Goal: Task Accomplishment & Management: Use online tool/utility

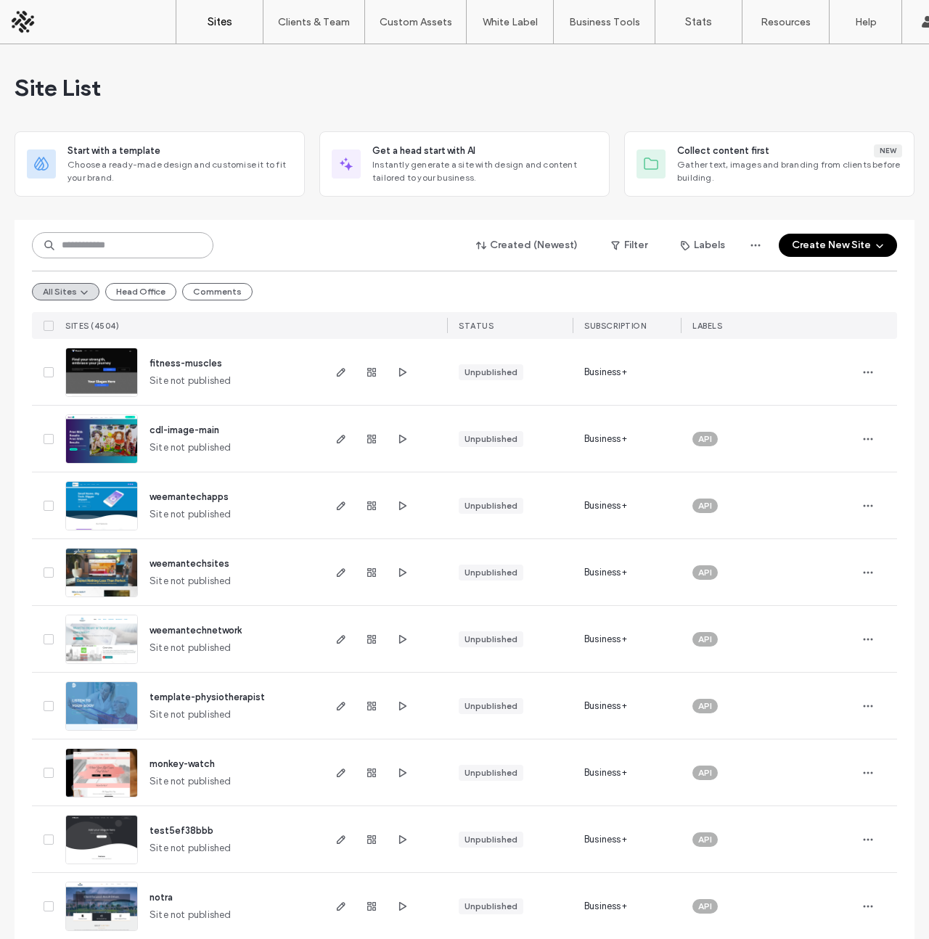
click at [126, 237] on input at bounding box center [122, 245] width 181 height 26
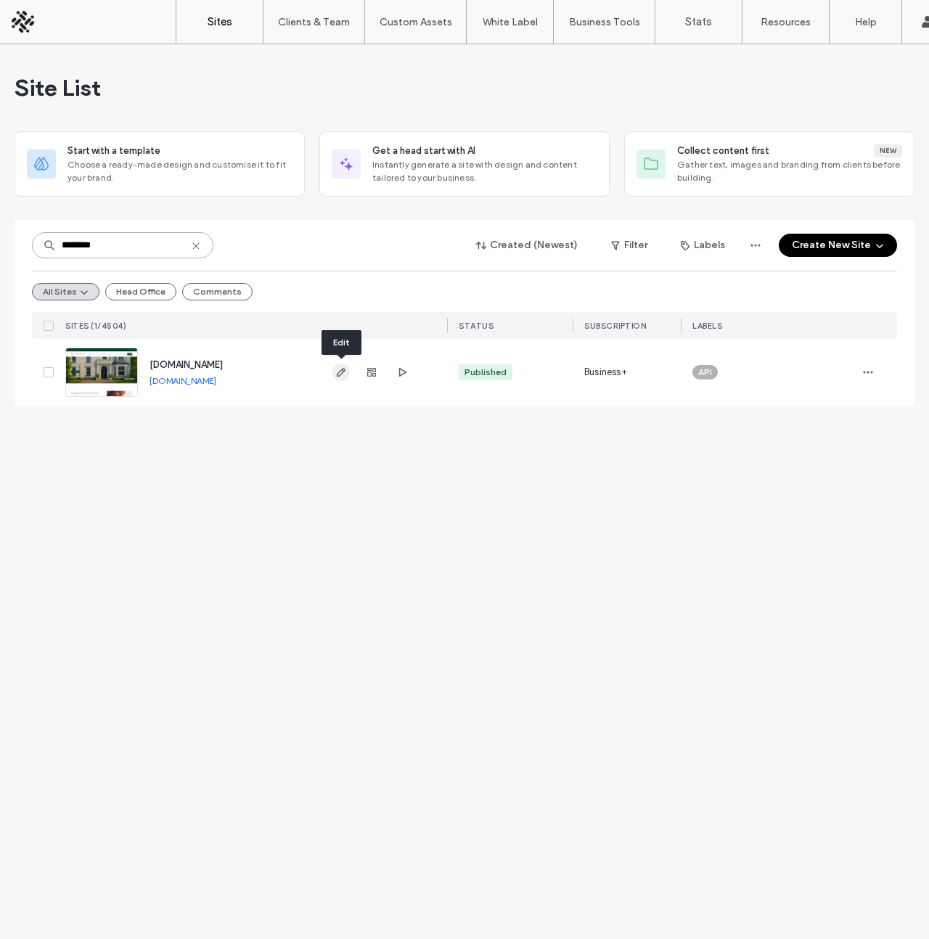
type input "********"
click at [342, 372] on icon "button" at bounding box center [341, 373] width 12 height 12
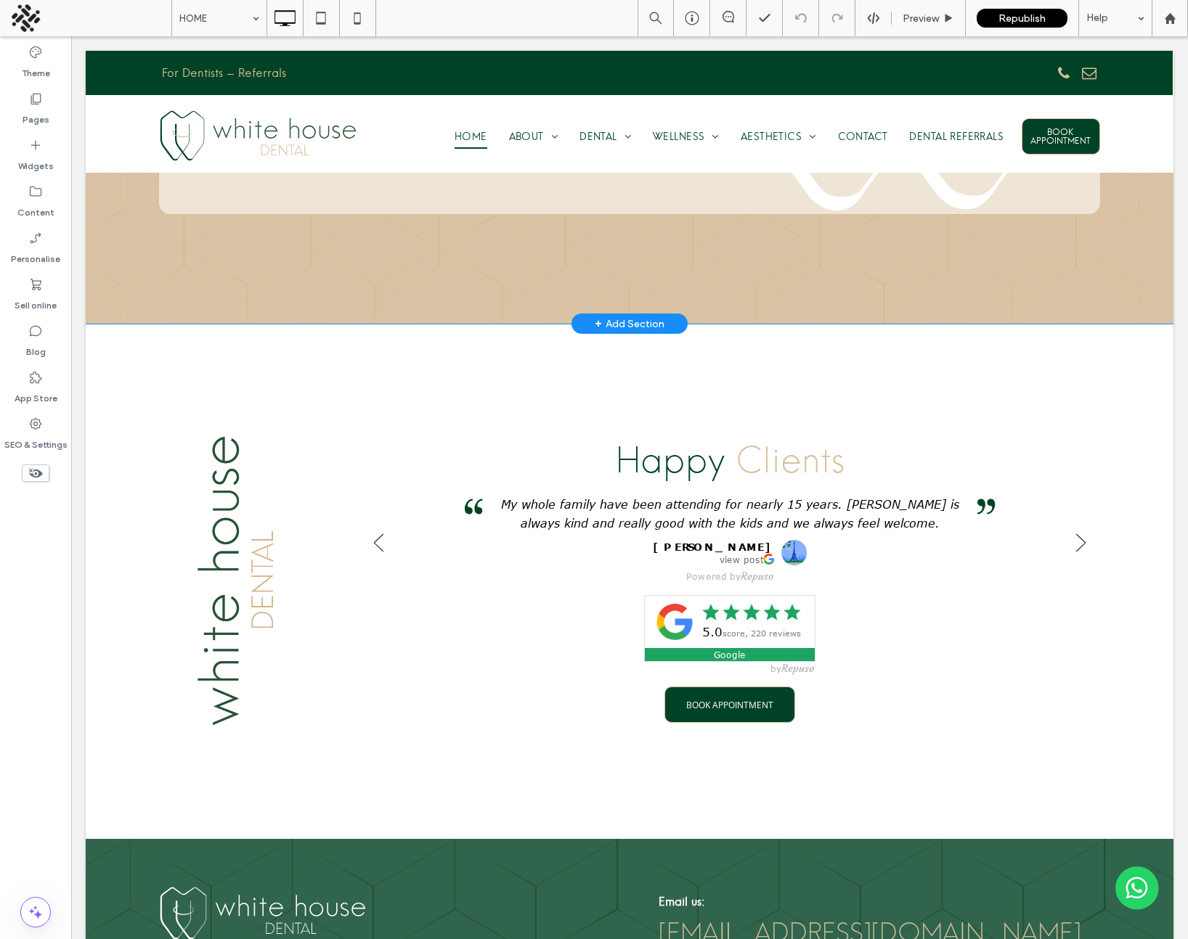
scroll to position [2356, 0]
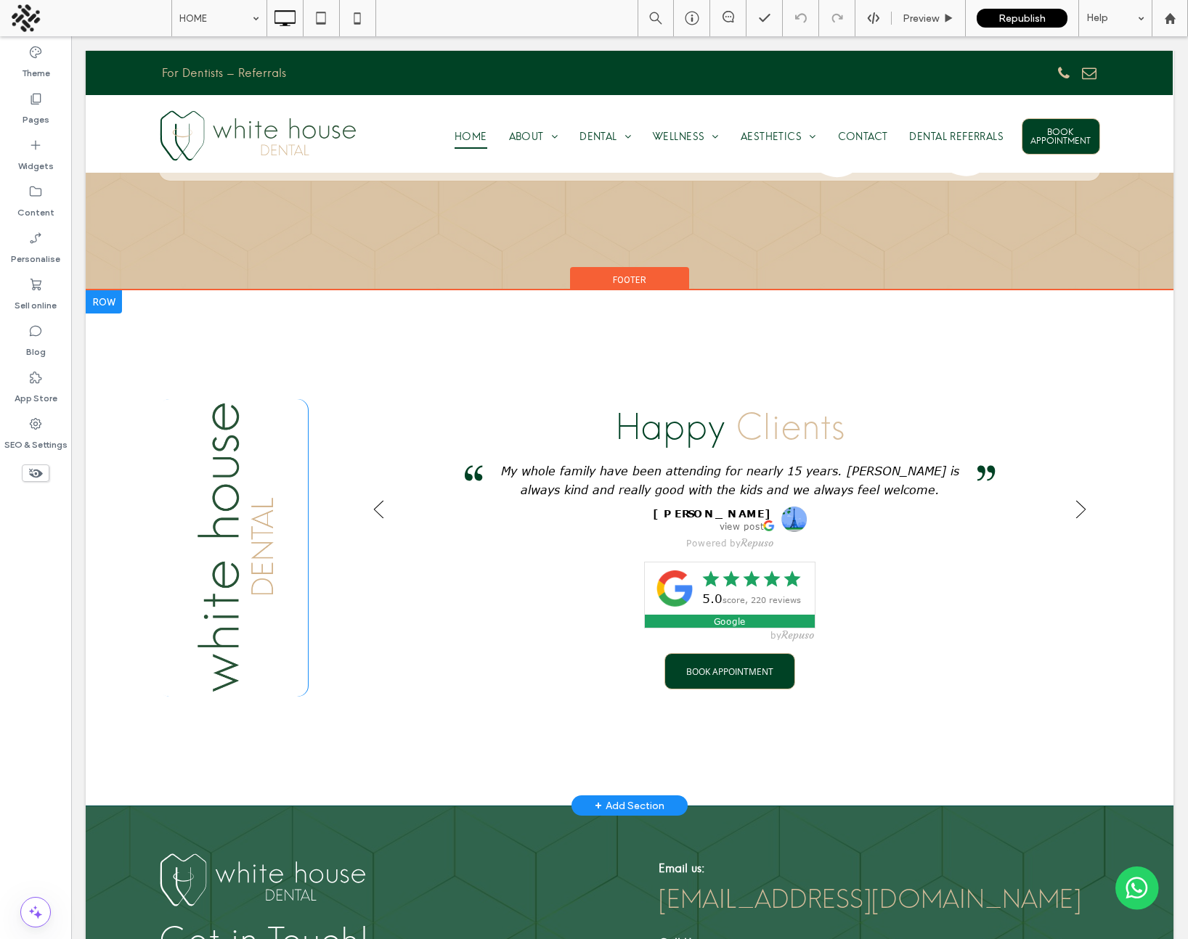
click at [105, 290] on div at bounding box center [104, 301] width 36 height 23
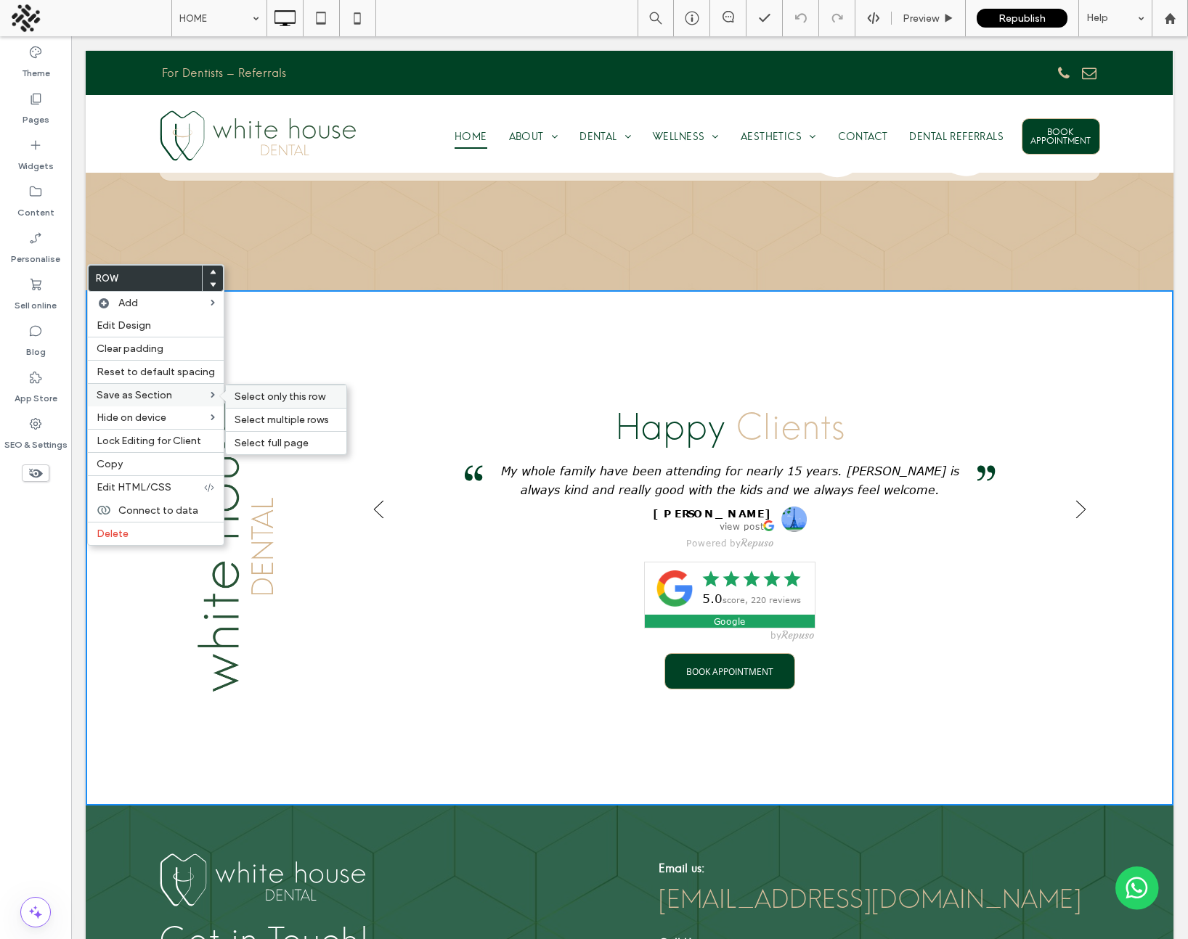
click at [306, 396] on span "Select only this row" at bounding box center [279, 397] width 91 height 12
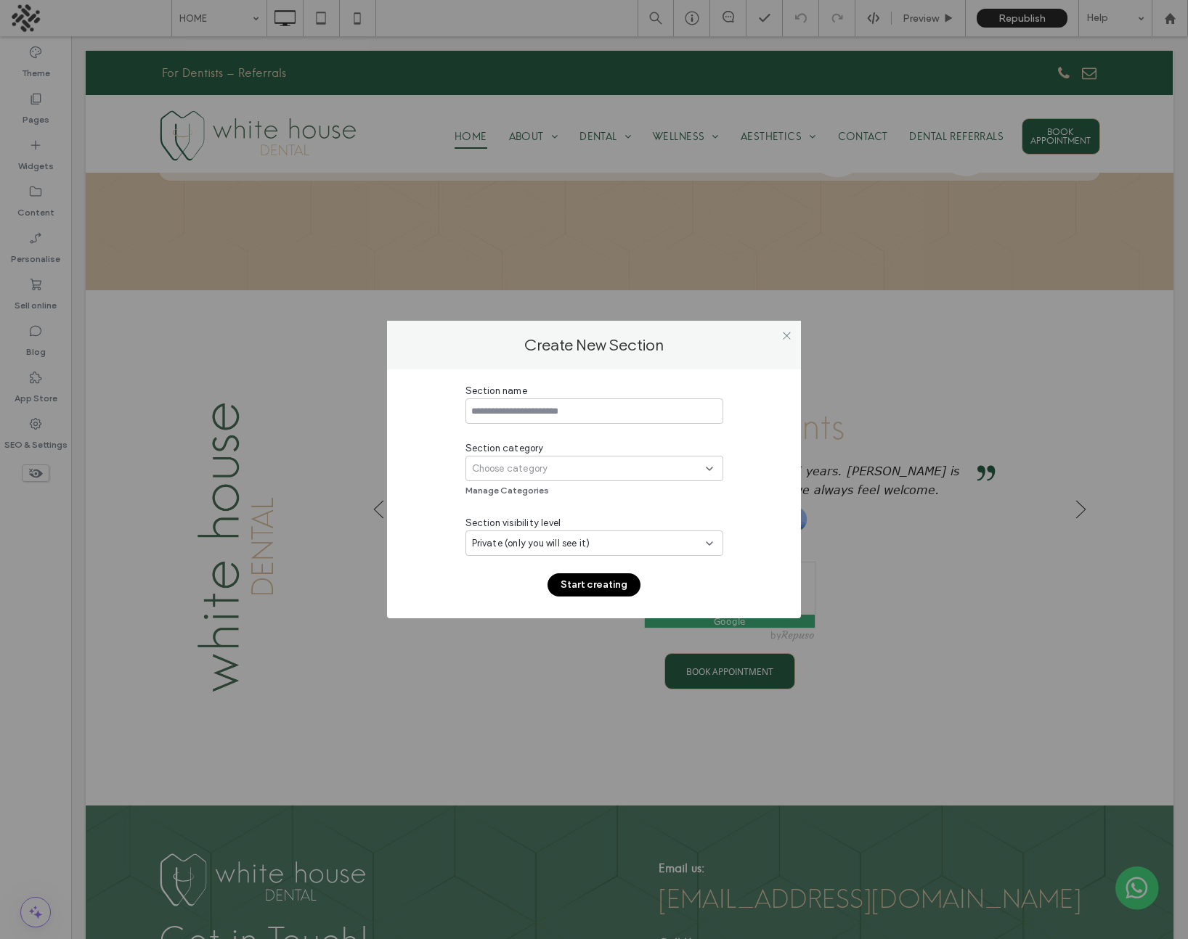
click at [551, 405] on input at bounding box center [594, 411] width 258 height 25
type input "**********"
click at [640, 467] on div "Choose category" at bounding box center [589, 469] width 234 height 15
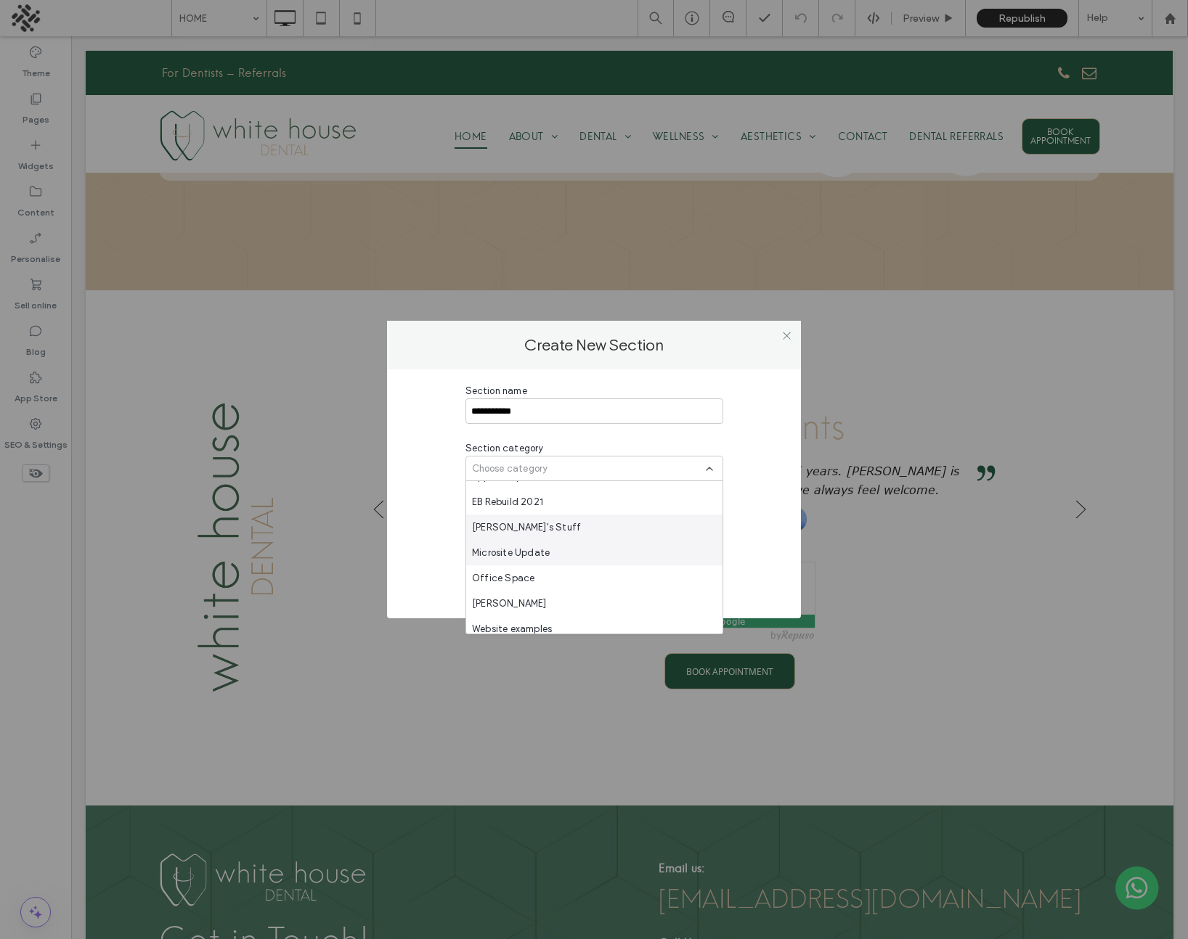
scroll to position [704, 0]
click at [569, 522] on div "Joe's Stuff" at bounding box center [594, 526] width 256 height 25
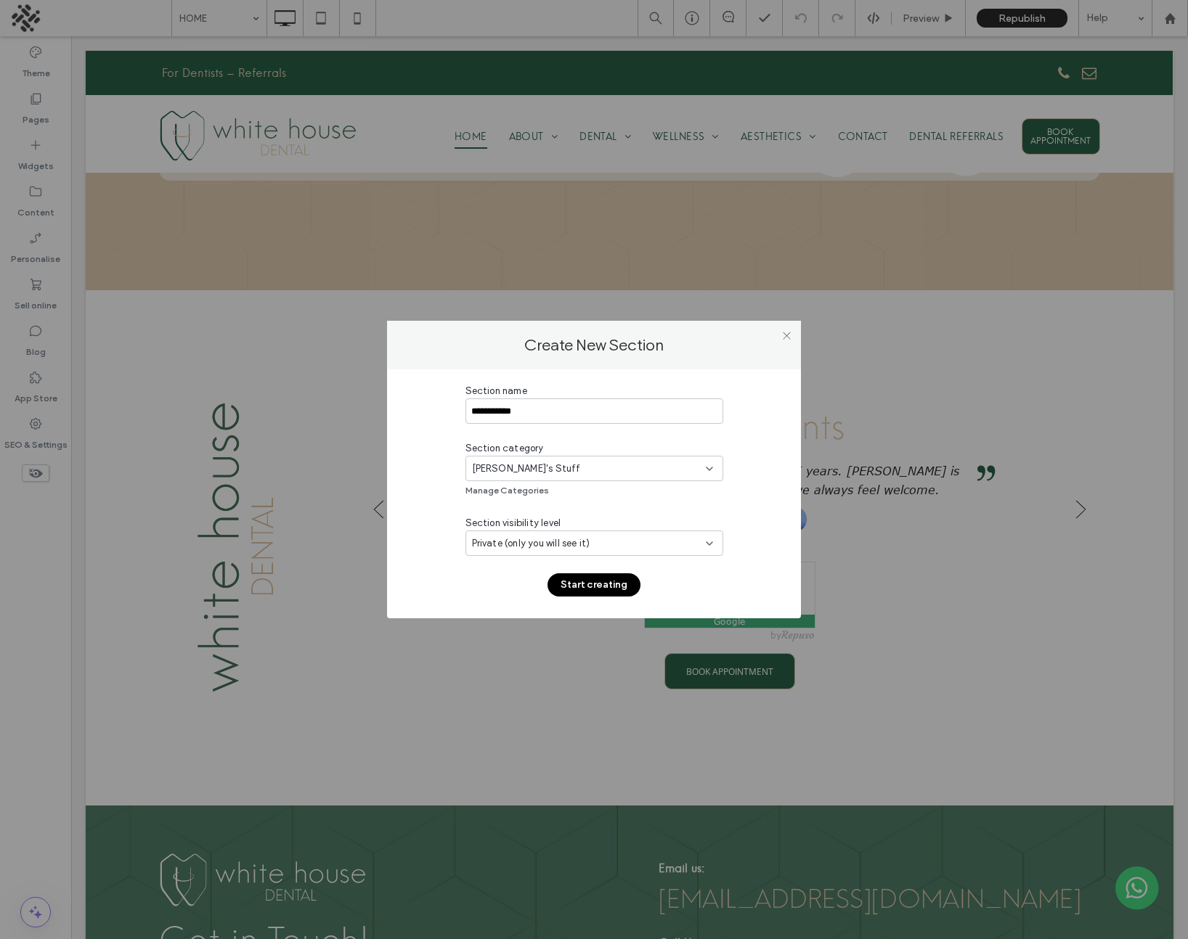
click at [603, 581] on button "Start creating" at bounding box center [593, 584] width 93 height 23
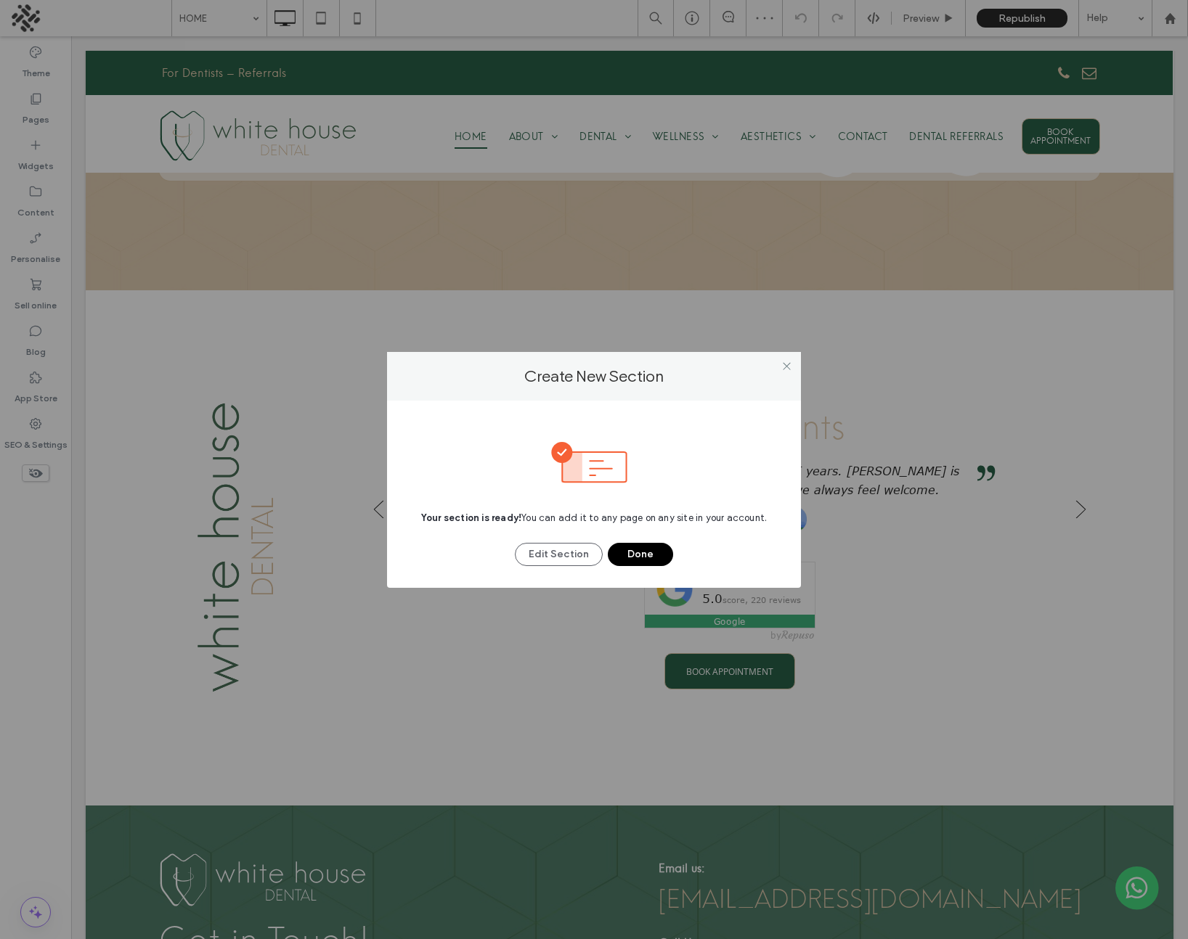
click at [632, 555] on button "Done" at bounding box center [640, 554] width 65 height 23
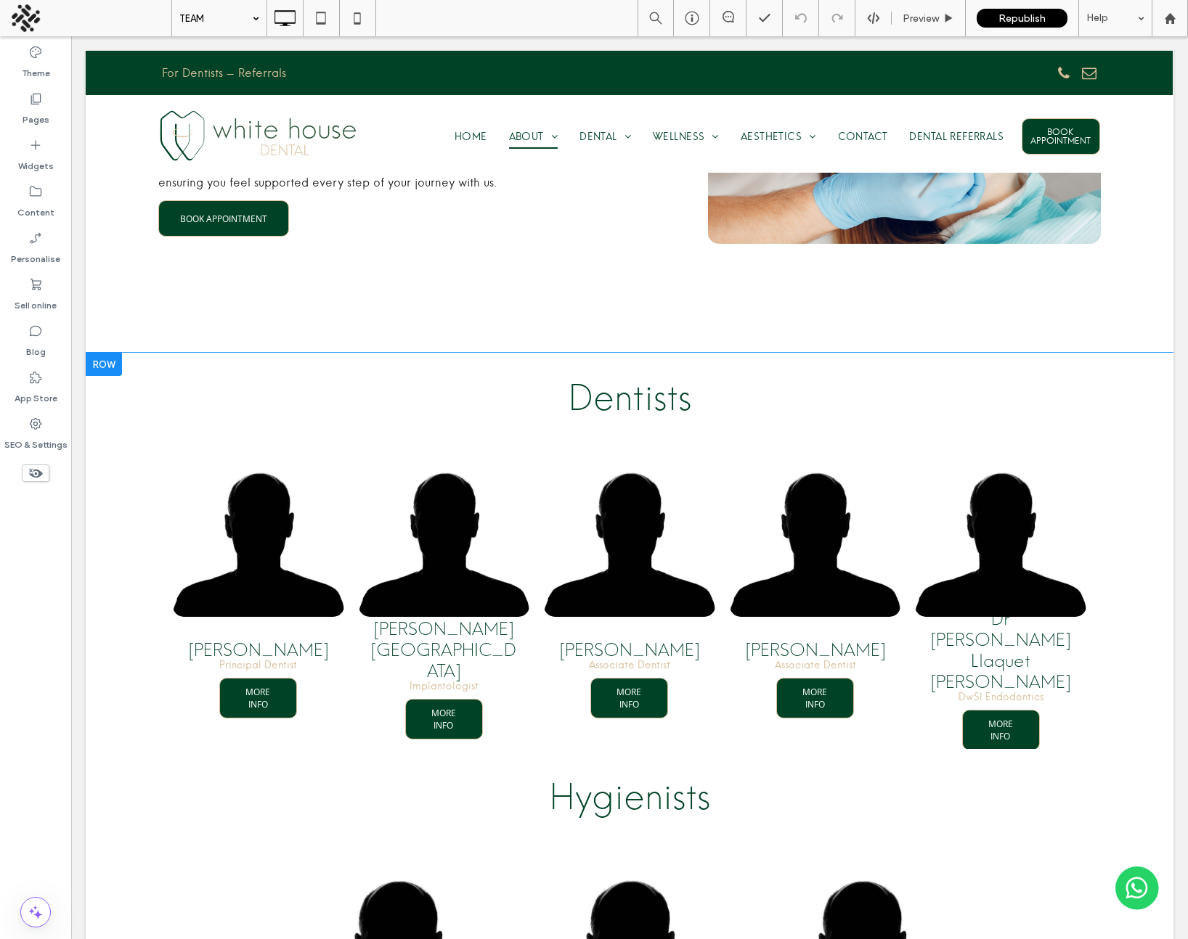
scroll to position [853, 0]
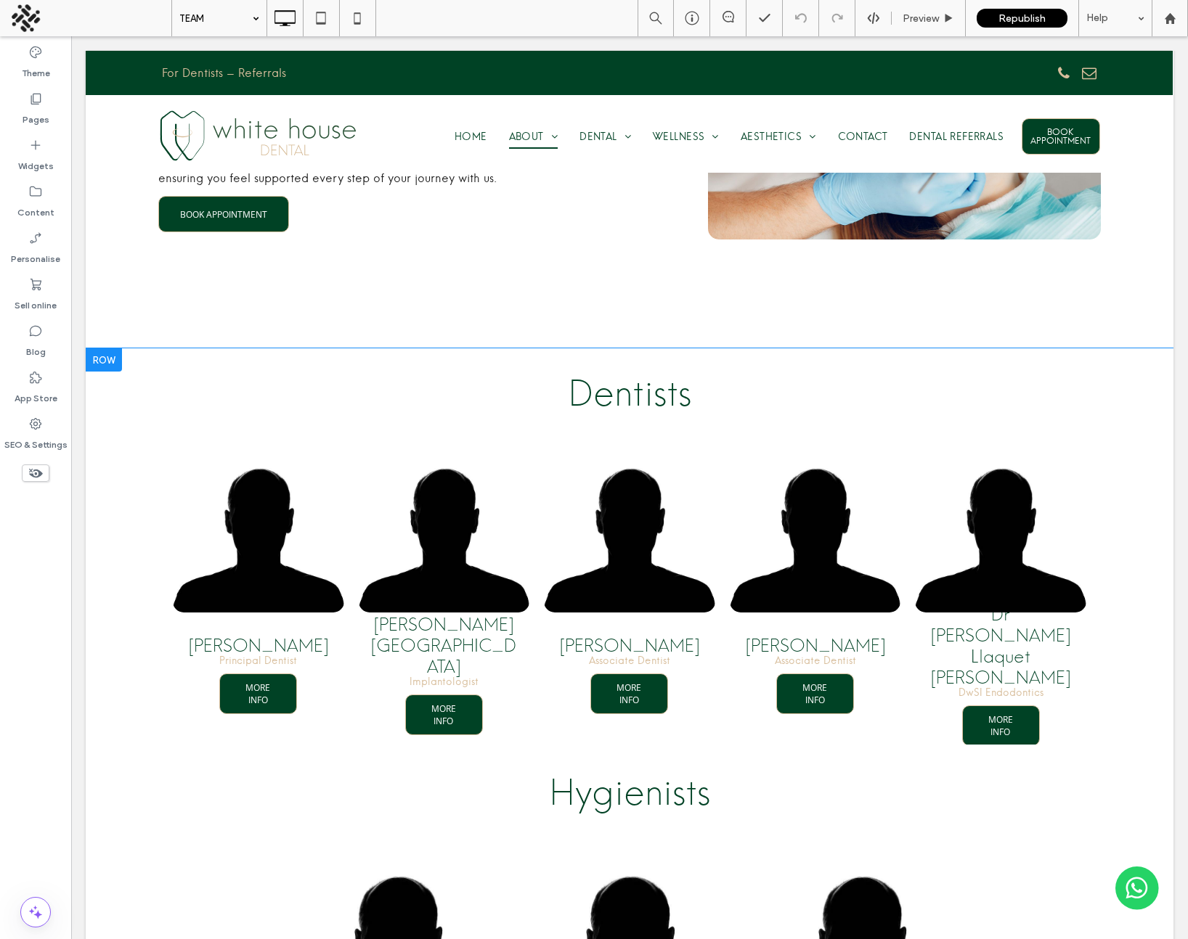
click at [102, 348] on div at bounding box center [104, 359] width 36 height 23
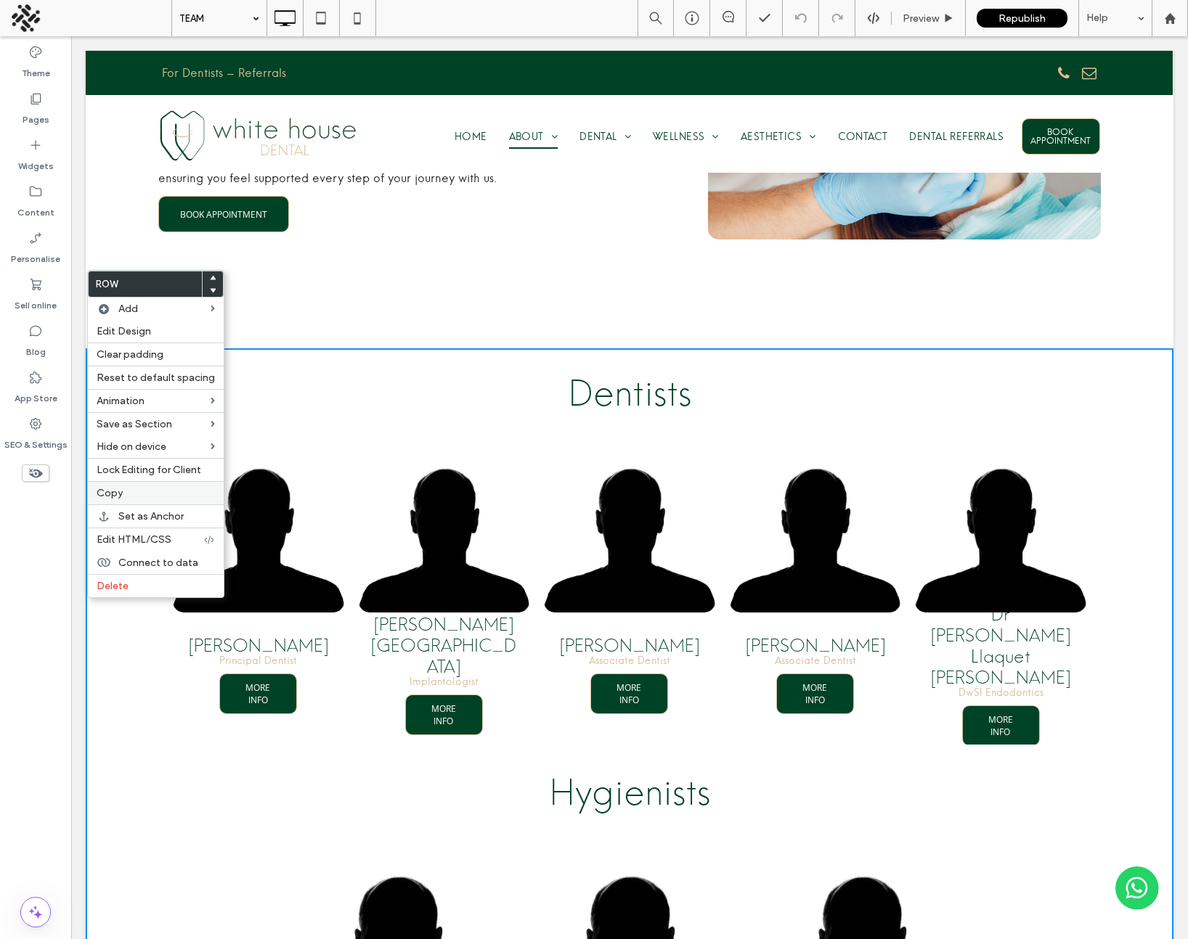
click at [136, 489] on label "Copy" at bounding box center [156, 493] width 118 height 12
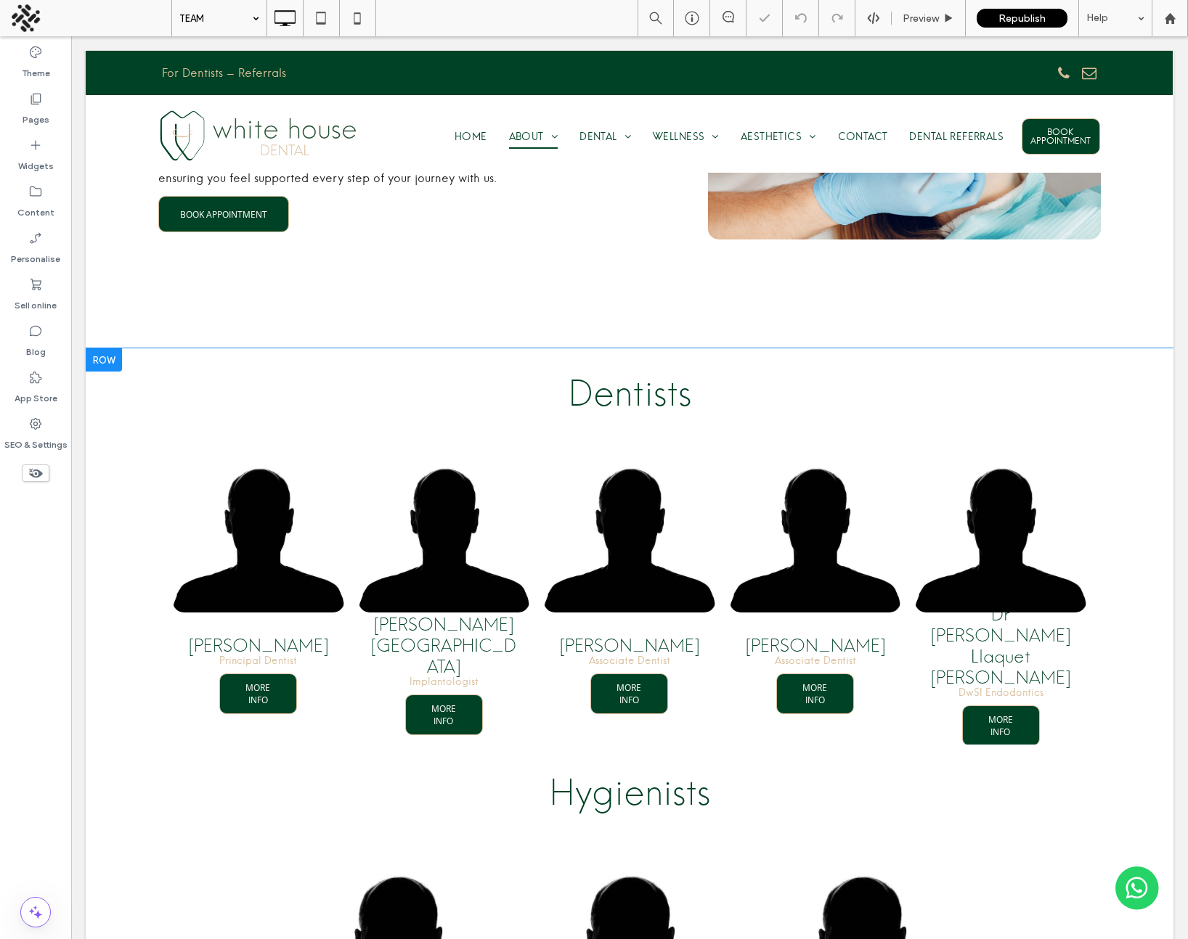
click at [112, 348] on div at bounding box center [104, 359] width 36 height 23
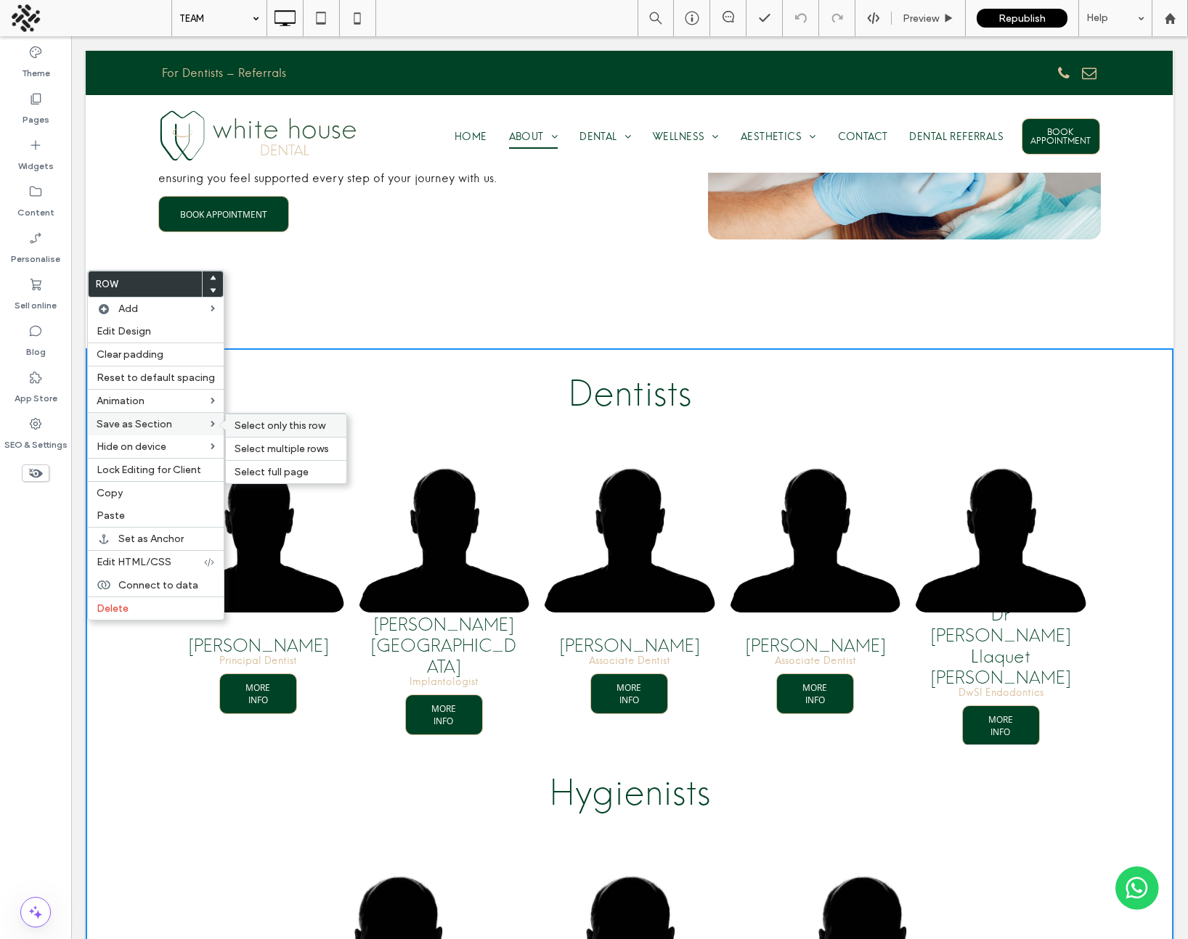
click at [259, 428] on span "Select only this row" at bounding box center [279, 426] width 91 height 12
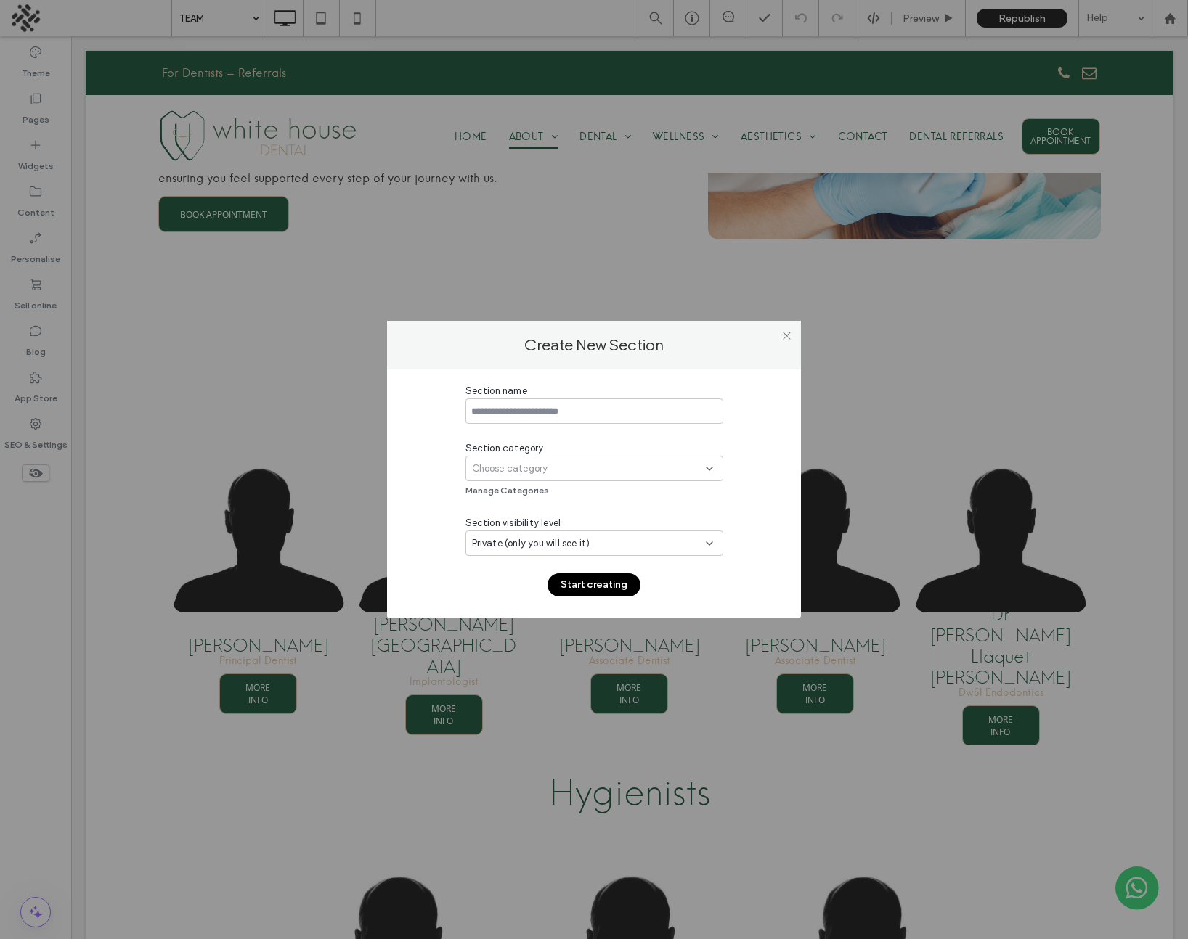
click at [584, 413] on input at bounding box center [594, 411] width 258 height 25
type input "********"
click at [601, 468] on div "Choose category" at bounding box center [589, 469] width 234 height 15
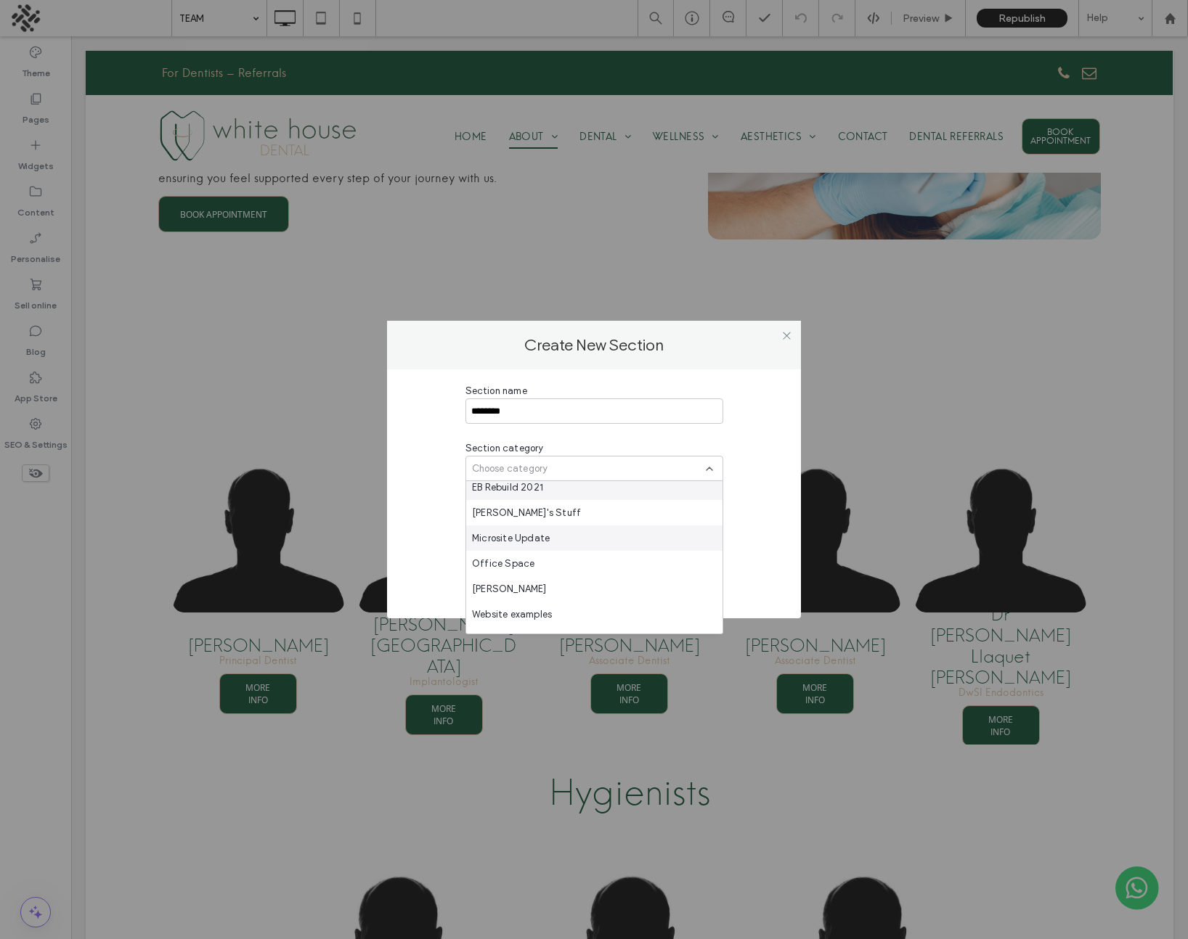
scroll to position [737, 0]
click at [592, 494] on div "[PERSON_NAME]'s Stuff" at bounding box center [594, 493] width 256 height 25
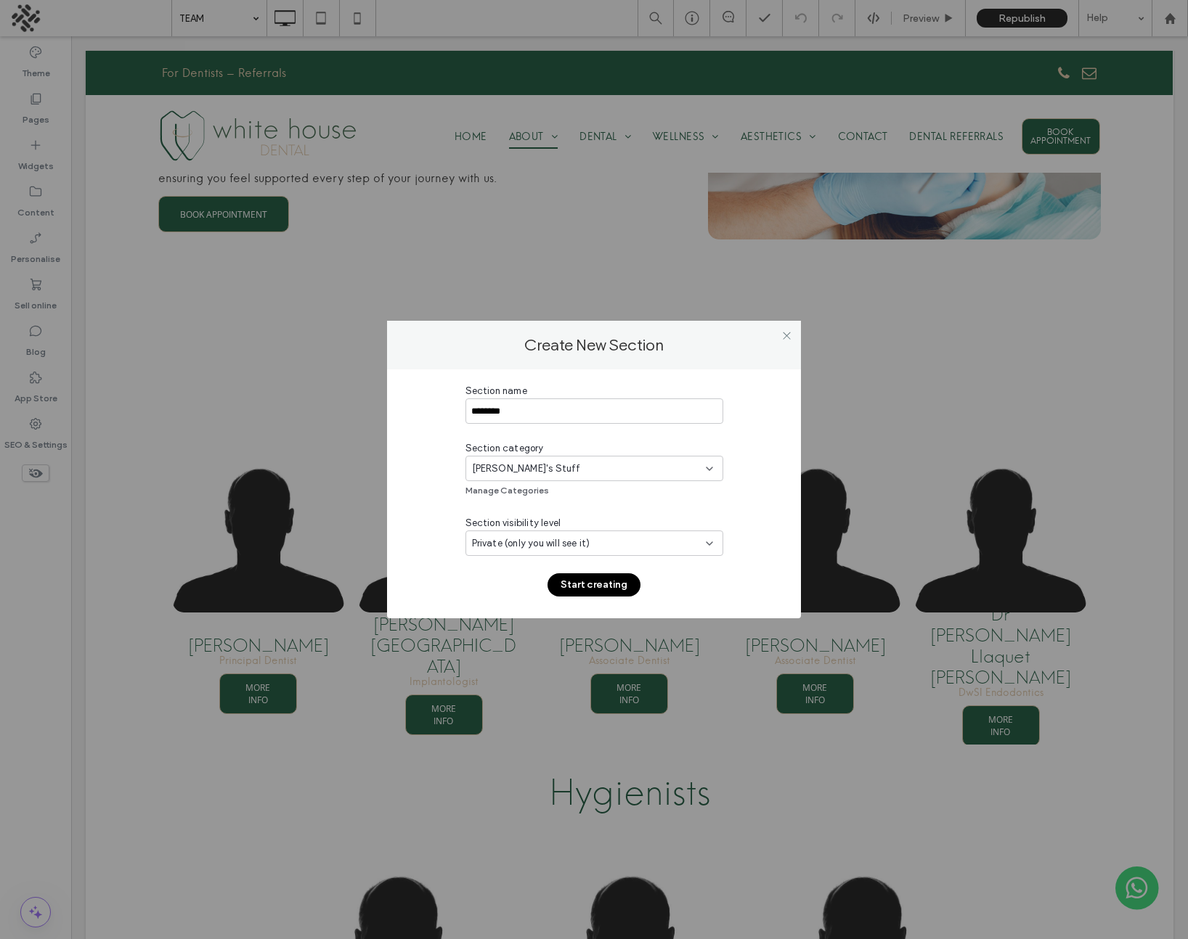
click at [597, 580] on button "Start creating" at bounding box center [593, 584] width 93 height 23
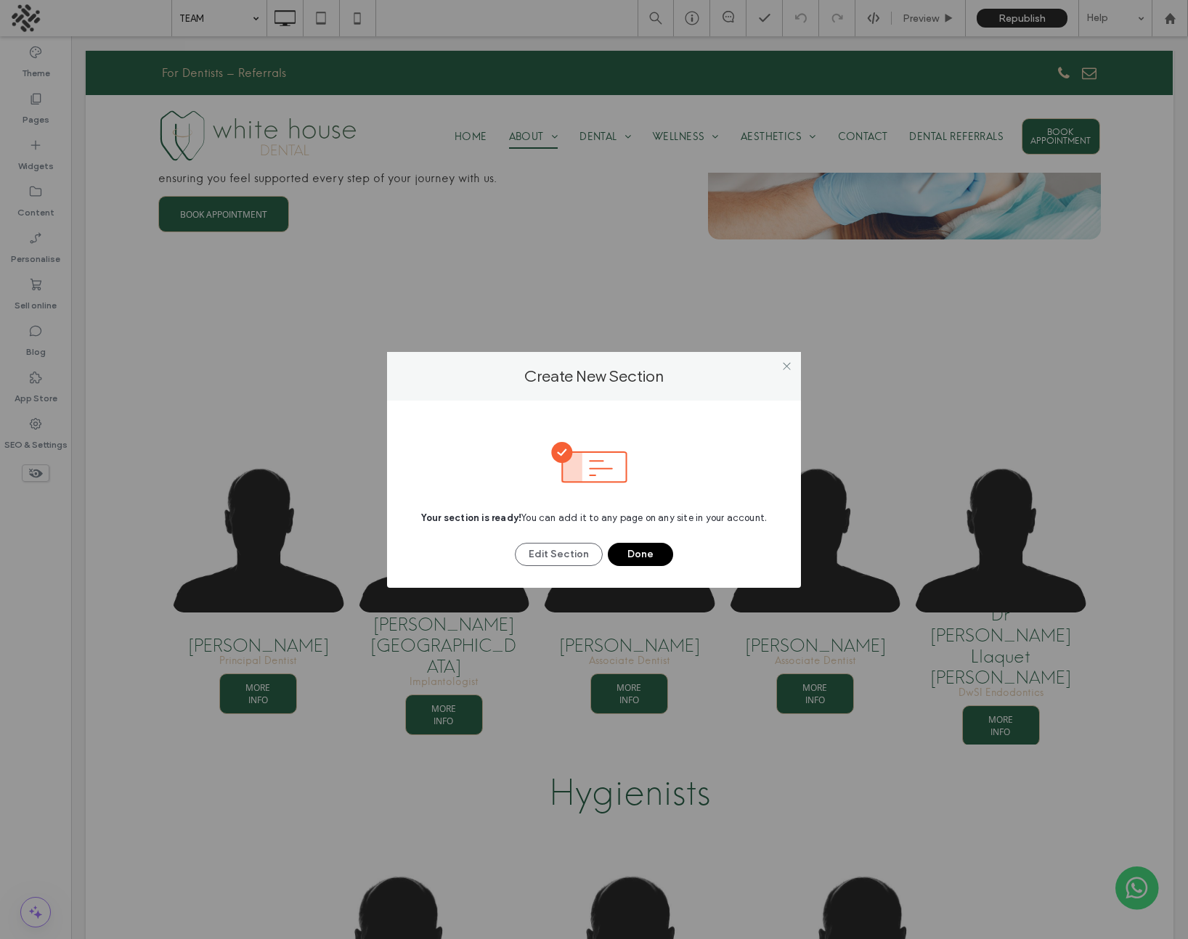
click at [632, 555] on button "Done" at bounding box center [640, 554] width 65 height 23
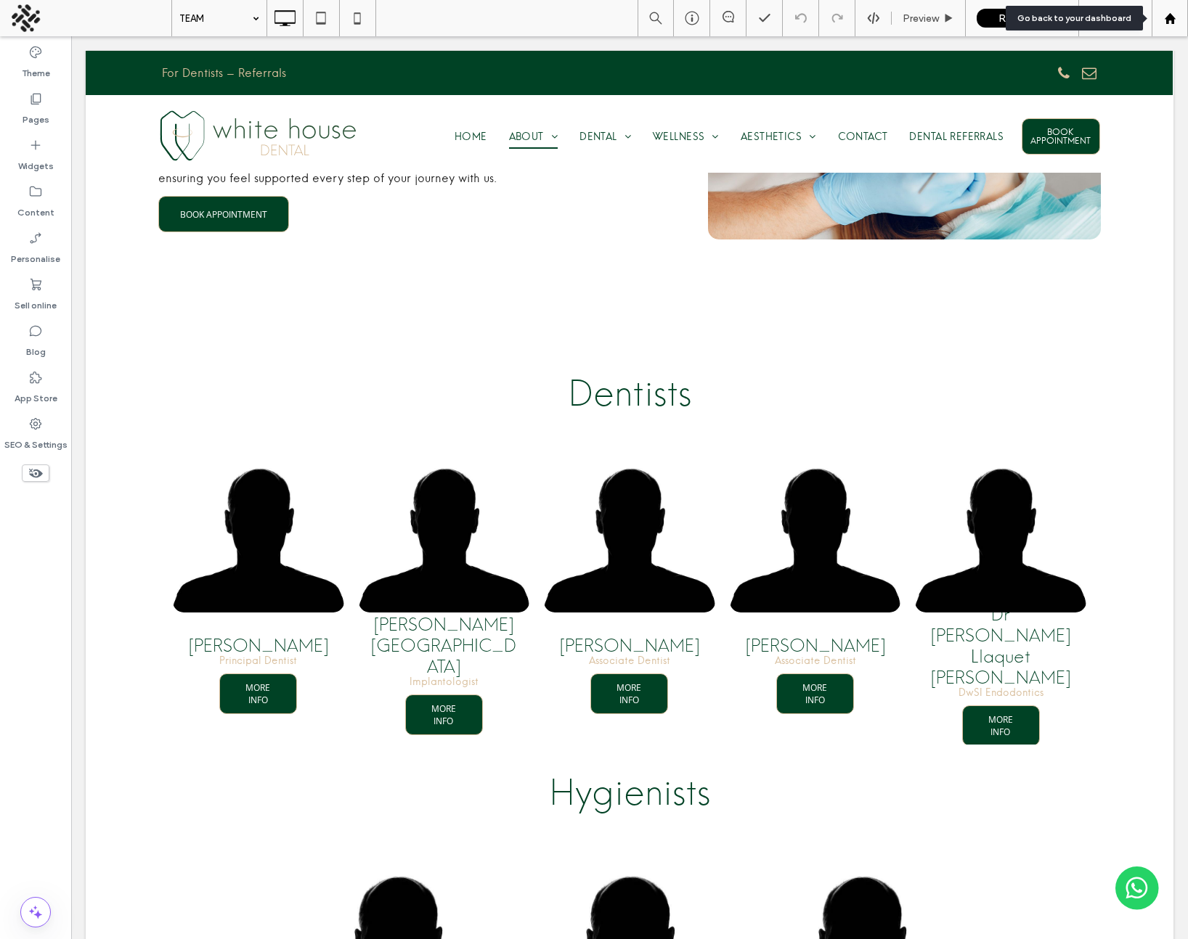
click at [1175, 18] on icon at bounding box center [1170, 18] width 12 height 12
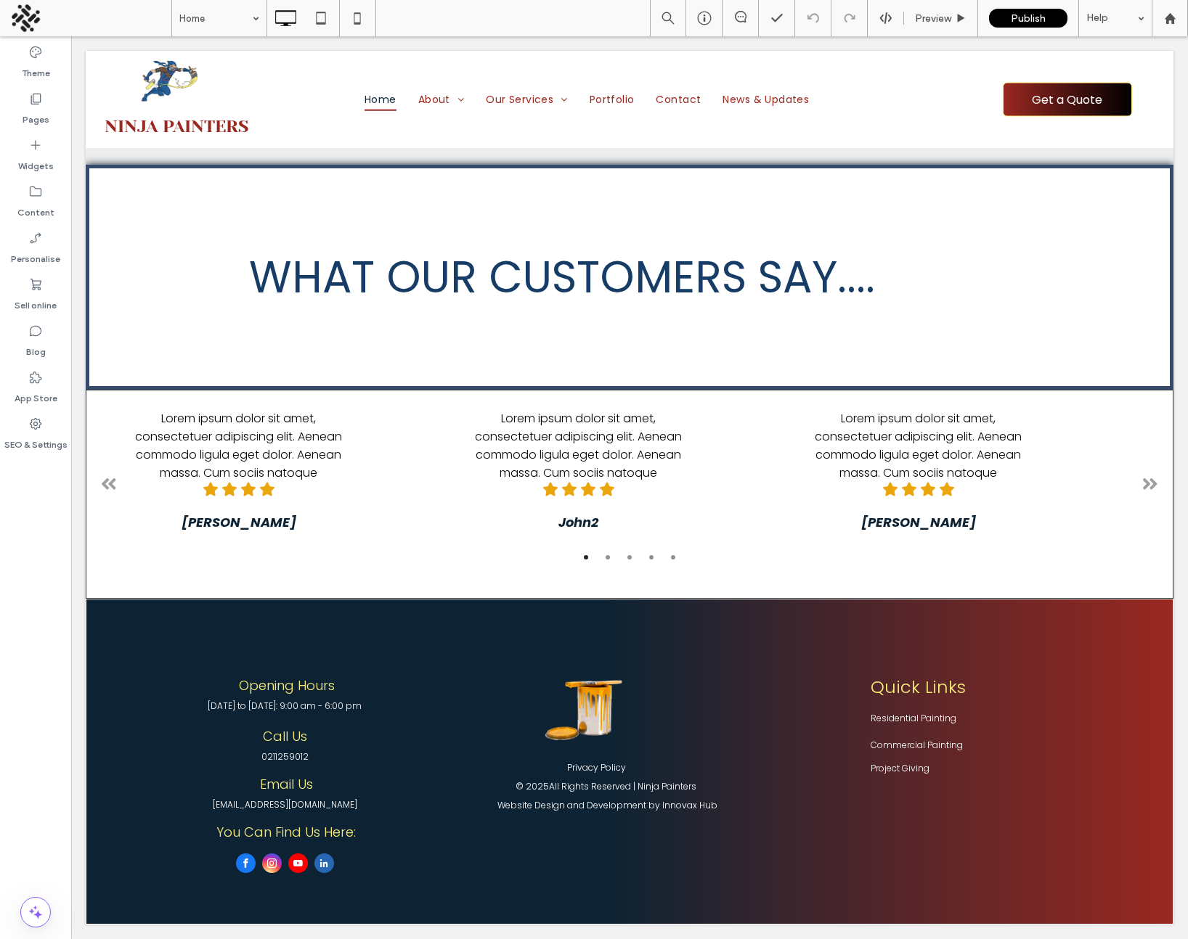
scroll to position [3271, 0]
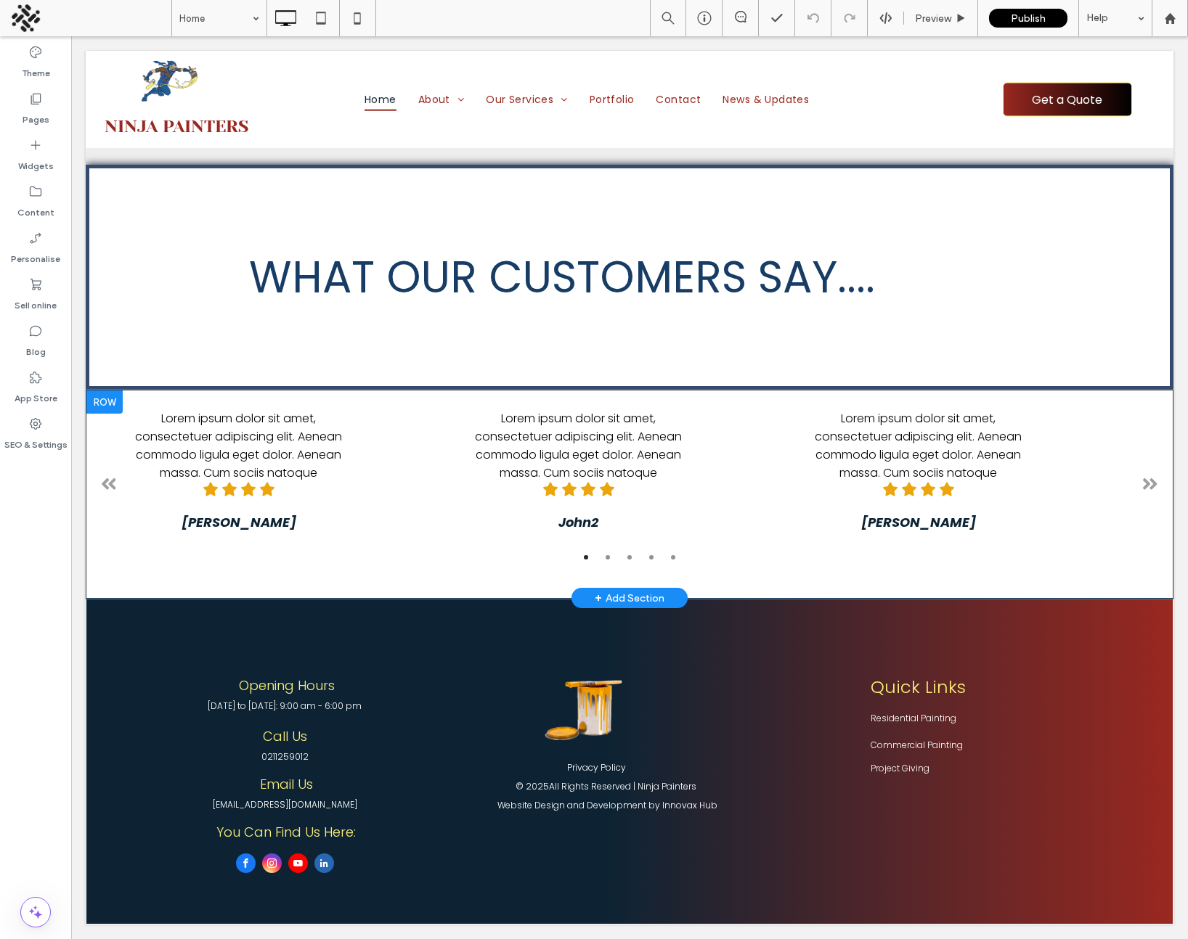
click at [635, 603] on div "+ Add Section" at bounding box center [630, 598] width 70 height 16
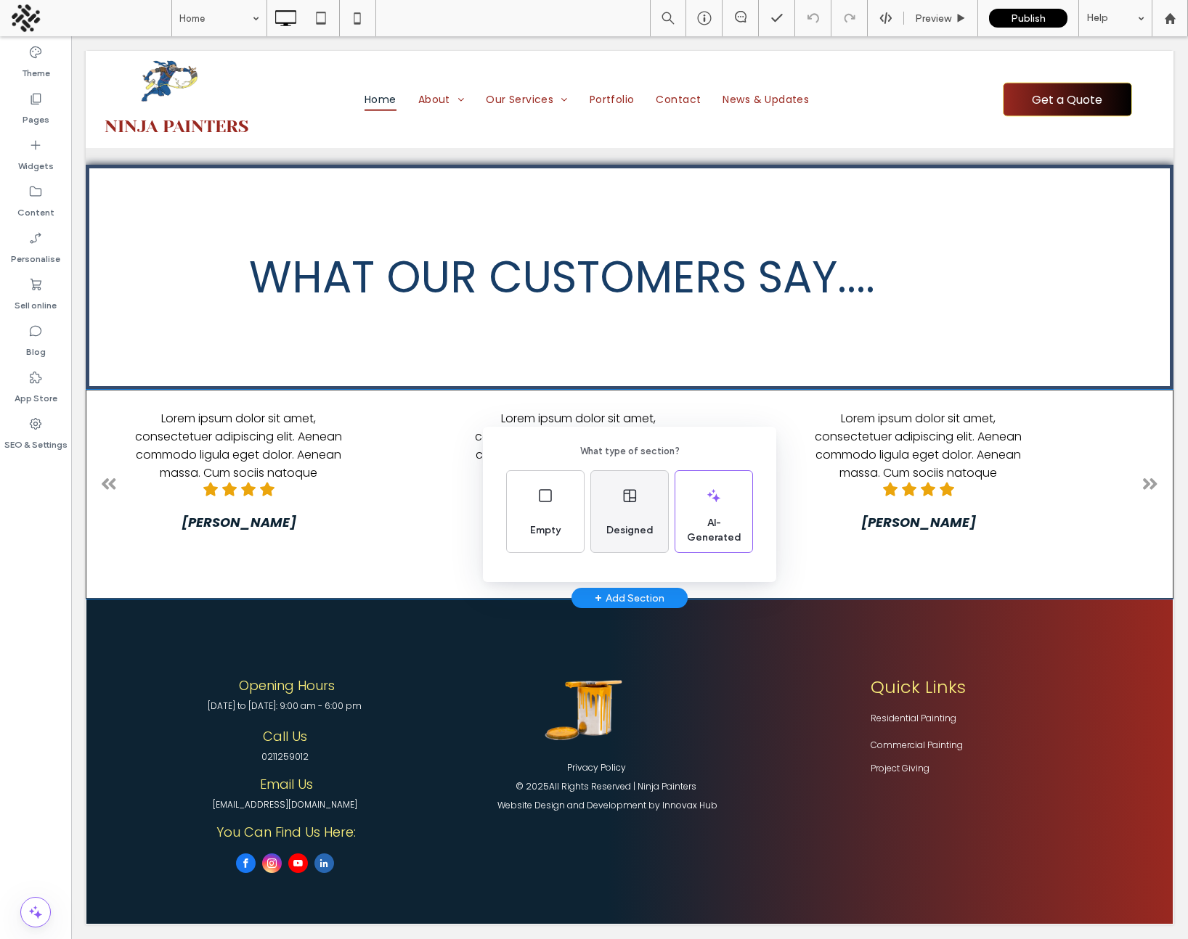
click at [642, 507] on div "Designed" at bounding box center [629, 511] width 77 height 81
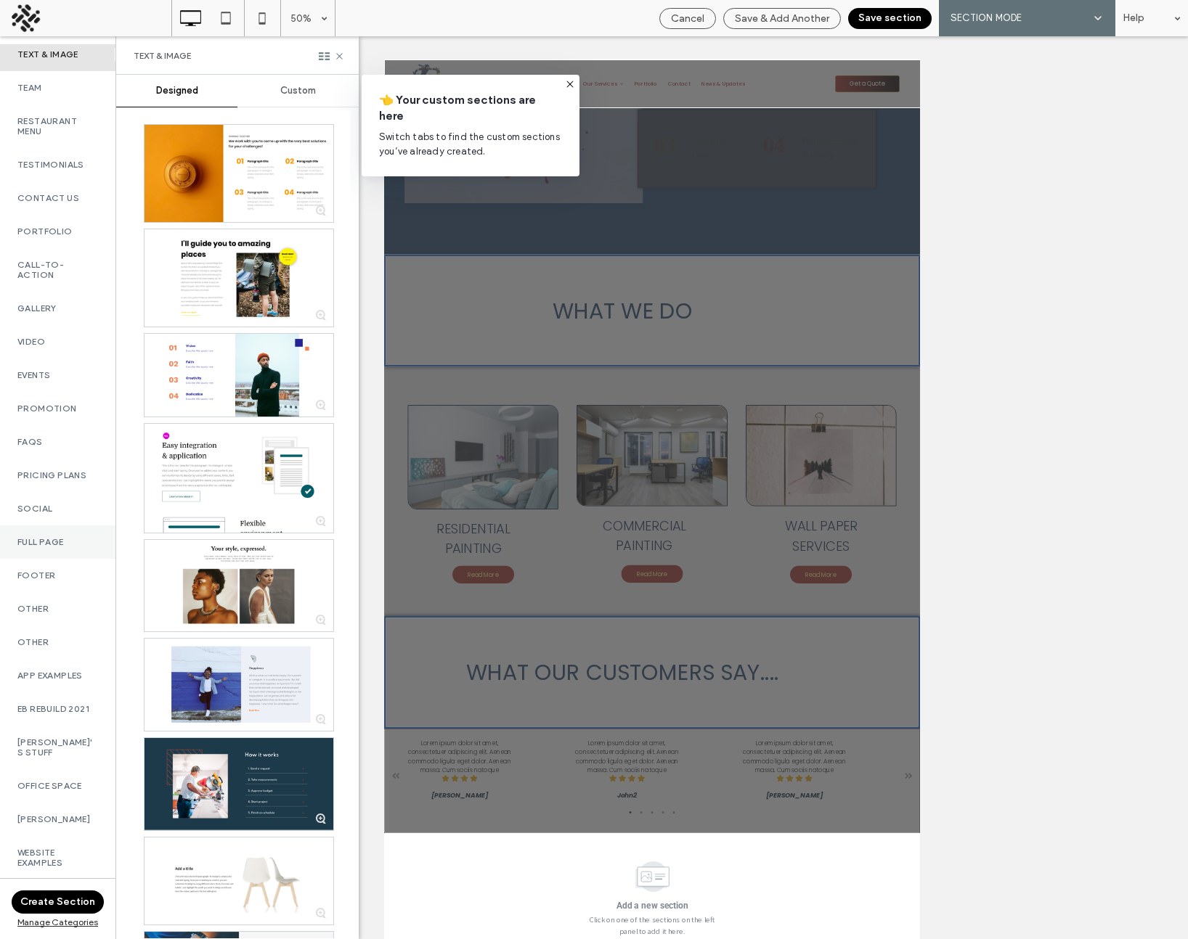
scroll to position [426, 0]
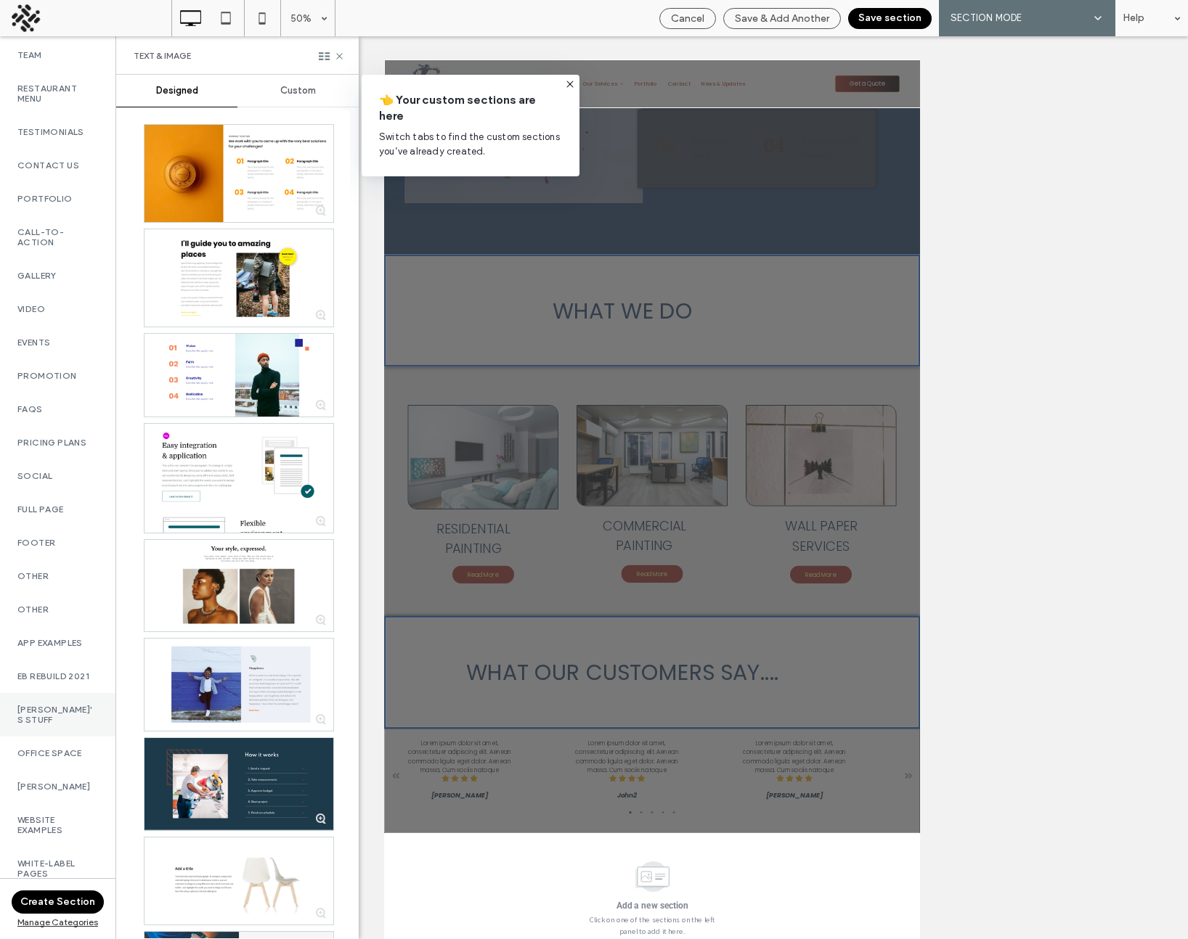
click at [57, 701] on div "[PERSON_NAME]'s Stuff" at bounding box center [57, 715] width 115 height 44
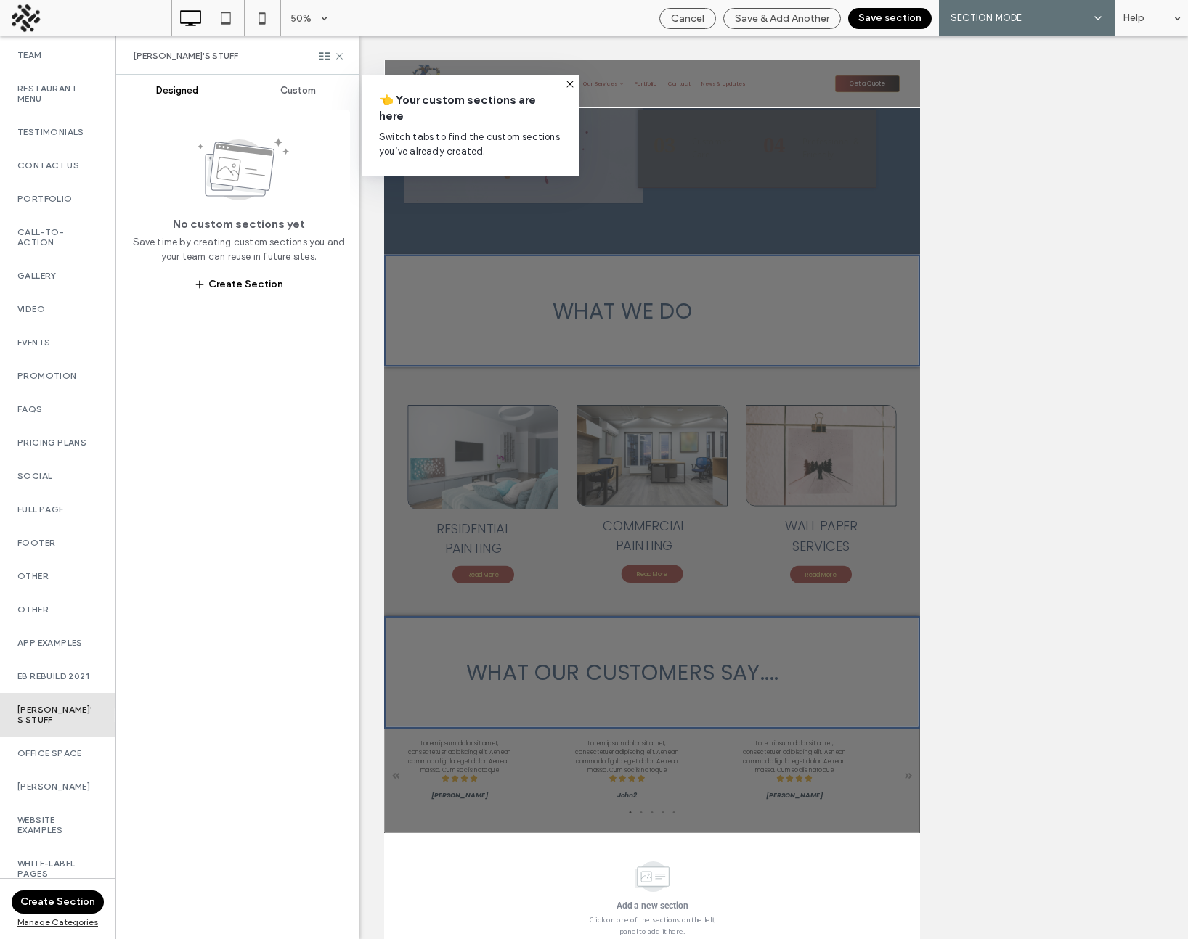
click at [571, 83] on icon at bounding box center [570, 84] width 12 height 12
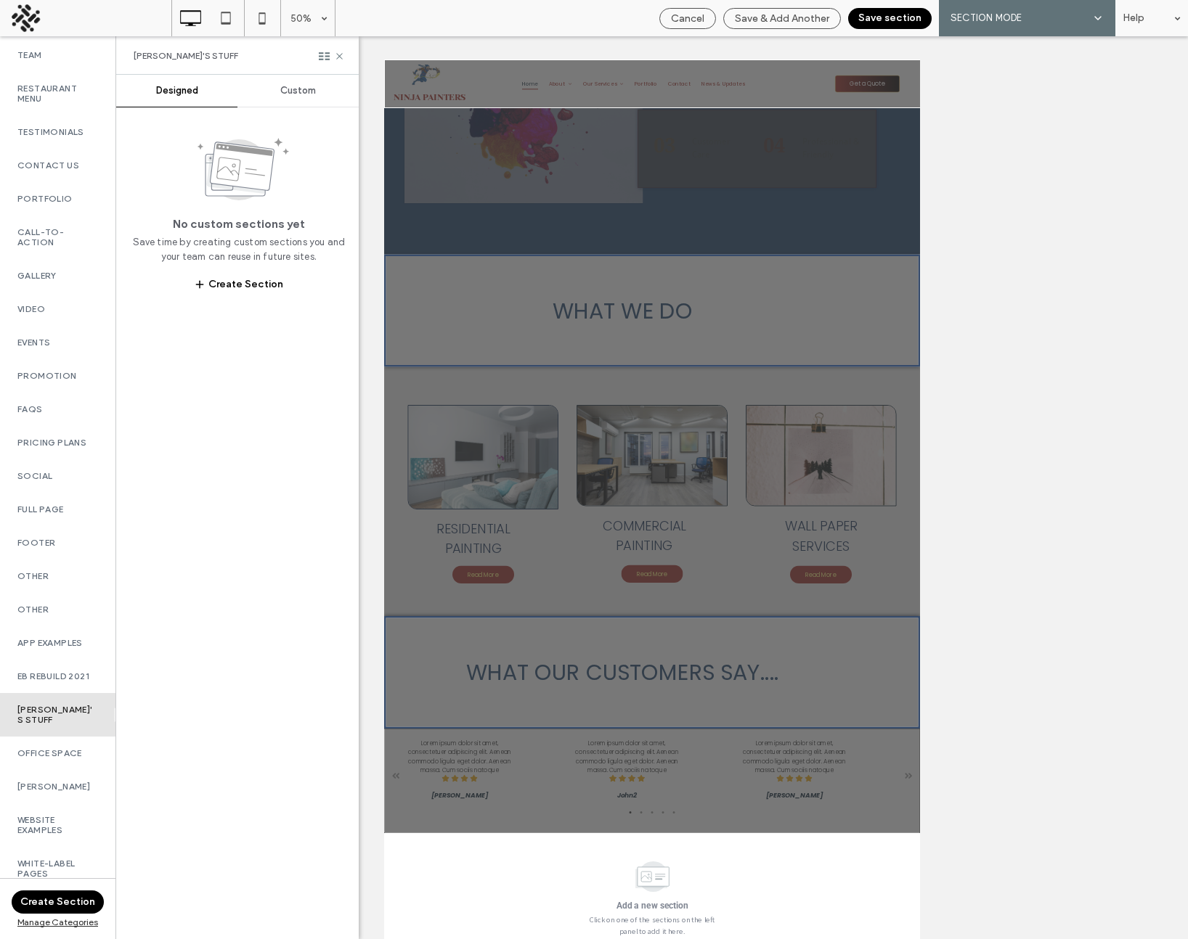
click at [309, 89] on span "Custom" at bounding box center [298, 91] width 36 height 12
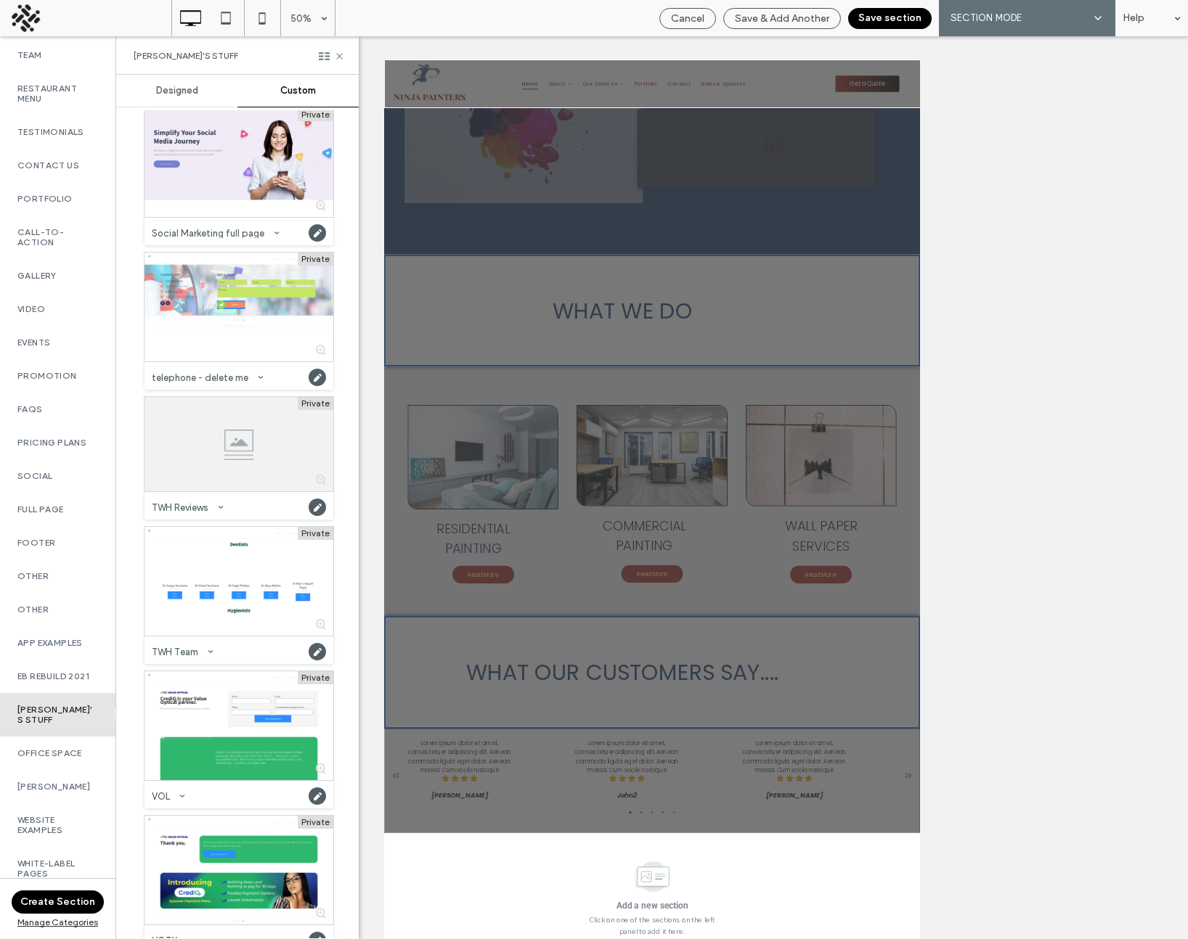
scroll to position [2960, 0]
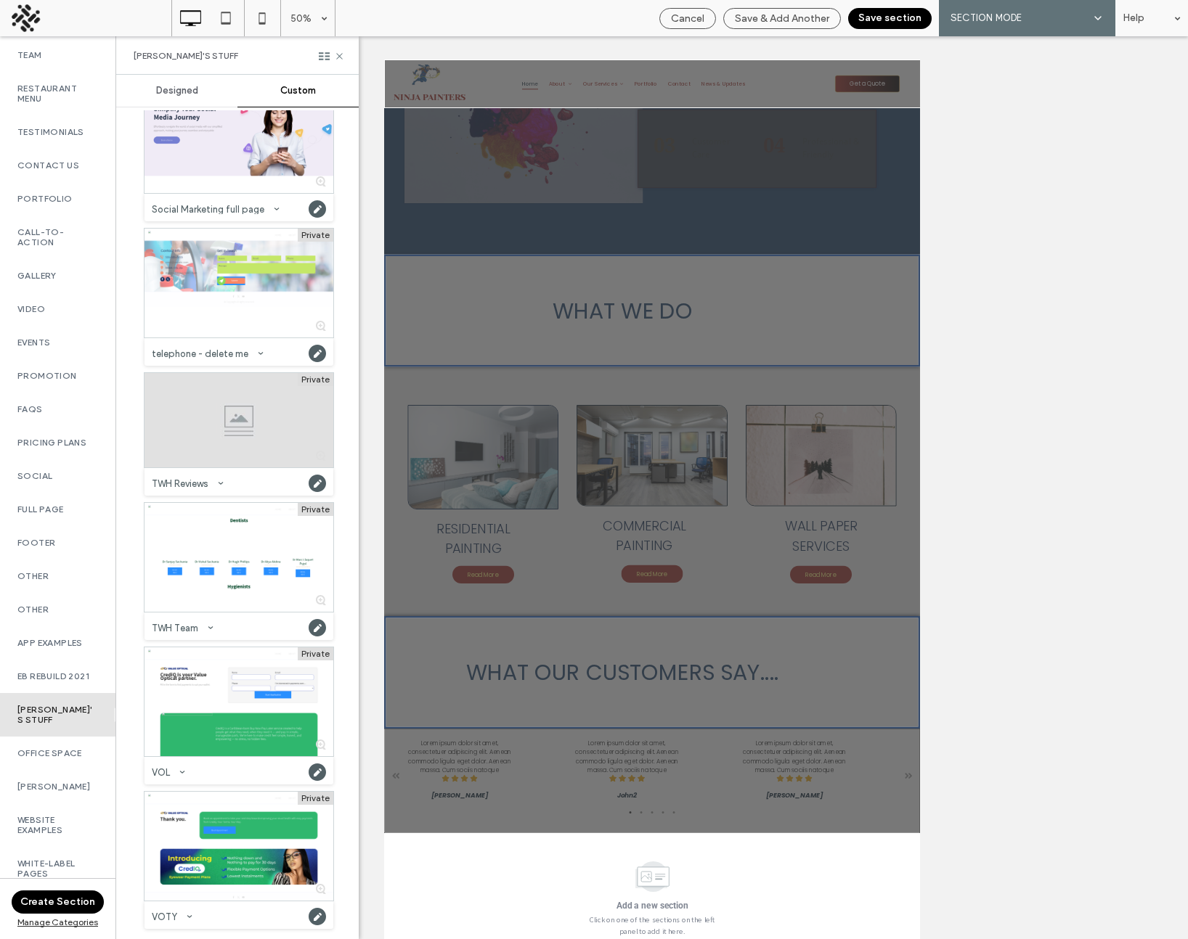
click at [209, 417] on div at bounding box center [238, 420] width 189 height 94
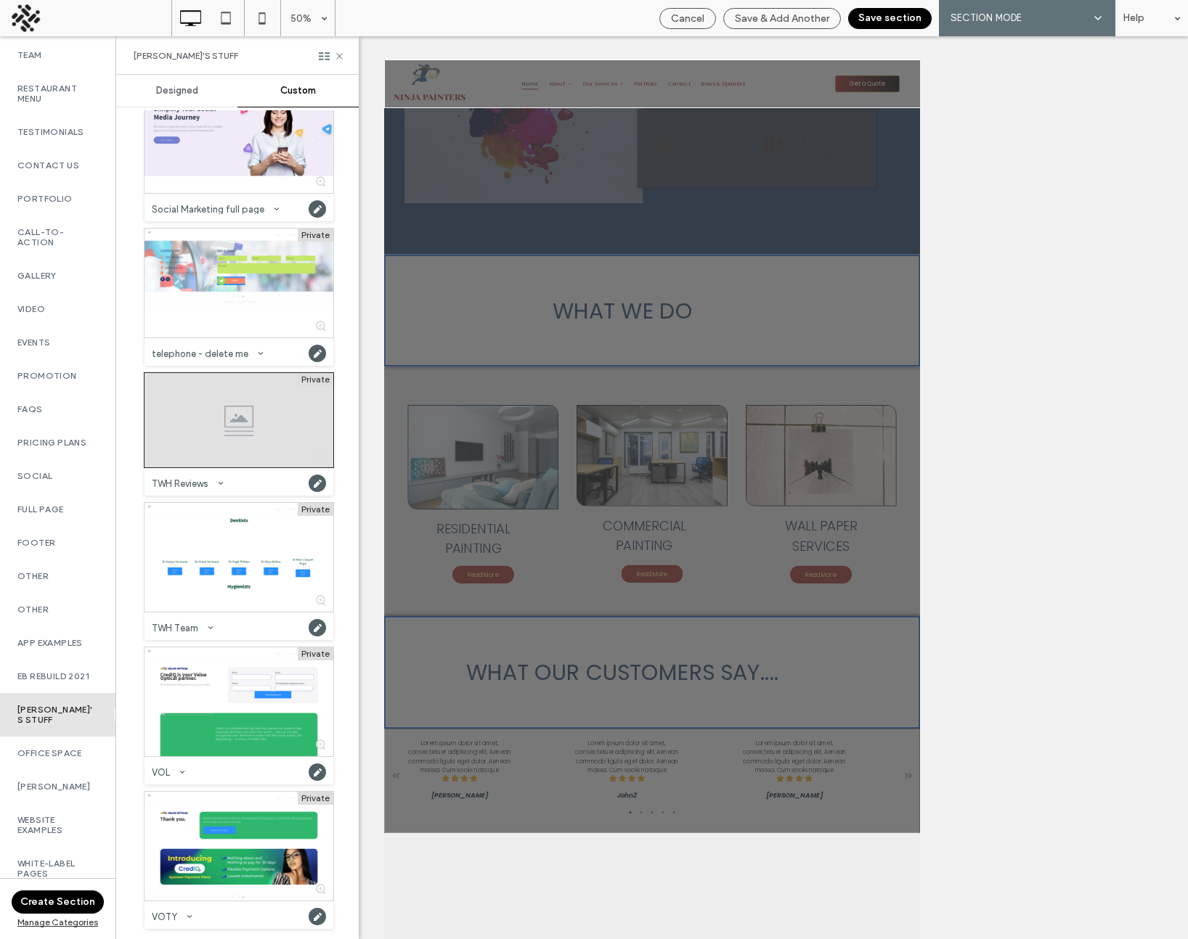
scroll to position [2350, 0]
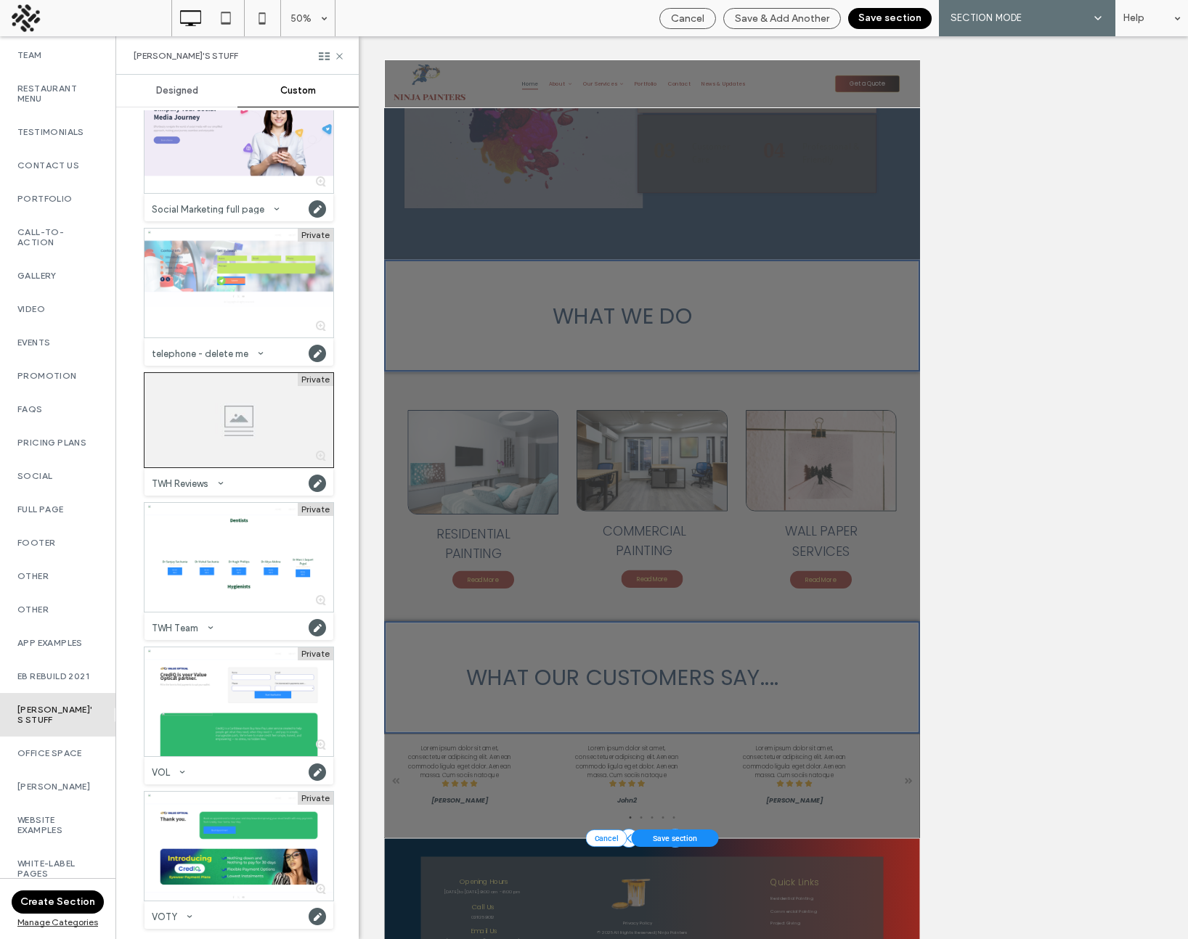
click at [873, 15] on button "Save section" at bounding box center [889, 18] width 83 height 21
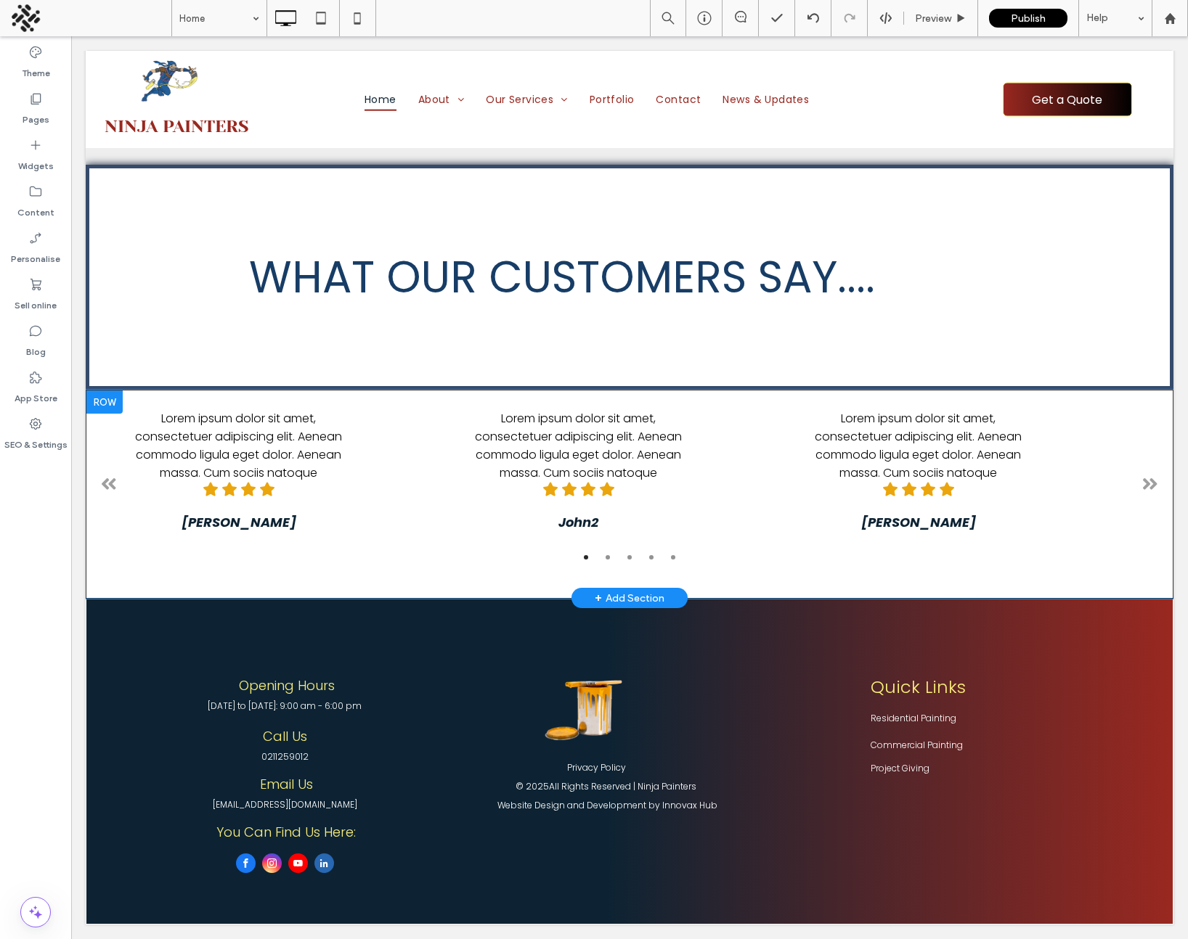
scroll to position [3244, 0]
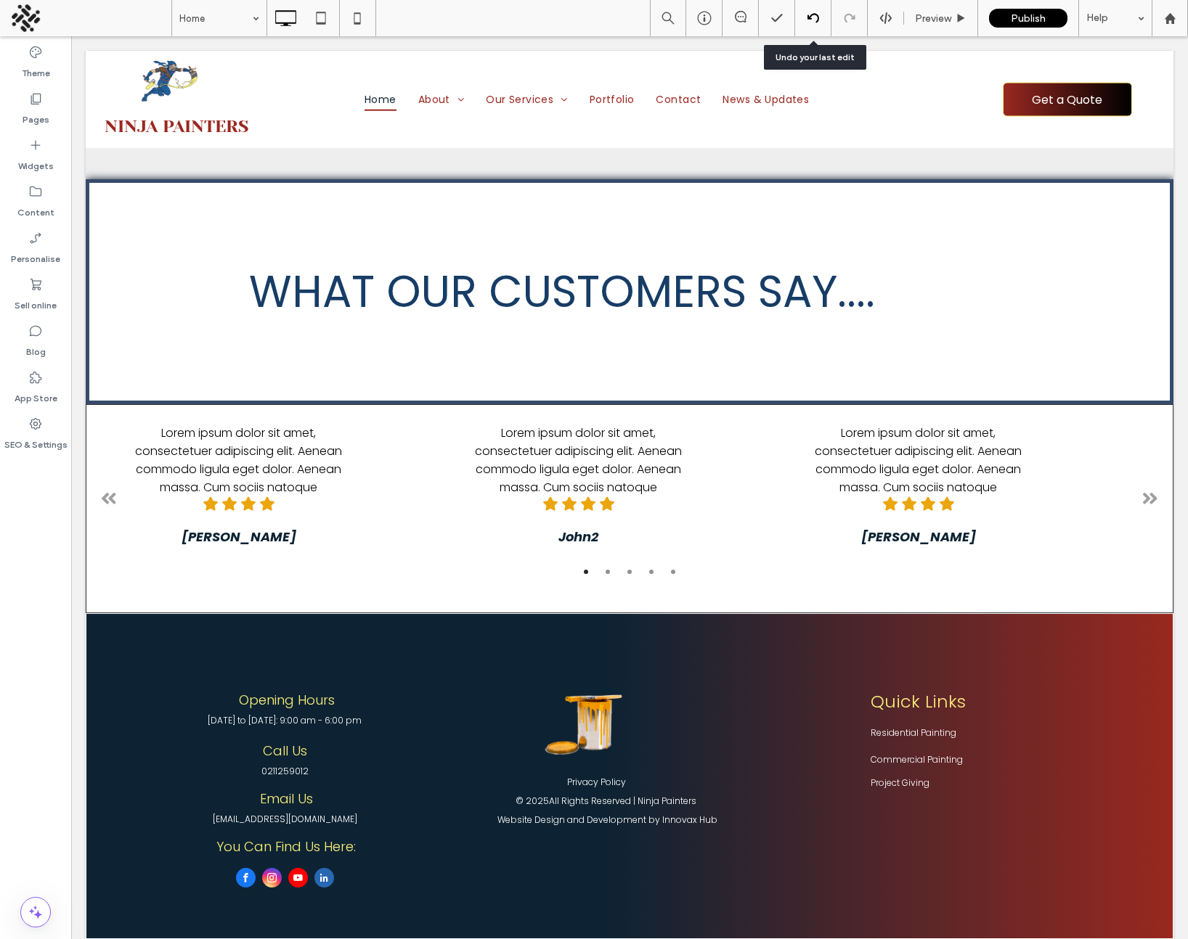
click at [815, 15] on use at bounding box center [813, 17] width 12 height 9
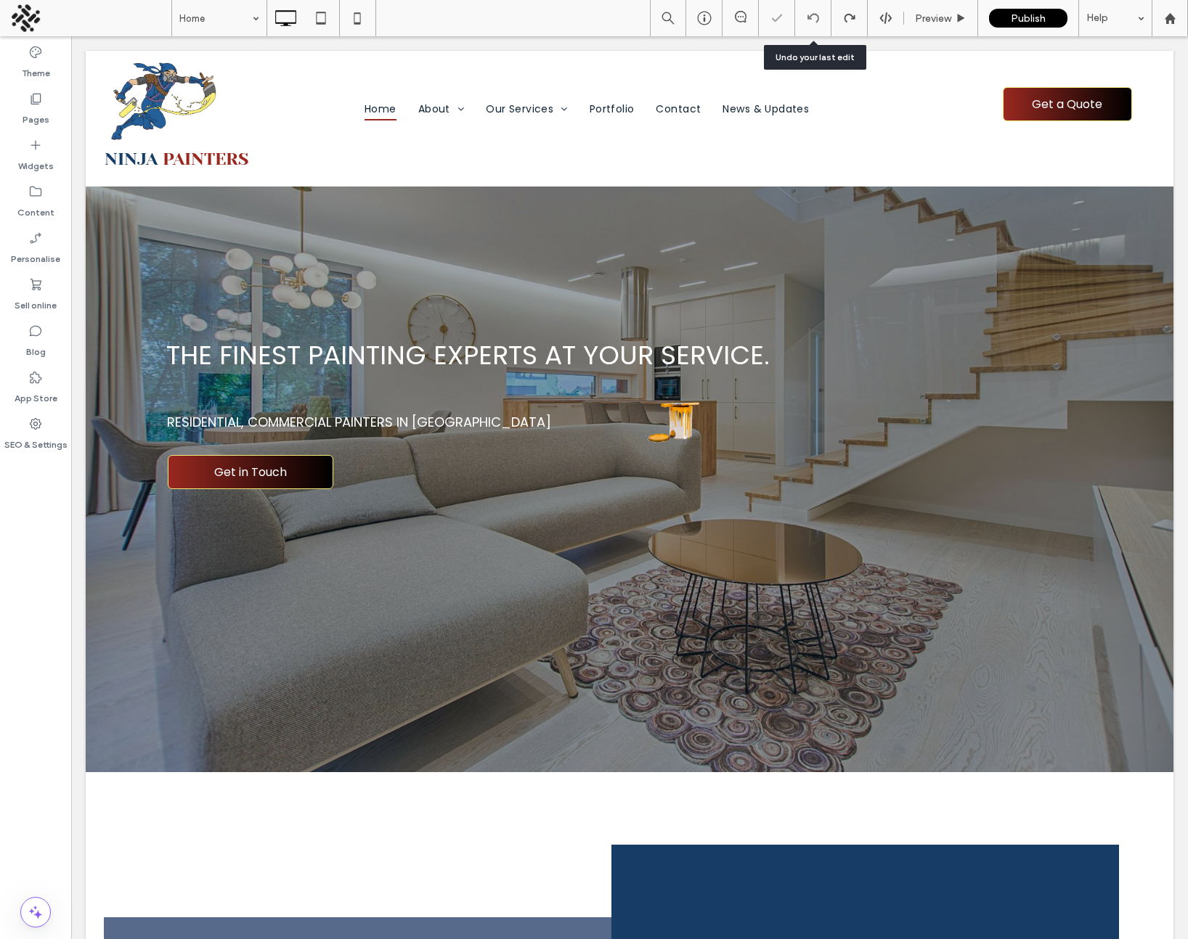
scroll to position [0, 0]
click at [20, 102] on div "Pages" at bounding box center [35, 109] width 71 height 46
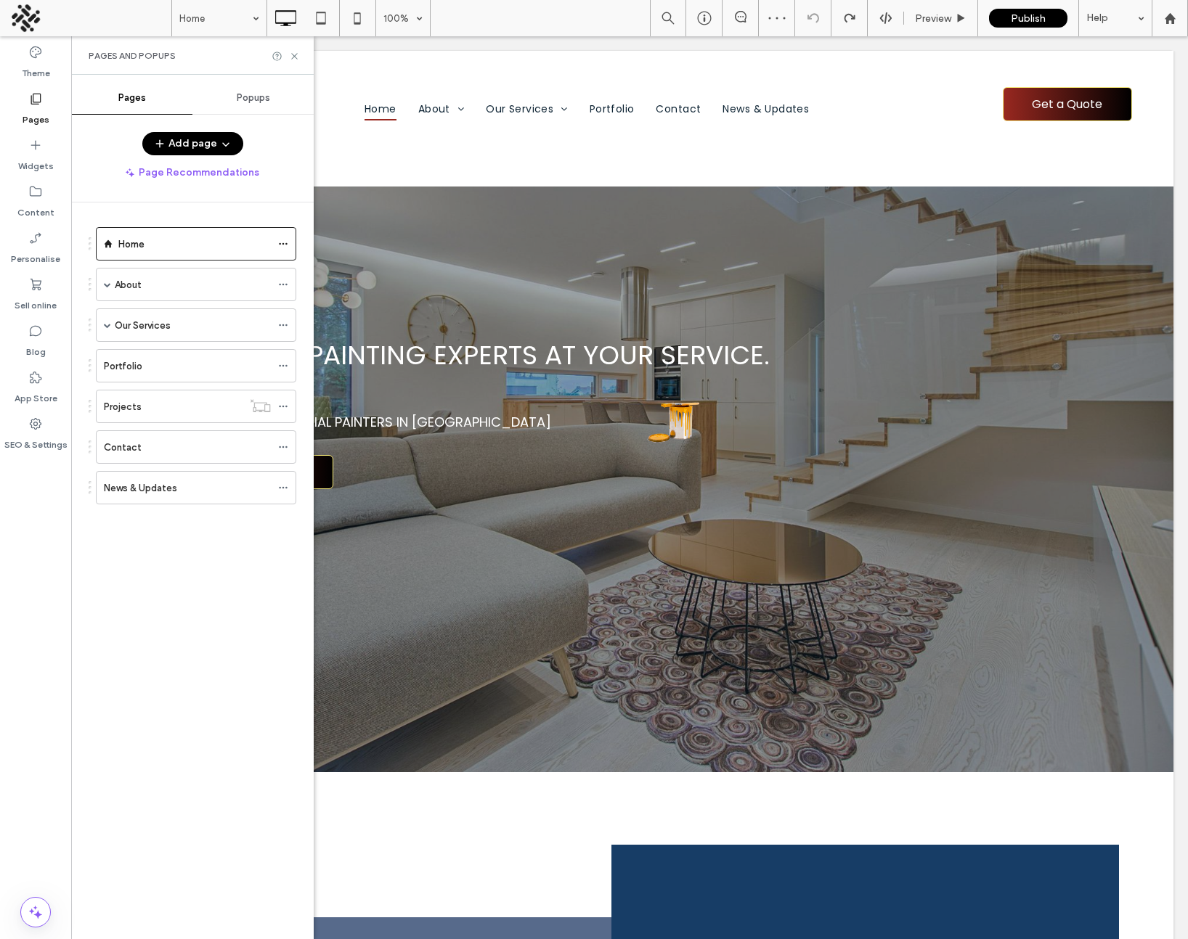
click at [189, 147] on button "Add page" at bounding box center [192, 143] width 101 height 23
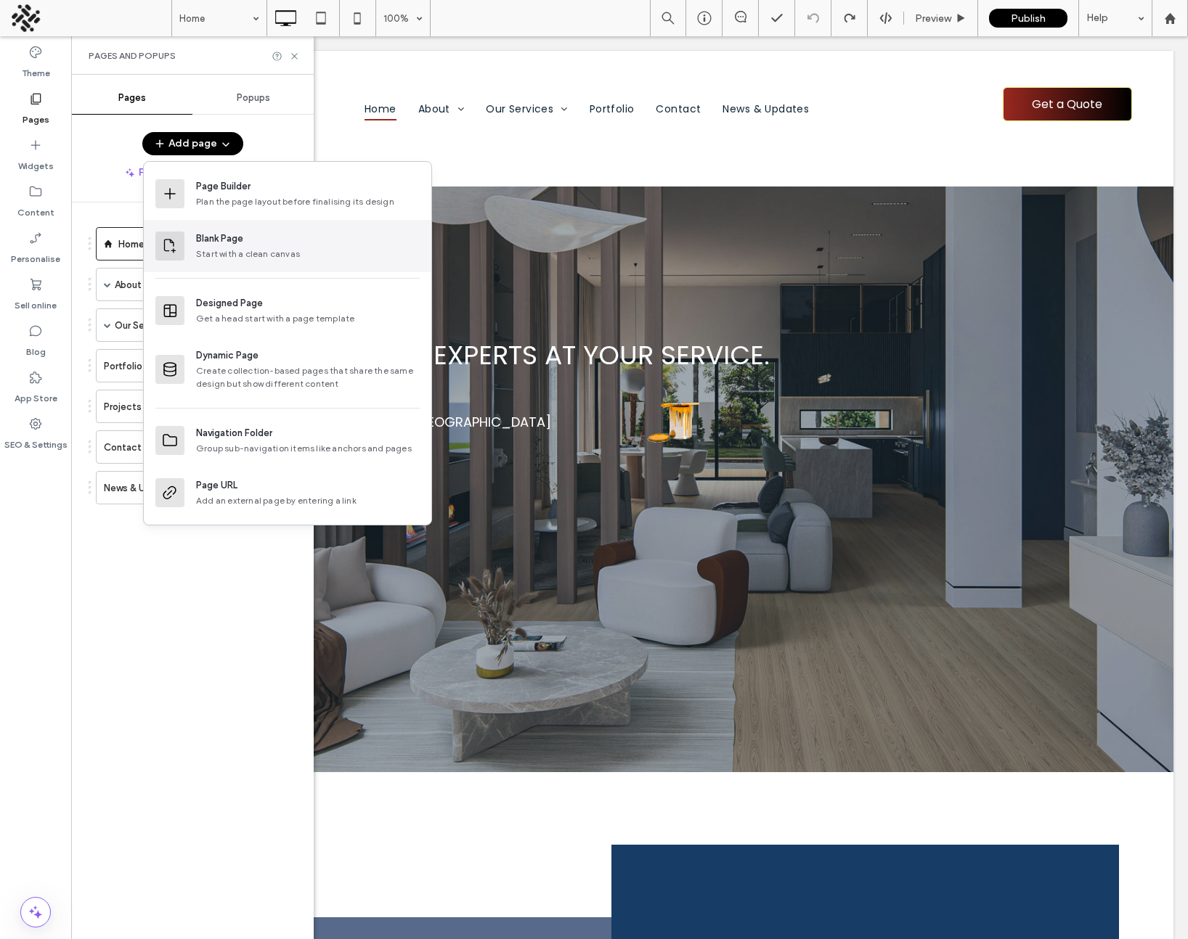
click at [232, 248] on div "Start with a clean canvas" at bounding box center [308, 254] width 224 height 13
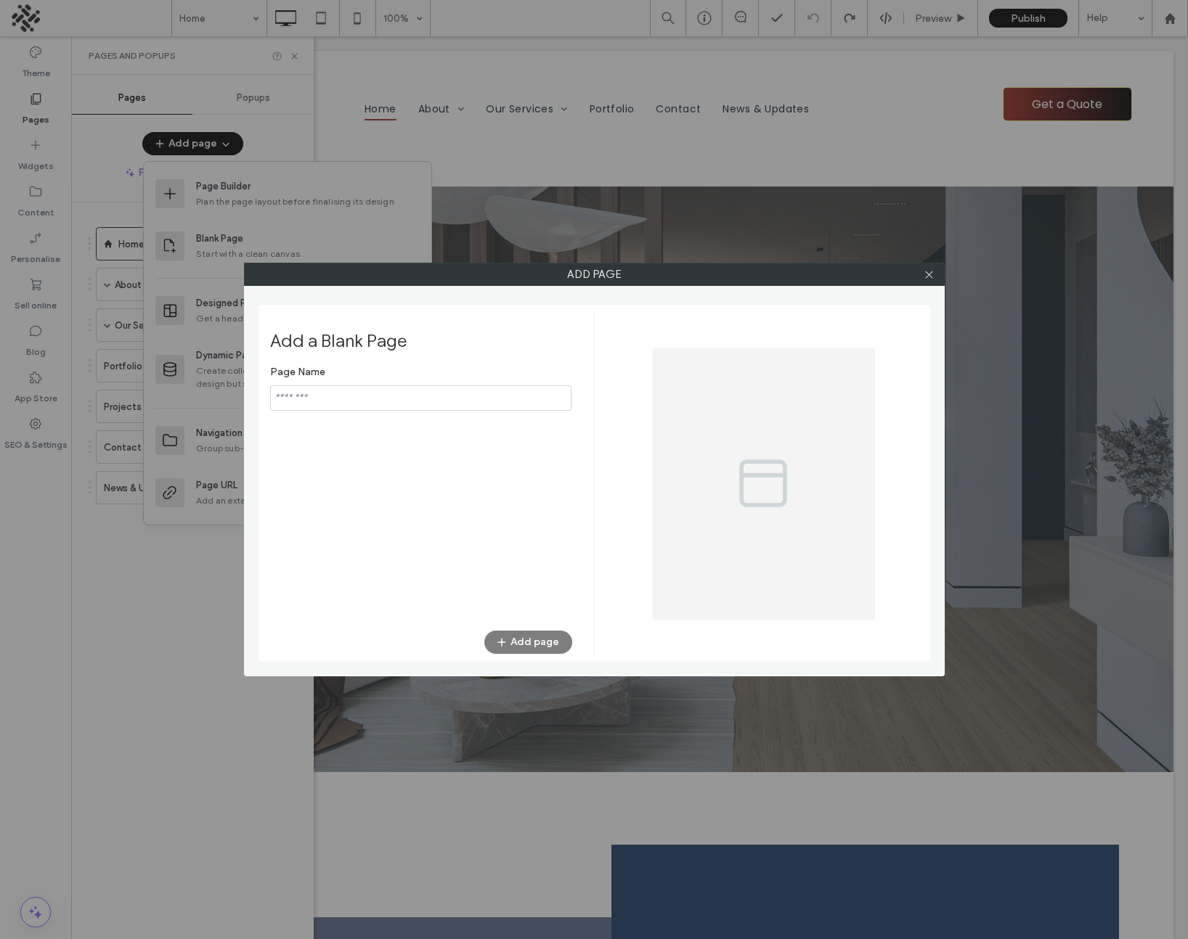
type input "**********"
click at [526, 638] on button "Add page" at bounding box center [528, 642] width 88 height 23
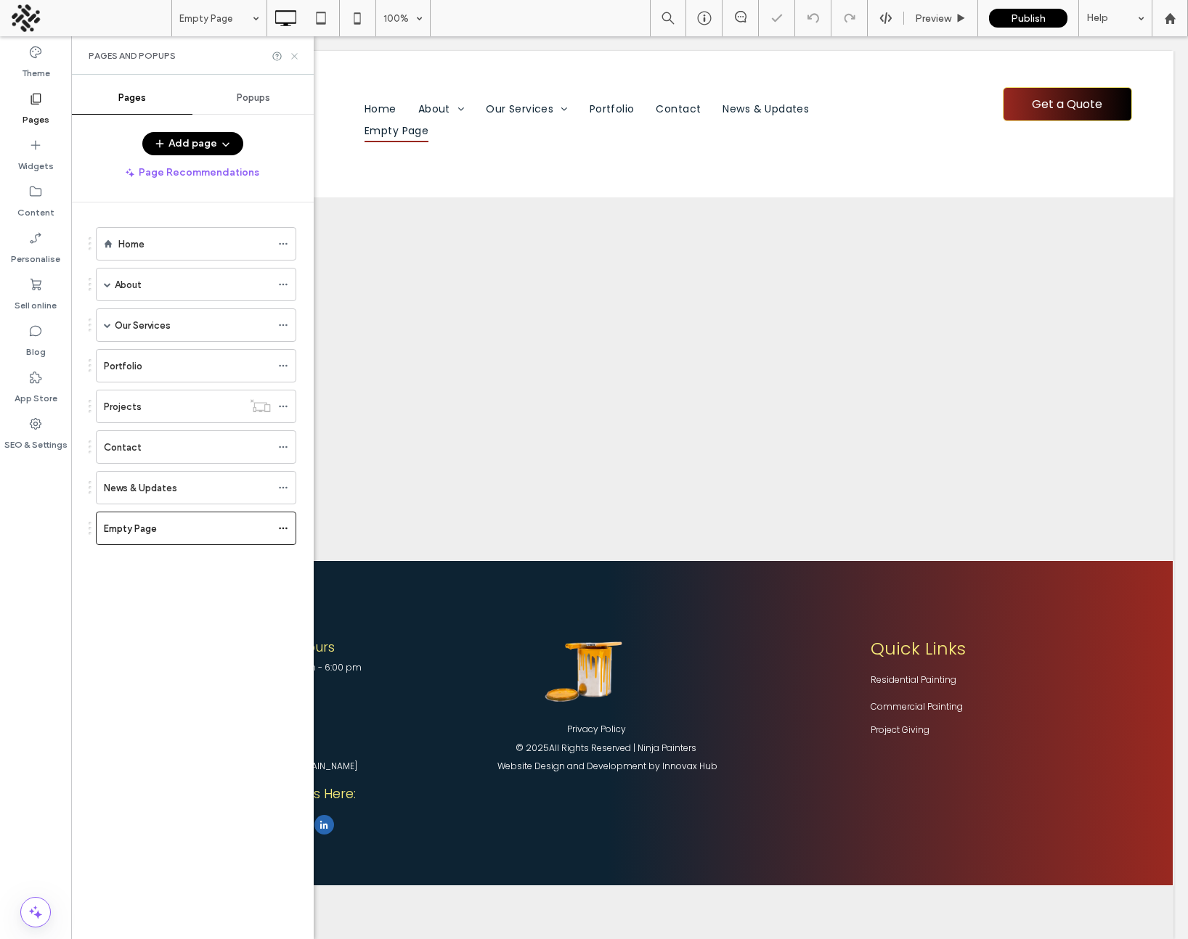
click at [293, 53] on icon at bounding box center [294, 56] width 11 height 11
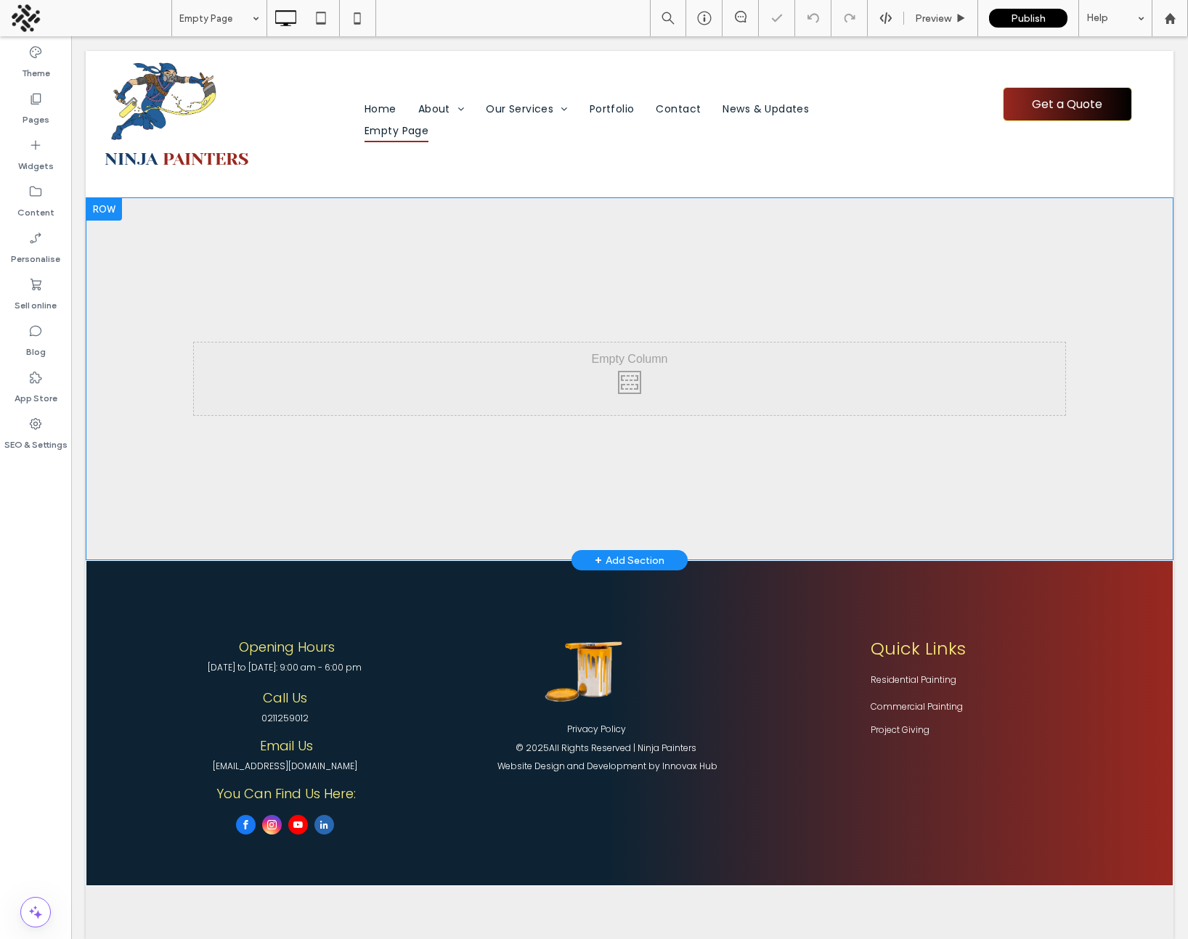
click at [635, 559] on div "+ Add Section" at bounding box center [630, 560] width 70 height 16
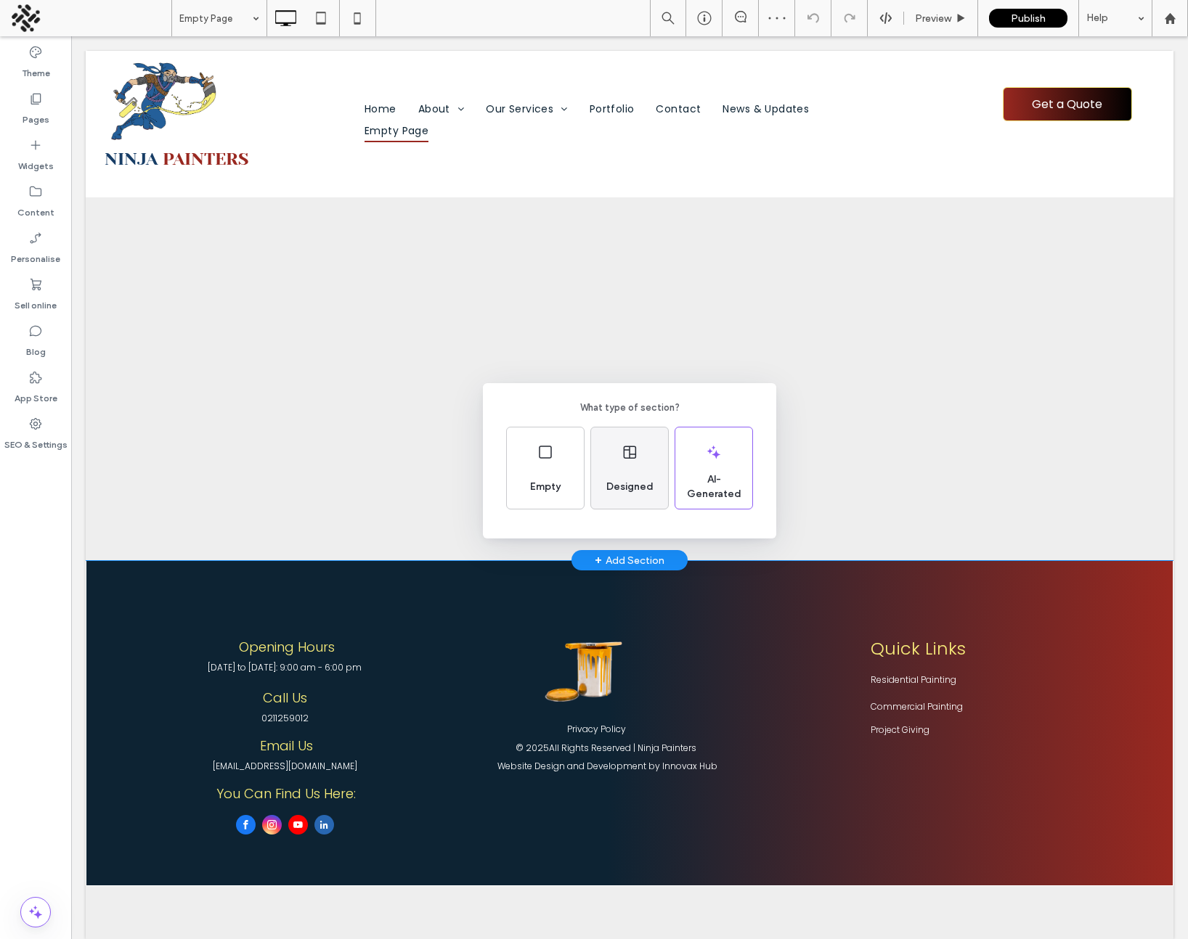
click at [634, 467] on div "Designed" at bounding box center [629, 468] width 77 height 81
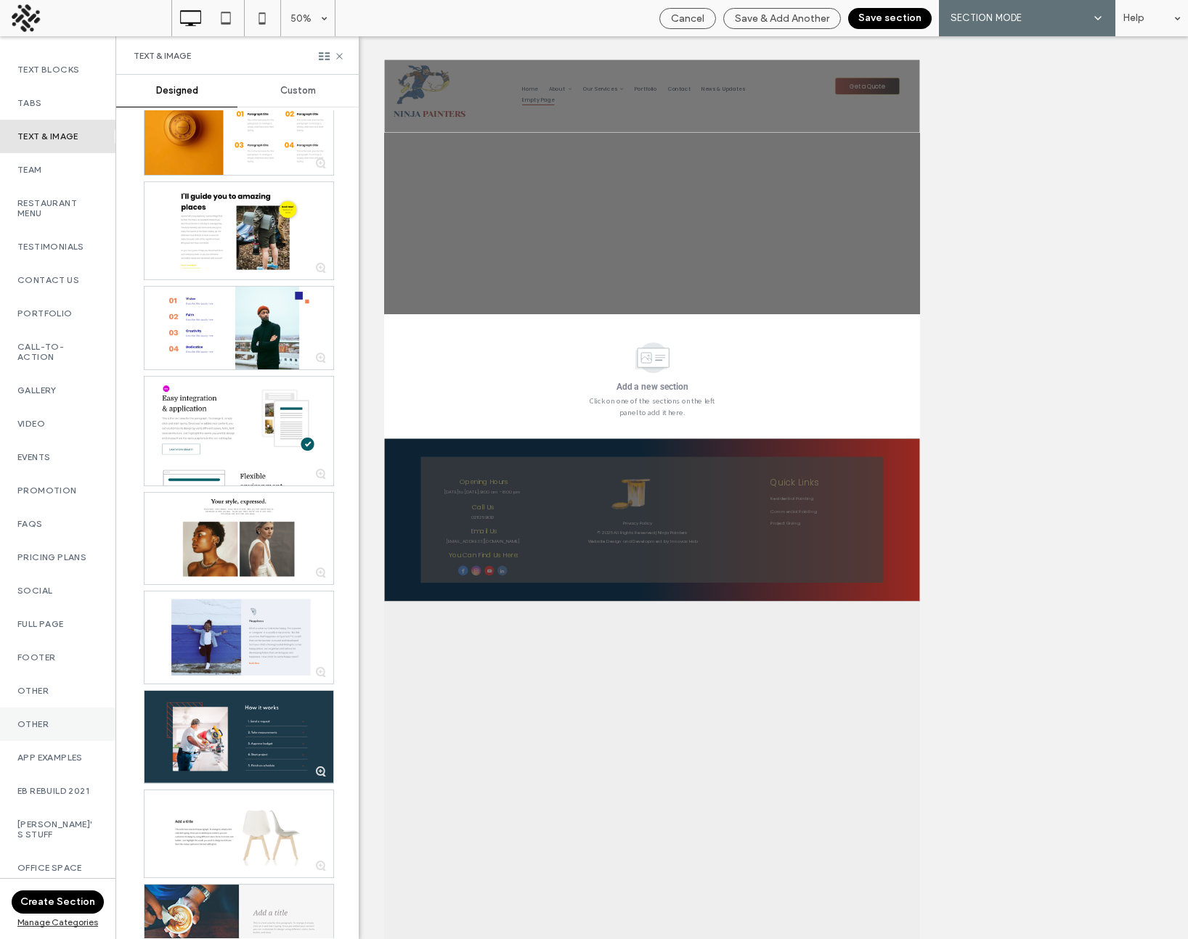
scroll to position [426, 0]
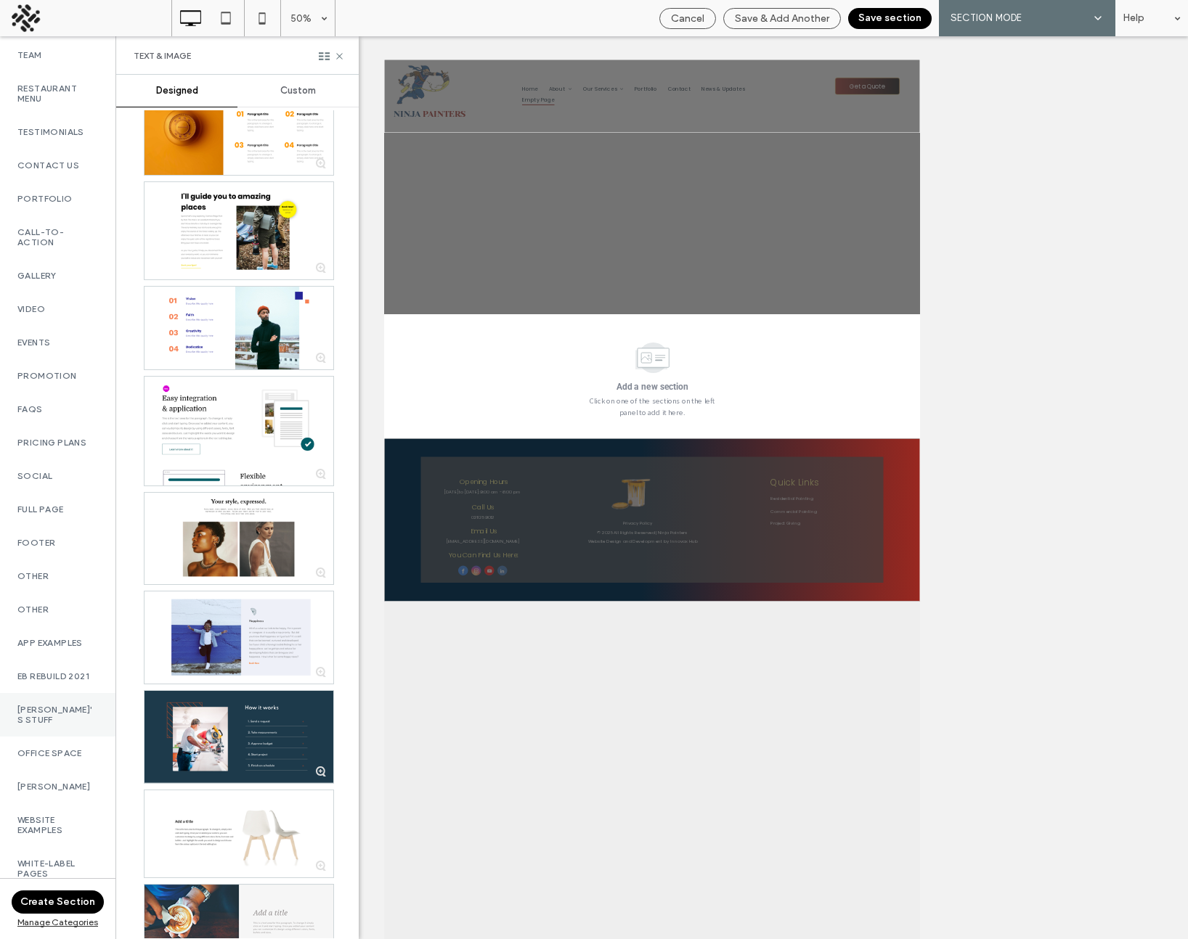
click at [54, 702] on div "[PERSON_NAME]'s Stuff" at bounding box center [57, 715] width 115 height 44
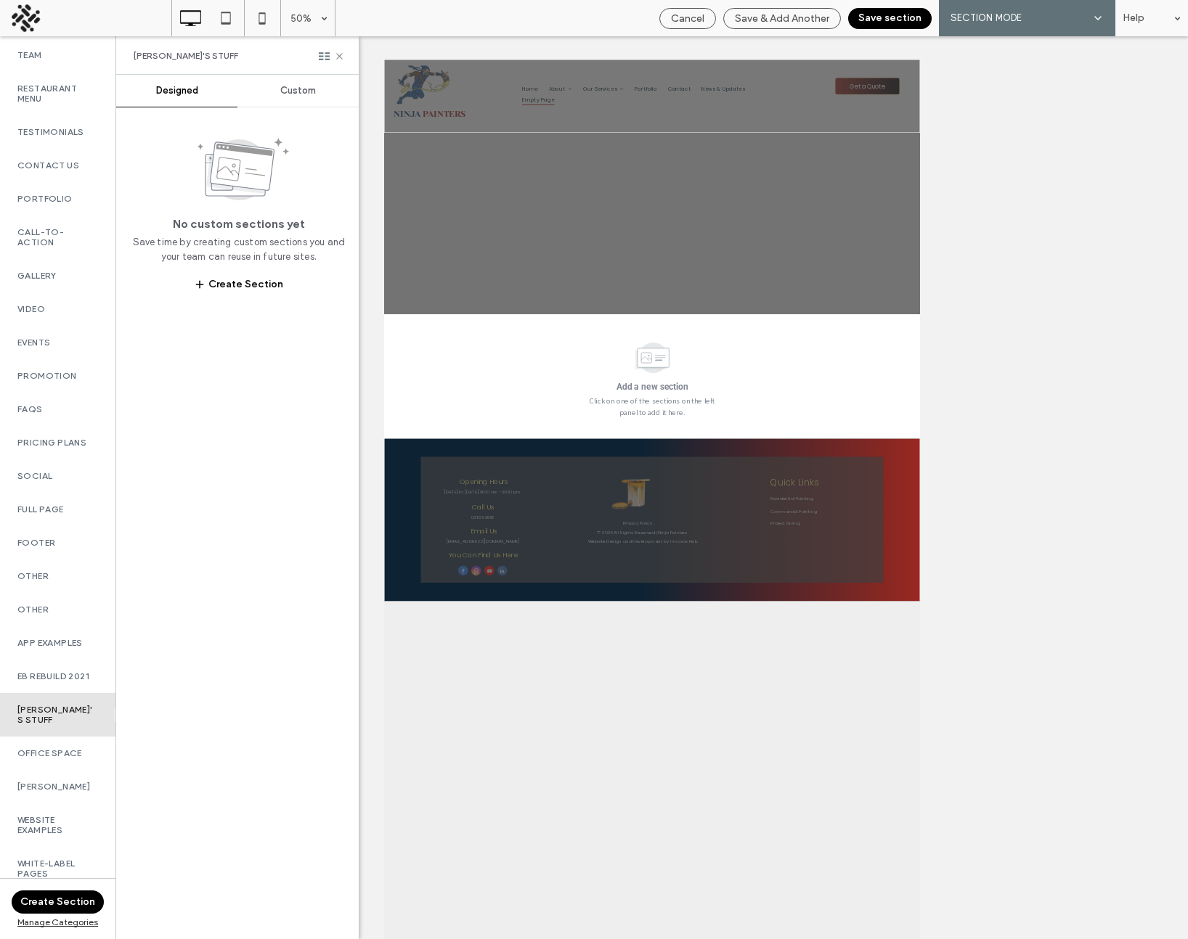
click at [309, 90] on span "Custom" at bounding box center [298, 91] width 36 height 12
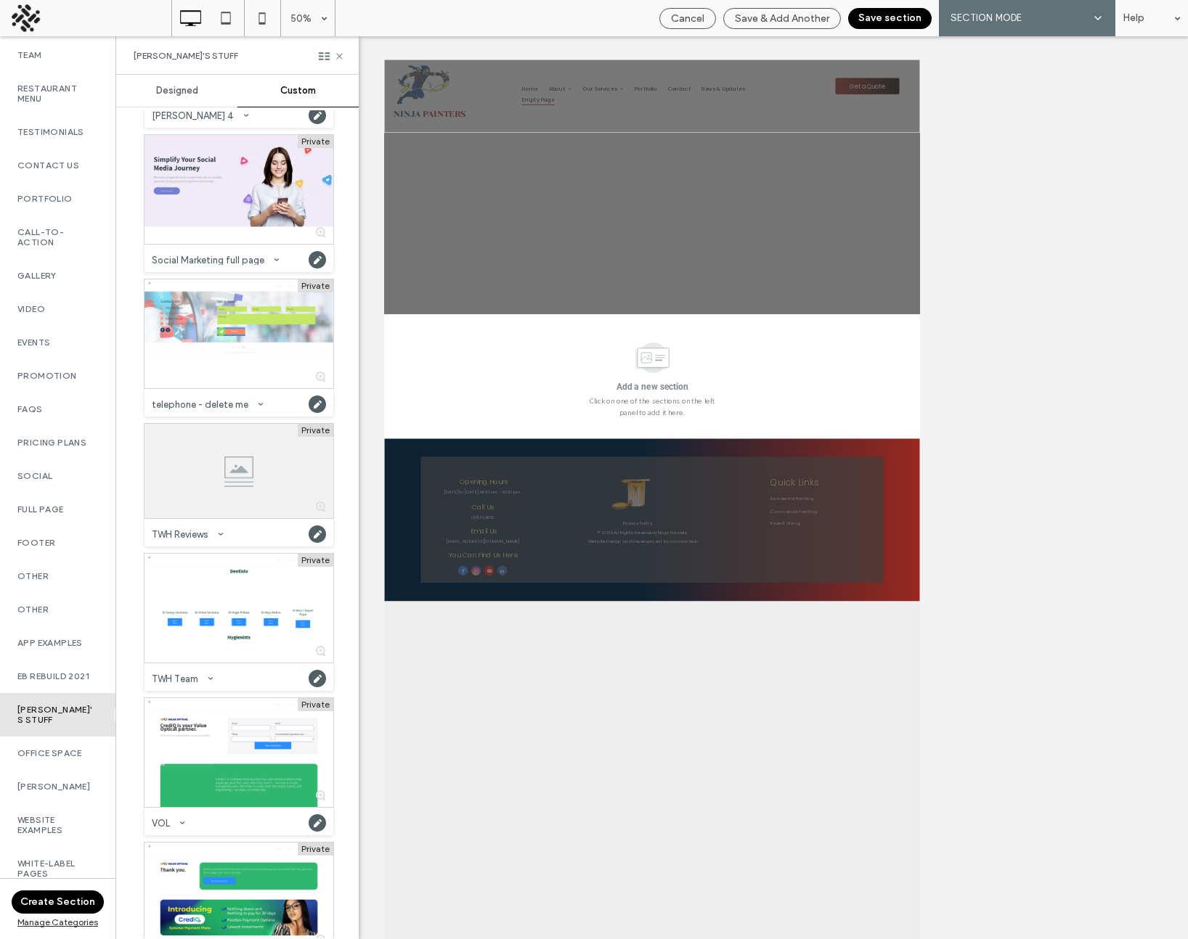
scroll to position [2923, 0]
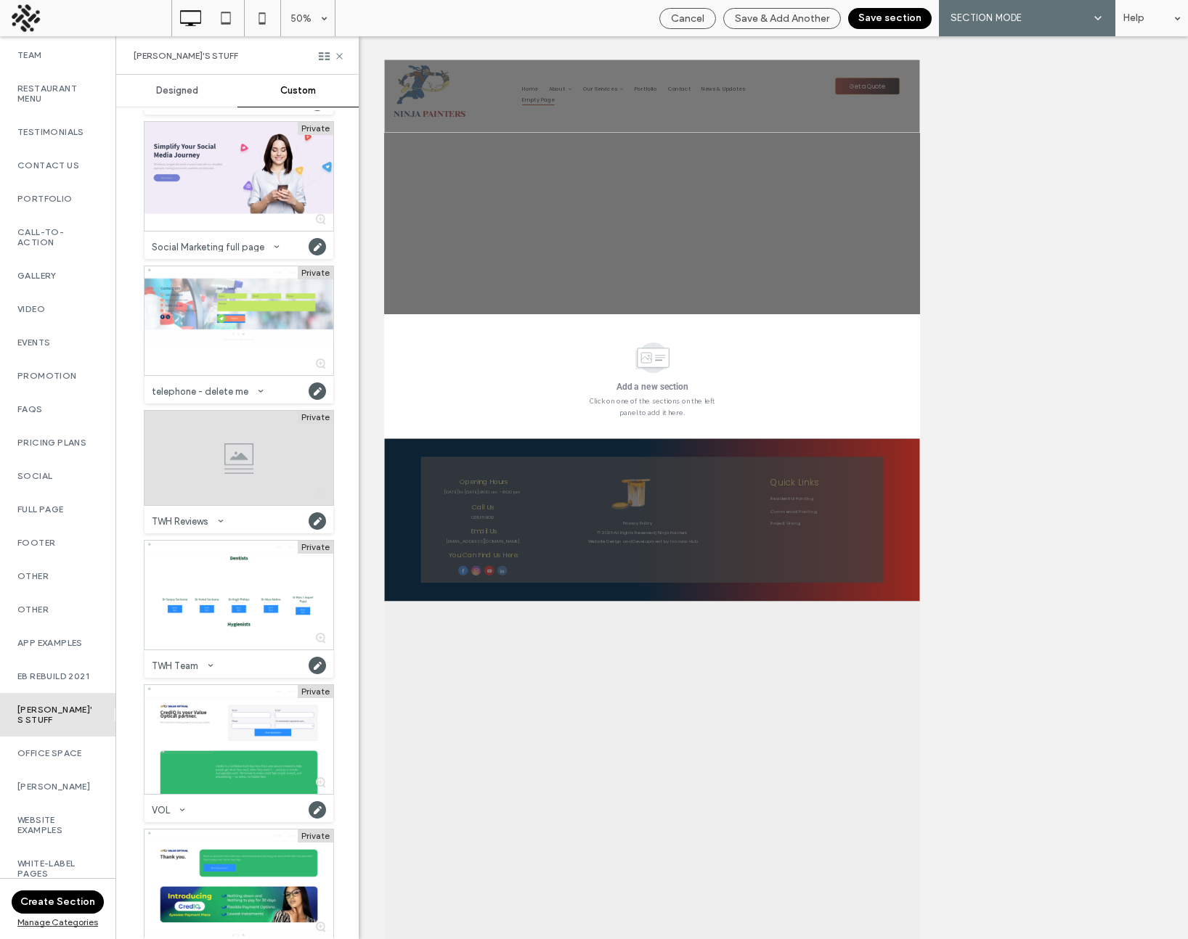
click at [218, 449] on div at bounding box center [238, 458] width 189 height 94
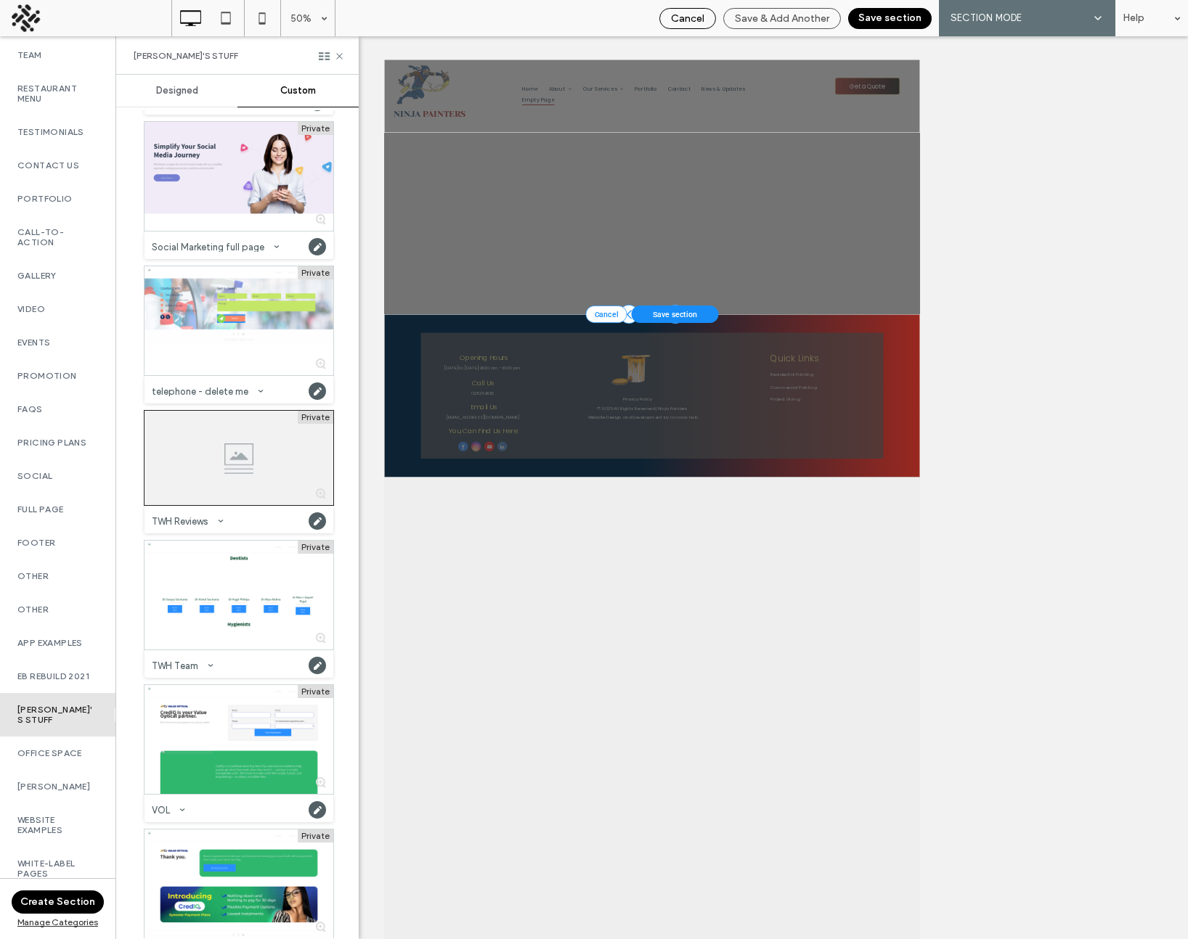
click at [685, 17] on span "Cancel" at bounding box center [687, 18] width 33 height 12
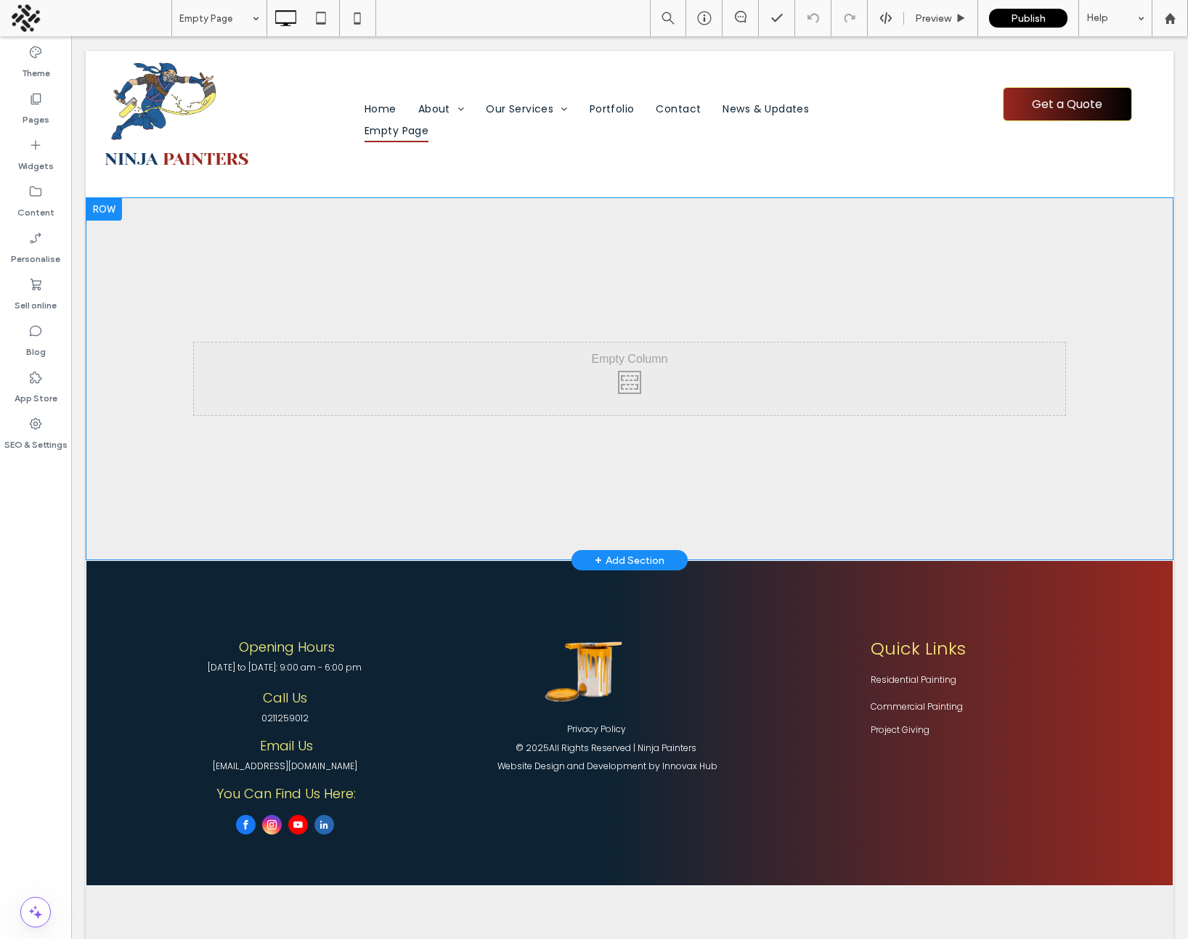
click at [621, 555] on div "+ Add Section" at bounding box center [630, 560] width 70 height 16
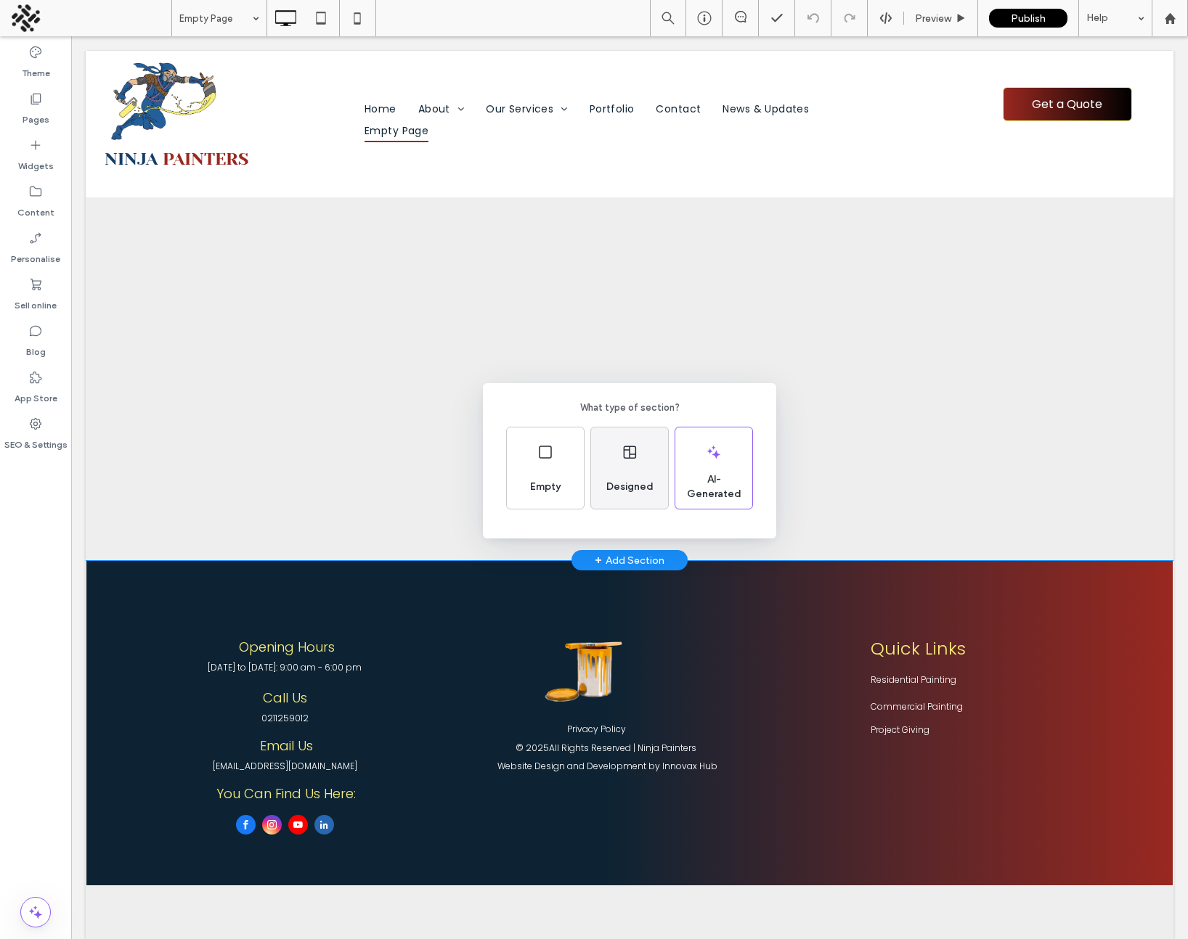
click at [634, 454] on use at bounding box center [630, 452] width 12 height 13
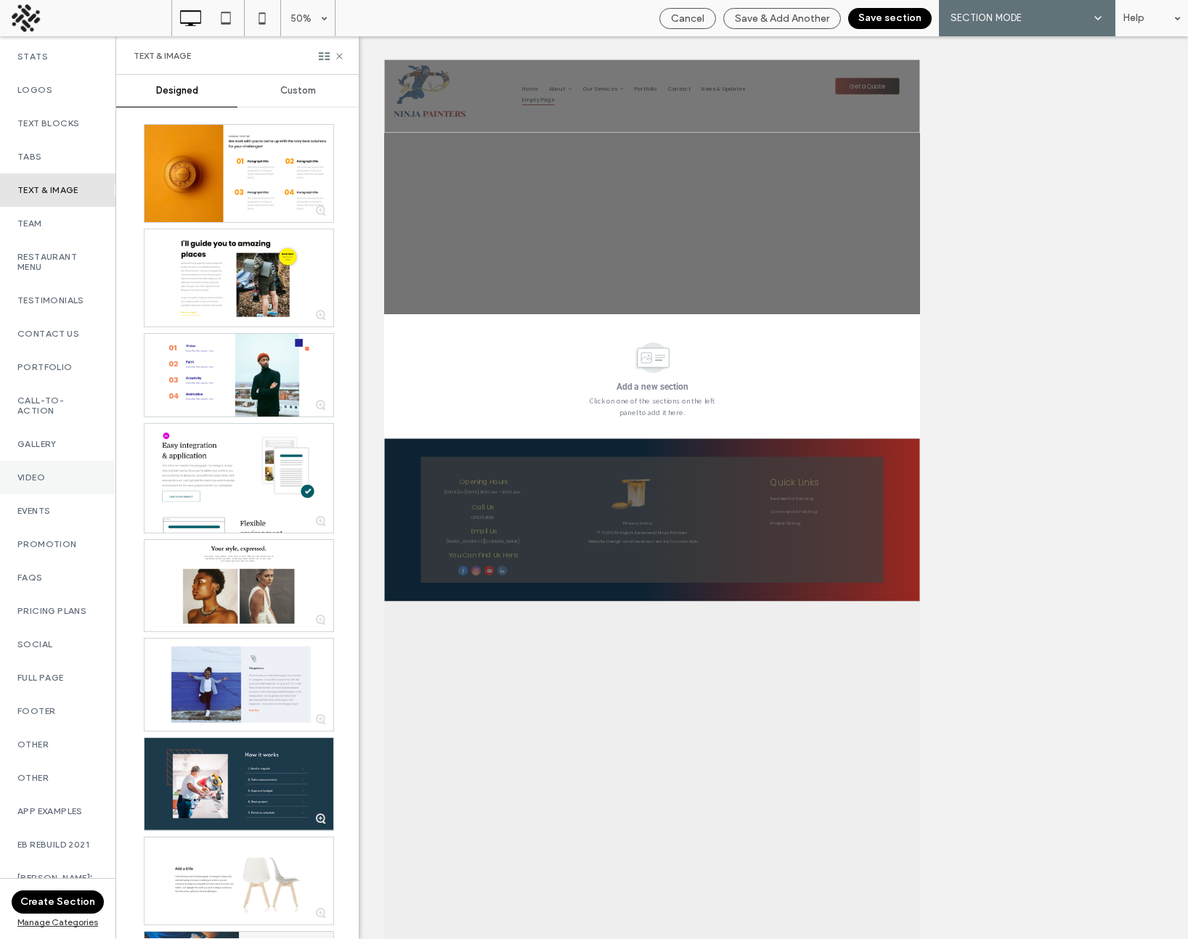
scroll to position [426, 0]
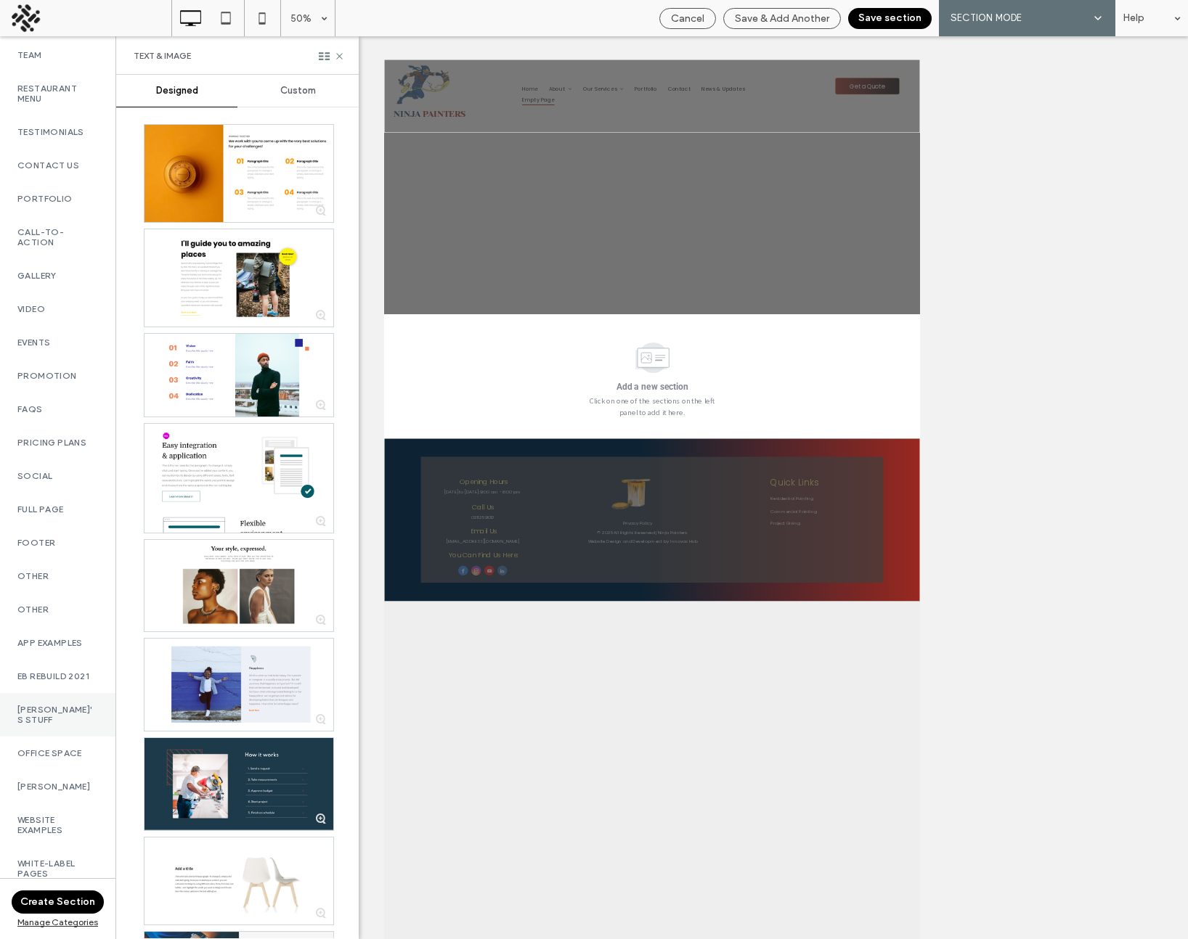
click at [47, 709] on label "[PERSON_NAME]'s Stuff" at bounding box center [57, 715] width 81 height 20
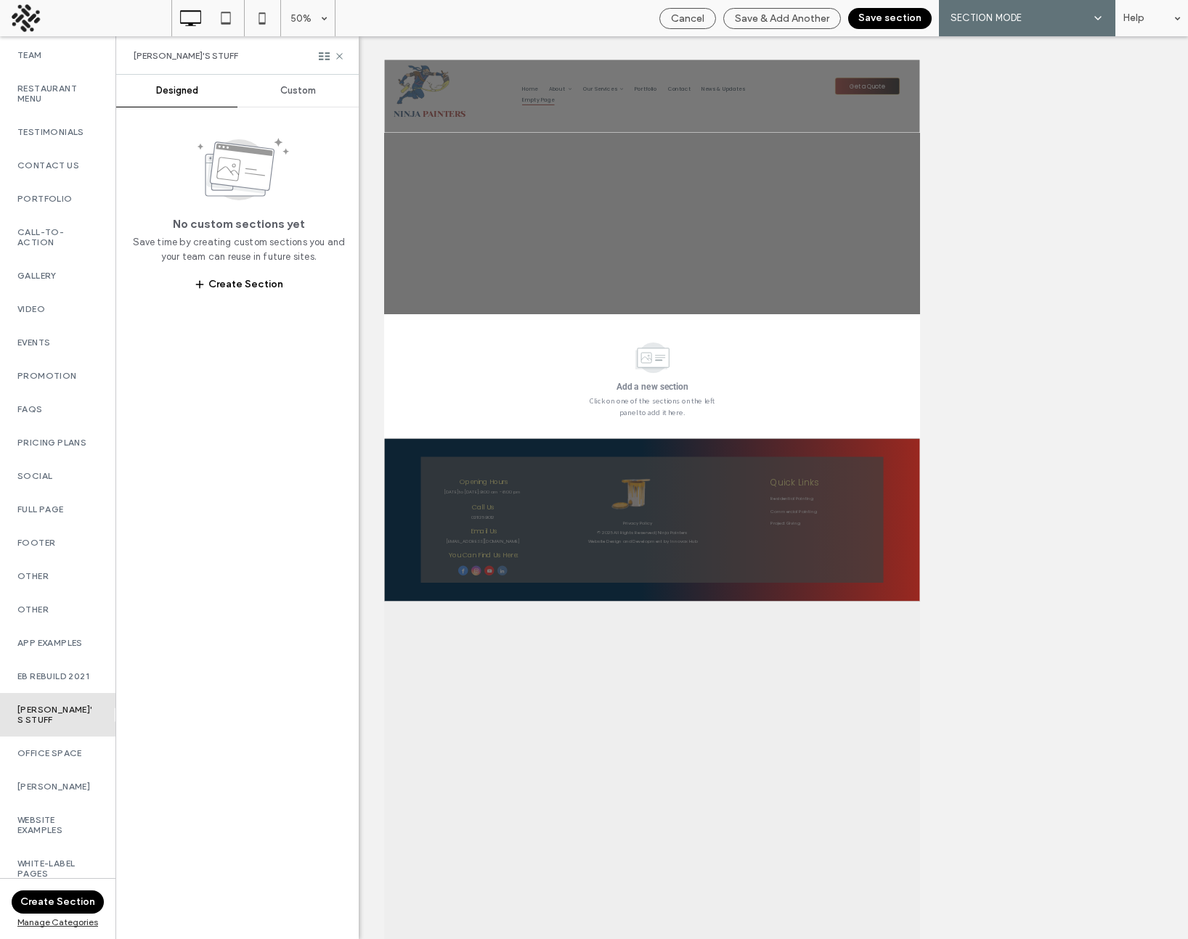
click at [290, 85] on span "Custom" at bounding box center [298, 91] width 36 height 12
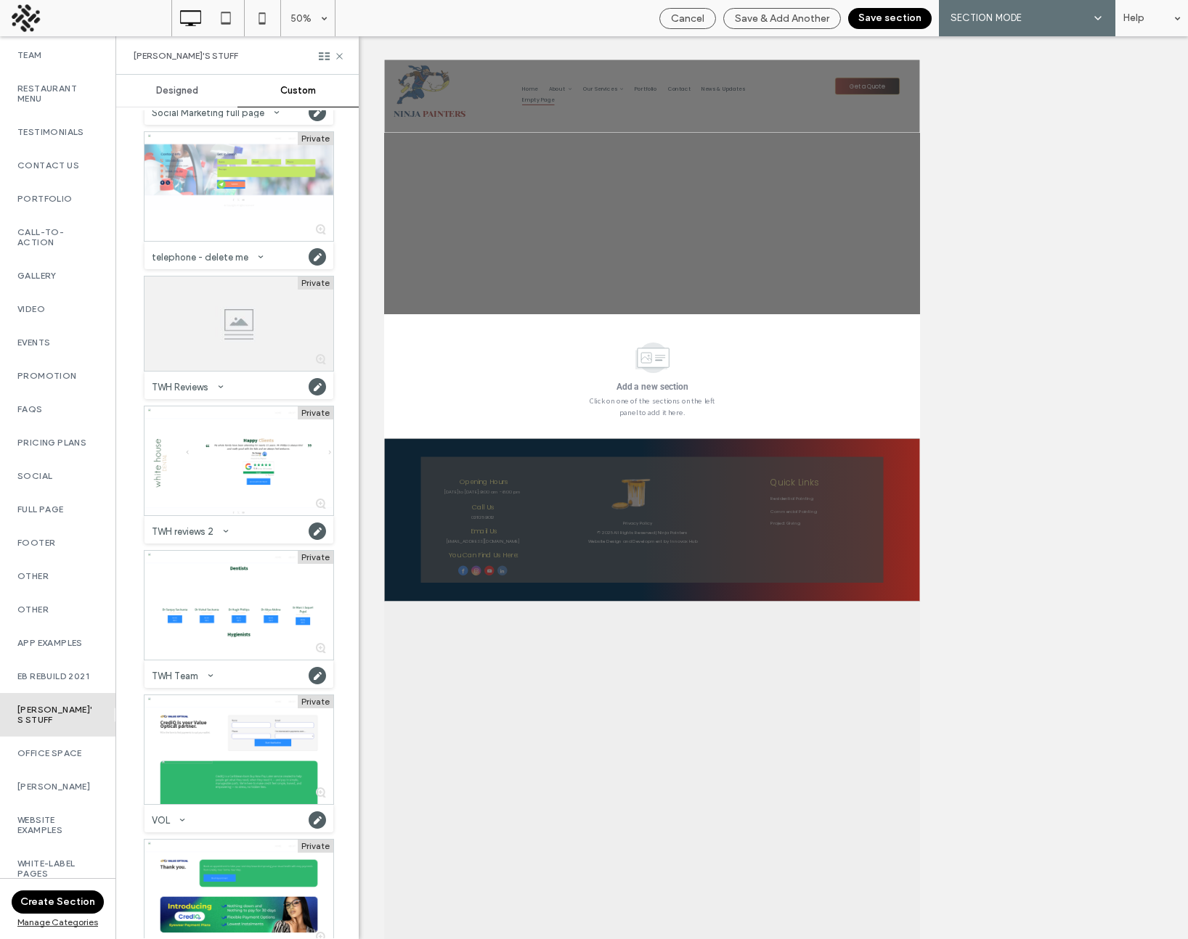
scroll to position [3051, 0]
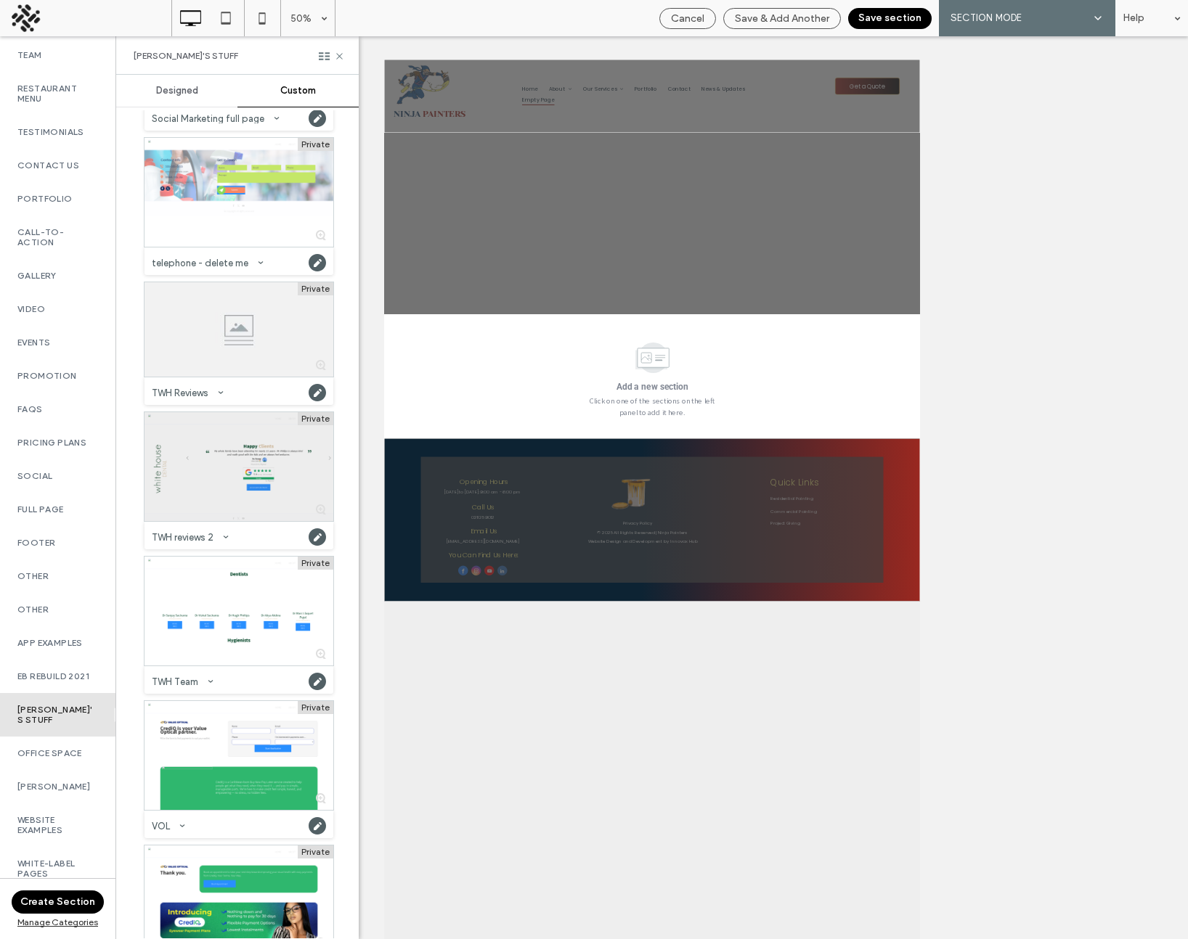
click at [281, 454] on div at bounding box center [238, 466] width 189 height 109
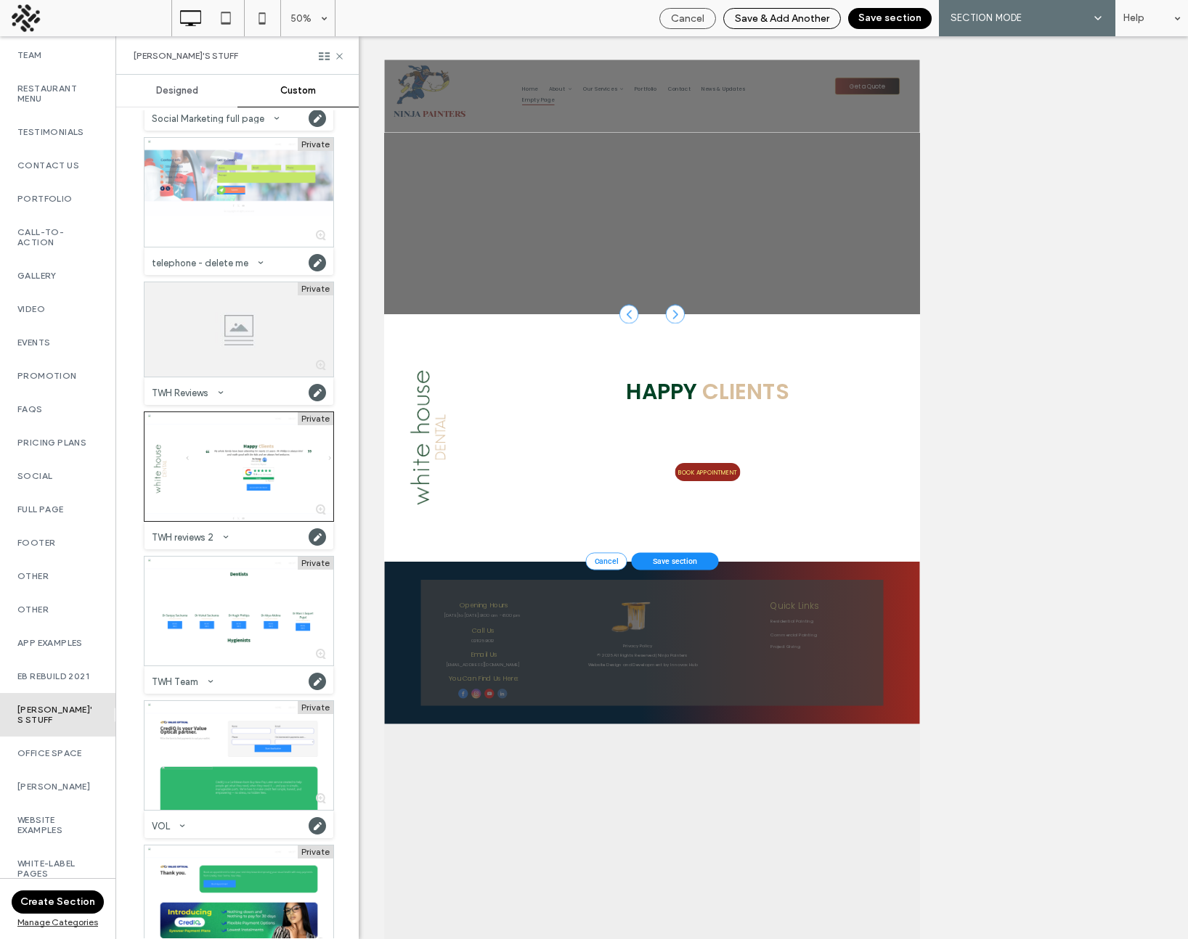
click at [777, 20] on span "Save & Add Another" at bounding box center [782, 18] width 94 height 12
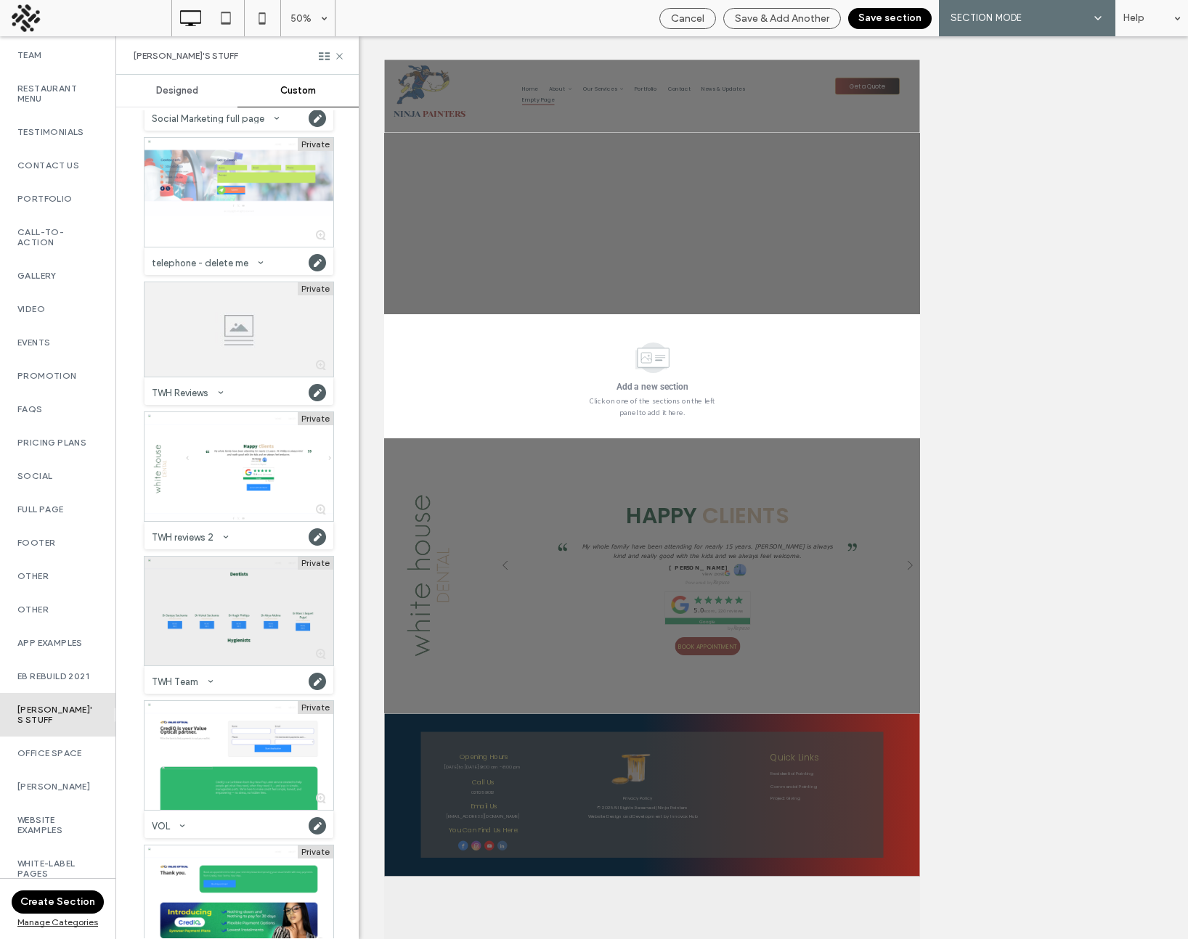
click at [236, 584] on div at bounding box center [238, 611] width 189 height 109
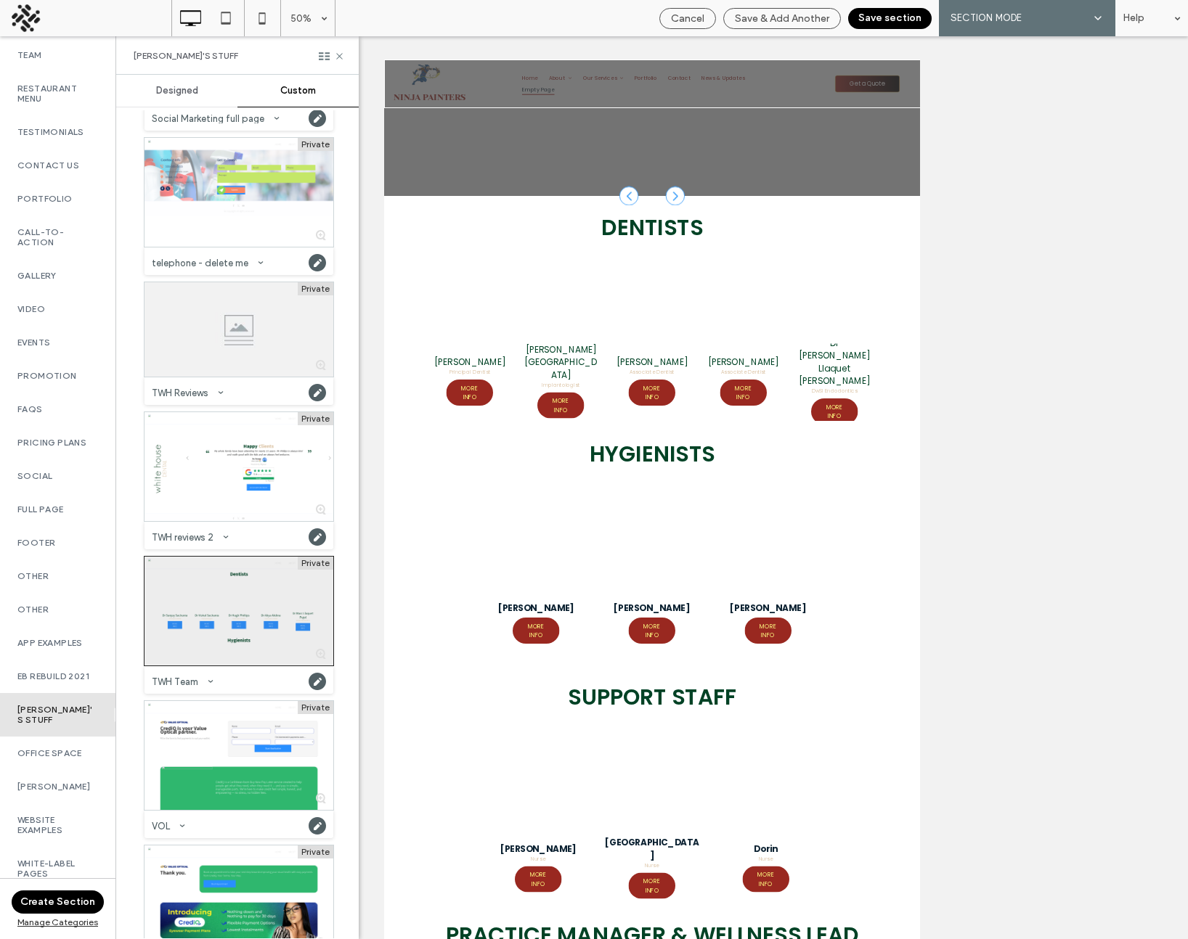
scroll to position [393, 0]
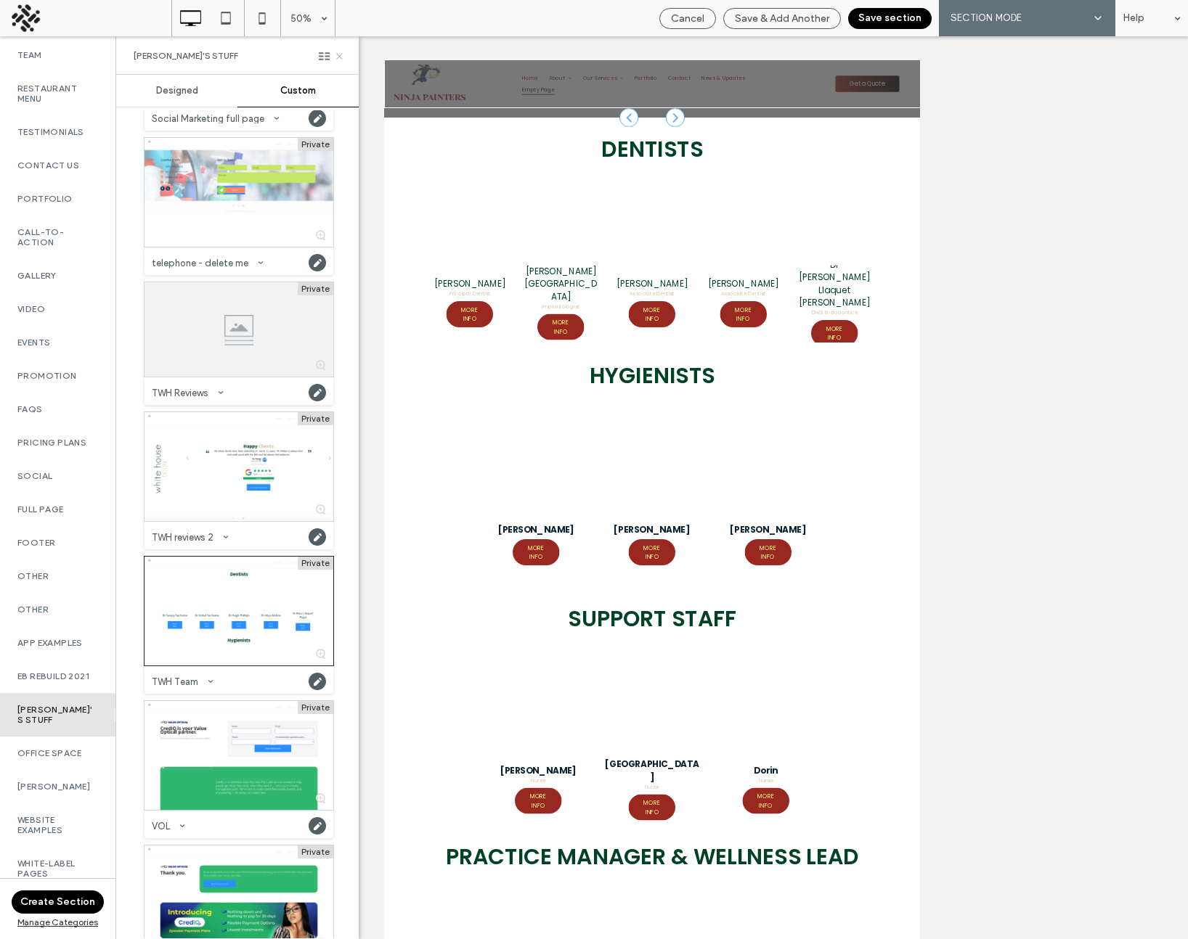
click at [338, 55] on icon at bounding box center [339, 56] width 11 height 11
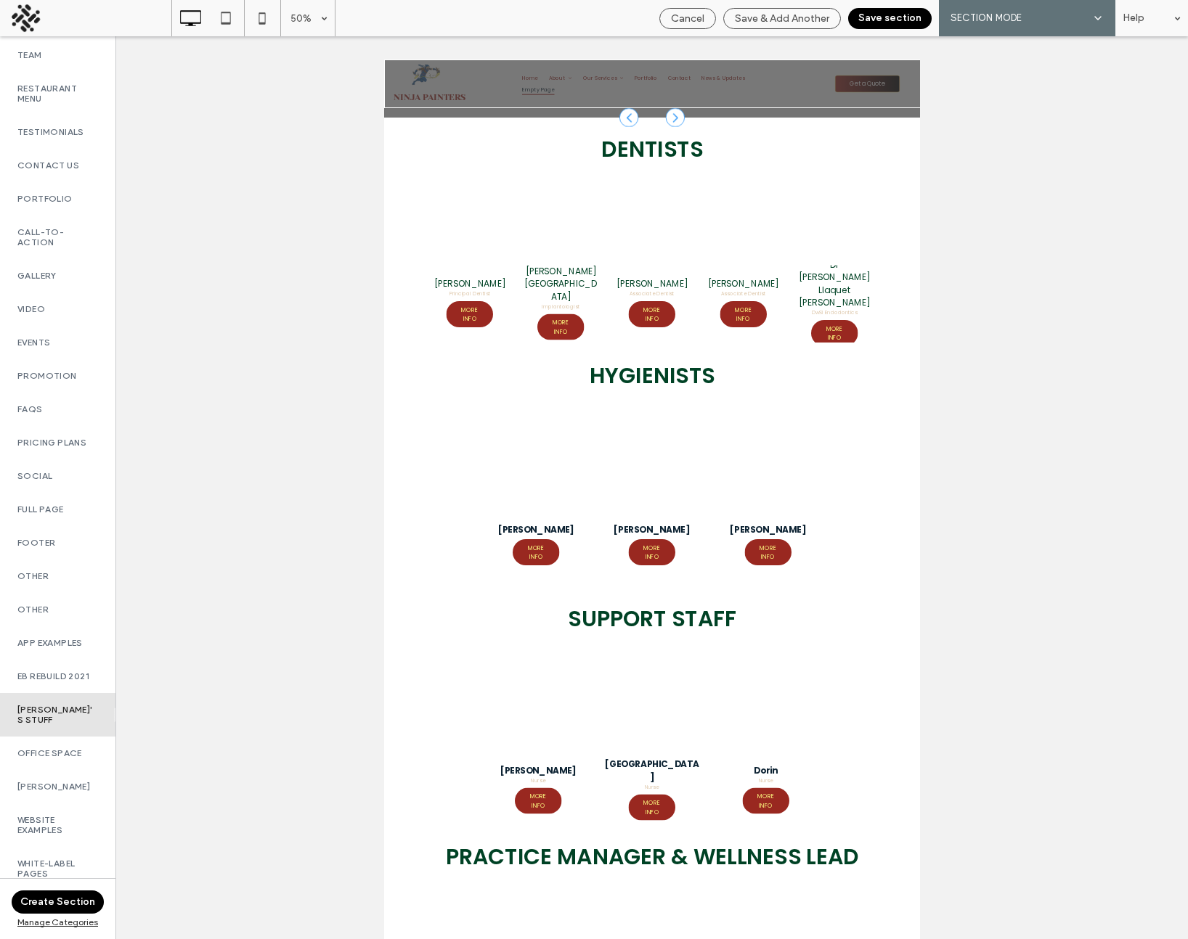
click at [881, 18] on button "Save section" at bounding box center [889, 18] width 83 height 21
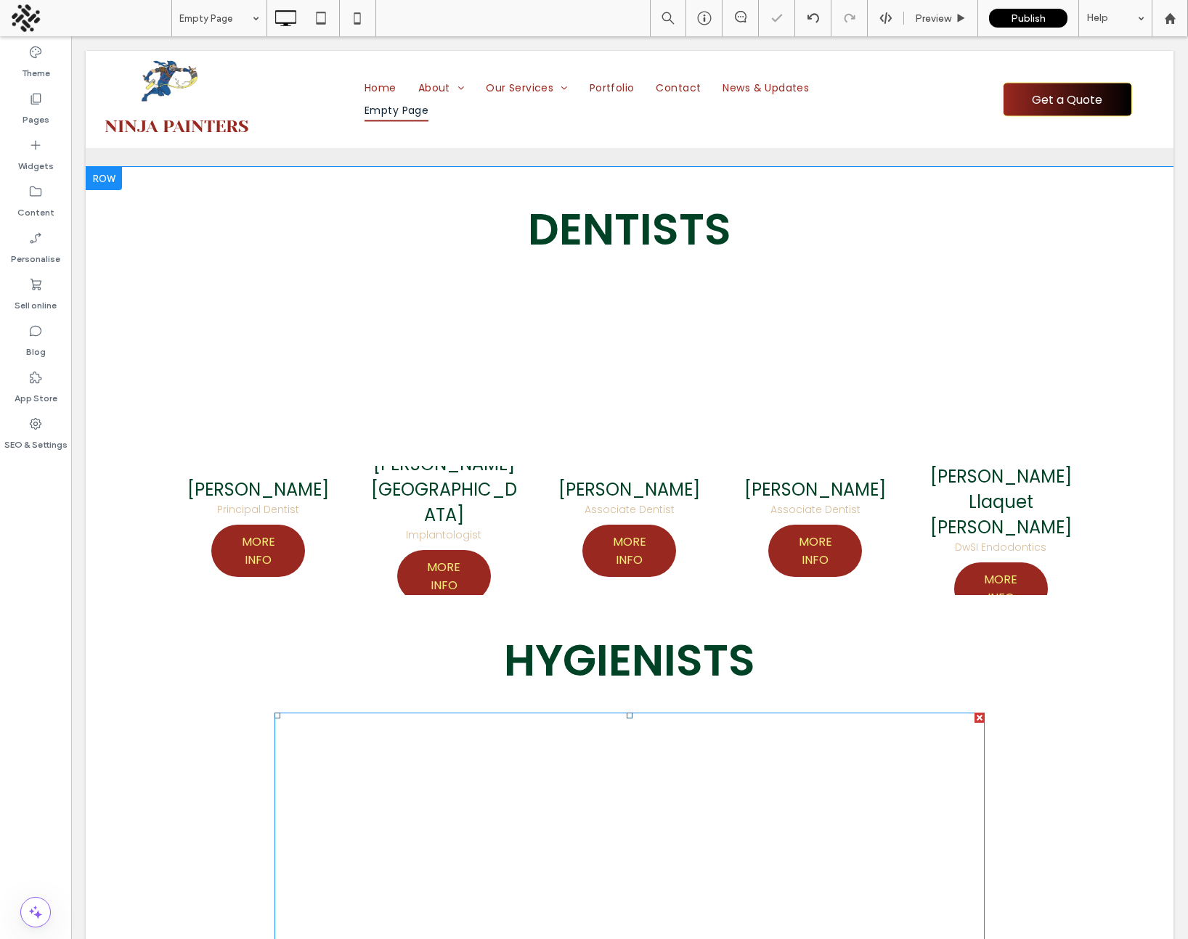
scroll to position [427, 0]
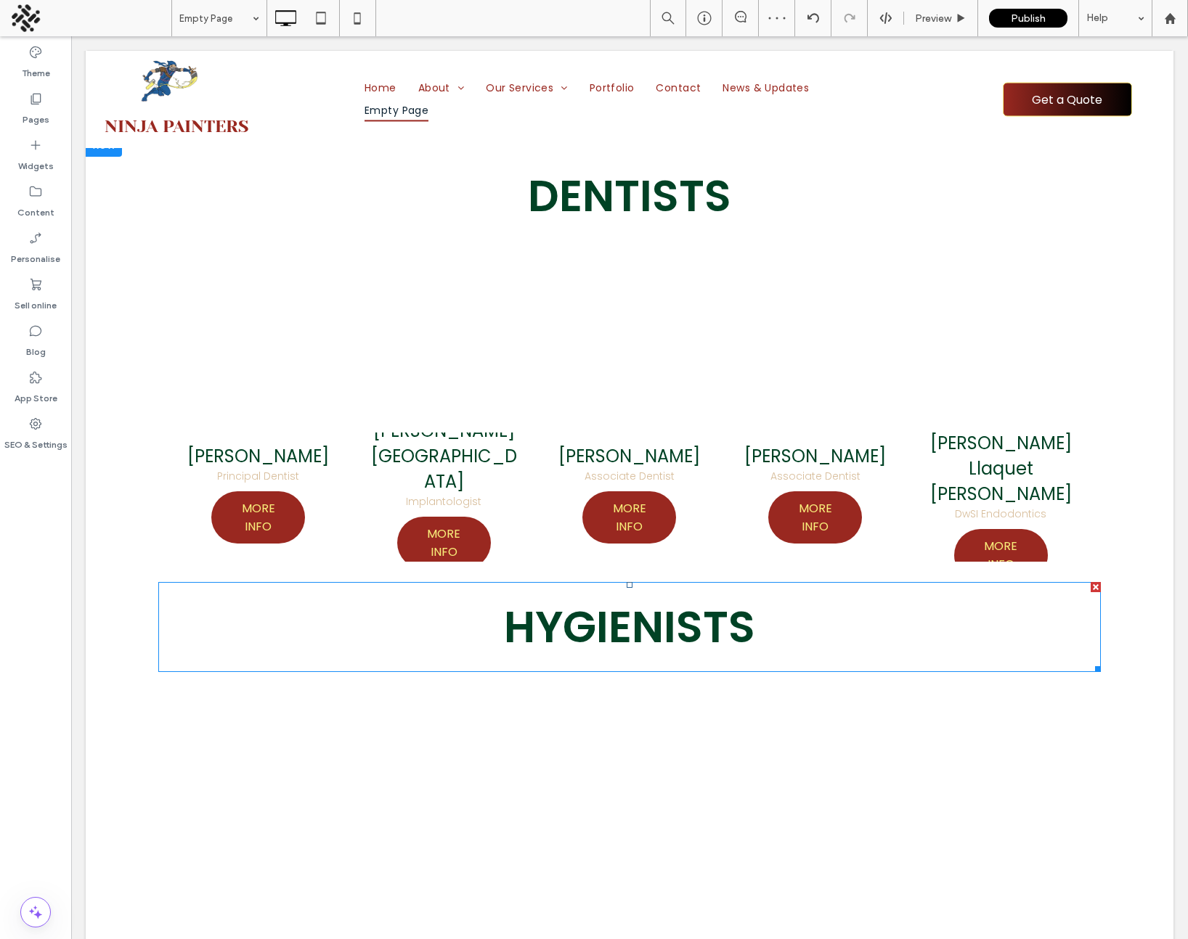
click at [1093, 589] on div at bounding box center [1095, 587] width 10 height 10
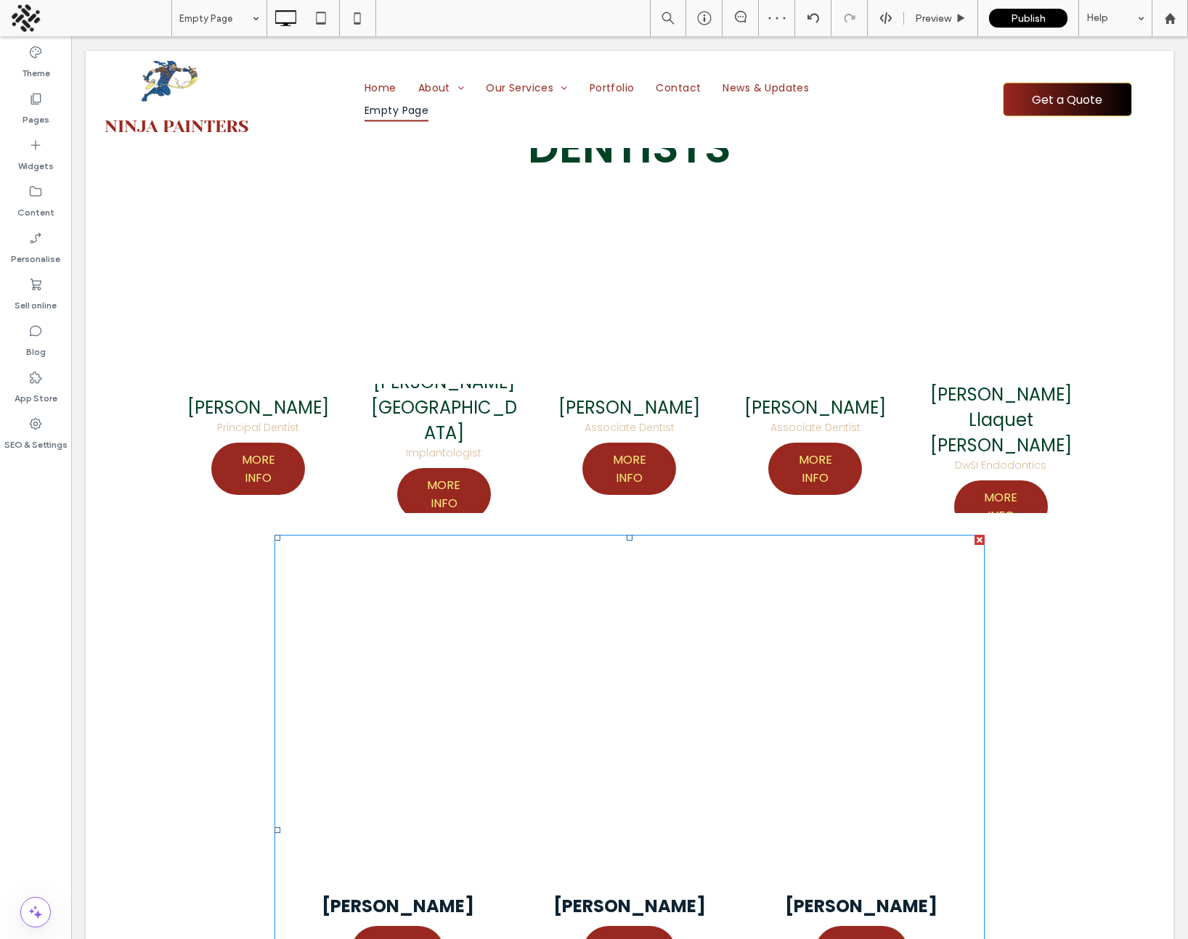
scroll to position [481, 0]
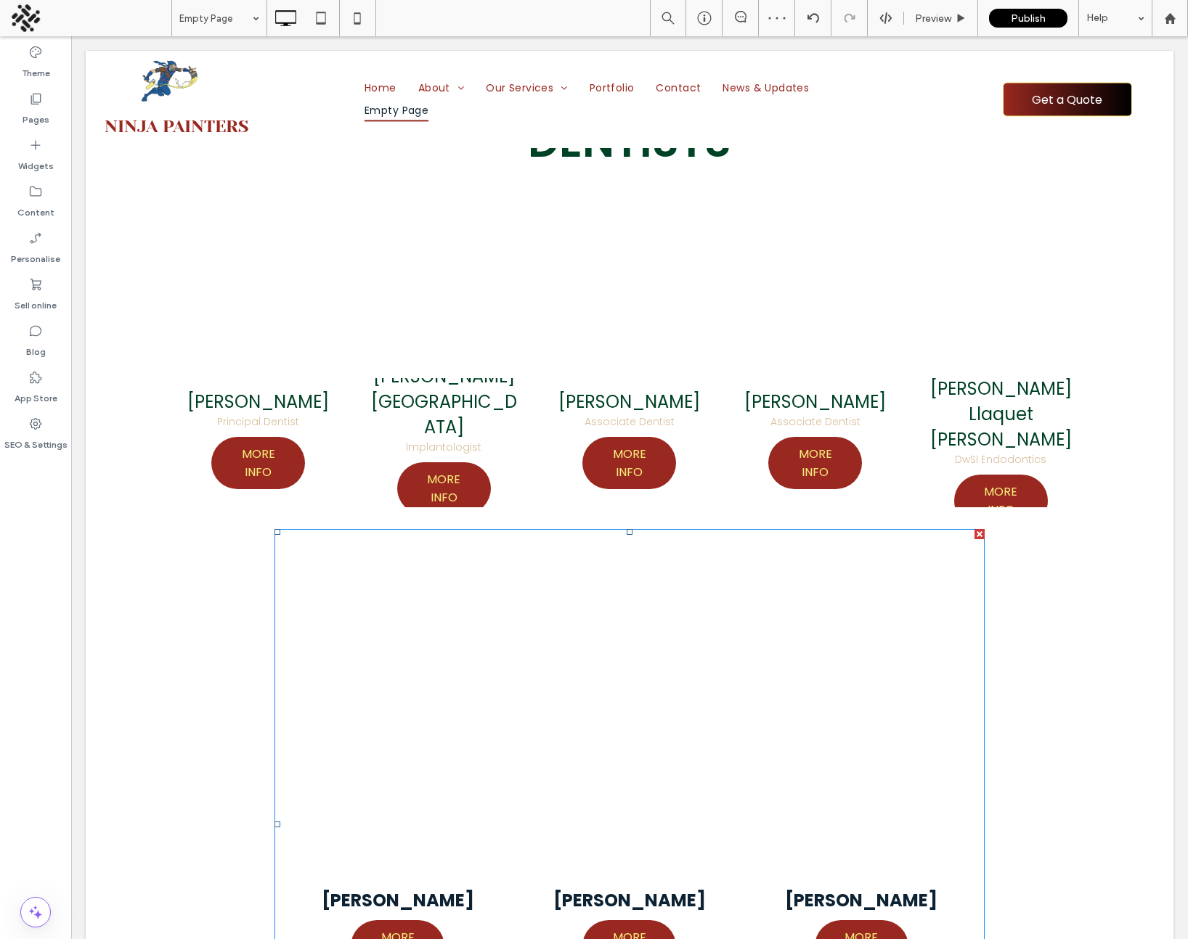
click at [979, 536] on div at bounding box center [979, 534] width 10 height 10
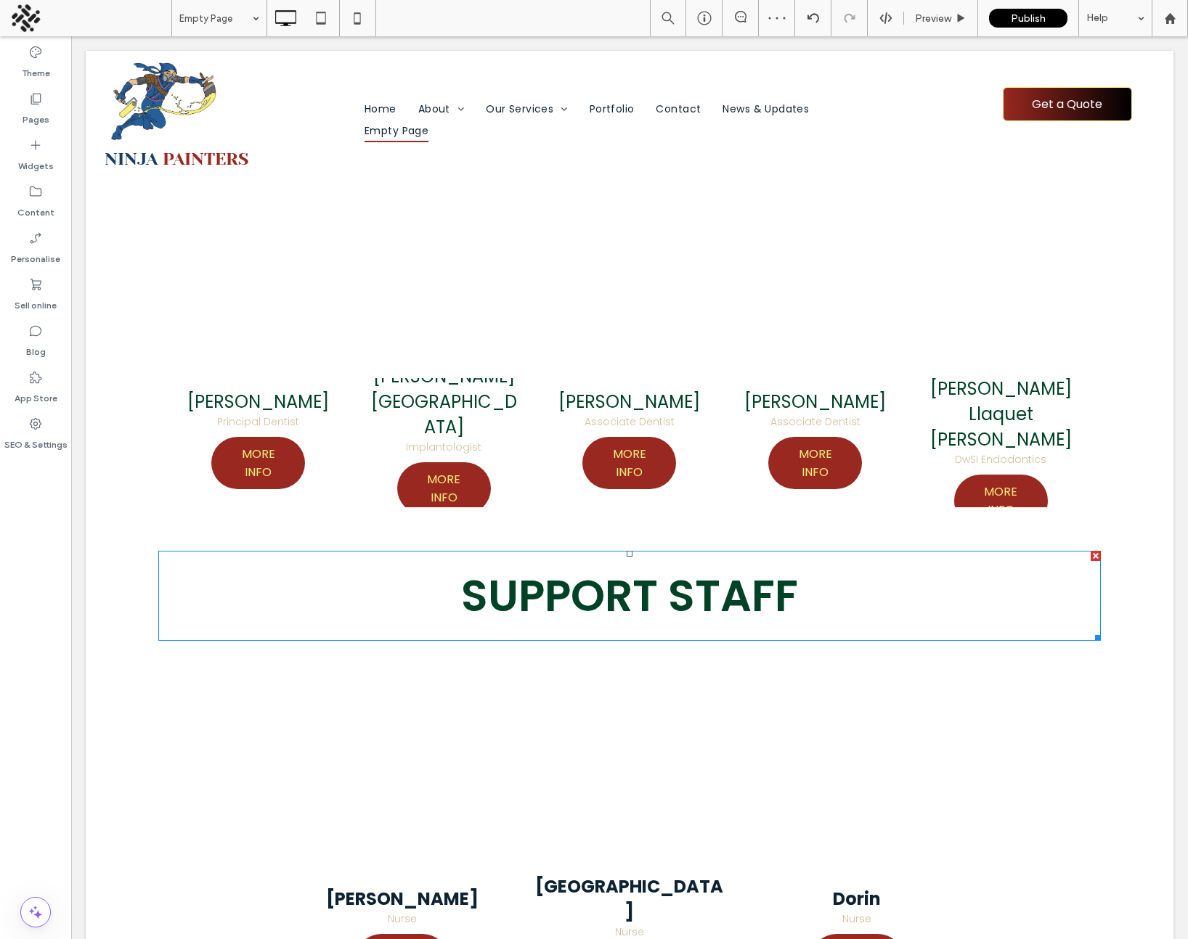
click at [1095, 557] on div at bounding box center [1095, 556] width 10 height 10
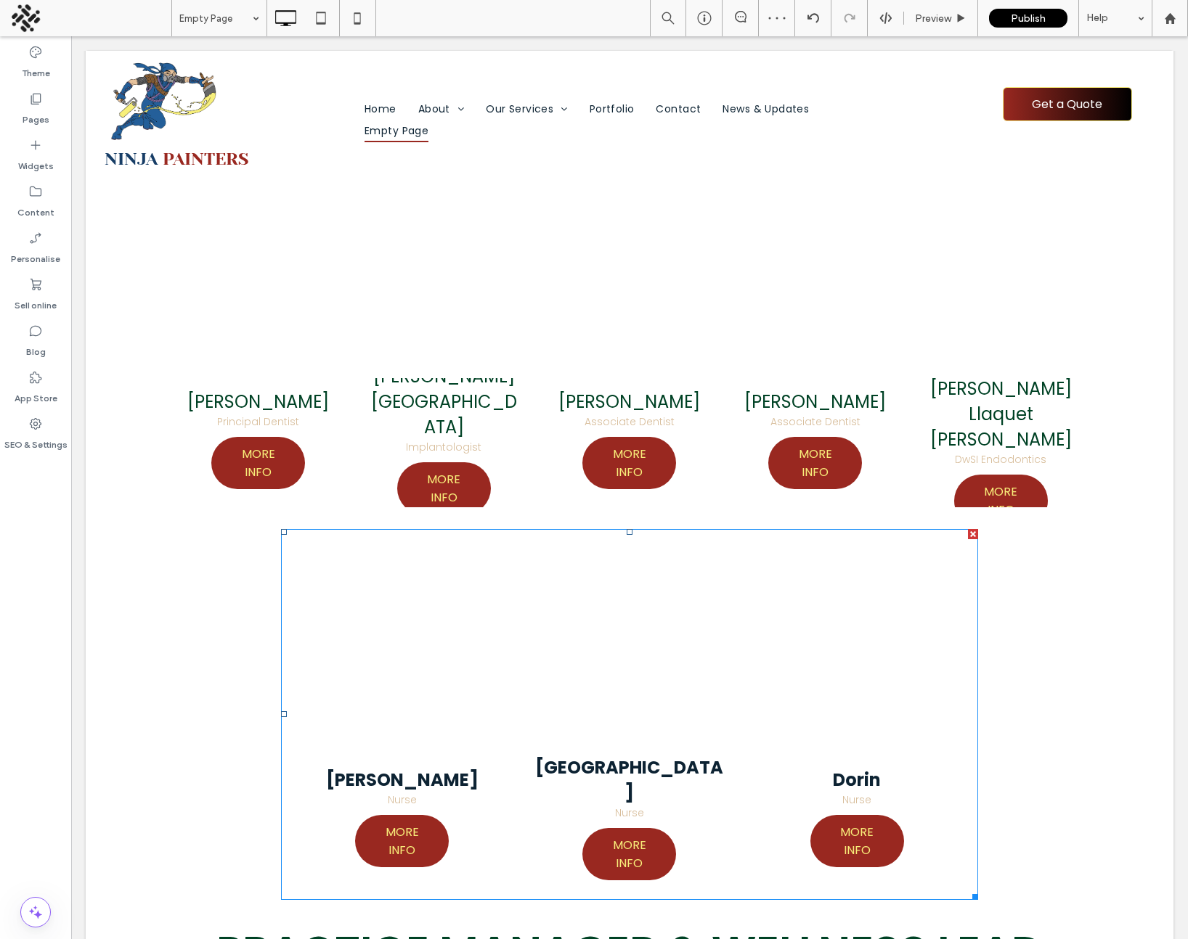
click at [973, 534] on div at bounding box center [973, 534] width 10 height 10
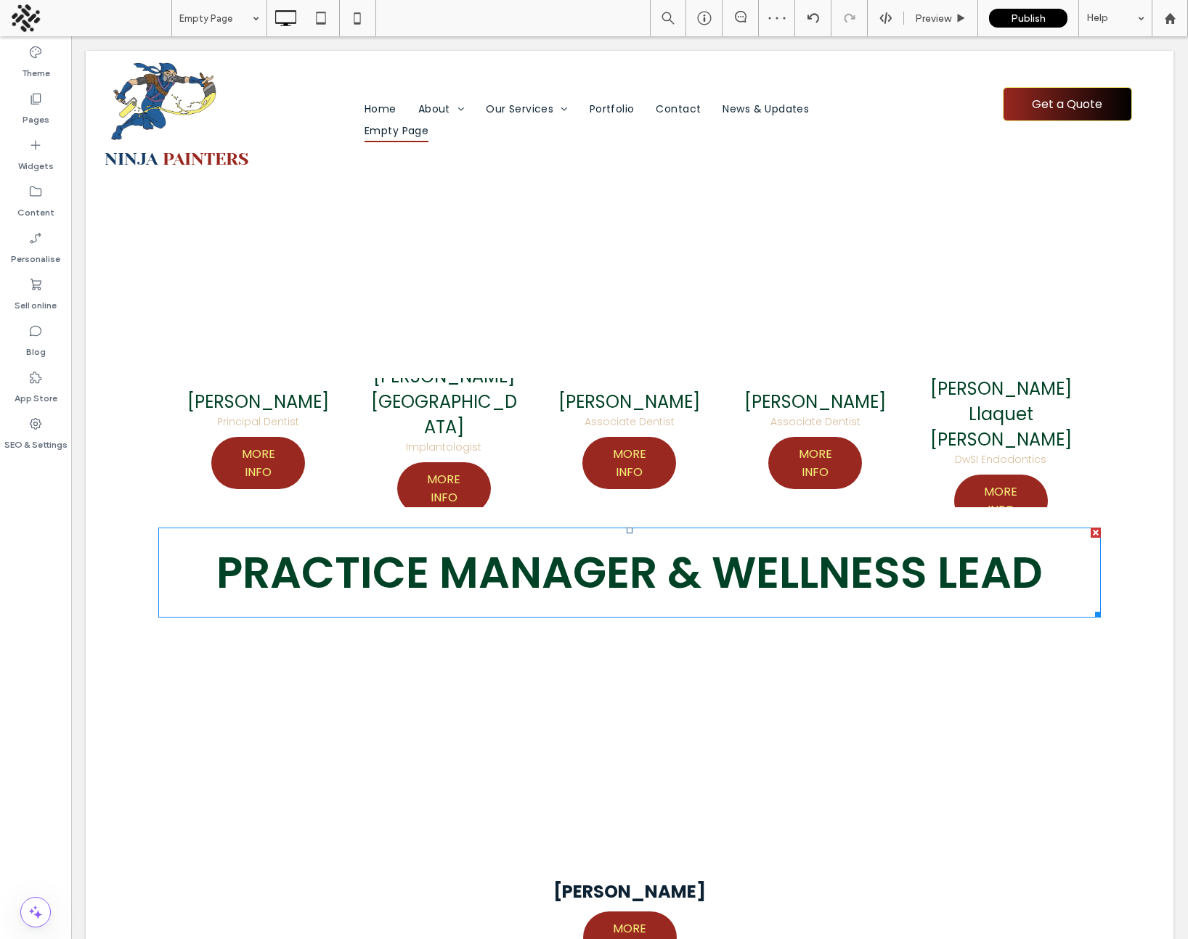
click at [1092, 533] on div at bounding box center [1095, 533] width 10 height 10
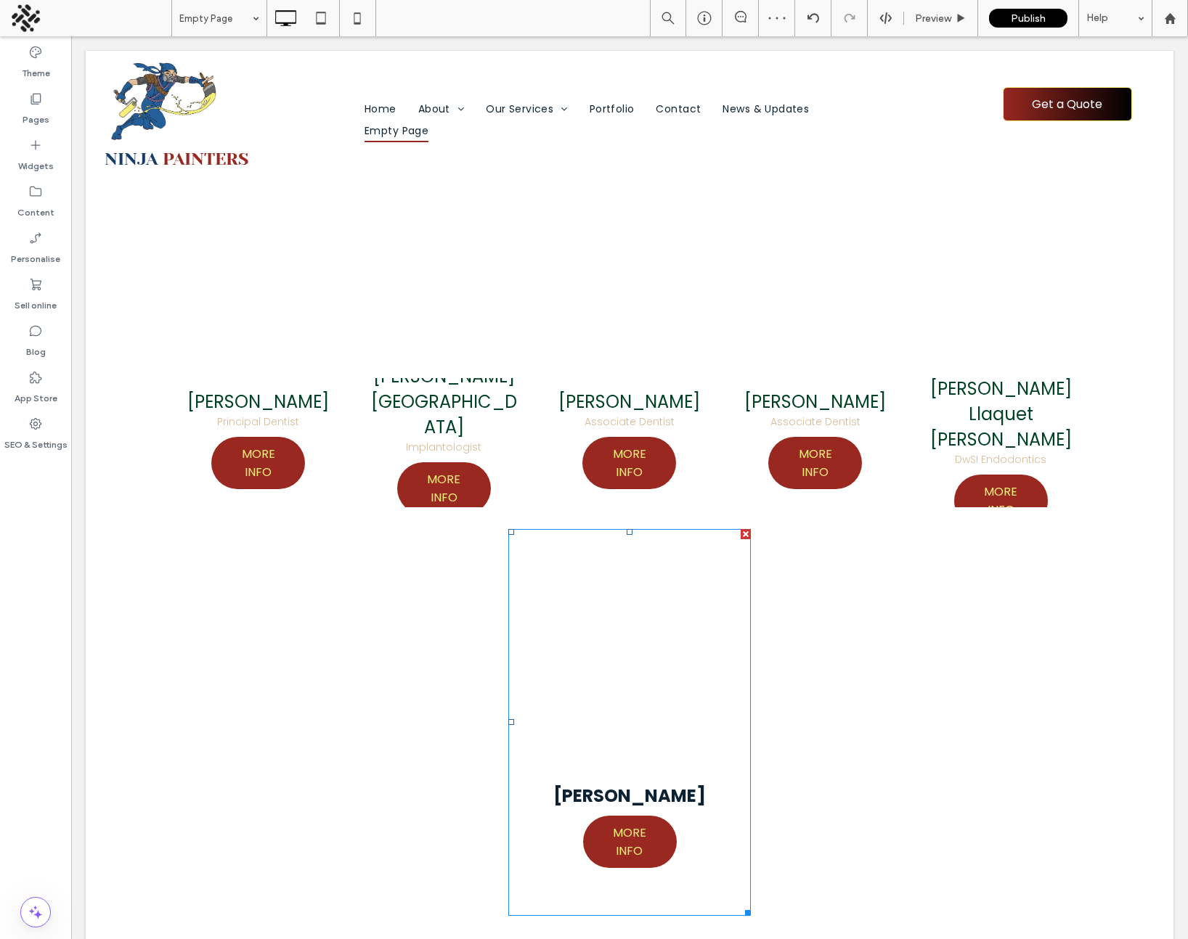
click at [746, 535] on div at bounding box center [745, 534] width 10 height 10
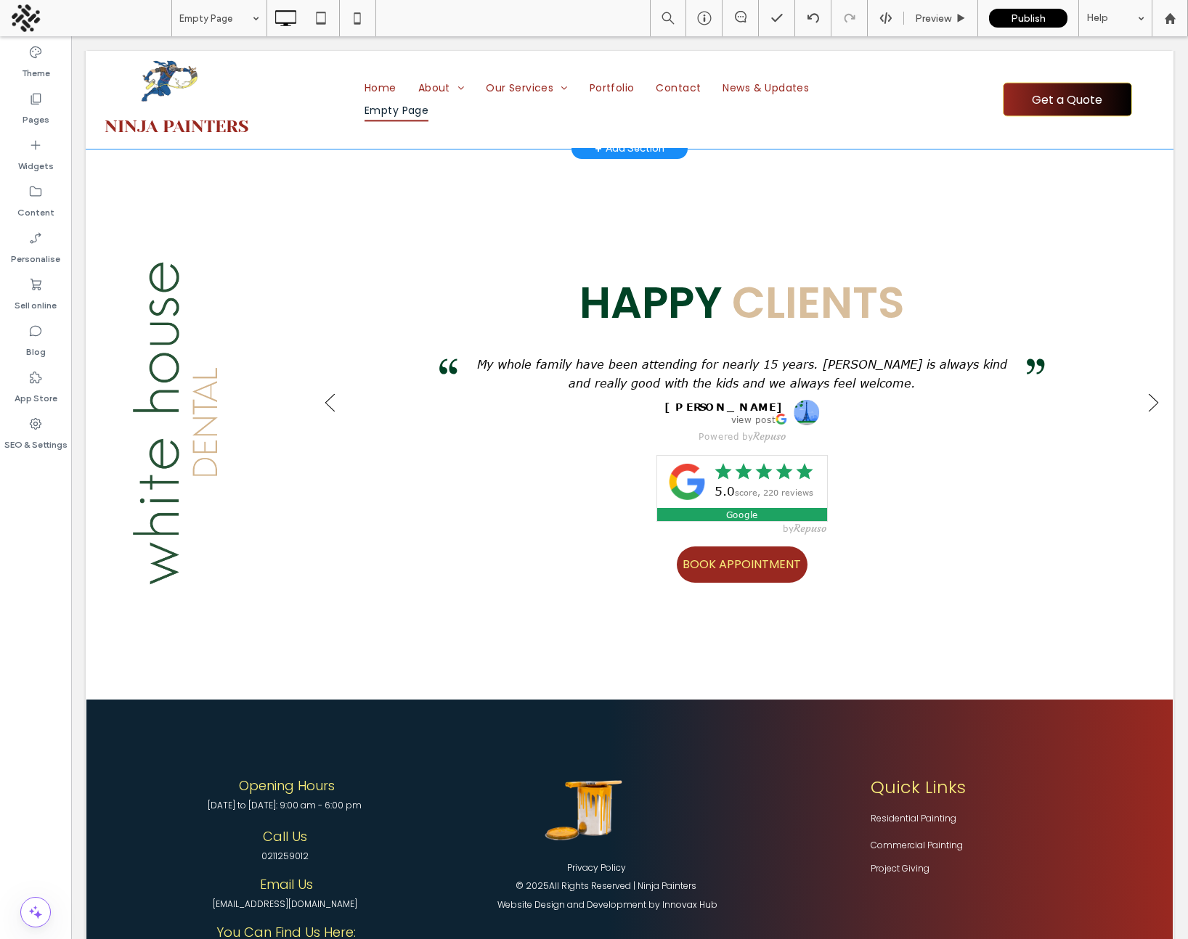
scroll to position [931, 0]
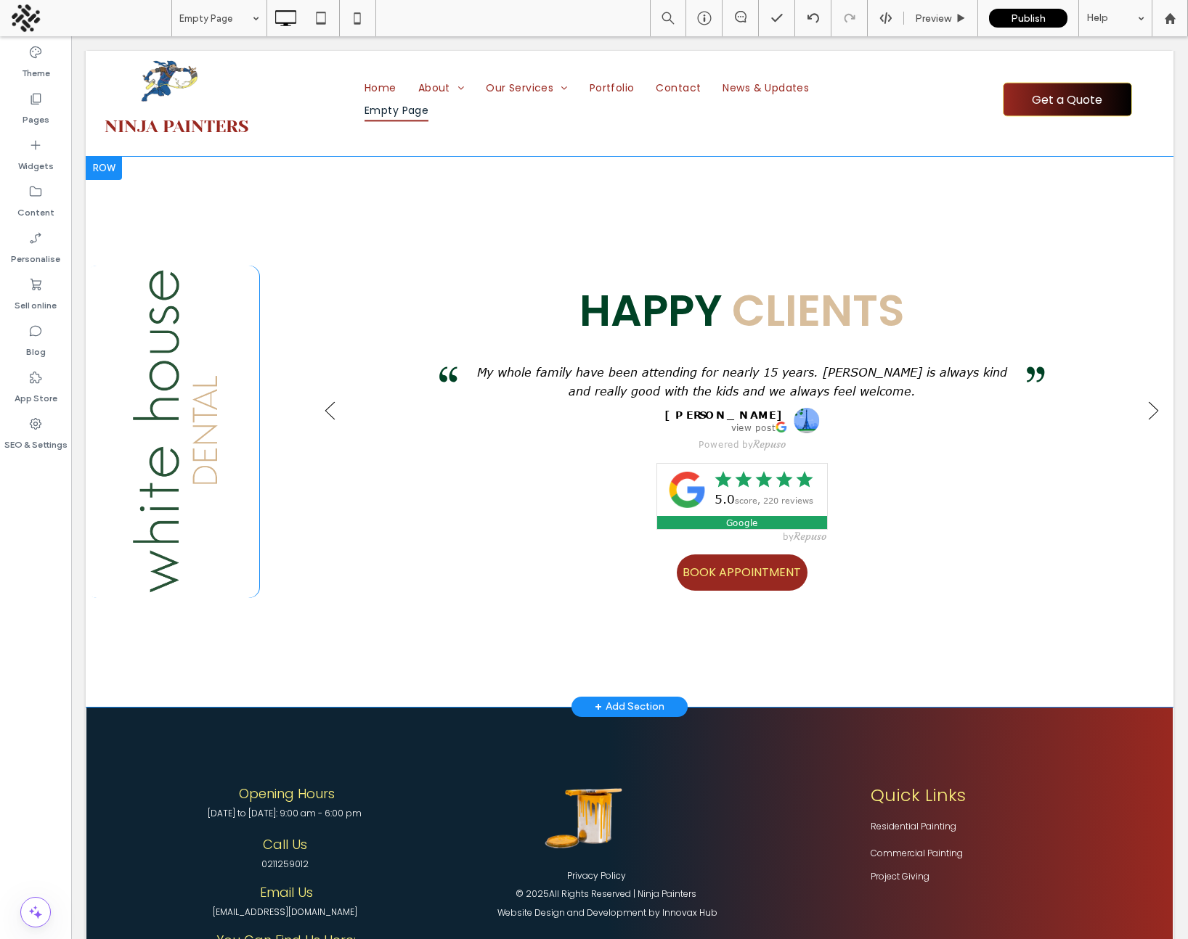
click at [111, 164] on div at bounding box center [104, 168] width 36 height 23
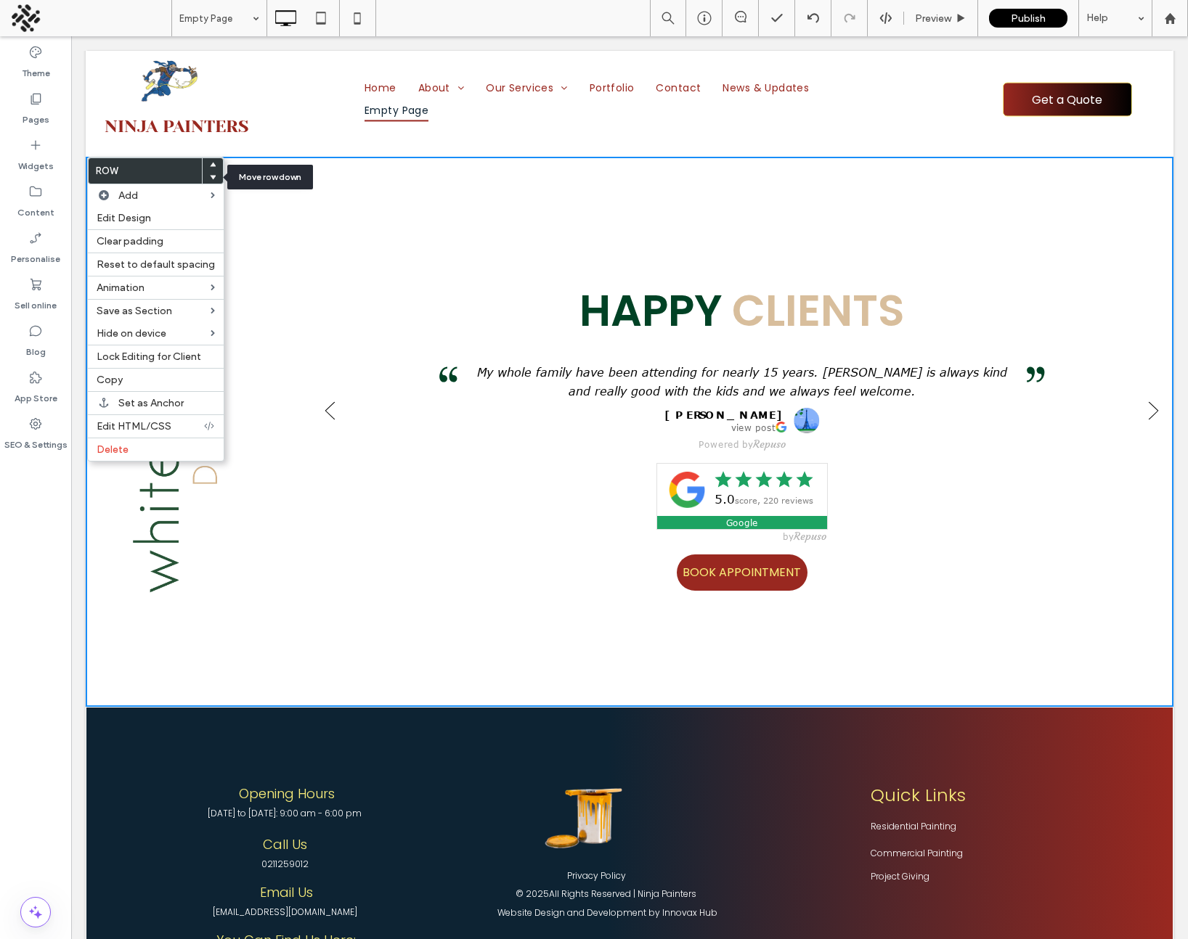
click at [210, 177] on use at bounding box center [213, 177] width 7 height 4
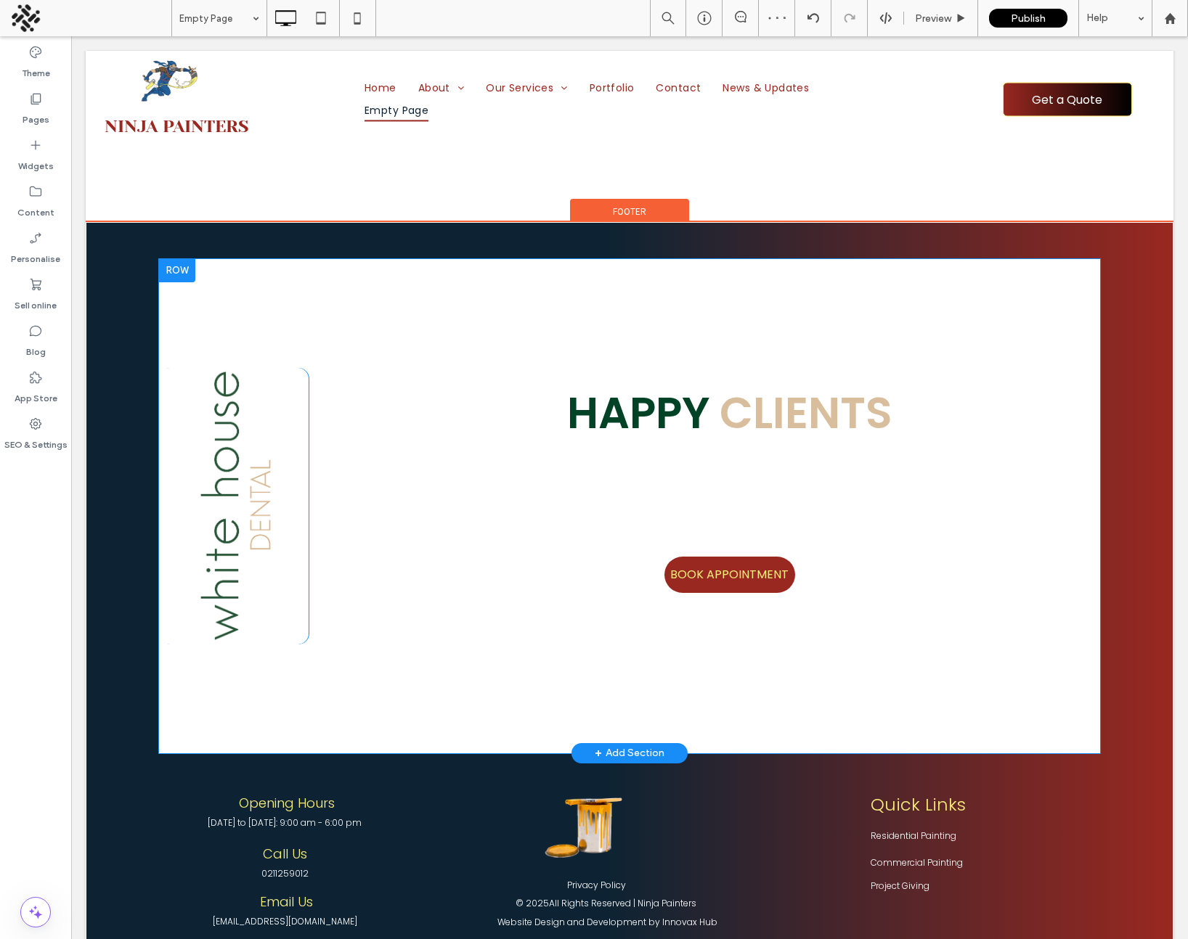
scroll to position [859, 0]
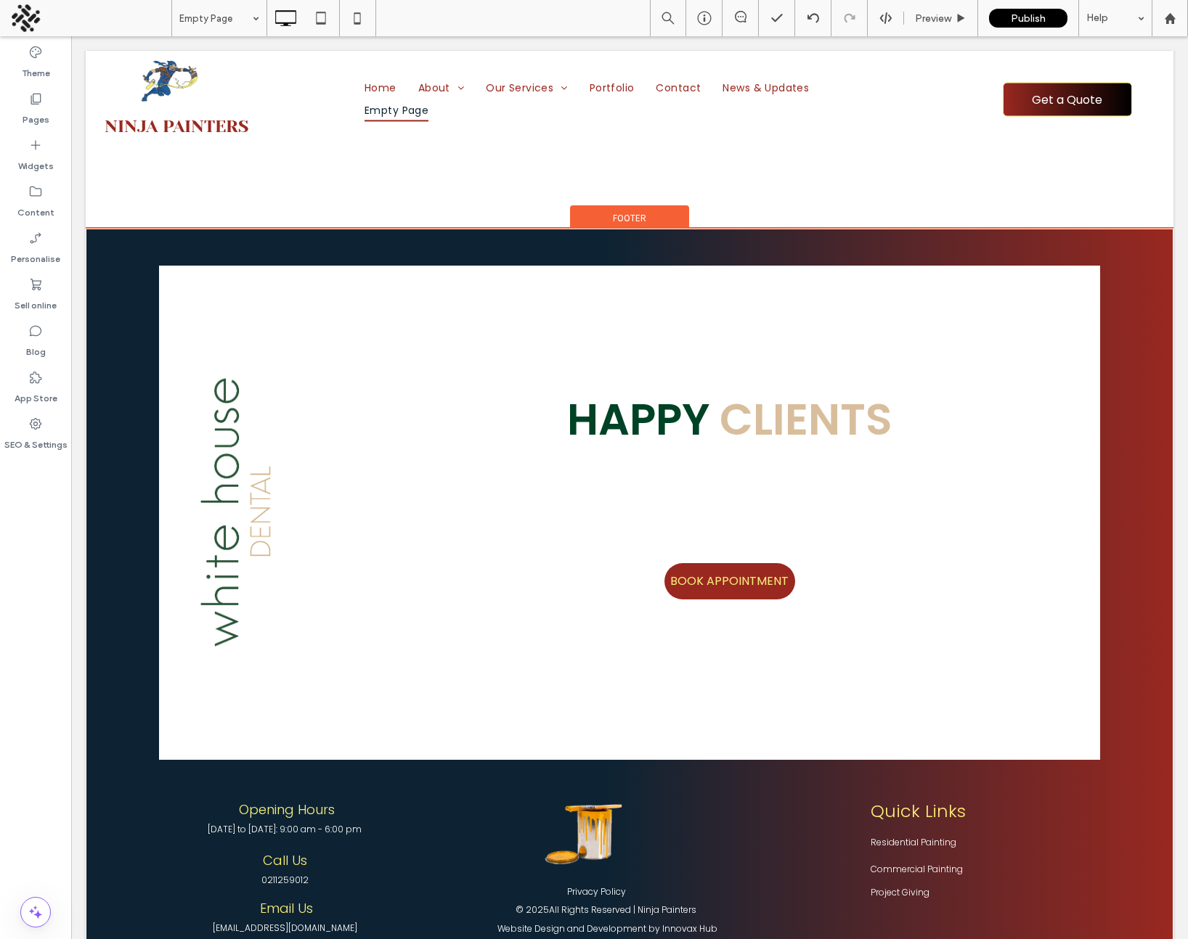
click at [126, 355] on div "Click To Paste Click To Paste Happy Clients BOOK APPOINTMENT Click To Paste Cli…" at bounding box center [629, 639] width 1087 height 820
click at [631, 216] on span "Footer" at bounding box center [629, 218] width 33 height 12
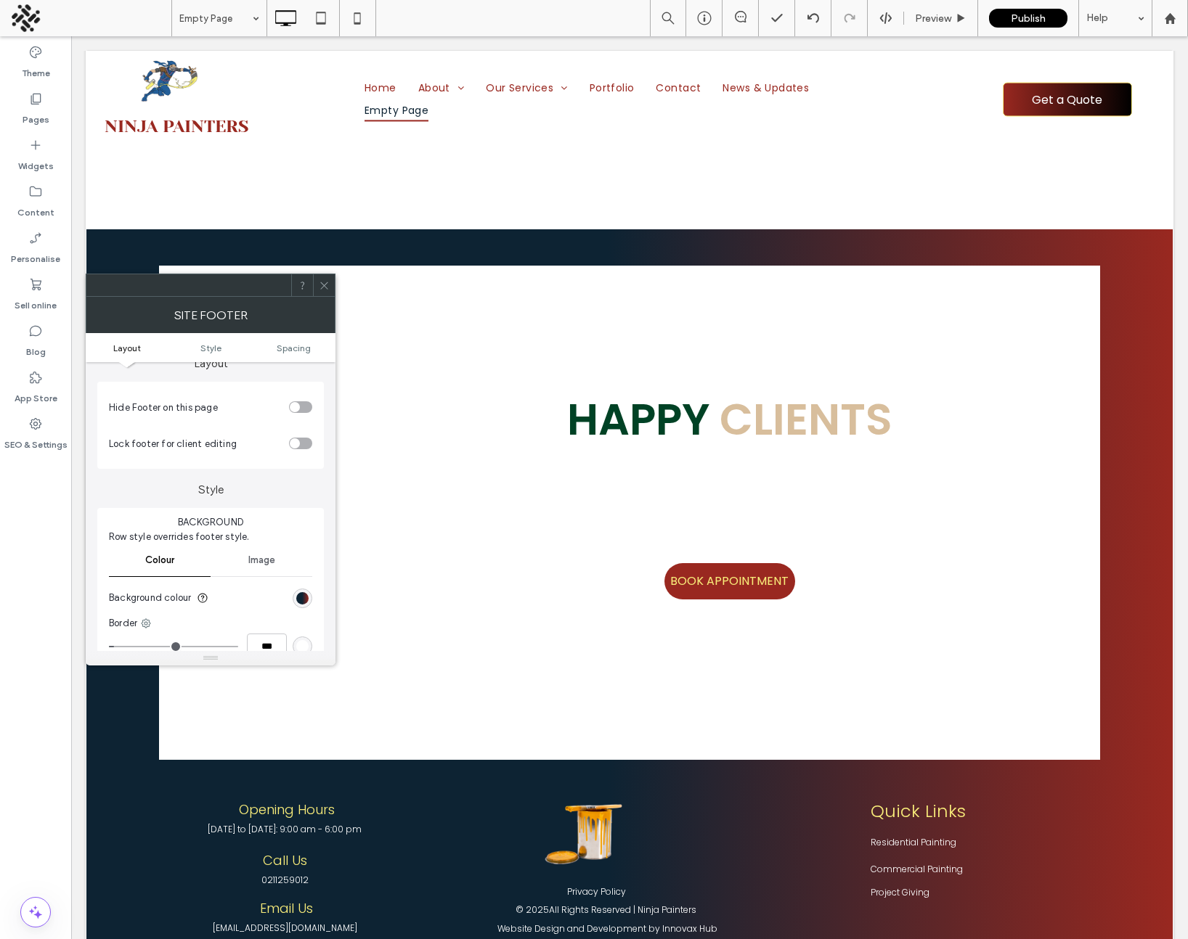
scroll to position [0, 0]
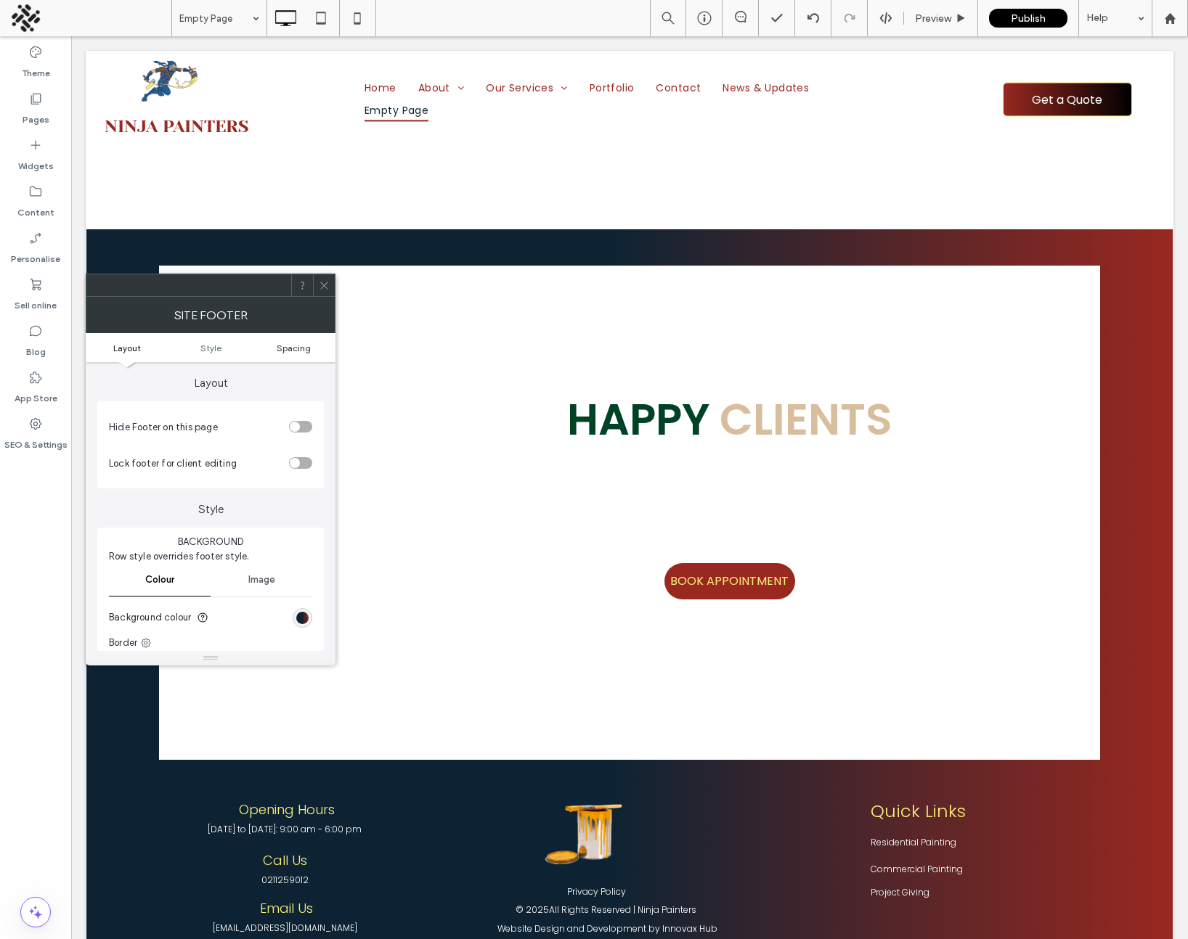
click at [298, 347] on span "Spacing" at bounding box center [294, 348] width 34 height 11
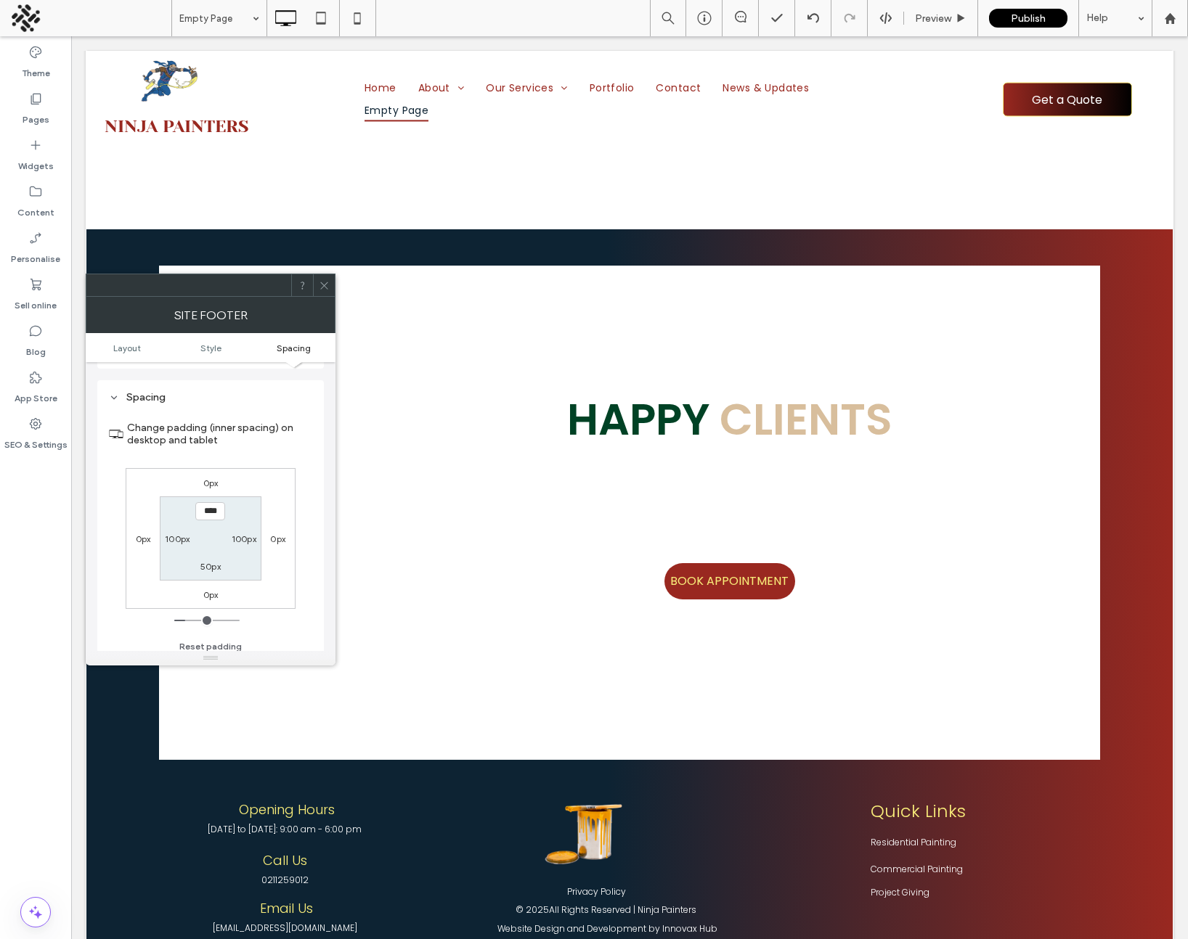
scroll to position [330, 0]
type input "*"
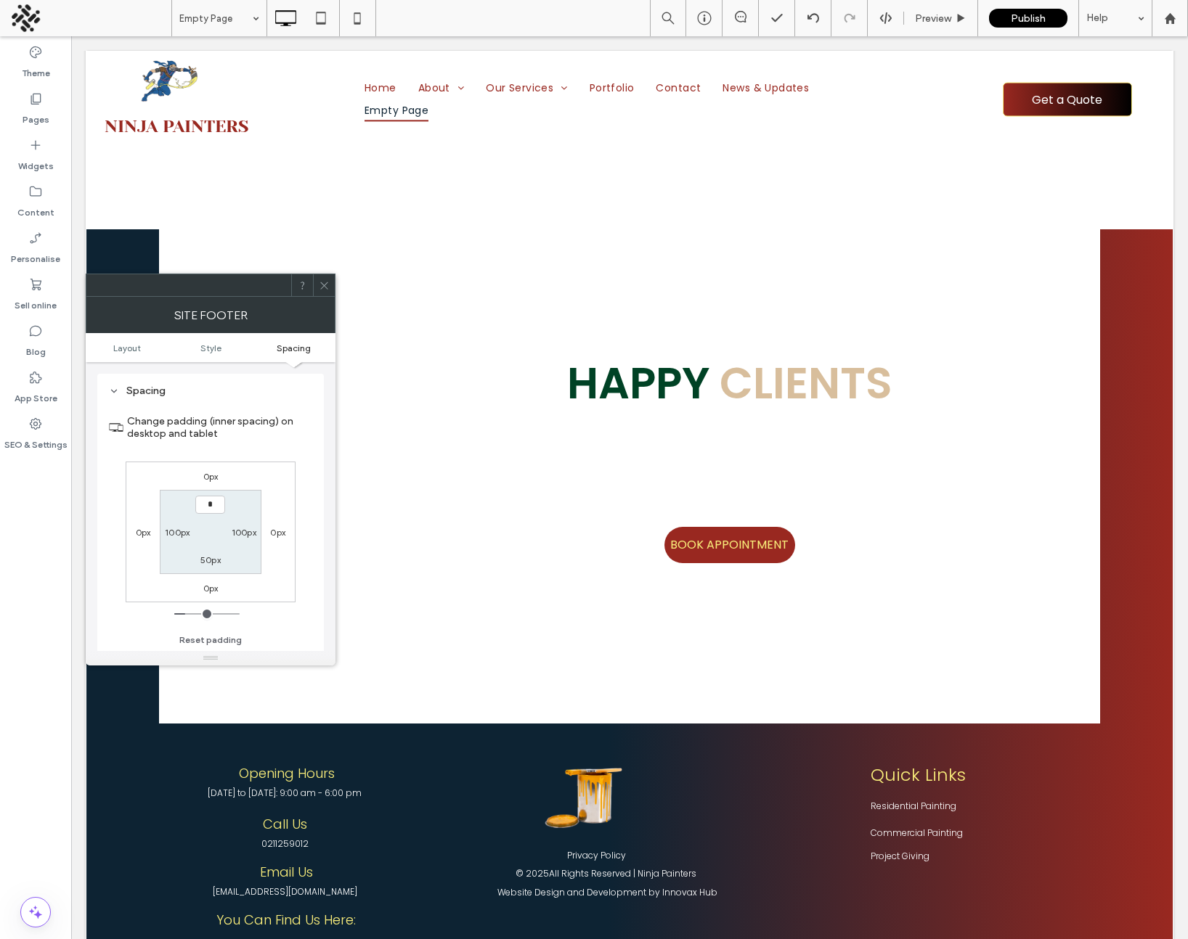
type input "***"
type input "*"
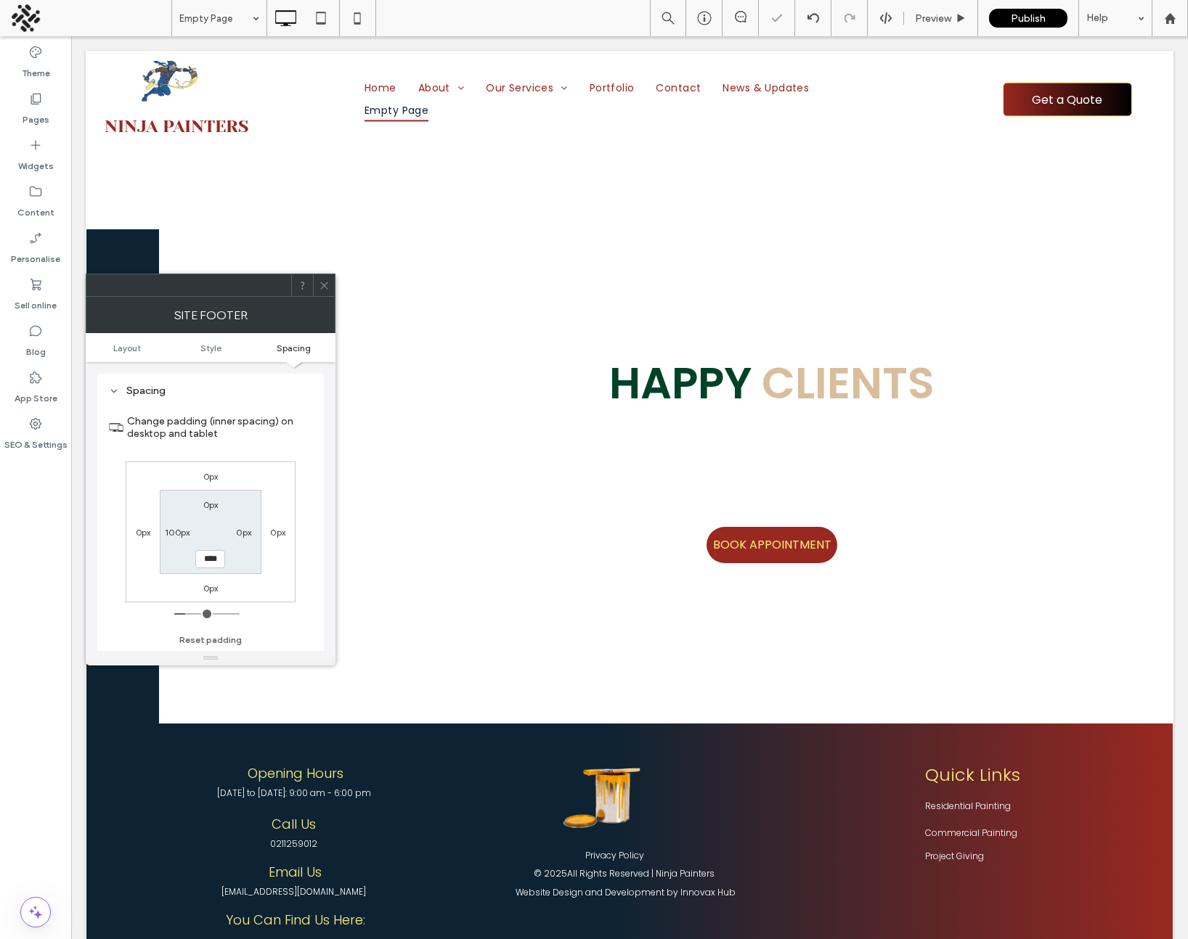
type input "***"
type input "*"
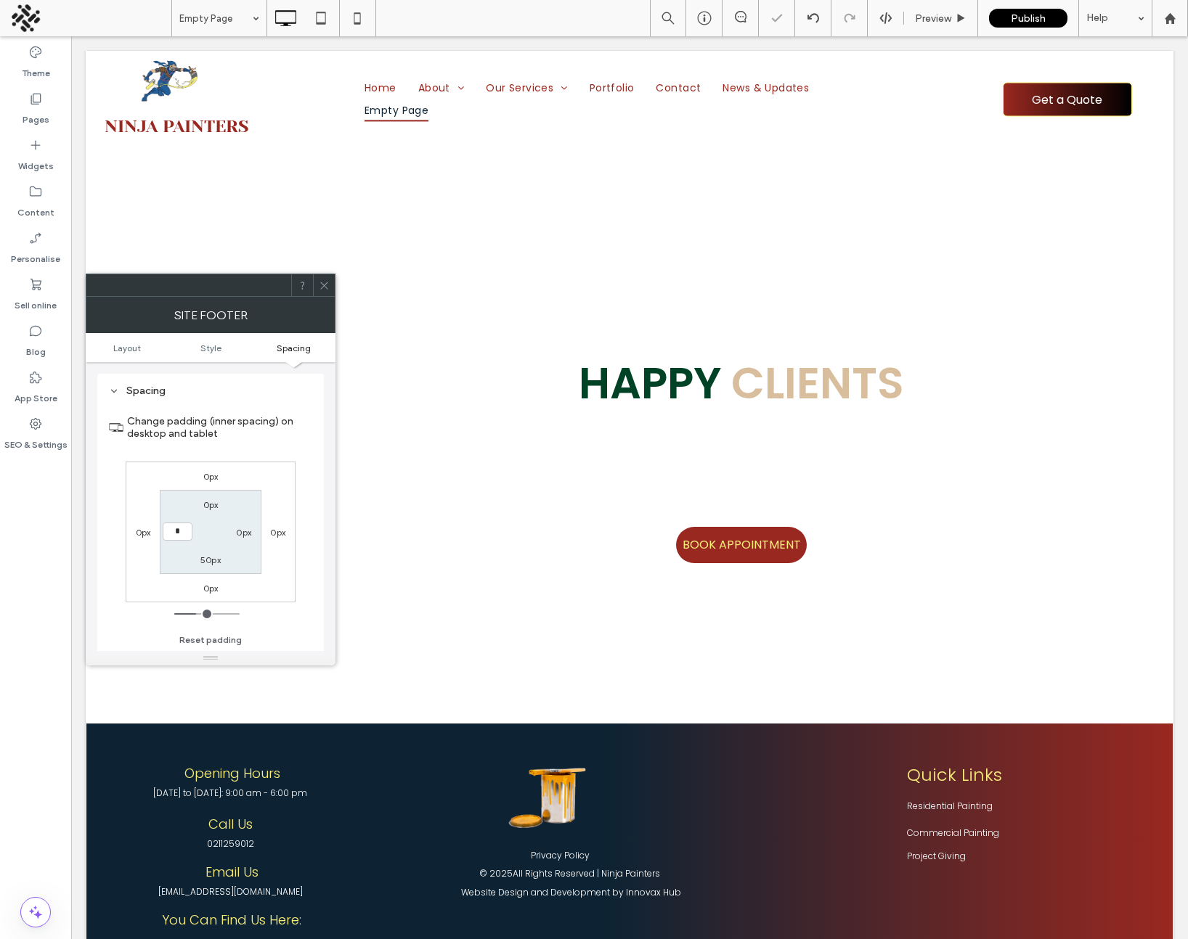
type input "*"
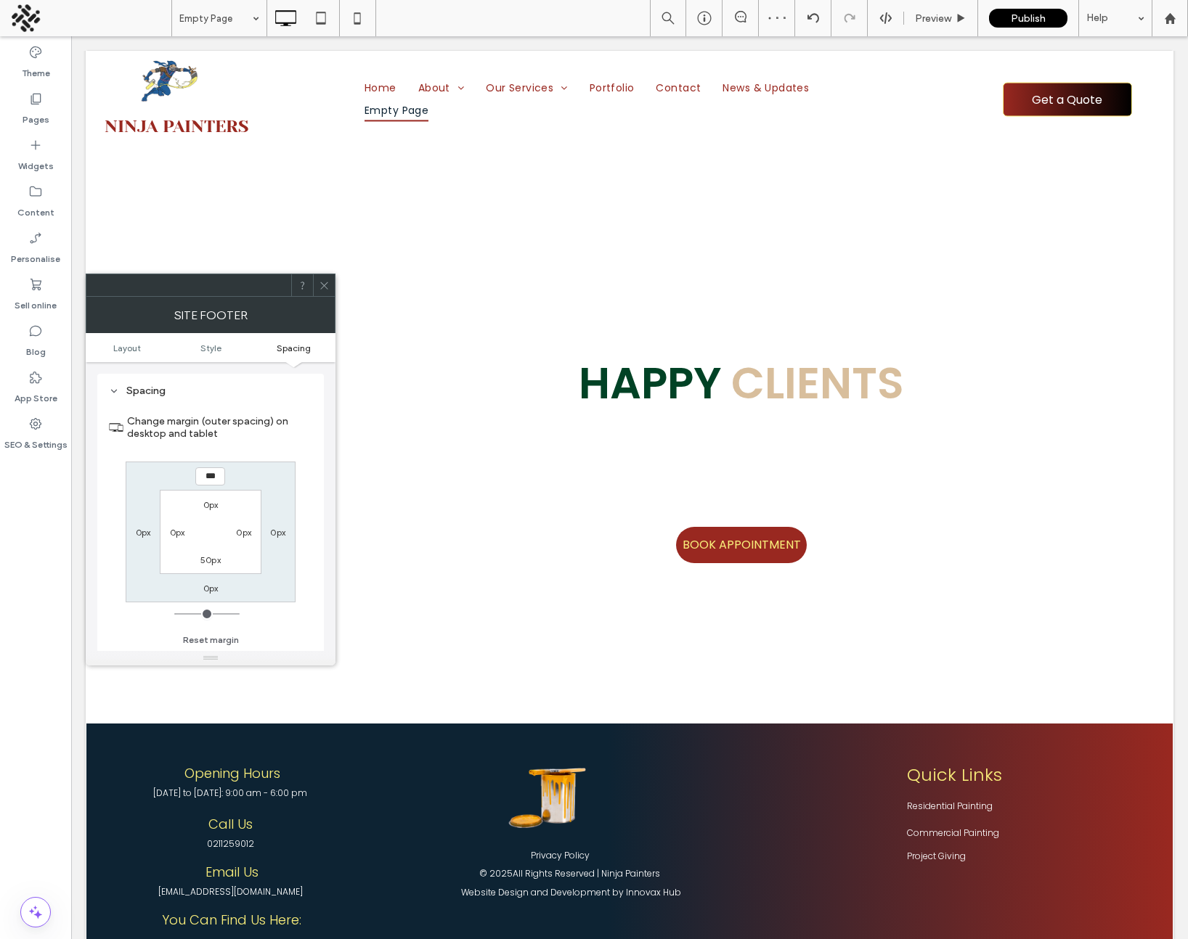
click at [322, 287] on icon at bounding box center [324, 285] width 11 height 11
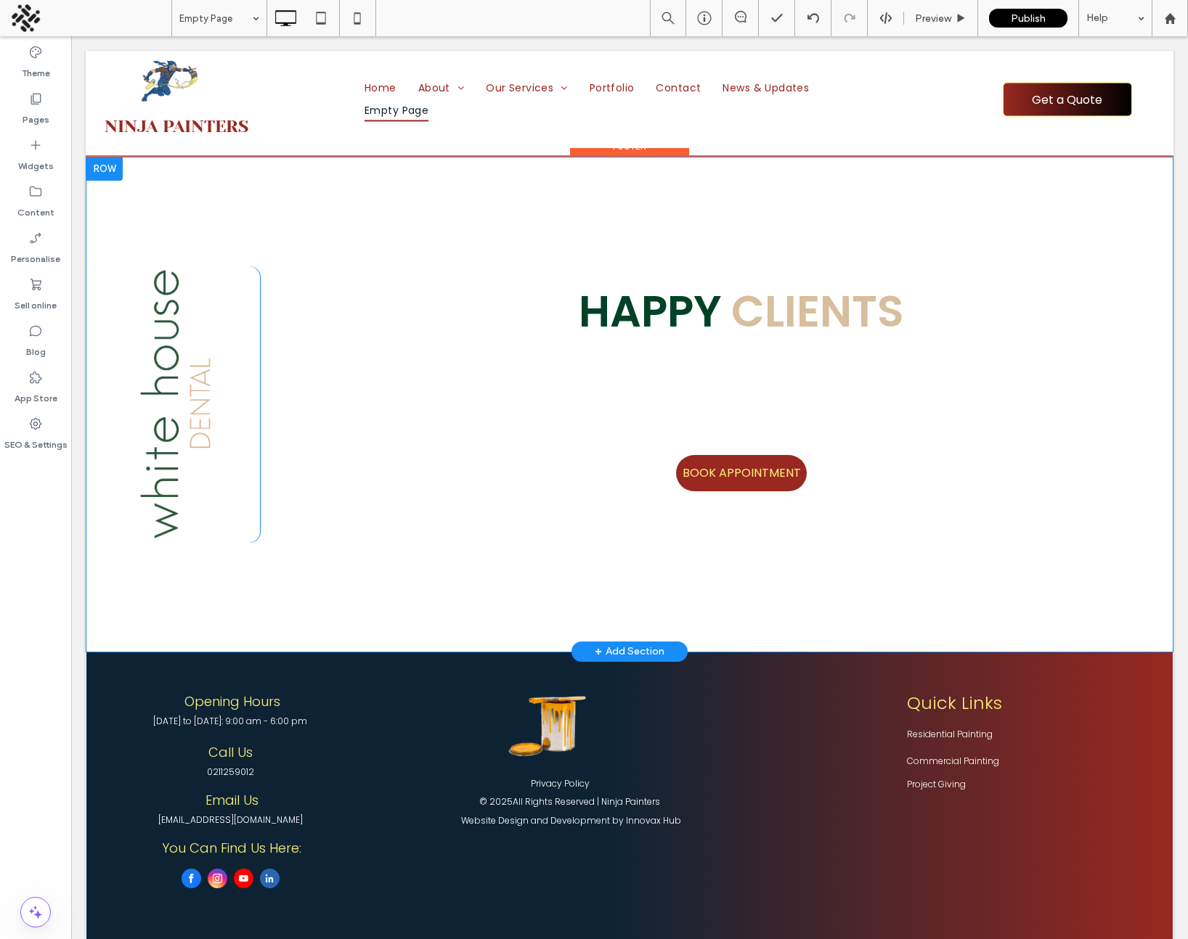
scroll to position [946, 0]
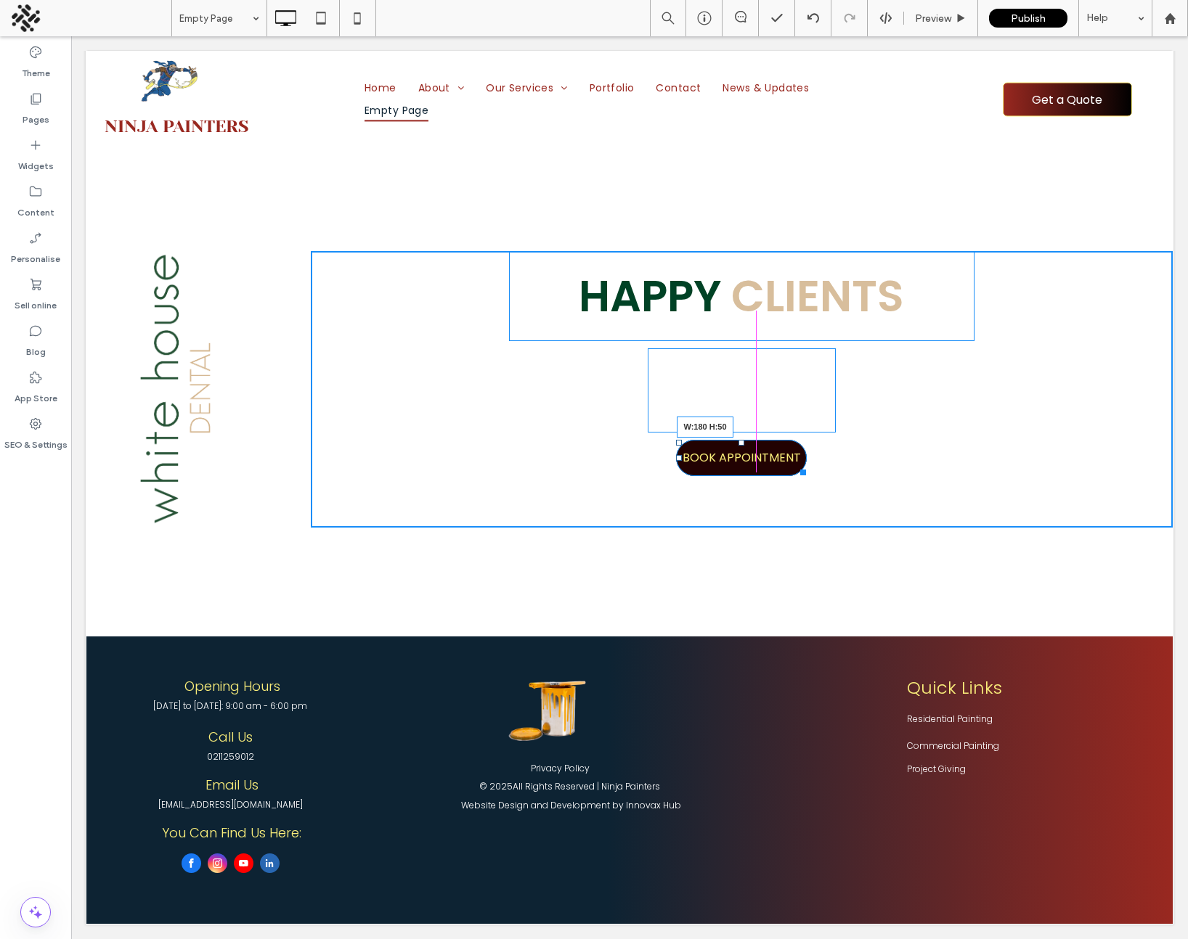
drag, startPoint x: 803, startPoint y: 473, endPoint x: 814, endPoint y: 472, distance: 10.9
click at [814, 472] on div "Happy Clients BOOK APPOINTMENT W:180 H:50 Click To Paste Click To Paste" at bounding box center [742, 389] width 862 height 277
drag, startPoint x: 803, startPoint y: 474, endPoint x: 824, endPoint y: 474, distance: 21.1
click at [824, 474] on div "Happy Clients BOOK APPOINTMENT W:180 H:50 Click To Paste Click To Paste" at bounding box center [742, 389] width 862 height 277
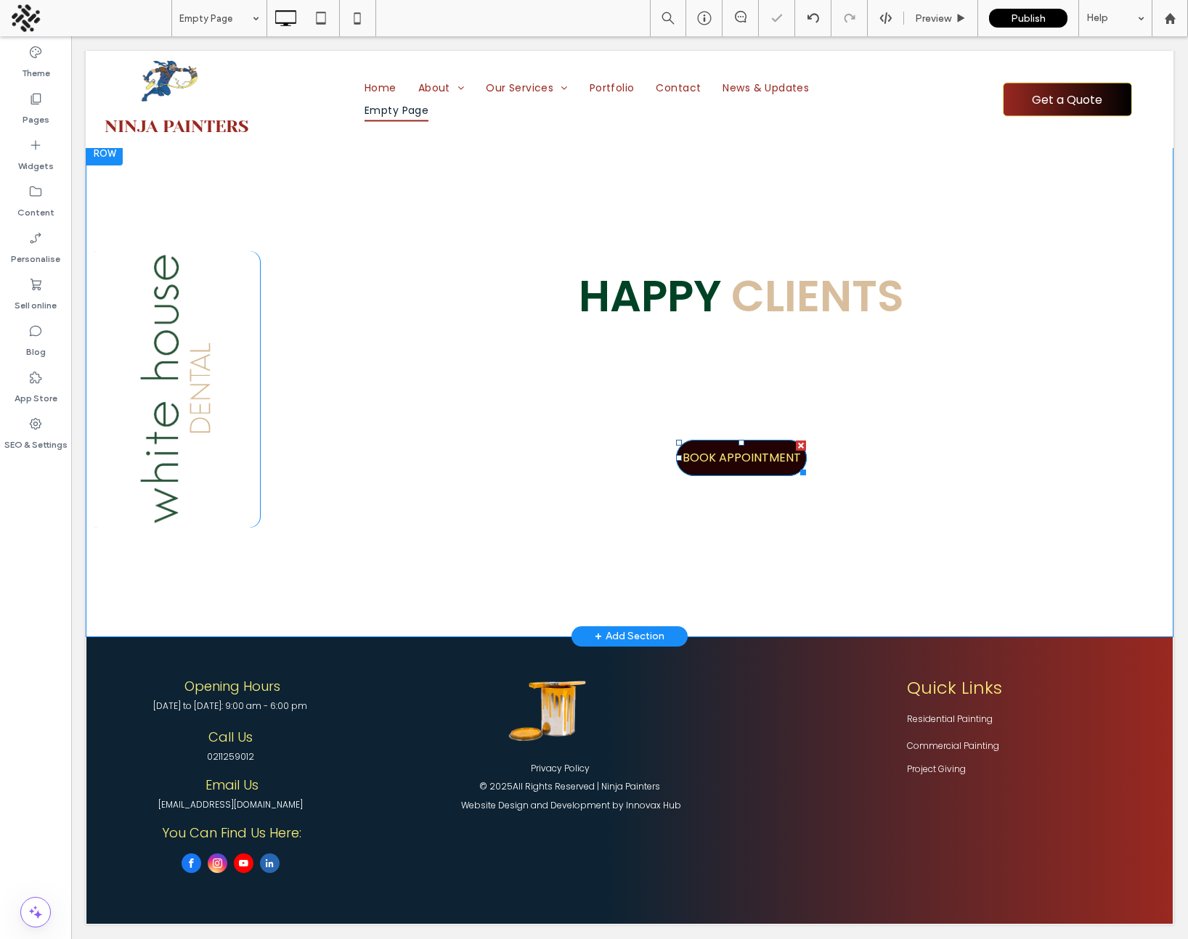
click at [697, 460] on span "BOOK APPOINTMENT" at bounding box center [741, 457] width 118 height 33
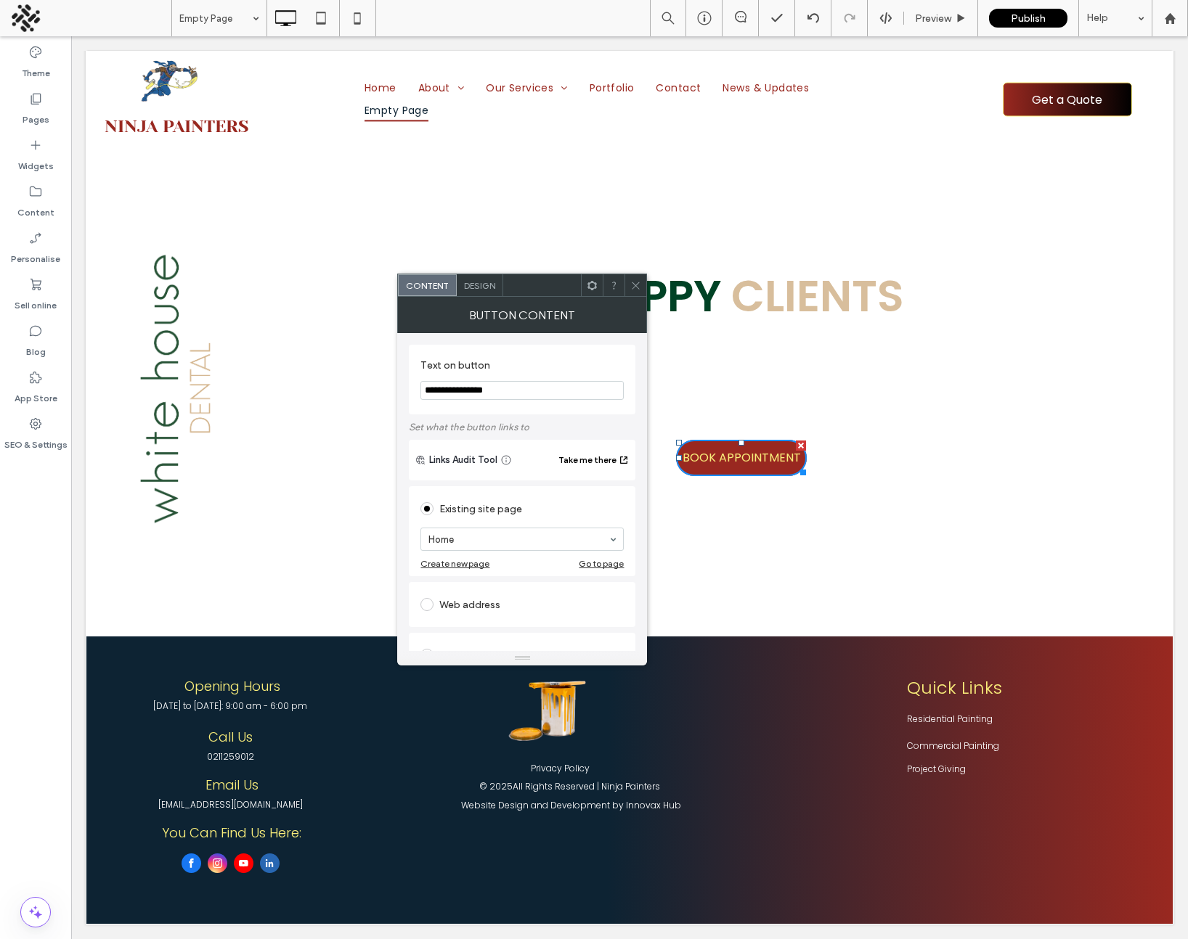
click at [480, 288] on span "Design" at bounding box center [479, 285] width 31 height 11
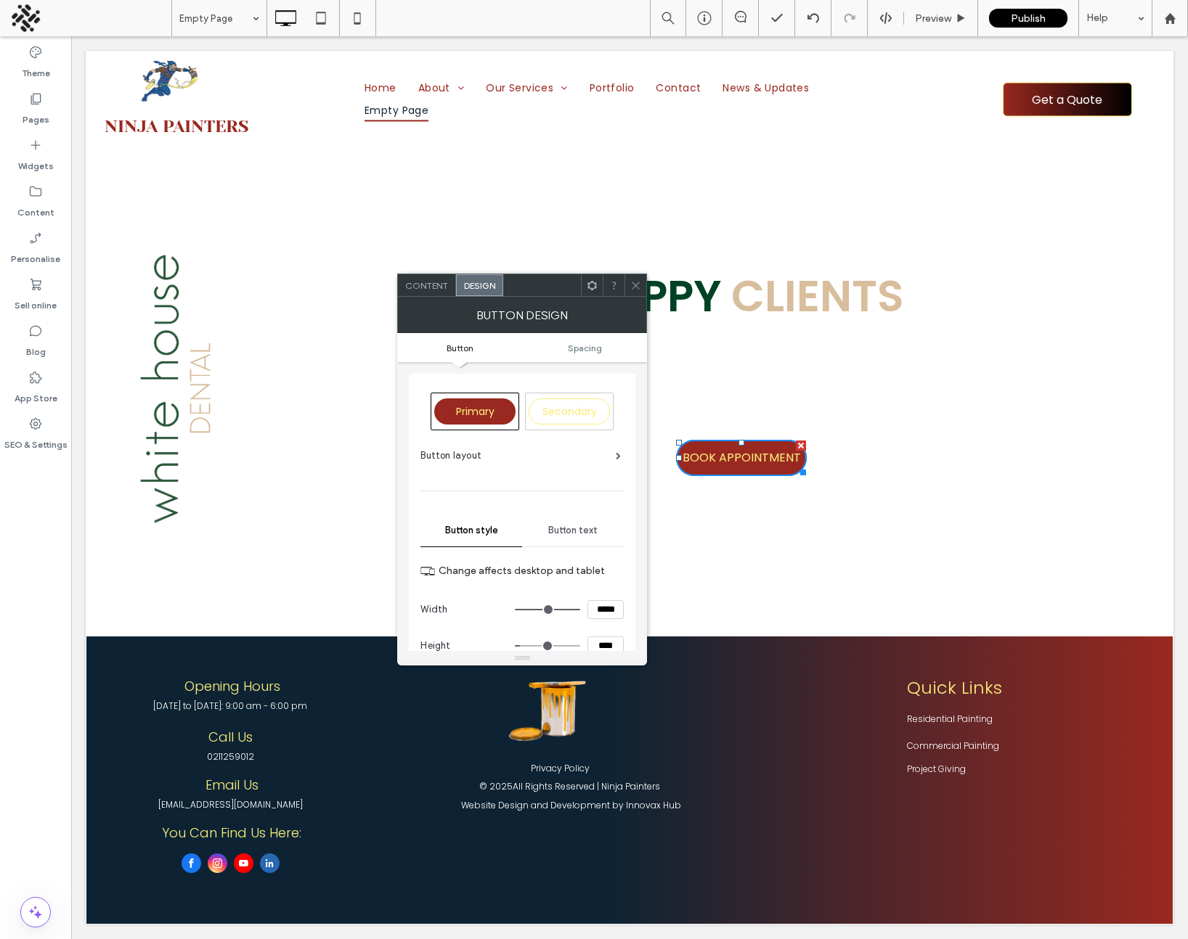
type input "***"
type input "*****"
type input "***"
type input "*****"
type input "***"
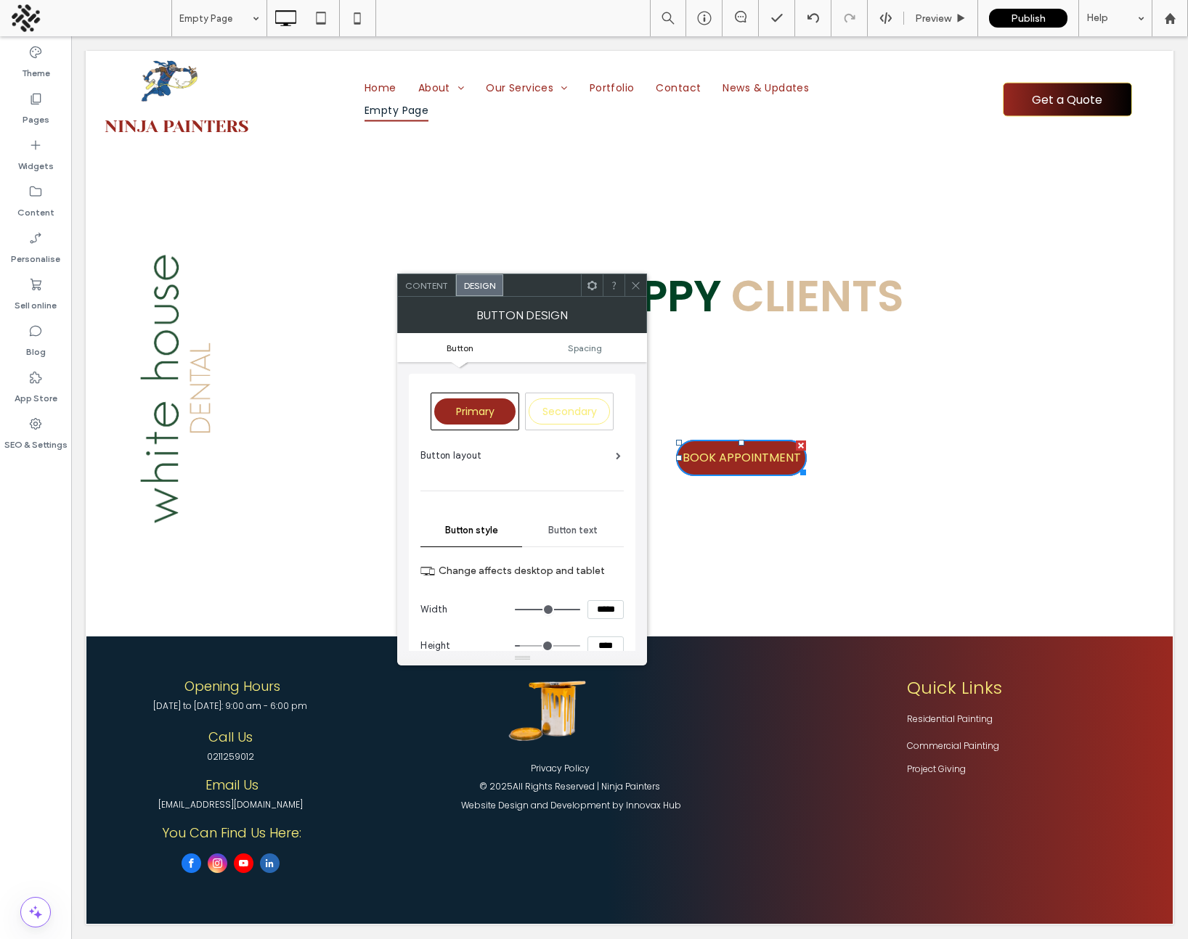
type input "*****"
type input "***"
type input "*****"
type input "***"
type input "*****"
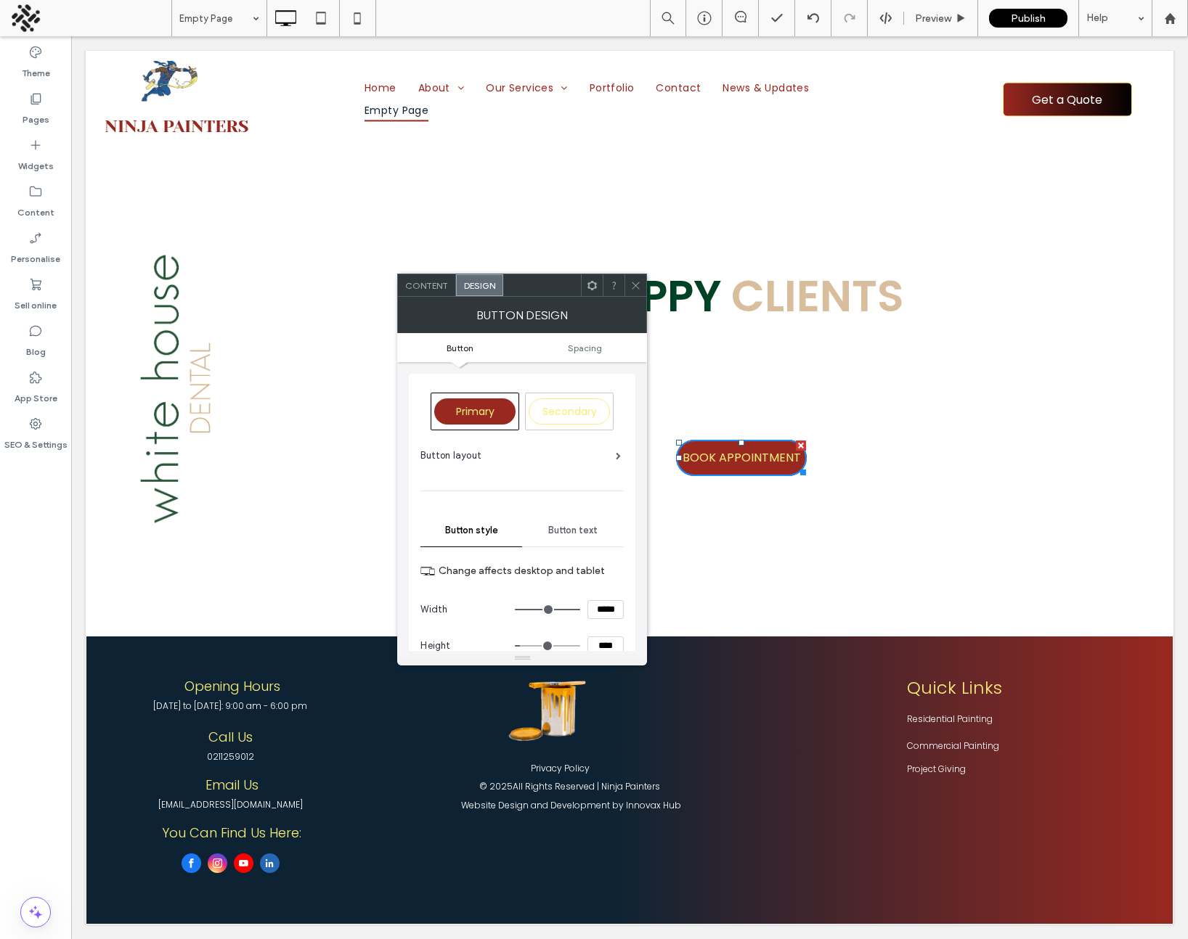
type input "***"
type input "*****"
type input "***"
type input "*****"
type input "***"
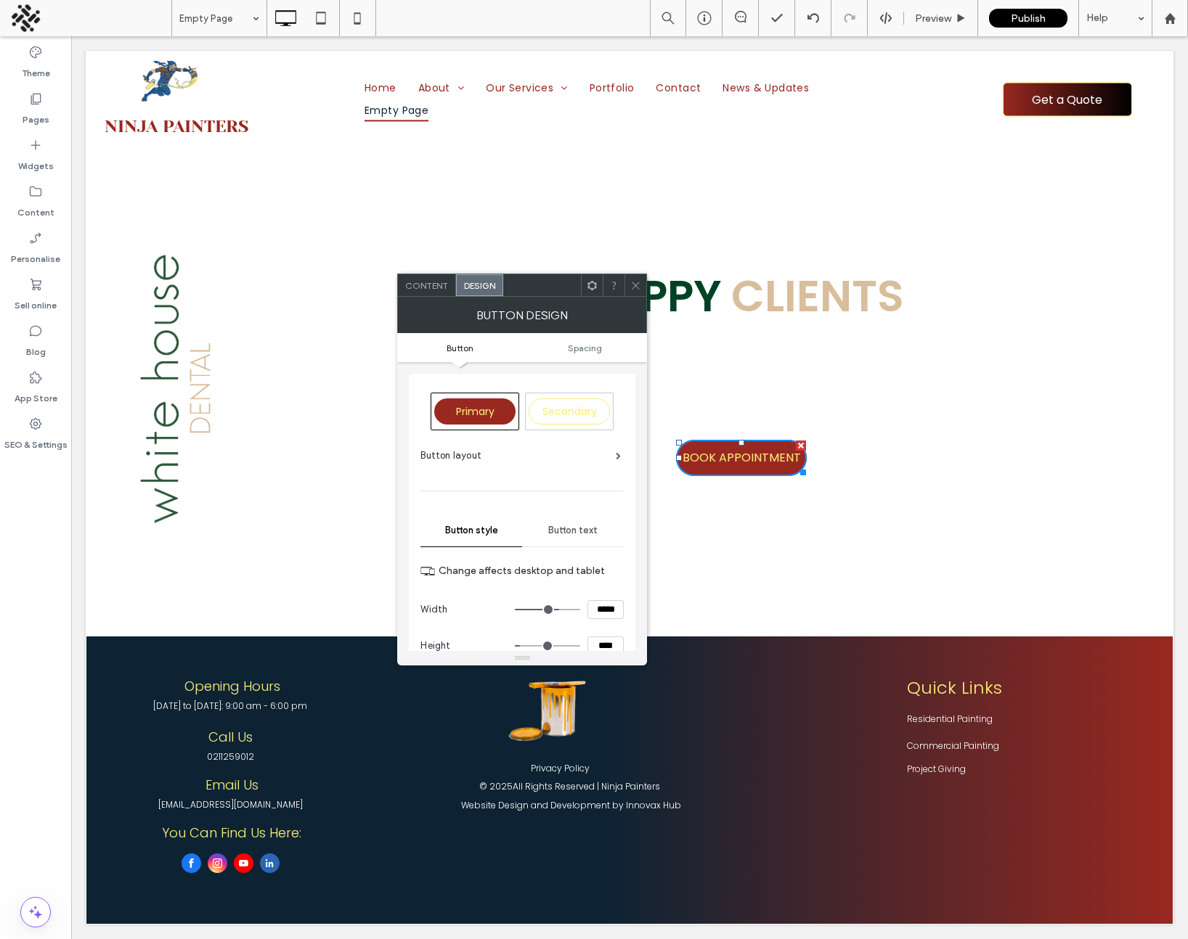
type input "*****"
type input "***"
type input "*****"
type input "***"
type input "*****"
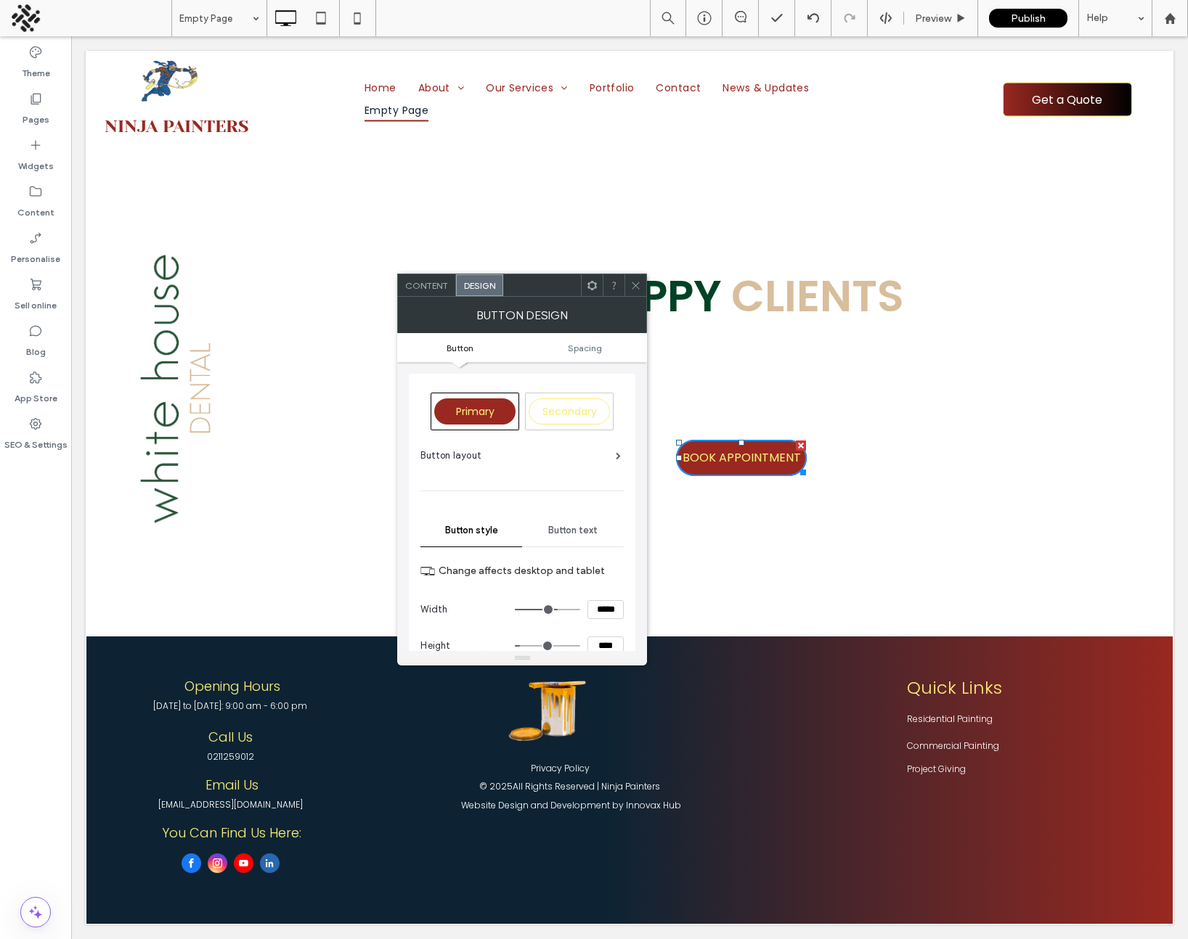
drag, startPoint x: 576, startPoint y: 607, endPoint x: 555, endPoint y: 606, distance: 21.1
click at [555, 609] on input "range" at bounding box center [547, 609] width 65 height 1
type input "***"
type input "*****"
type input "***"
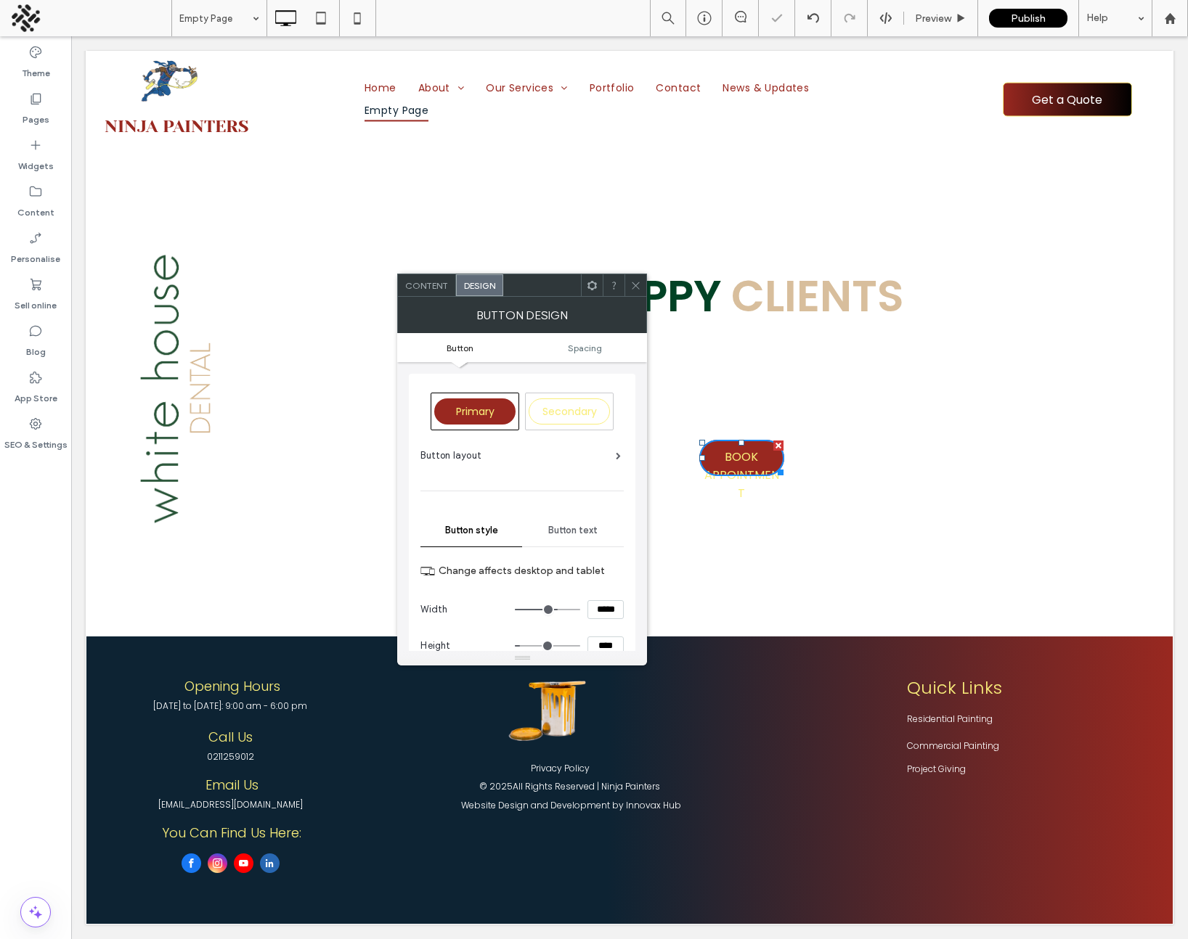
type input "*****"
type input "***"
type input "*****"
type input "***"
type input "*****"
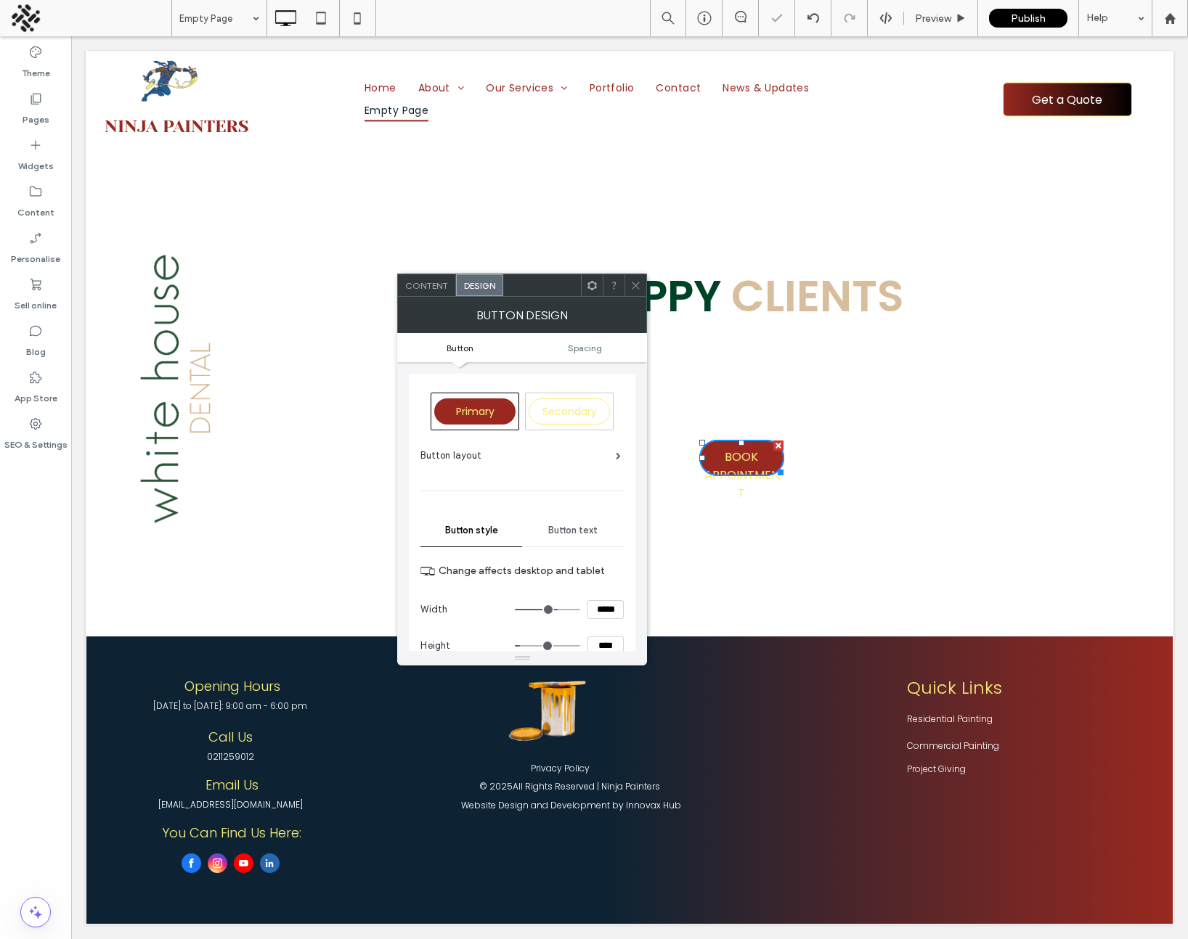
type input "***"
type input "*****"
type input "***"
type input "*****"
type input "***"
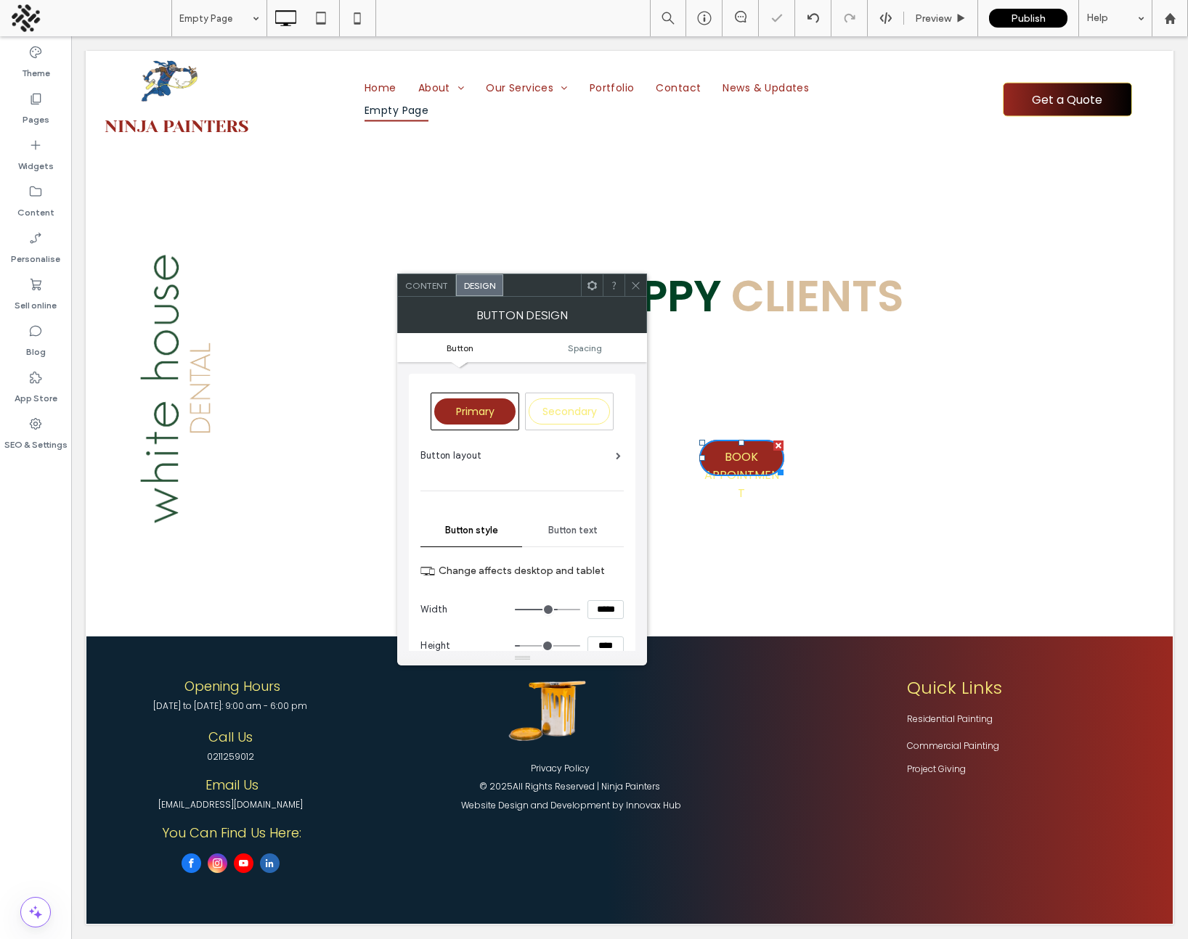
type input "*****"
type input "***"
type input "*****"
drag, startPoint x: 552, startPoint y: 607, endPoint x: 611, endPoint y: 611, distance: 58.2
type input "***"
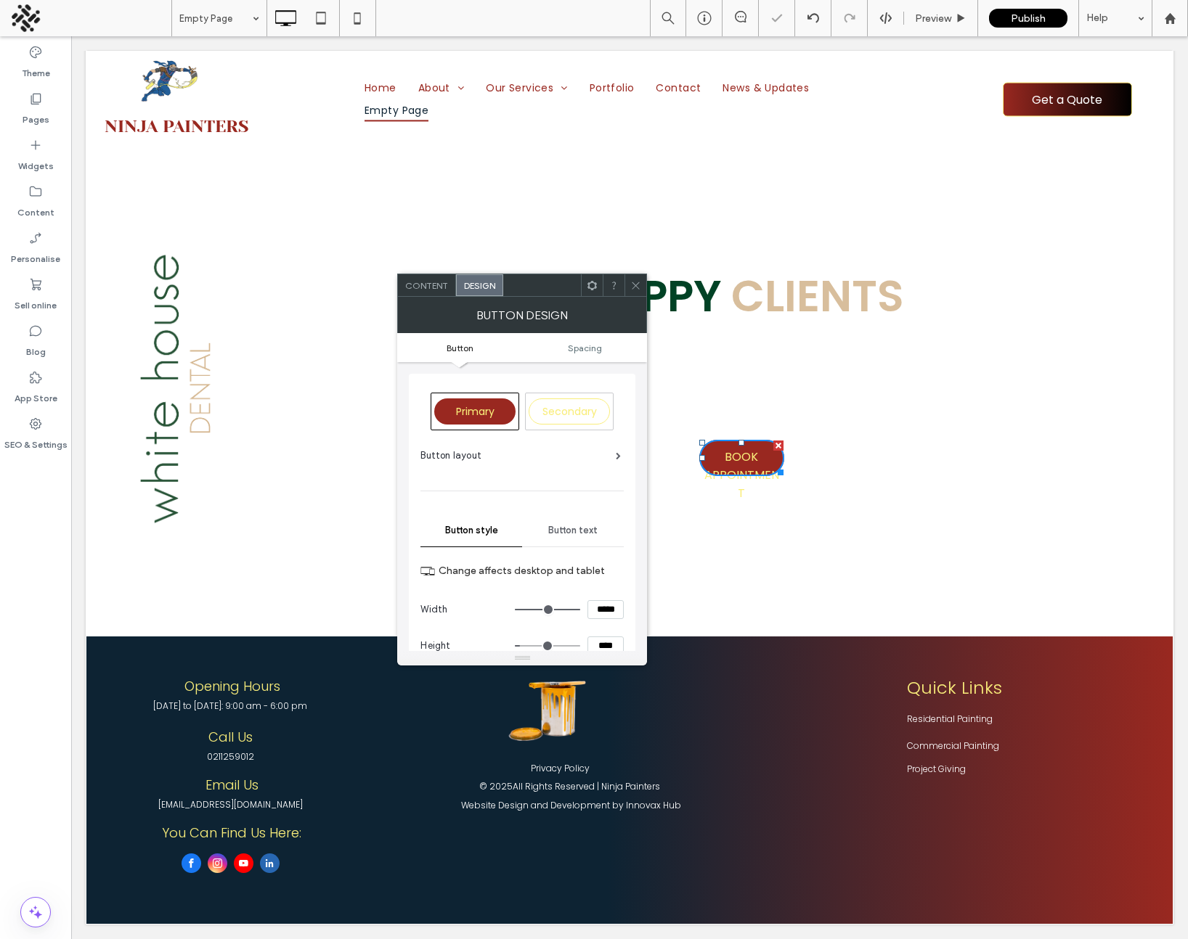
click at [580, 611] on input "range" at bounding box center [547, 609] width 65 height 1
click at [607, 611] on input "*****" at bounding box center [605, 609] width 36 height 19
type input "***"
click at [630, 288] on icon at bounding box center [635, 285] width 11 height 11
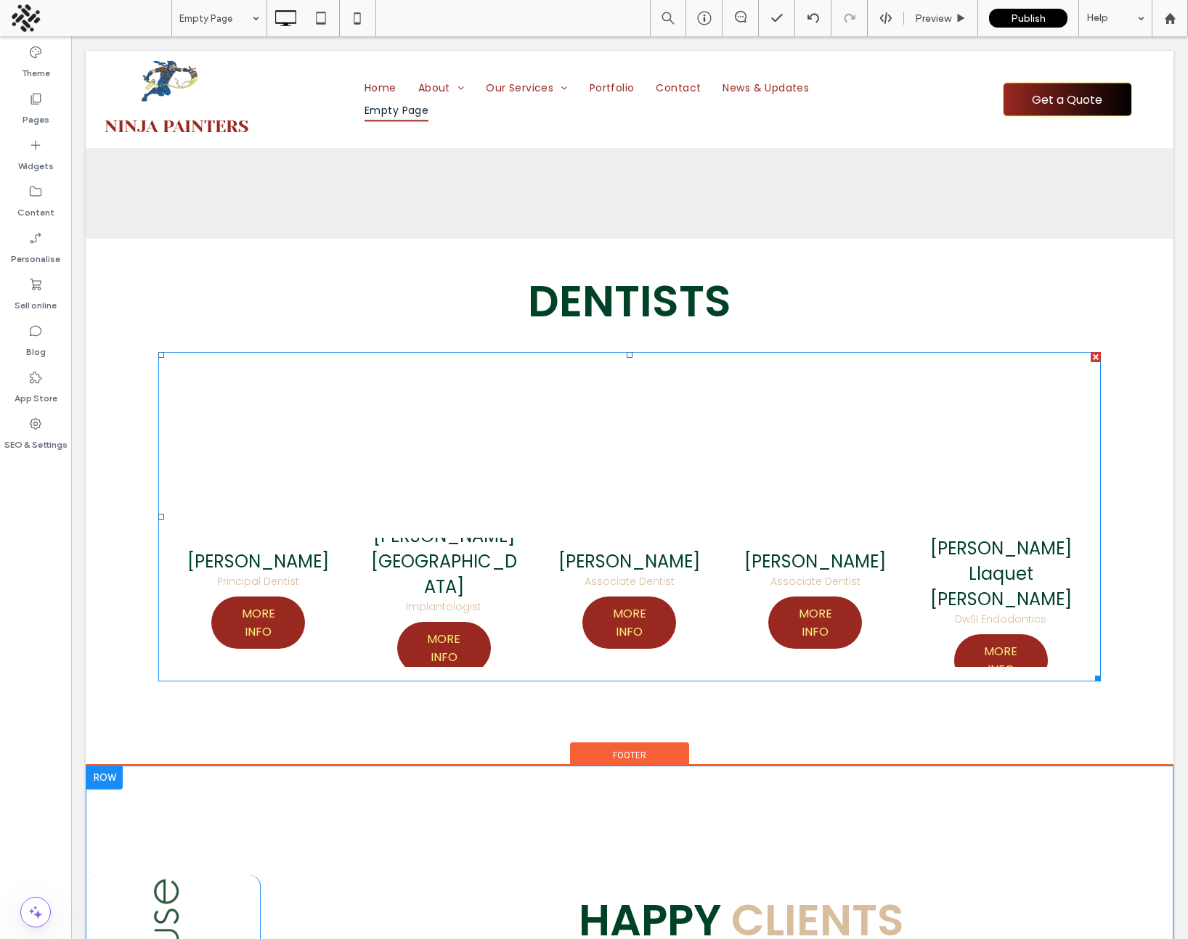
scroll to position [313, 0]
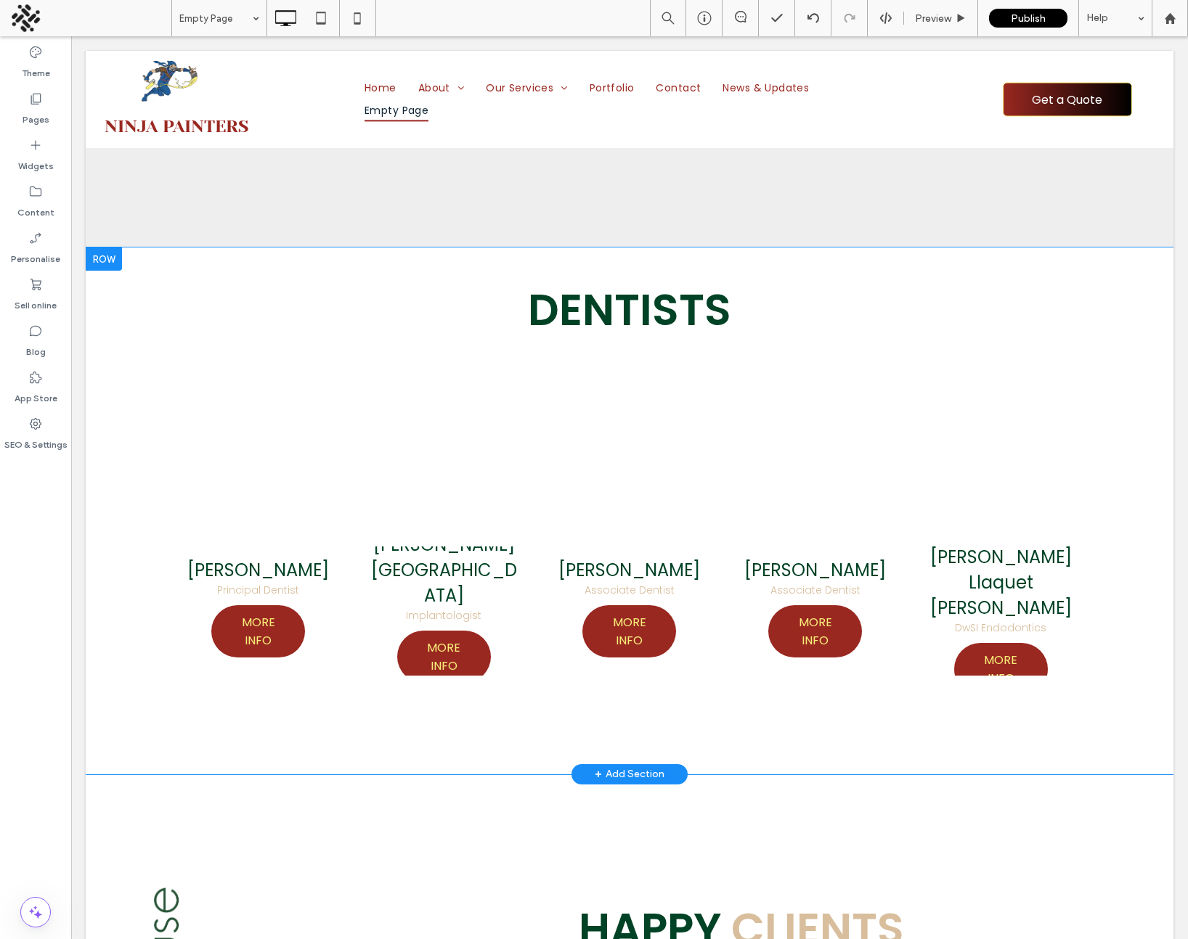
click at [107, 264] on div at bounding box center [104, 259] width 36 height 23
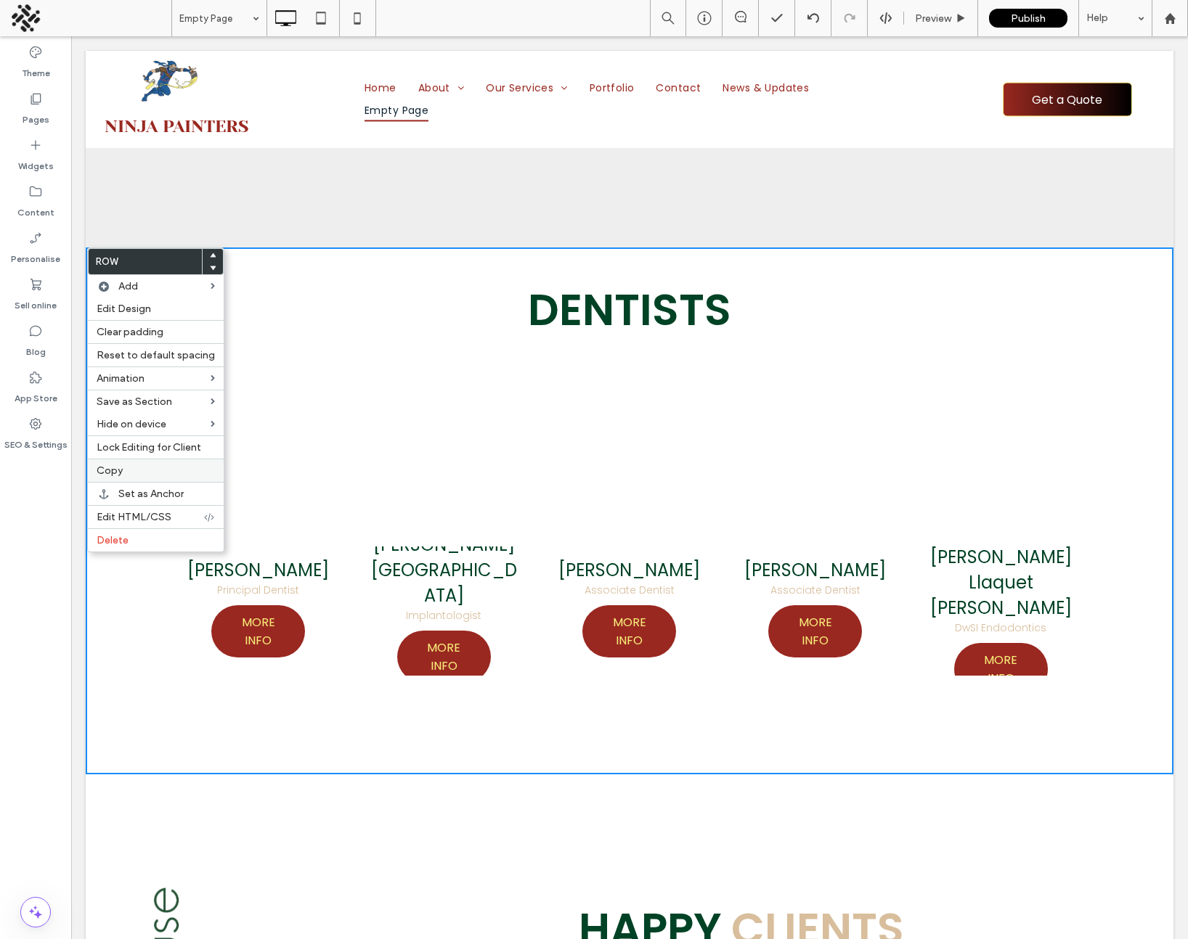
click at [138, 470] on label "Copy" at bounding box center [156, 471] width 118 height 12
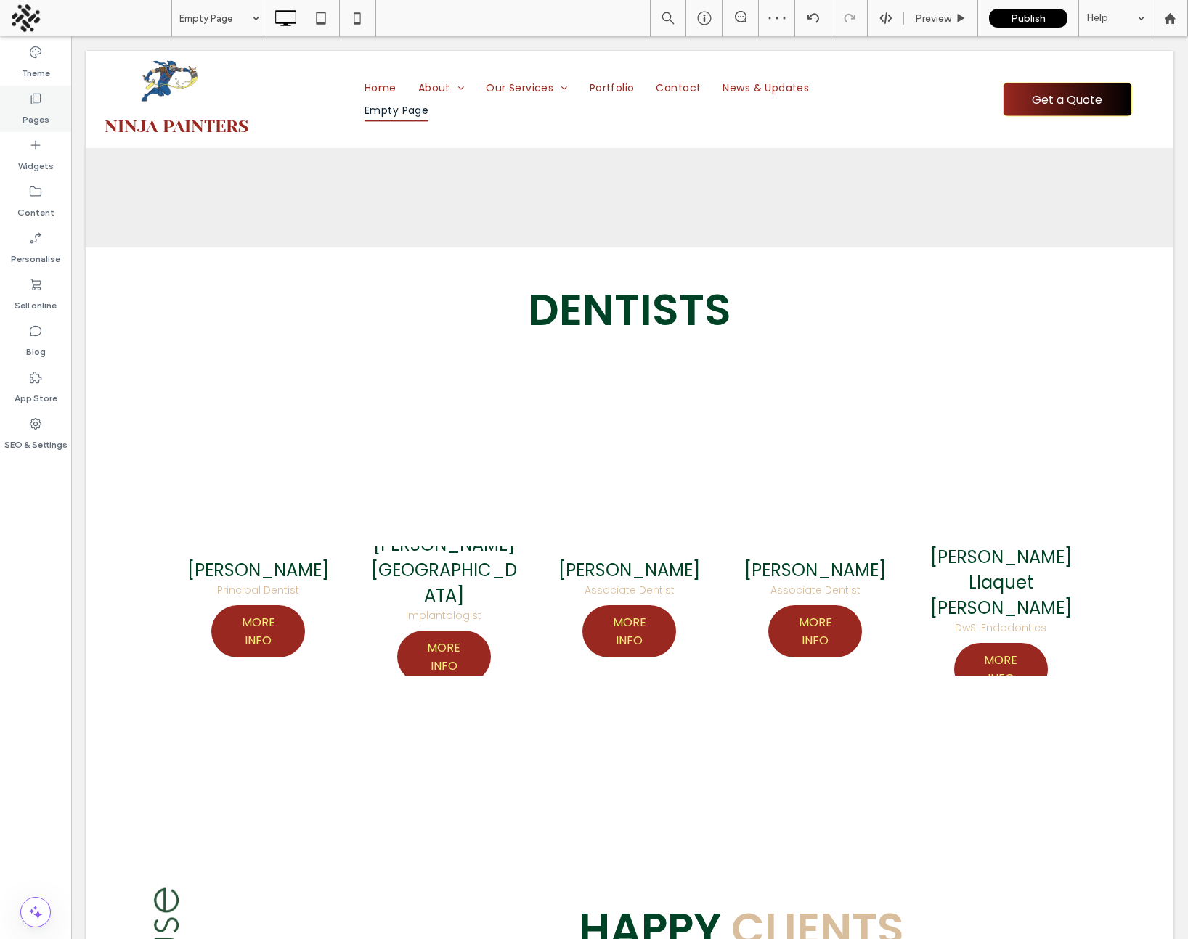
click at [42, 110] on label "Pages" at bounding box center [36, 116] width 27 height 20
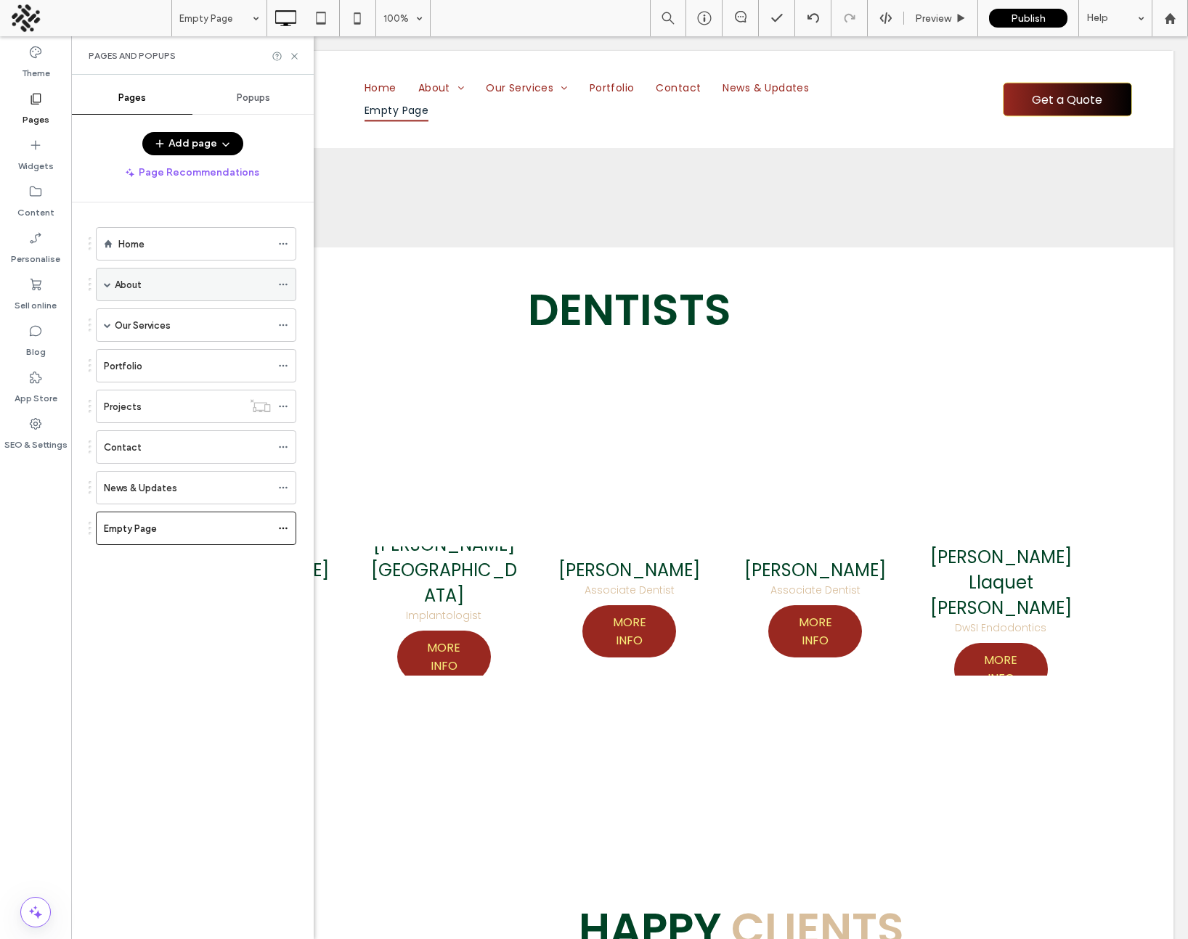
click at [140, 282] on label "About" at bounding box center [128, 284] width 27 height 25
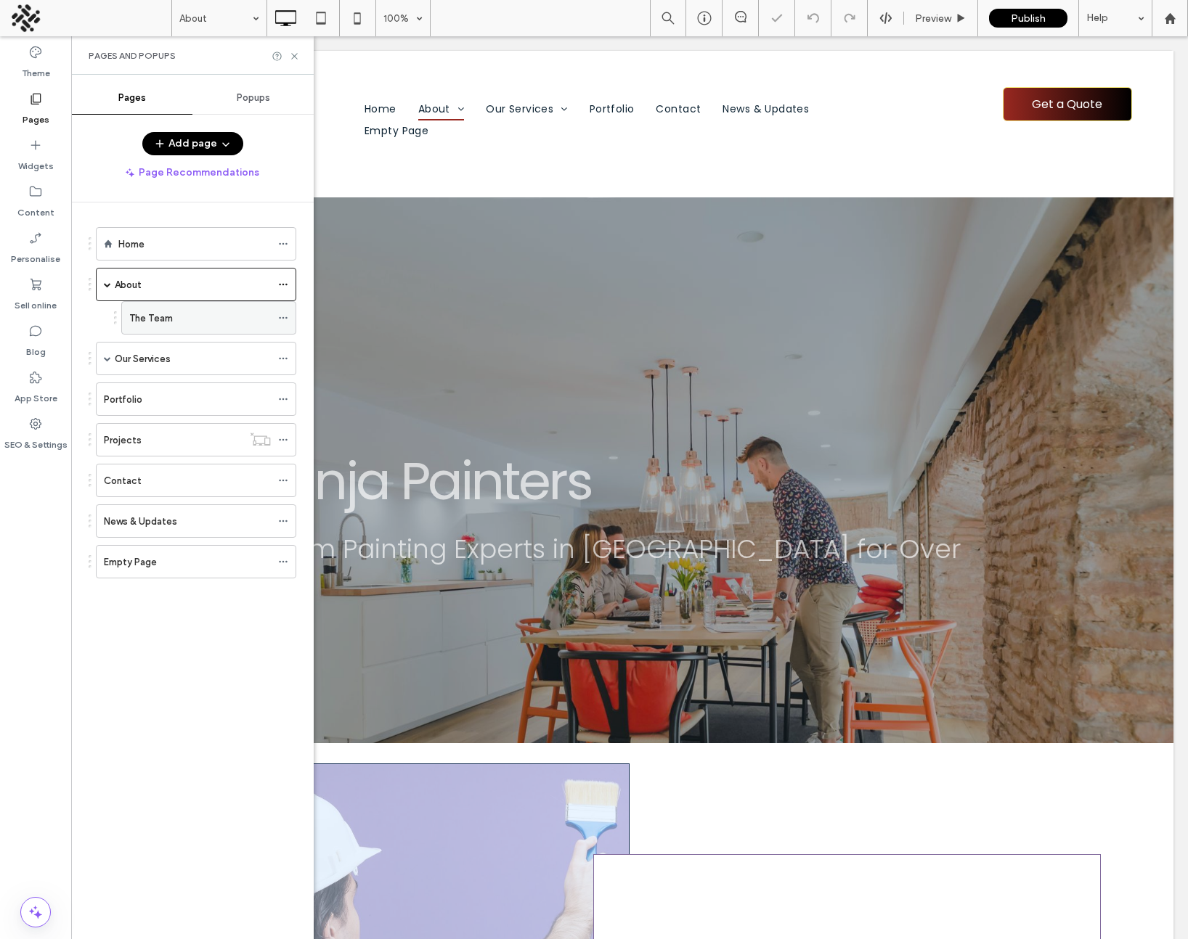
click at [173, 312] on div "The Team" at bounding box center [200, 318] width 142 height 15
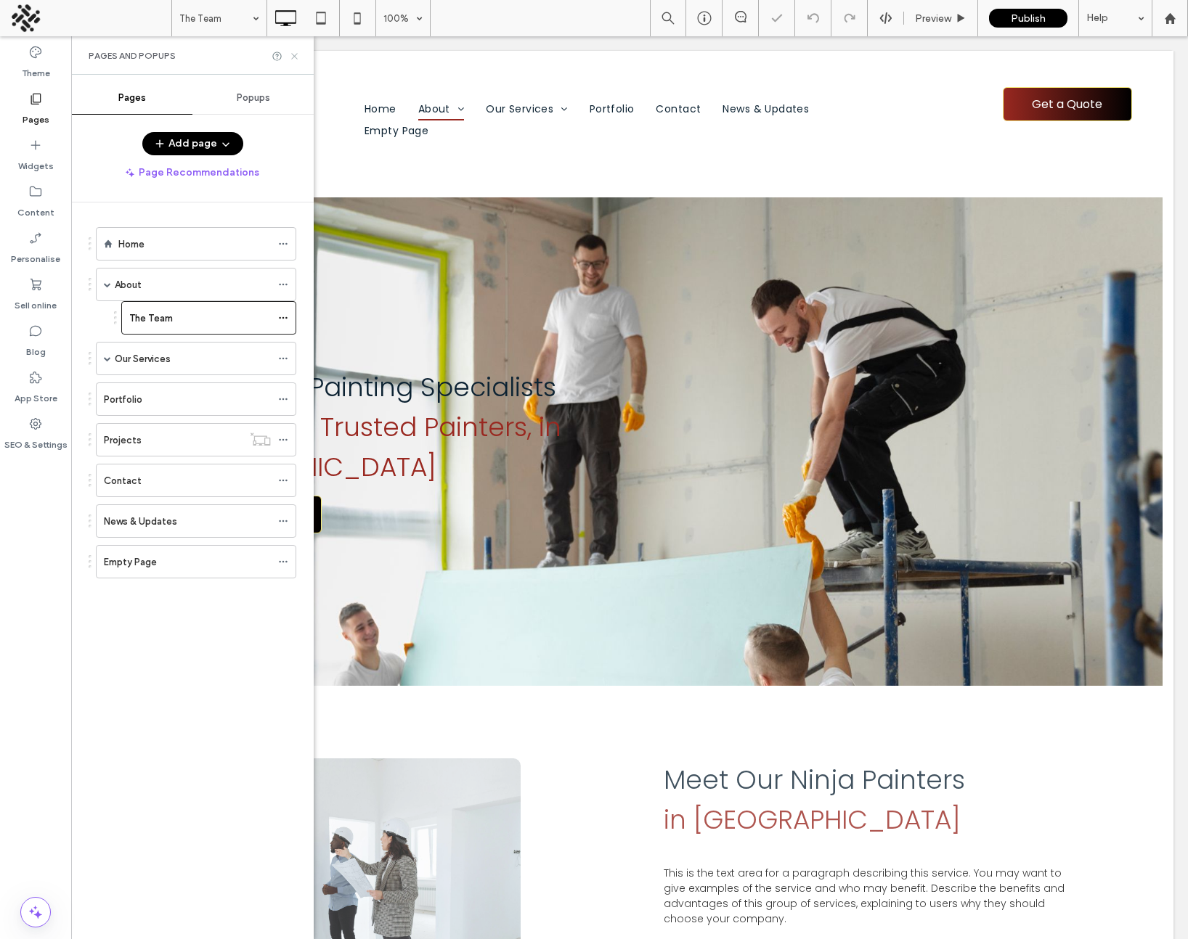
click at [292, 56] on icon at bounding box center [294, 56] width 11 height 11
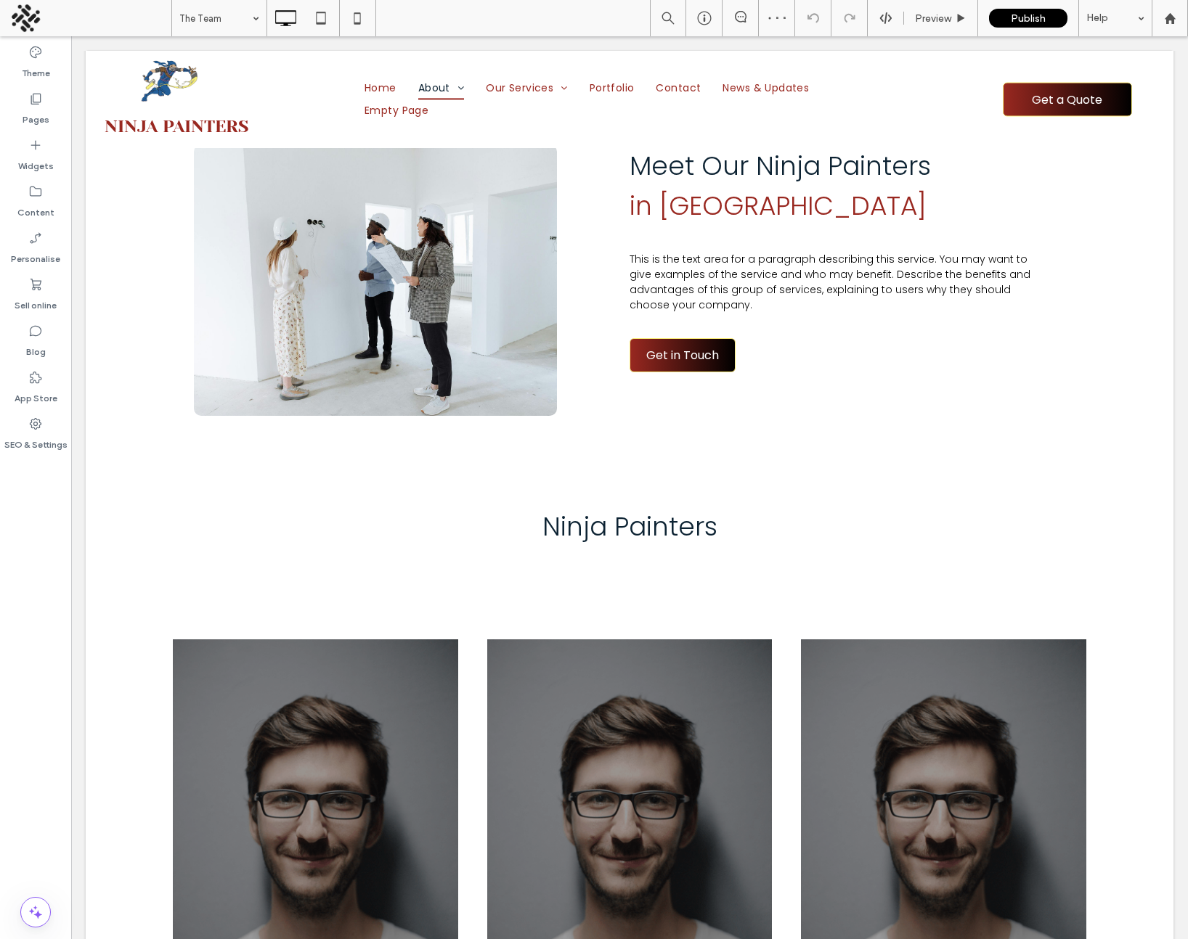
scroll to position [710, 0]
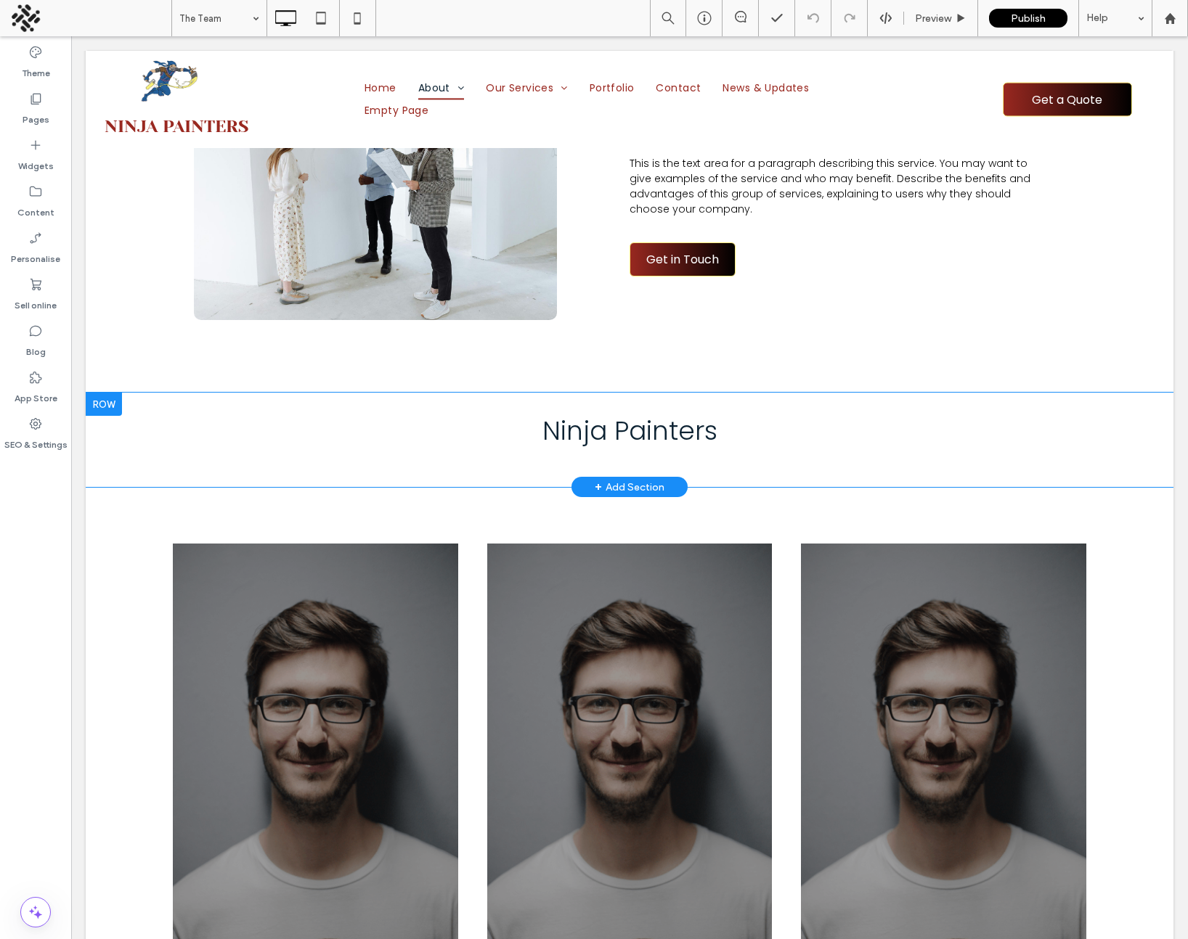
click at [109, 404] on div at bounding box center [104, 404] width 36 height 23
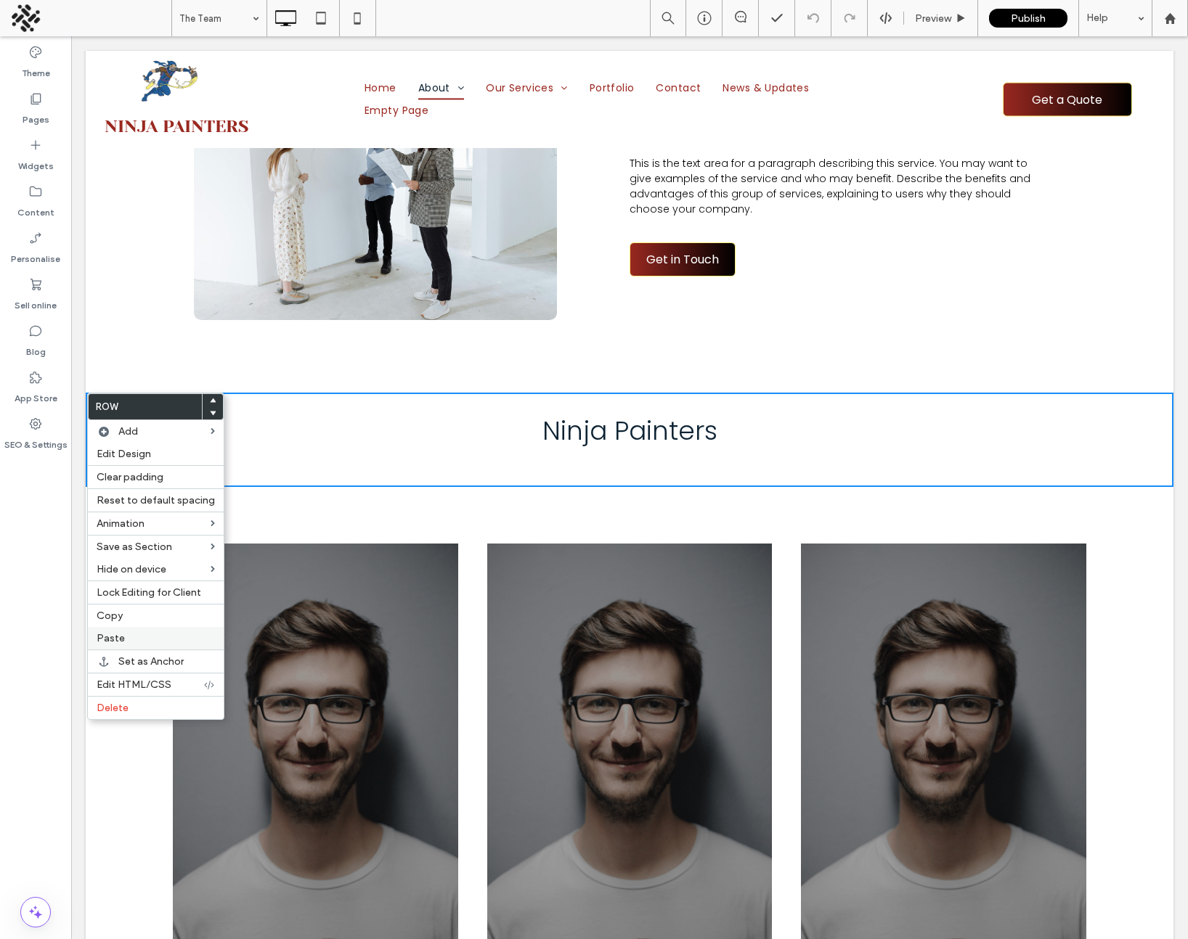
click at [128, 634] on label "Paste" at bounding box center [156, 638] width 118 height 12
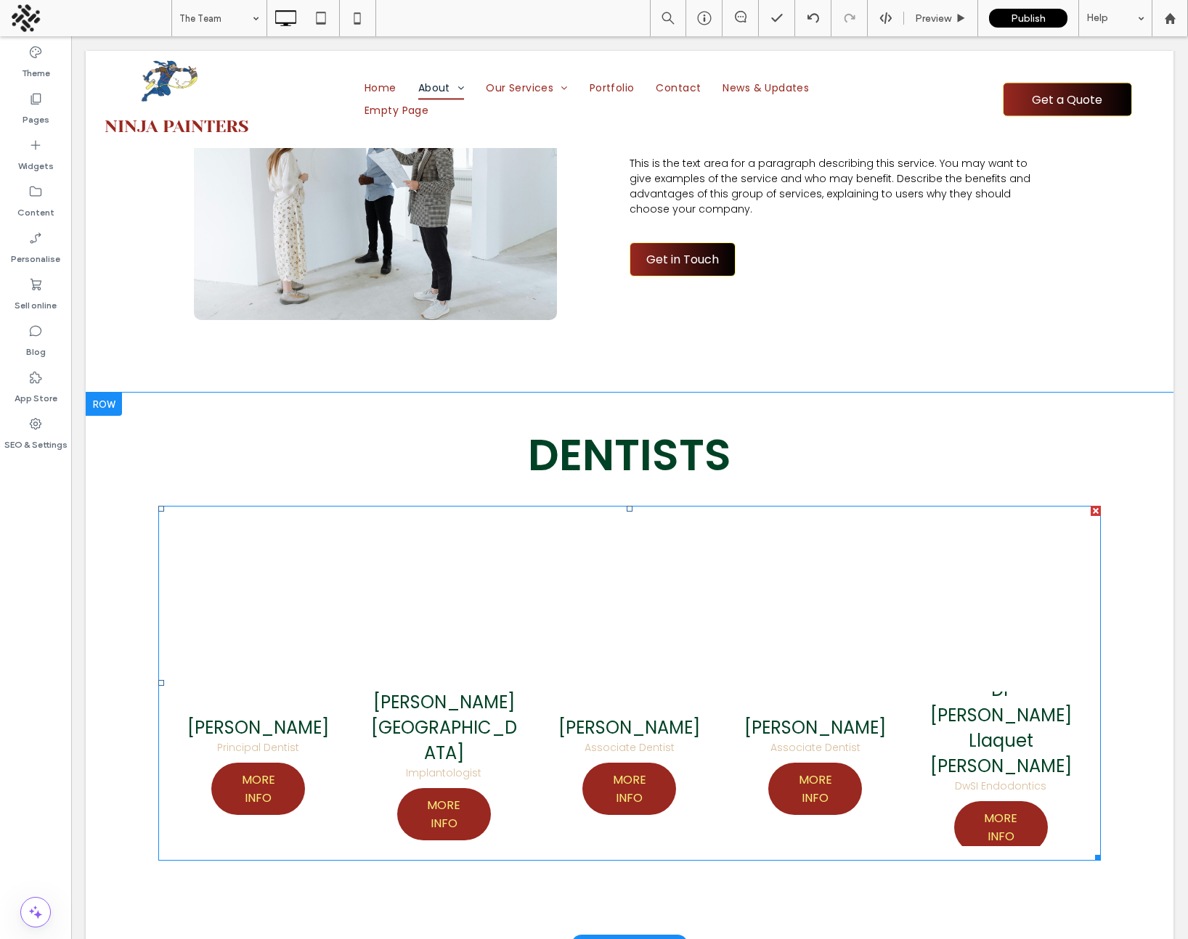
click at [272, 594] on link at bounding box center [258, 605] width 171 height 171
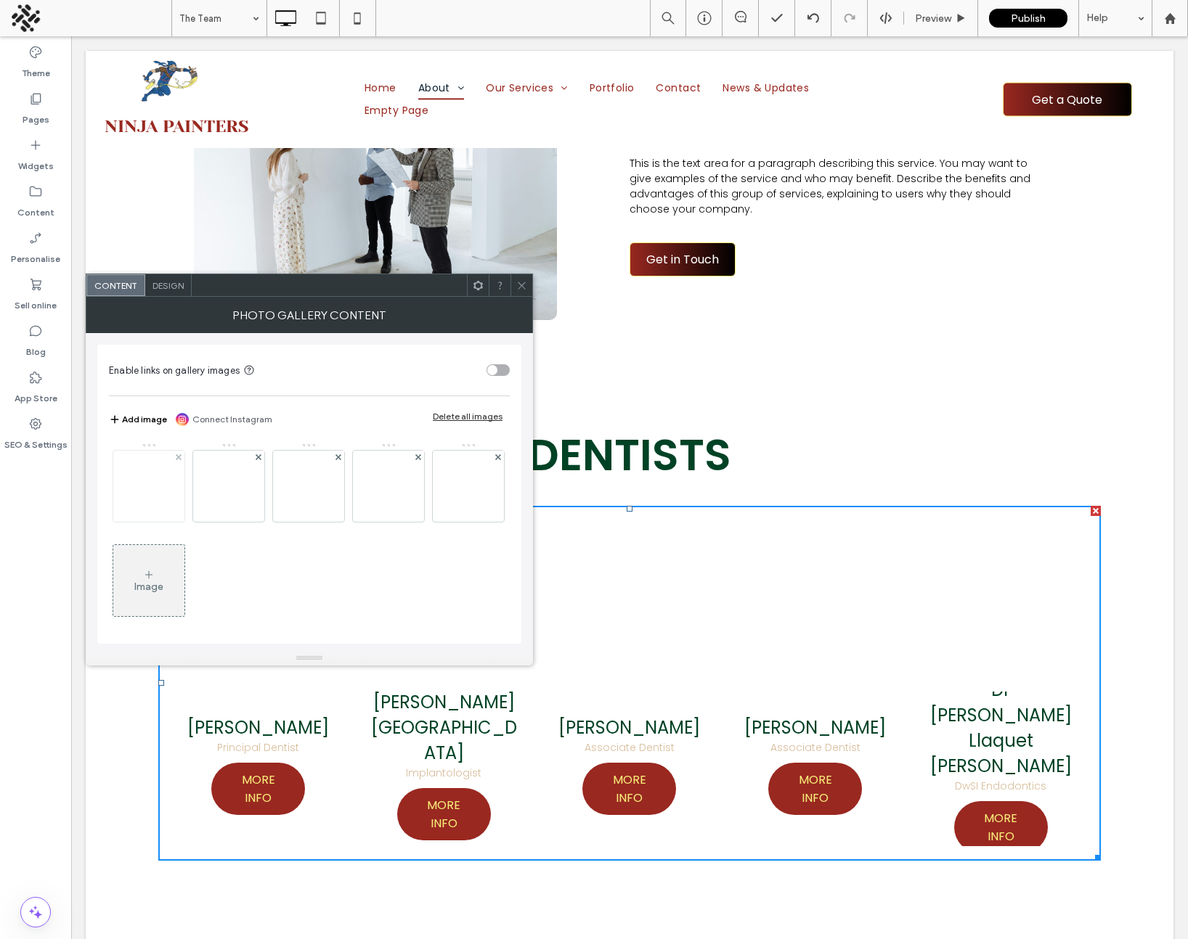
click at [157, 489] on div at bounding box center [148, 486] width 71 height 71
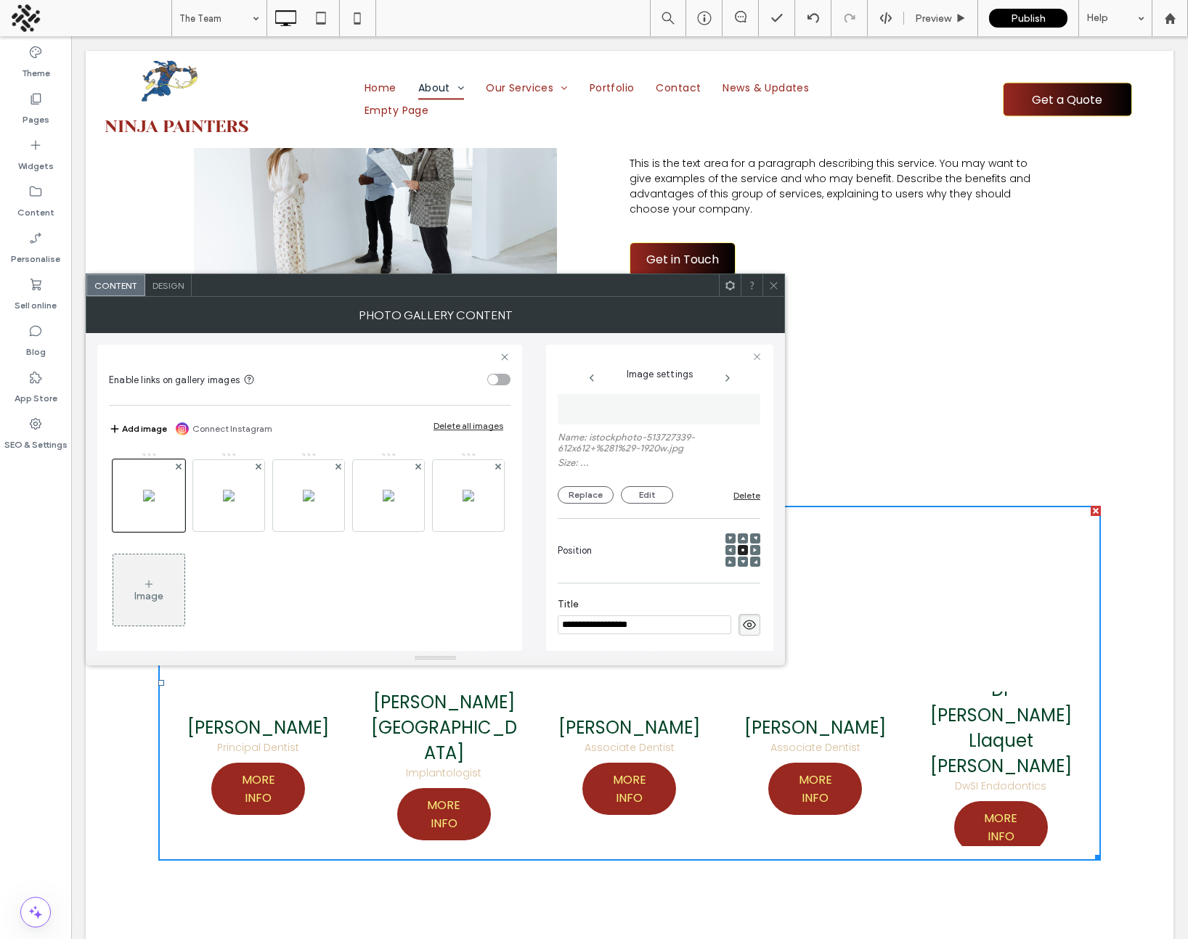
scroll to position [72, 0]
click at [576, 505] on button "Replace" at bounding box center [586, 499] width 56 height 17
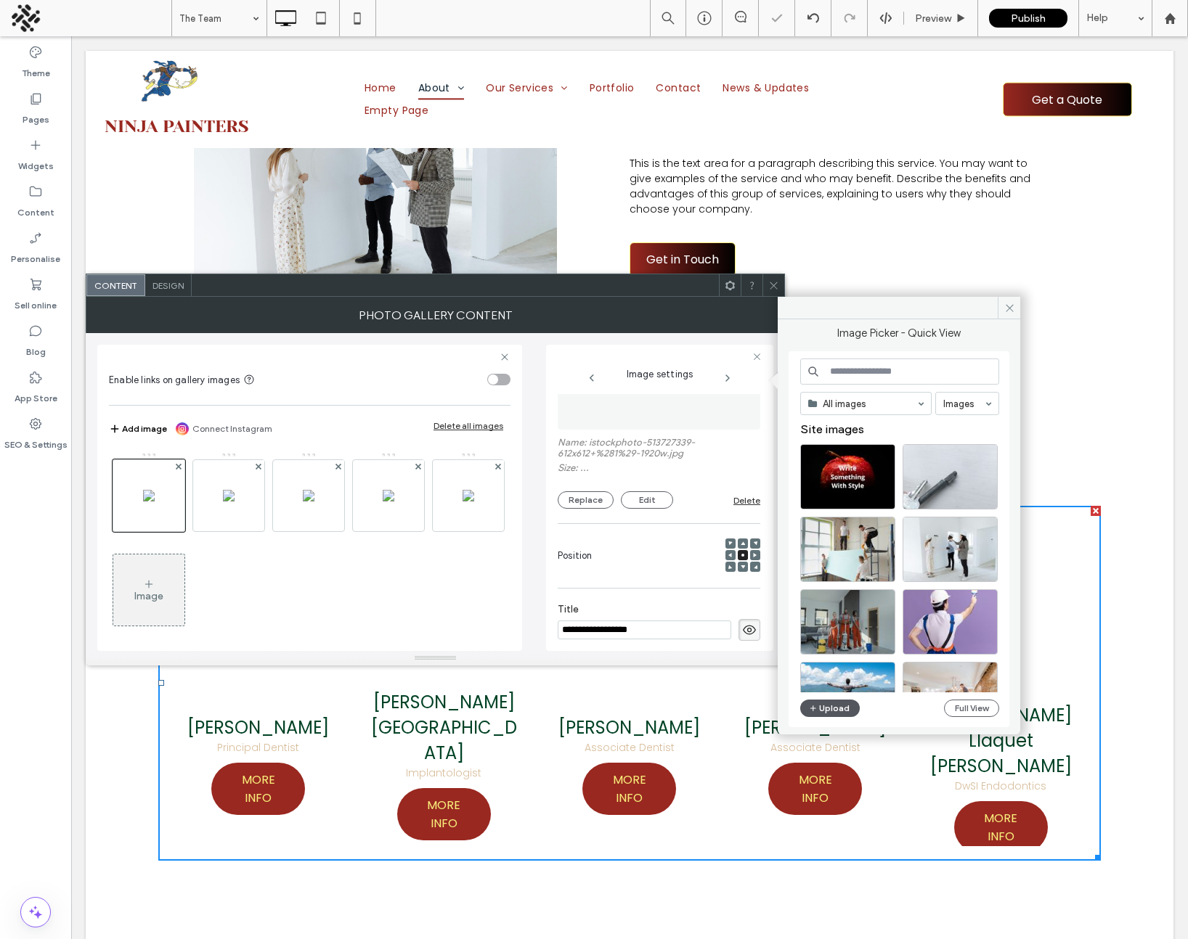
click at [828, 711] on button "Upload" at bounding box center [830, 708] width 60 height 17
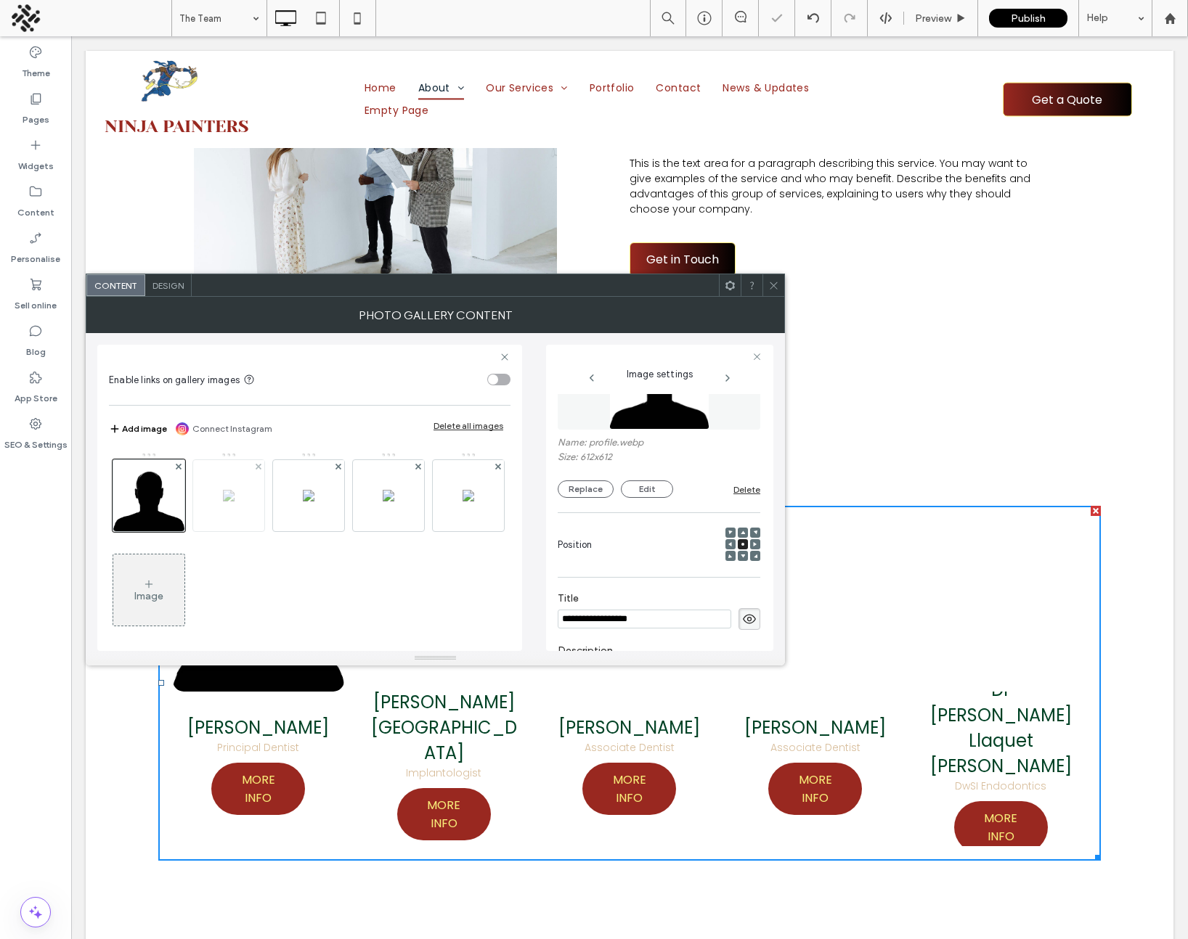
click at [223, 492] on img at bounding box center [229, 496] width 12 height 12
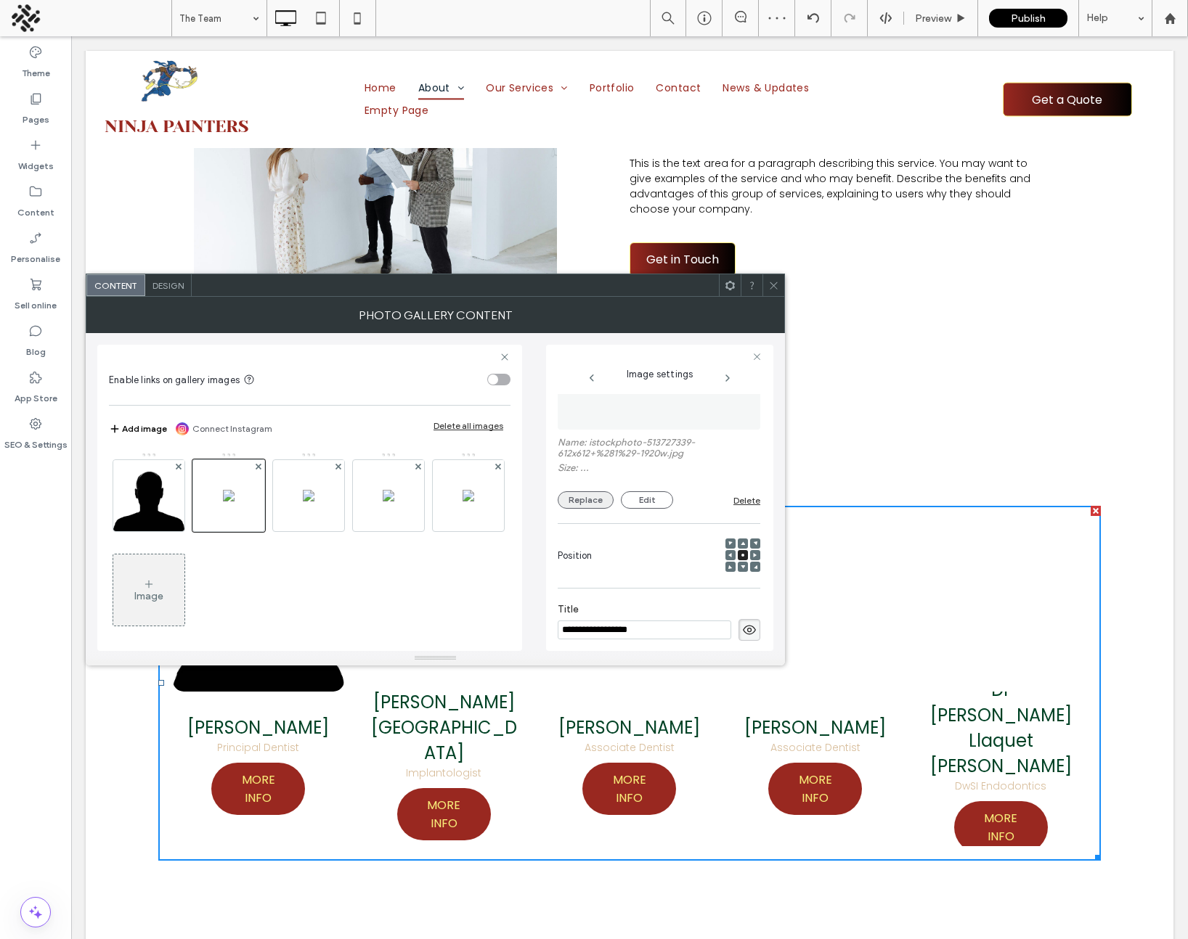
click at [579, 500] on button "Replace" at bounding box center [586, 499] width 56 height 17
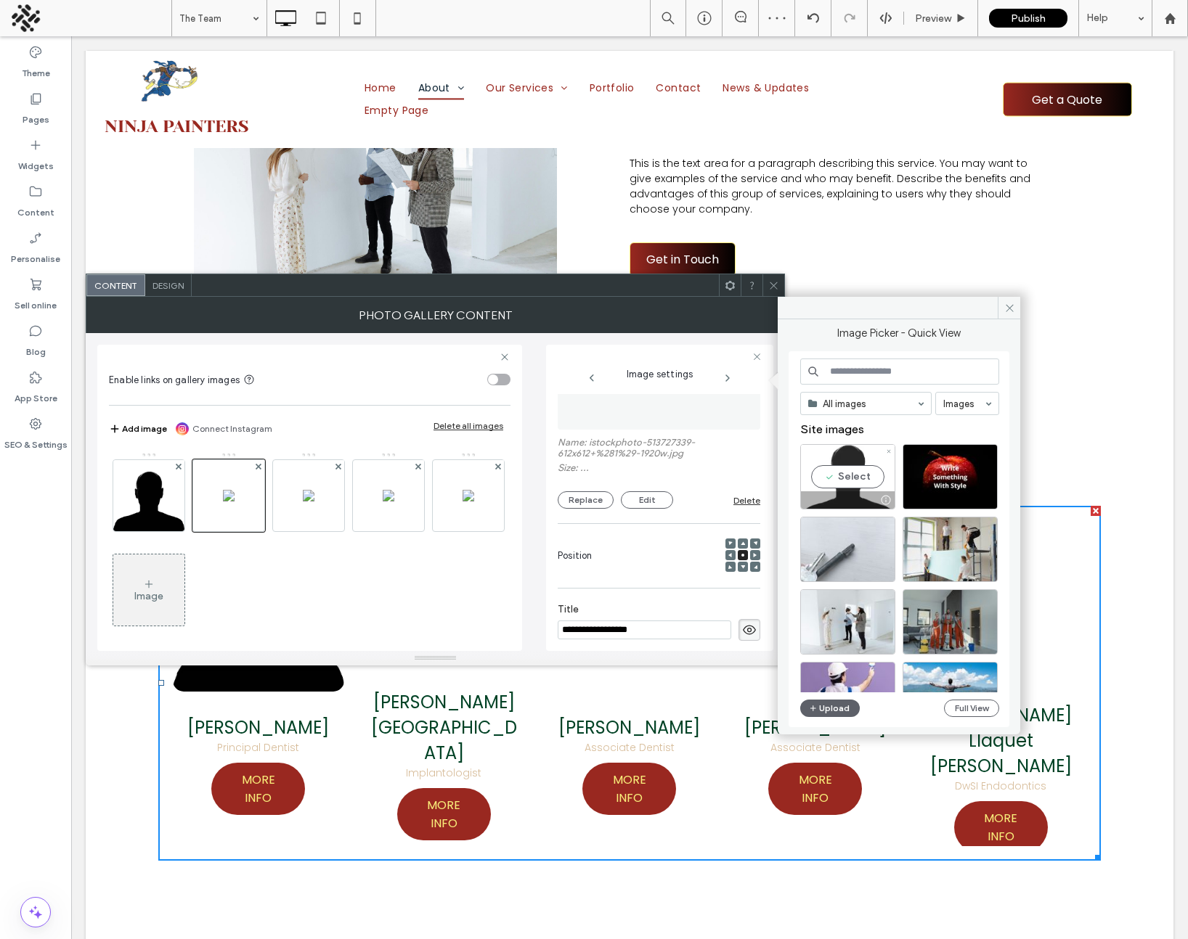
click at [839, 473] on div "Select" at bounding box center [847, 476] width 95 height 65
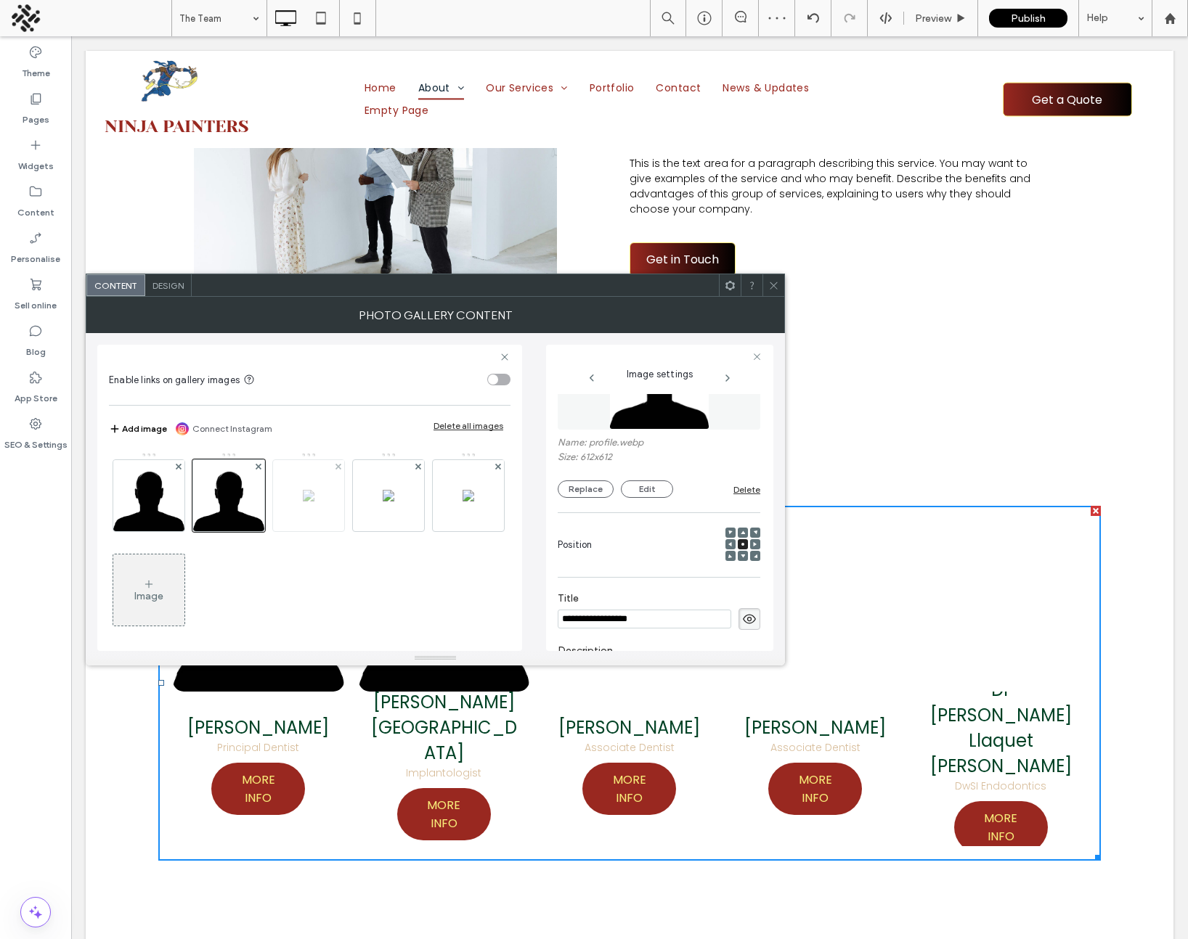
click at [294, 495] on div at bounding box center [308, 495] width 71 height 71
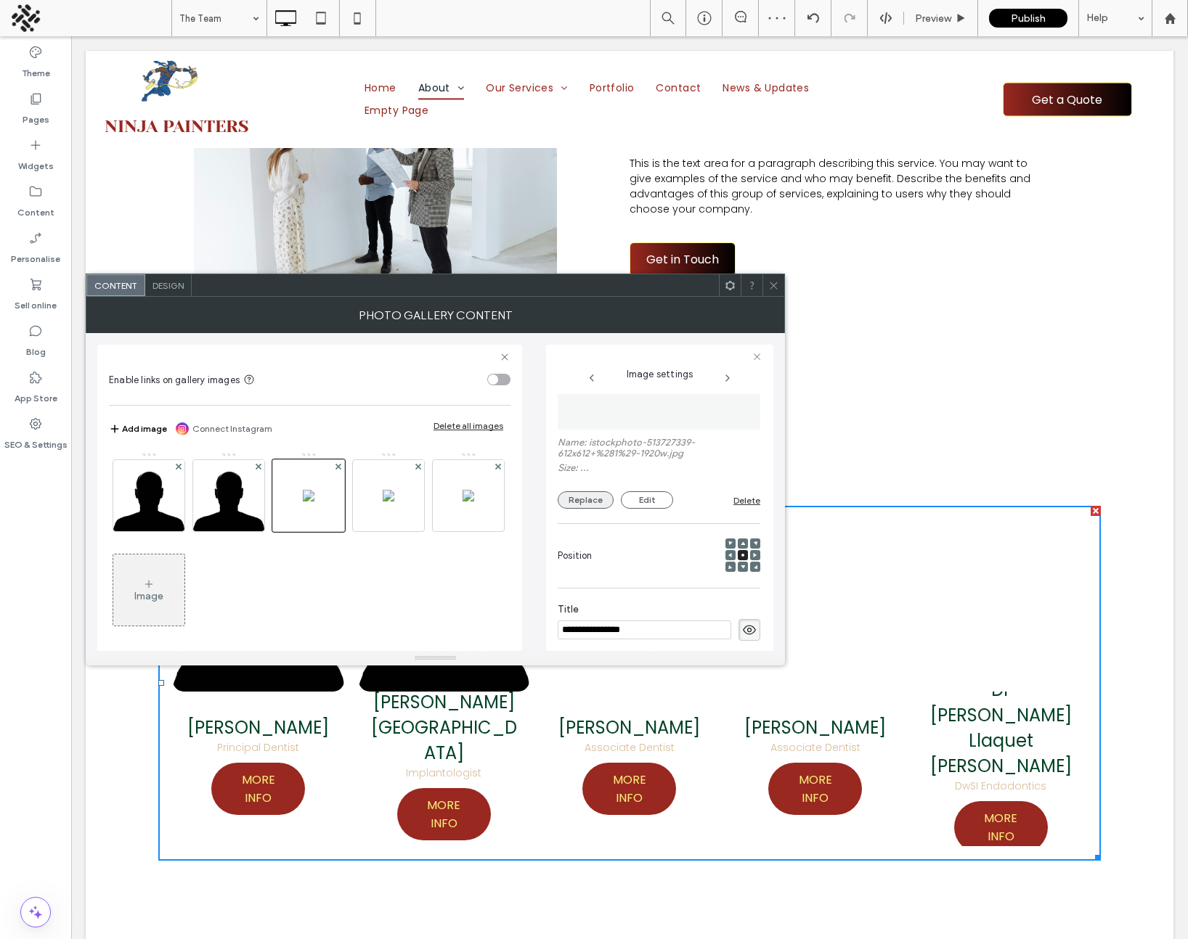
click at [576, 493] on button "Replace" at bounding box center [586, 499] width 56 height 17
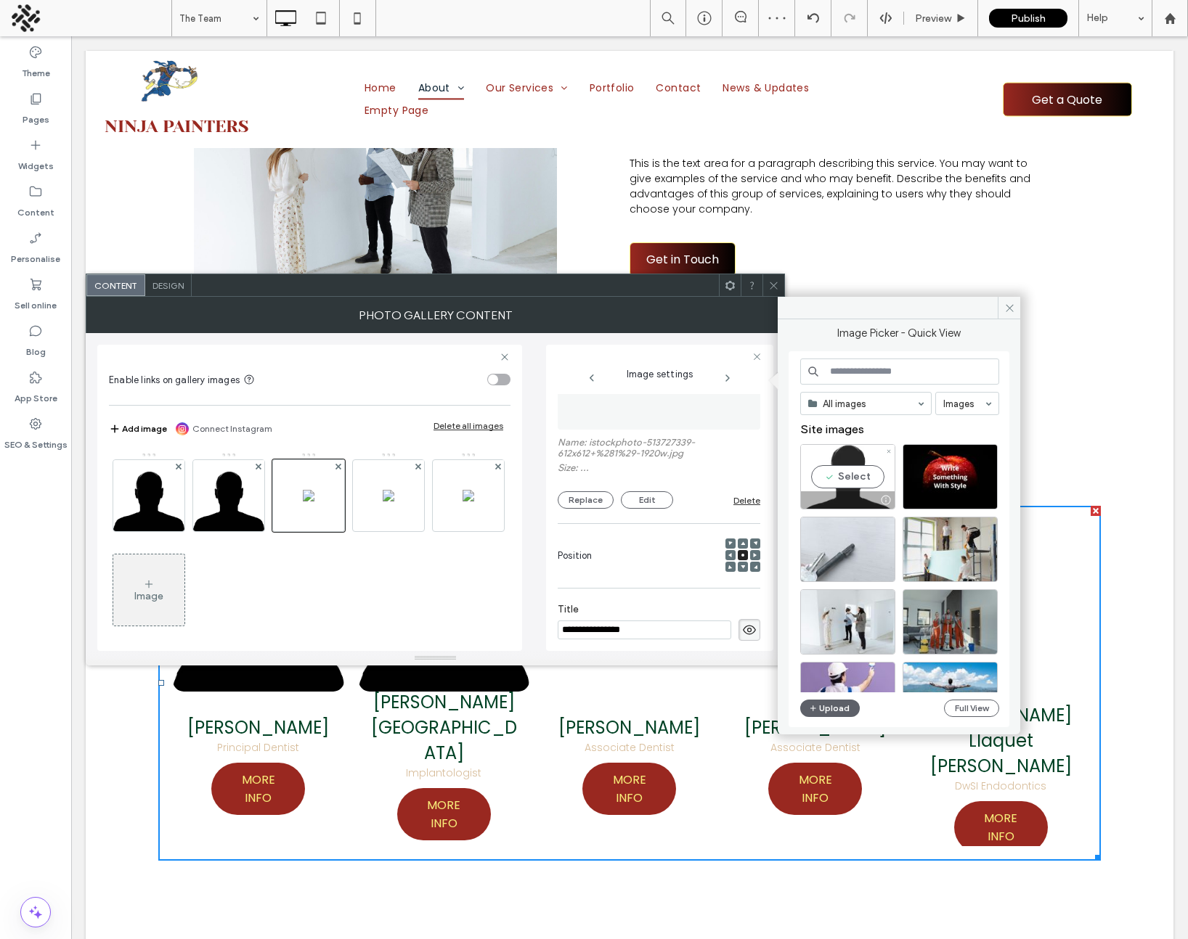
click at [828, 471] on div "Select" at bounding box center [847, 476] width 95 height 65
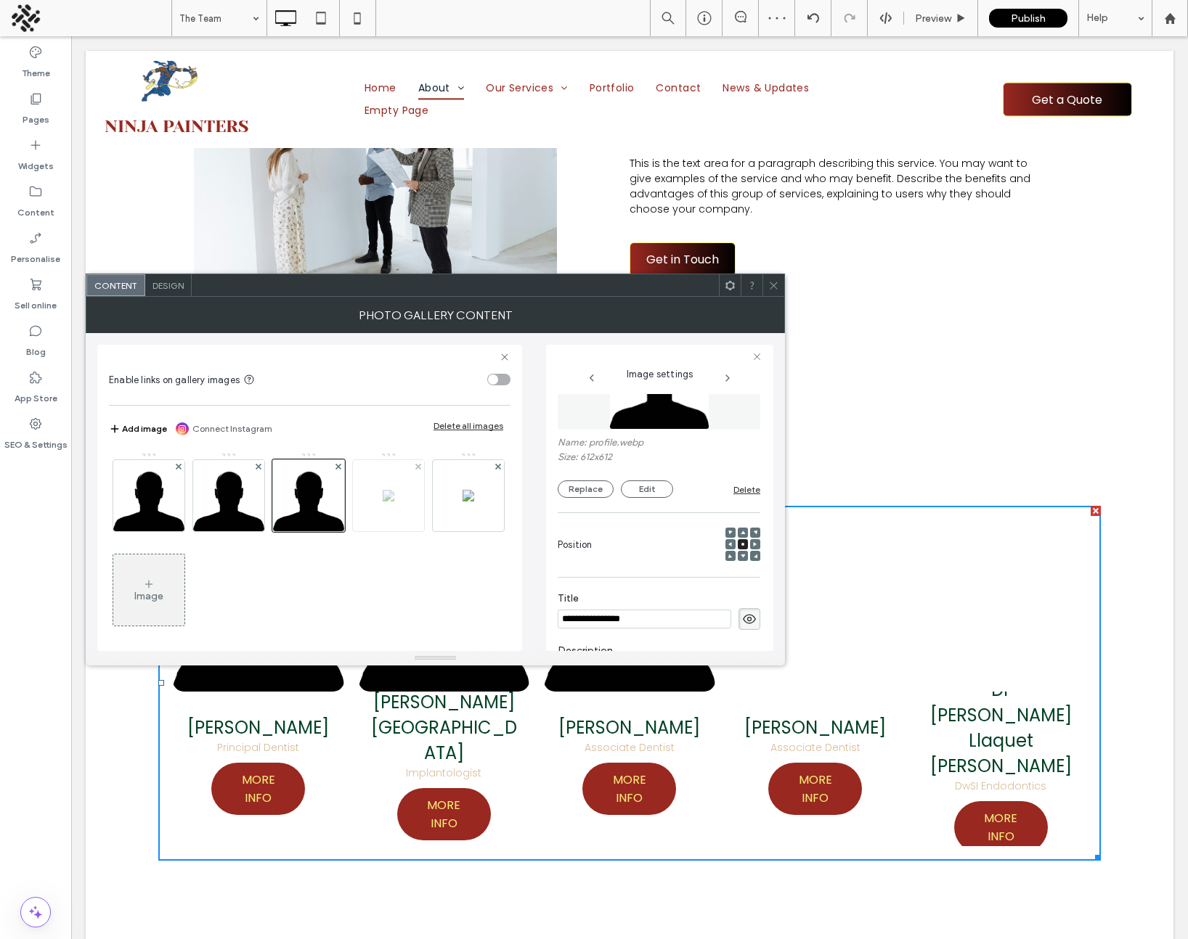
click at [377, 491] on div at bounding box center [388, 495] width 71 height 71
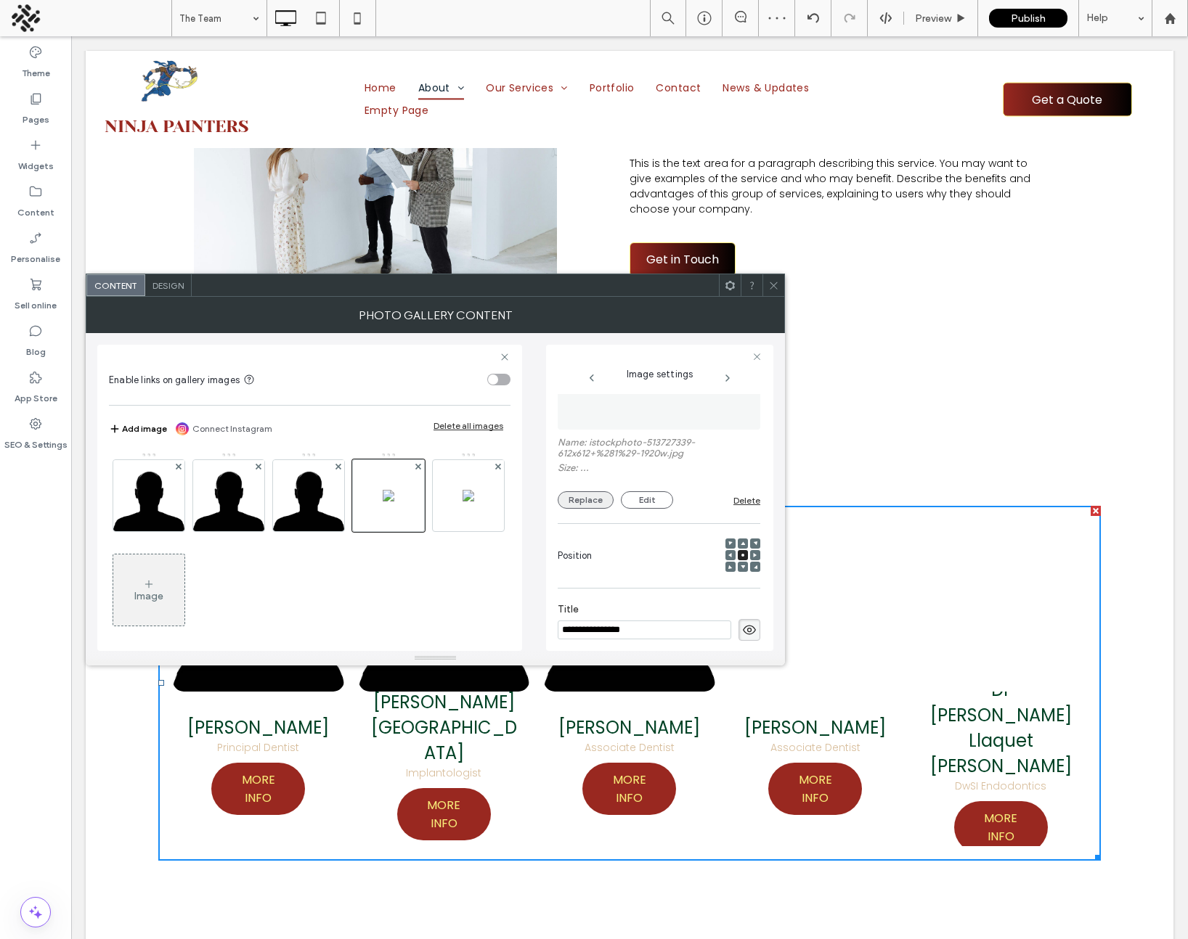
click at [586, 497] on button "Replace" at bounding box center [586, 499] width 56 height 17
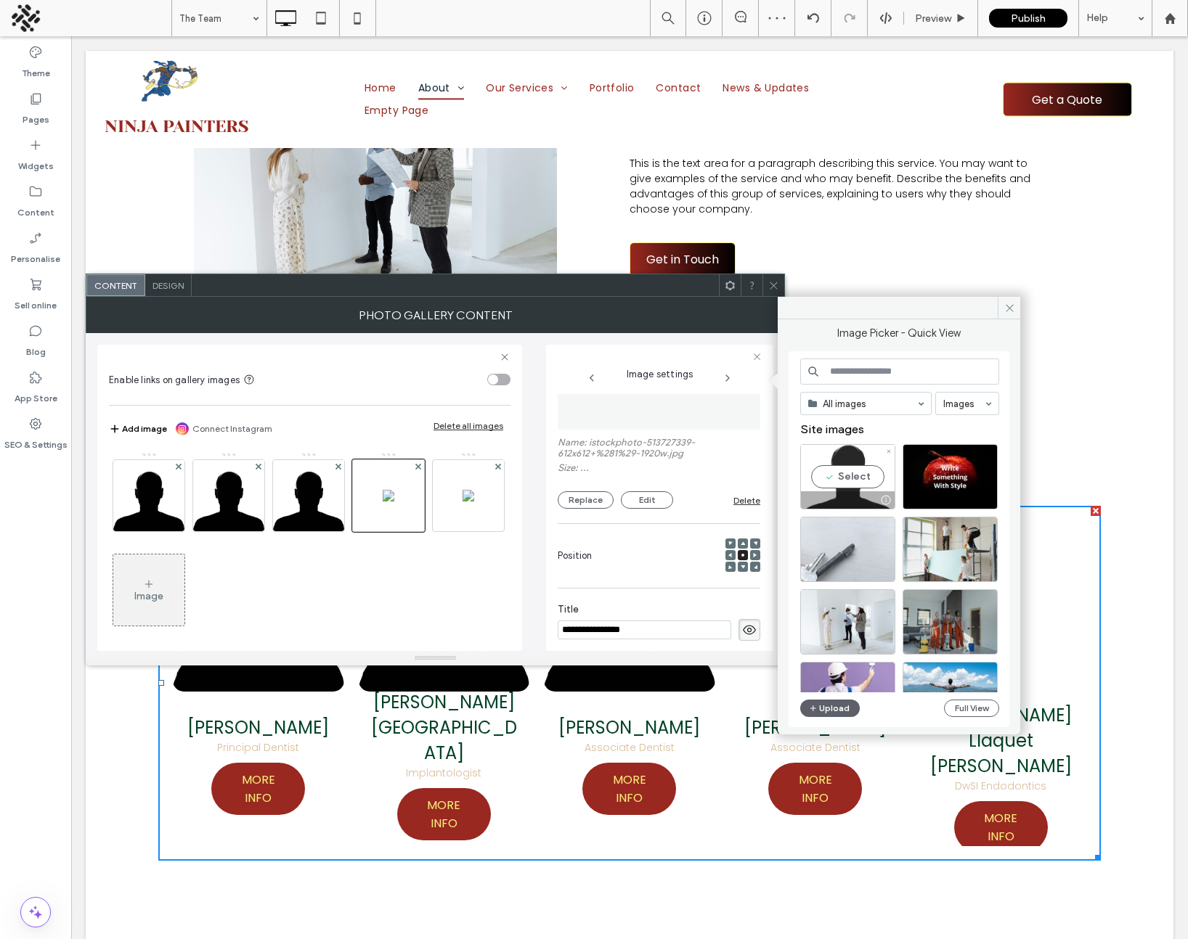
click at [826, 475] on div "Select" at bounding box center [847, 476] width 95 height 65
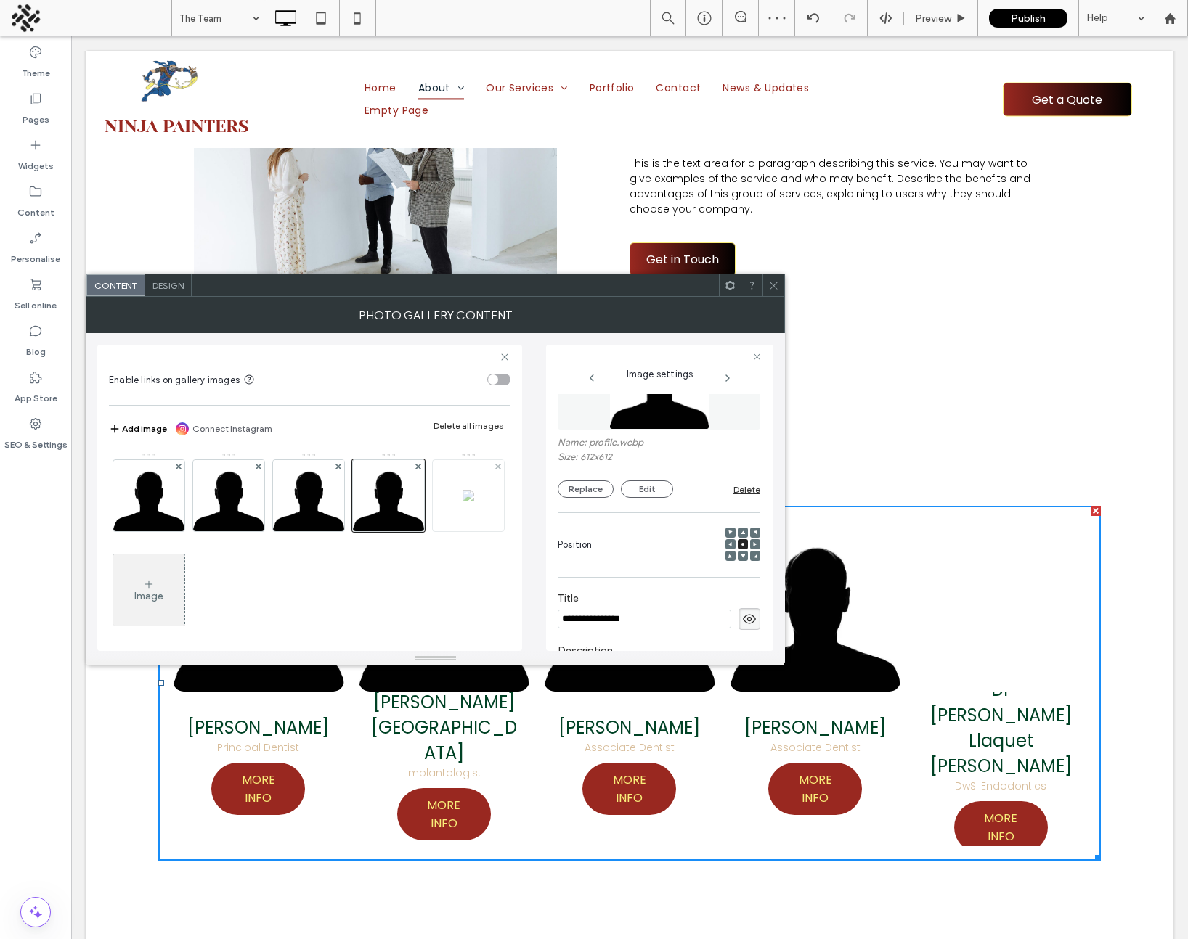
click at [433, 531] on div at bounding box center [468, 495] width 71 height 71
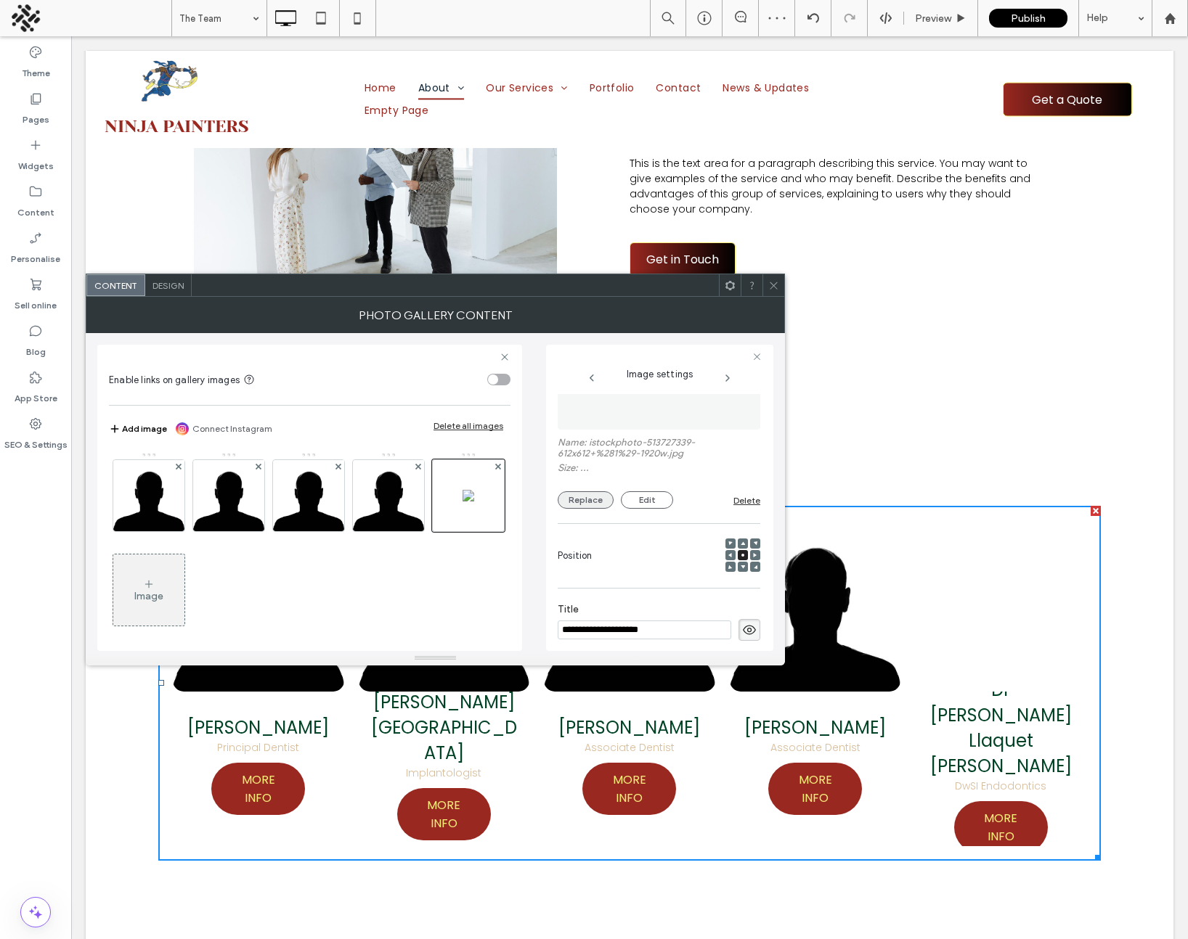
click at [585, 495] on button "Replace" at bounding box center [586, 499] width 56 height 17
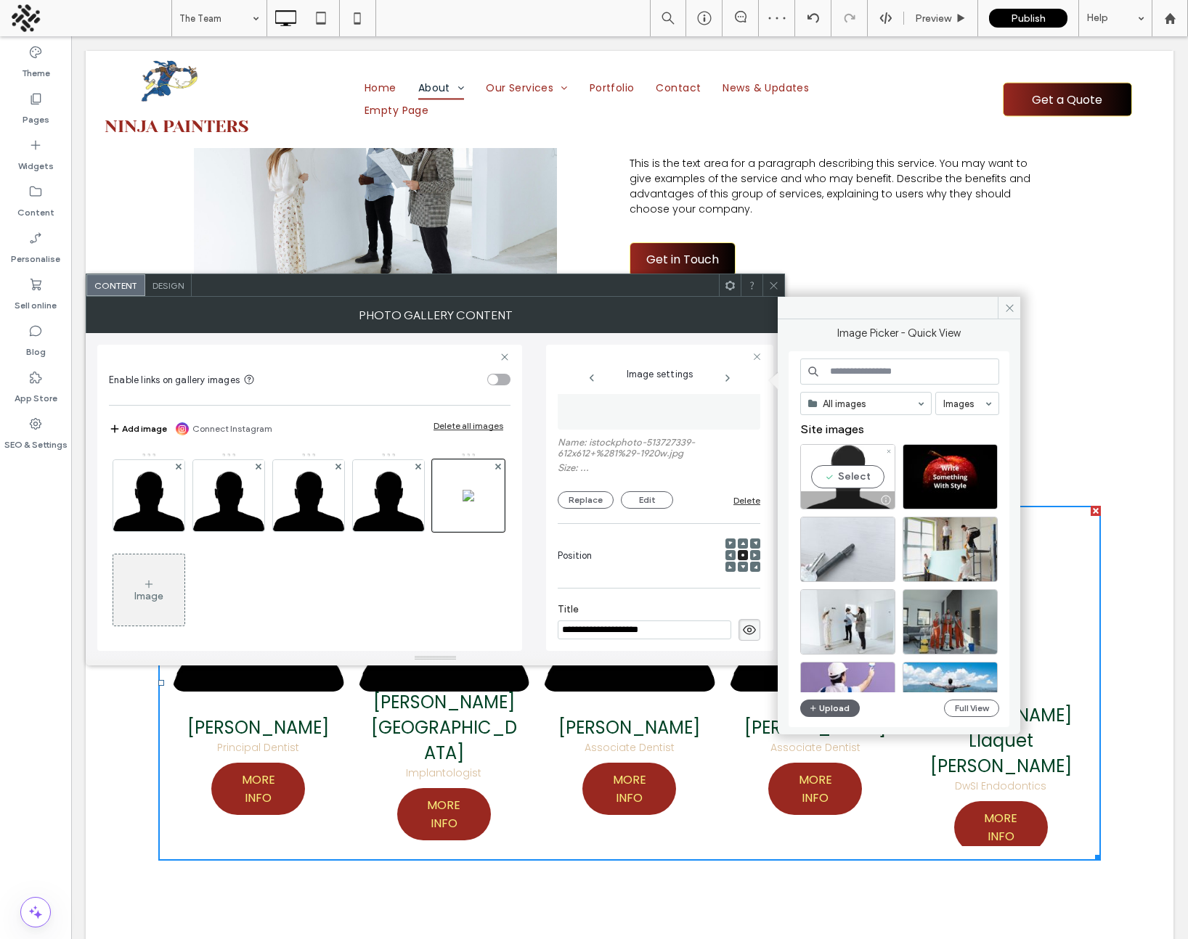
click at [852, 470] on div "Select" at bounding box center [847, 476] width 95 height 65
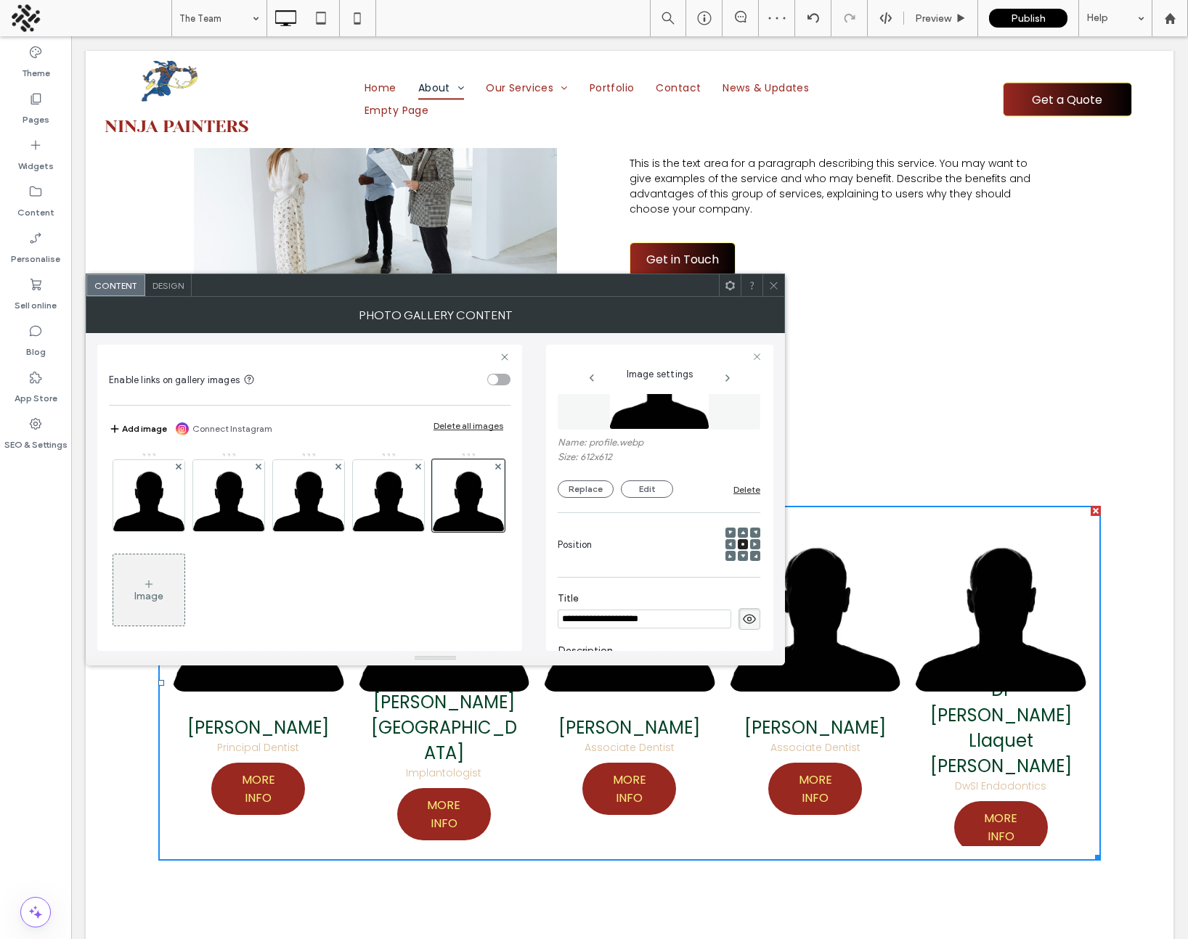
click at [776, 288] on use at bounding box center [772, 285] width 7 height 7
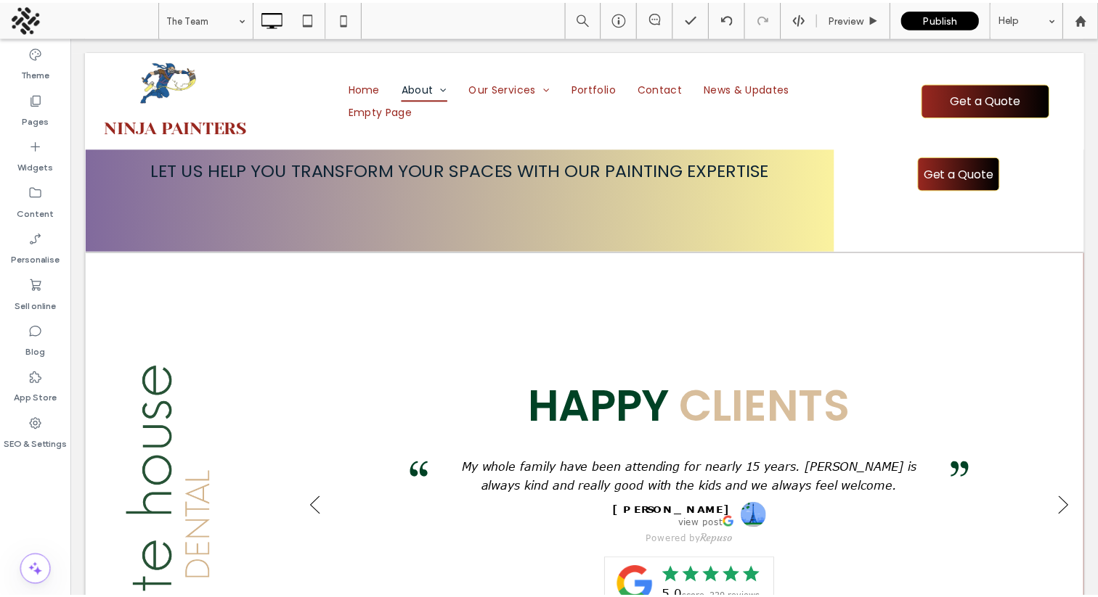
scroll to position [2698, 0]
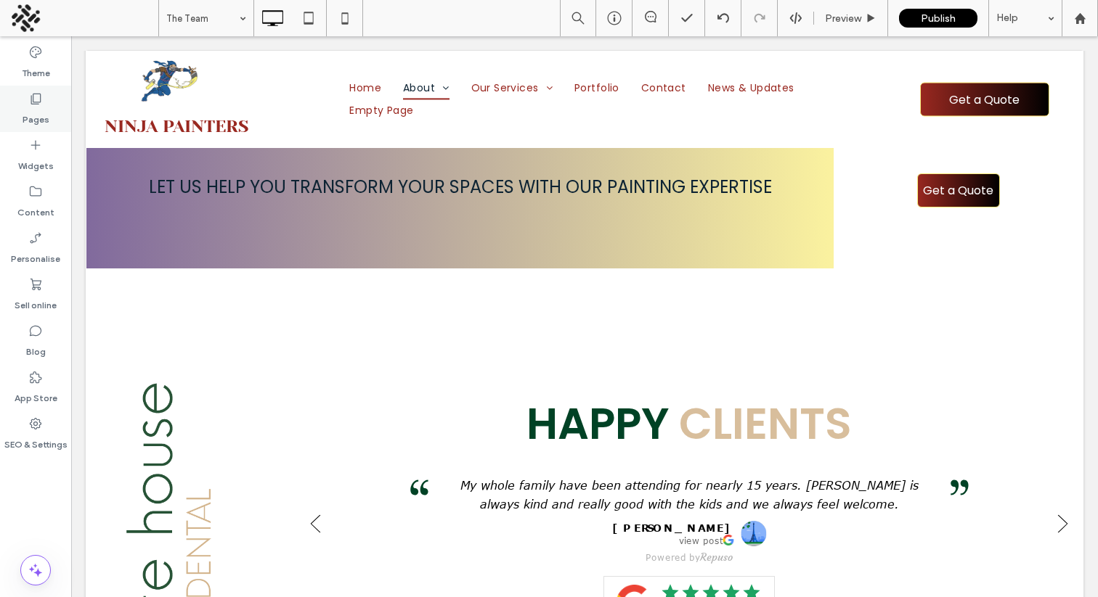
click at [36, 97] on icon at bounding box center [35, 98] width 15 height 15
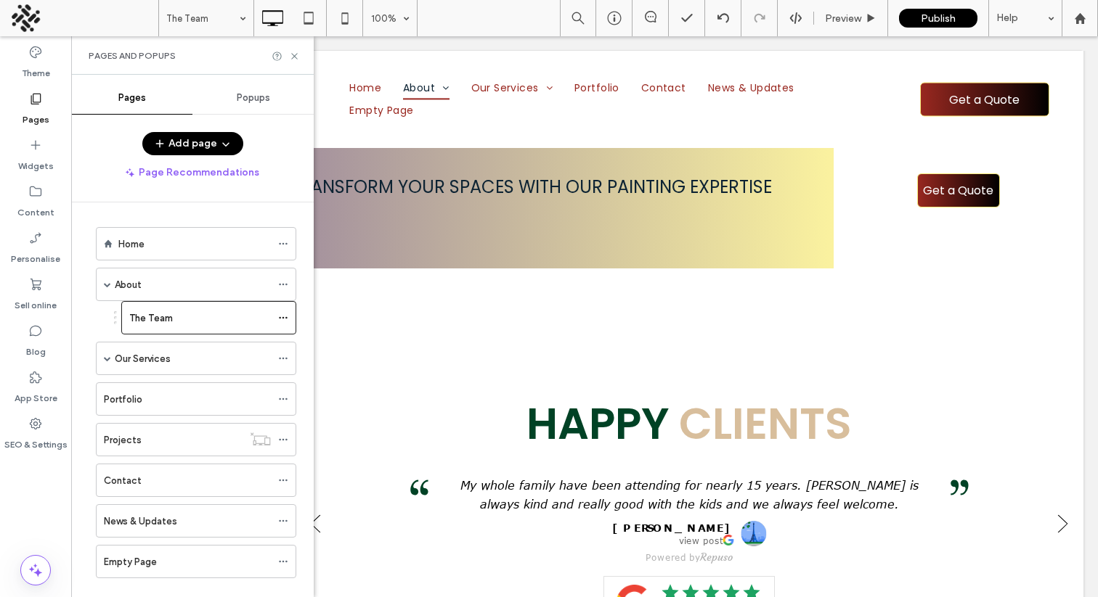
scroll to position [25, 0]
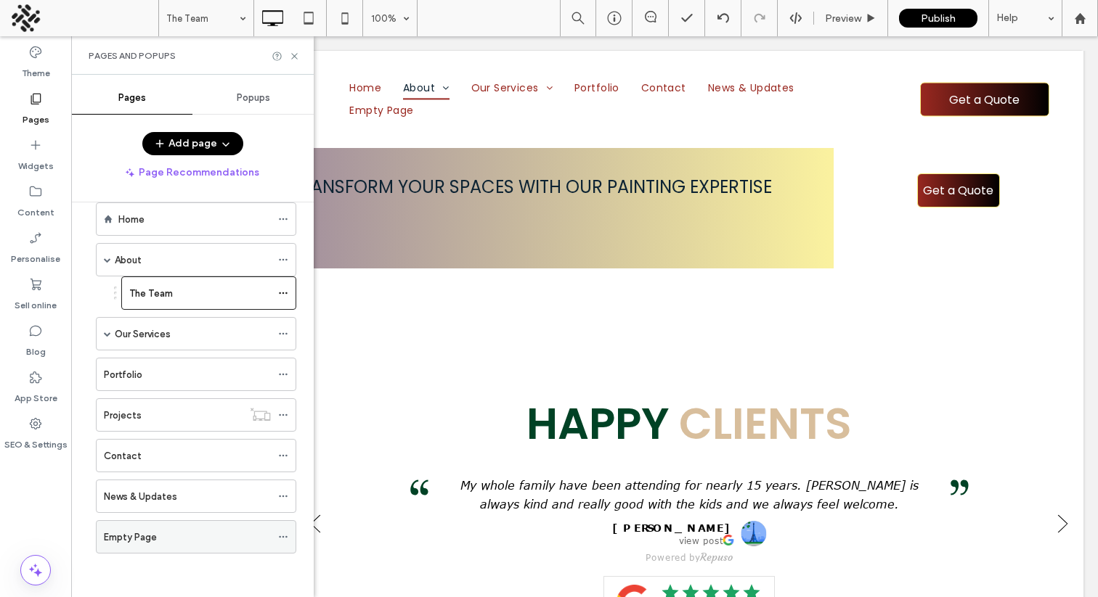
click at [285, 536] on icon at bounding box center [283, 537] width 10 height 10
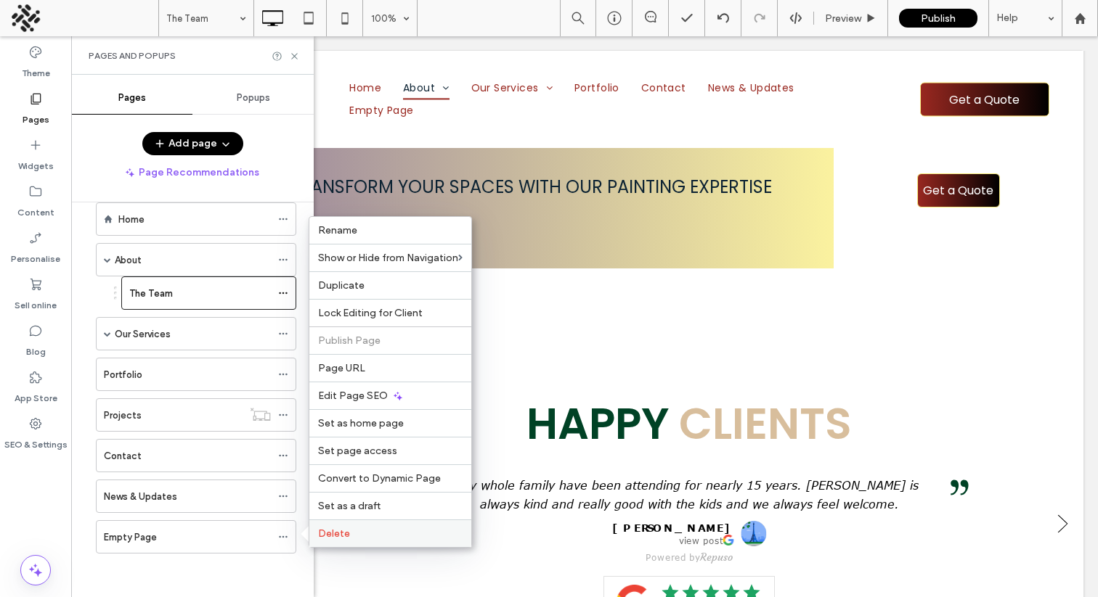
click at [359, 533] on label "Delete" at bounding box center [390, 534] width 144 height 12
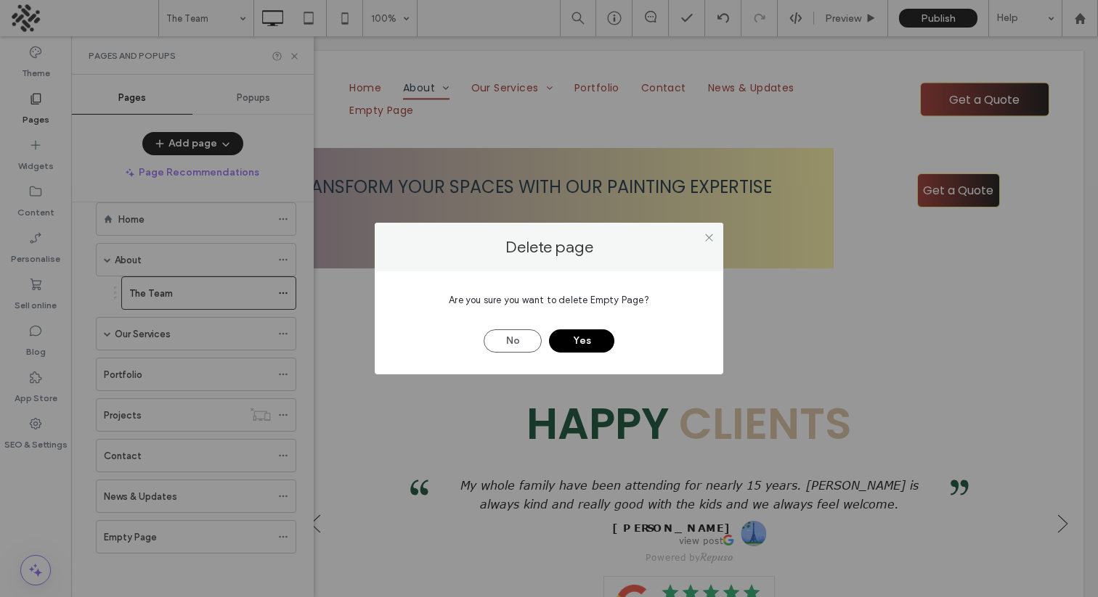
click at [568, 336] on button "Yes" at bounding box center [581, 341] width 65 height 23
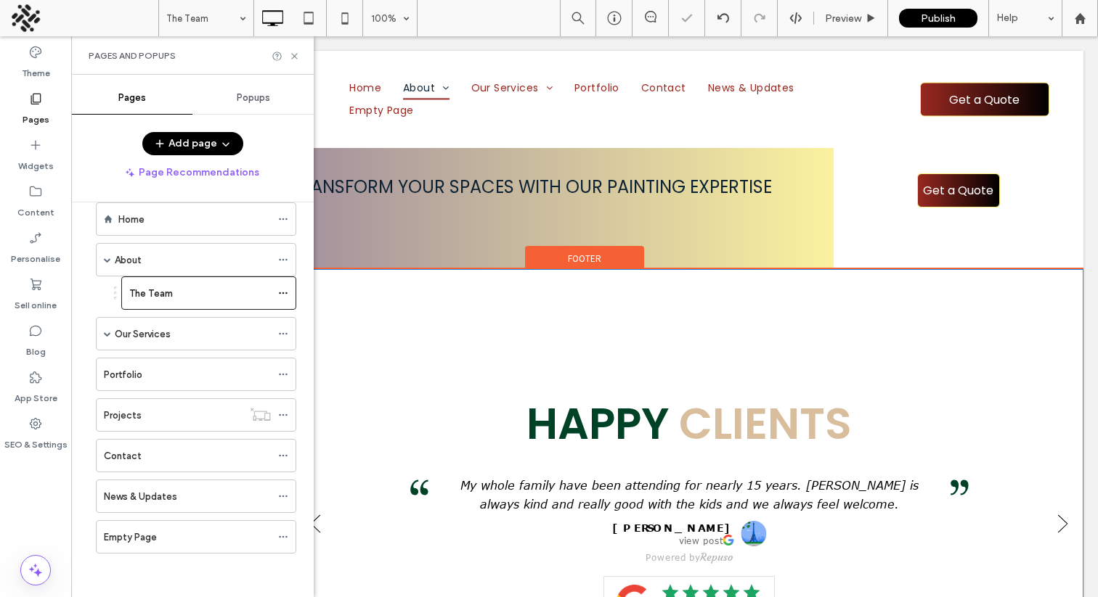
scroll to position [0, 0]
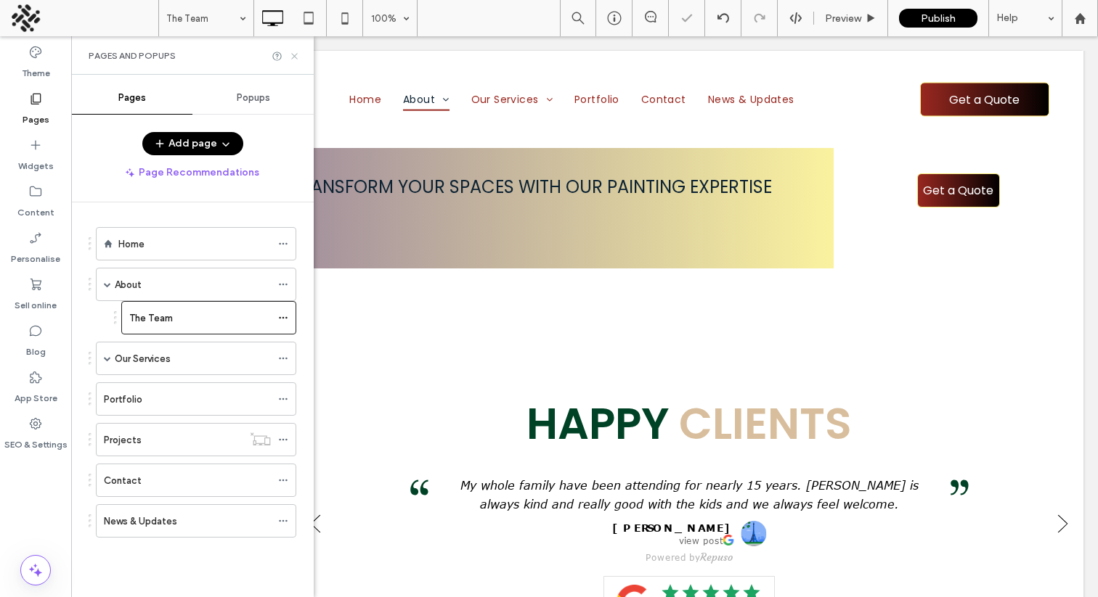
click at [293, 55] on use at bounding box center [294, 56] width 6 height 6
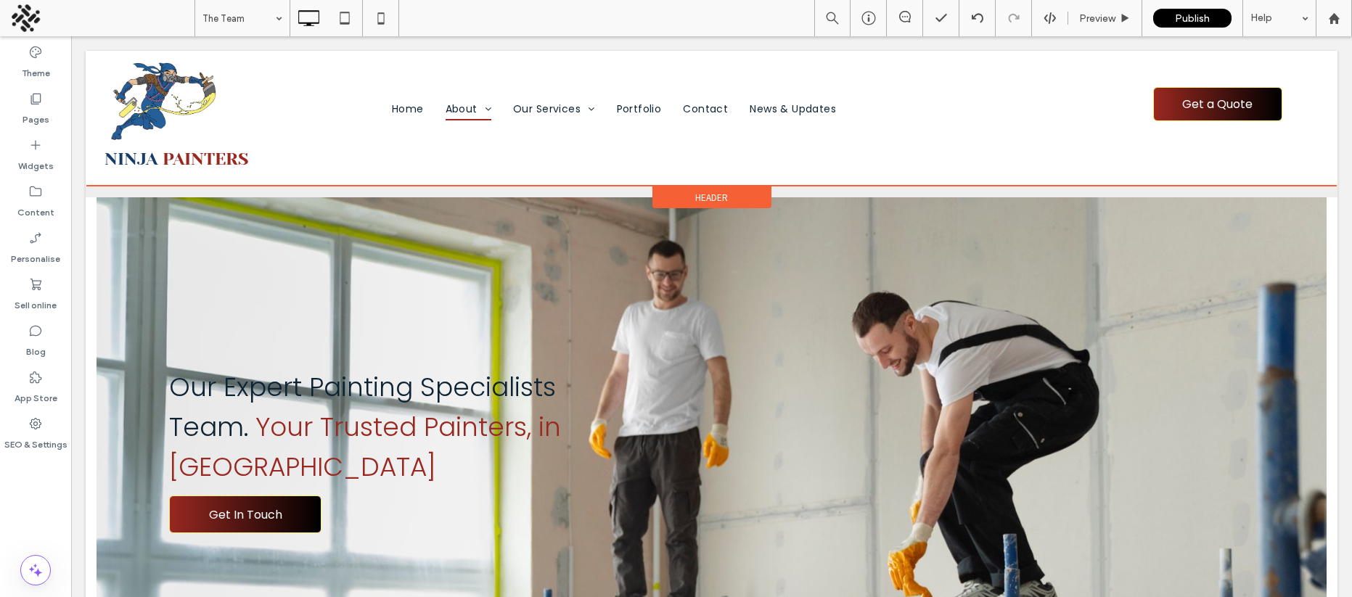
click at [677, 198] on div "Header" at bounding box center [712, 198] width 119 height 22
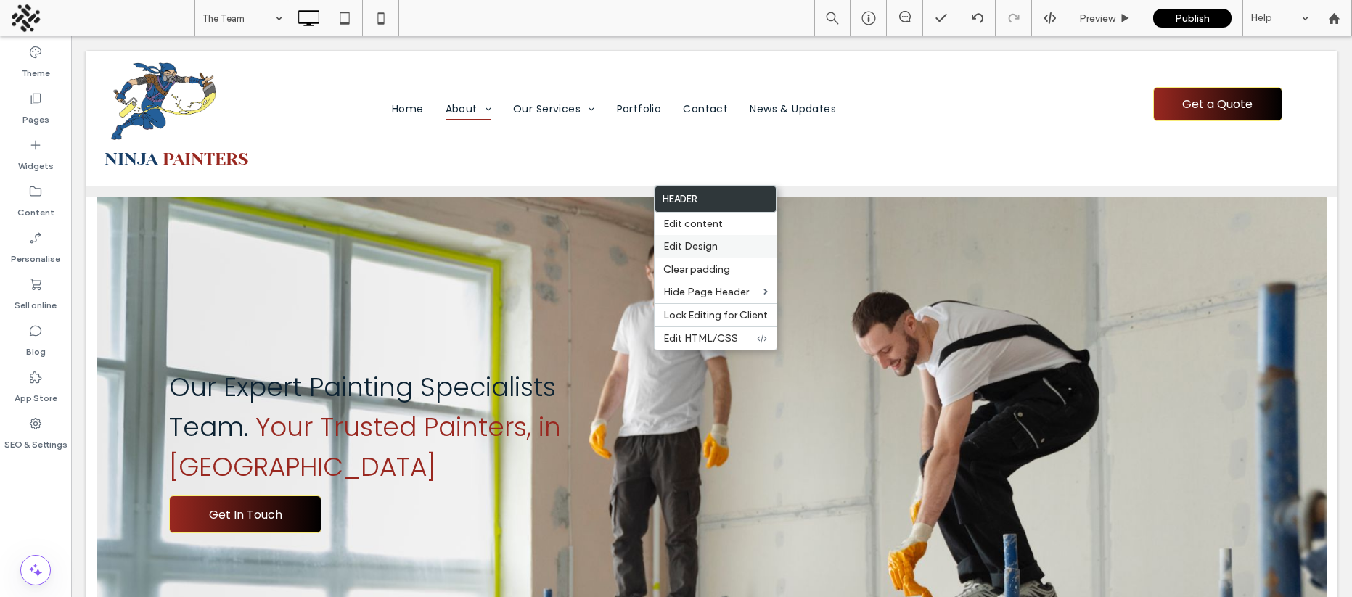
click at [689, 245] on span "Edit Design" at bounding box center [690, 246] width 54 height 12
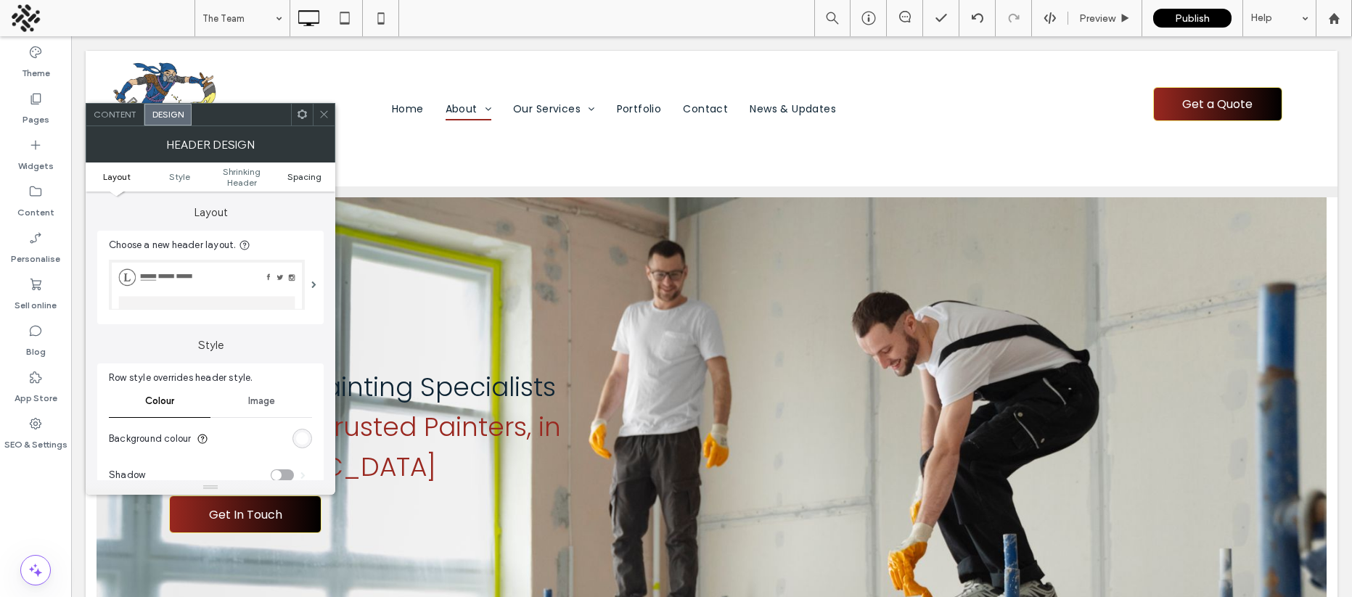
click at [297, 175] on span "Spacing" at bounding box center [304, 176] width 34 height 11
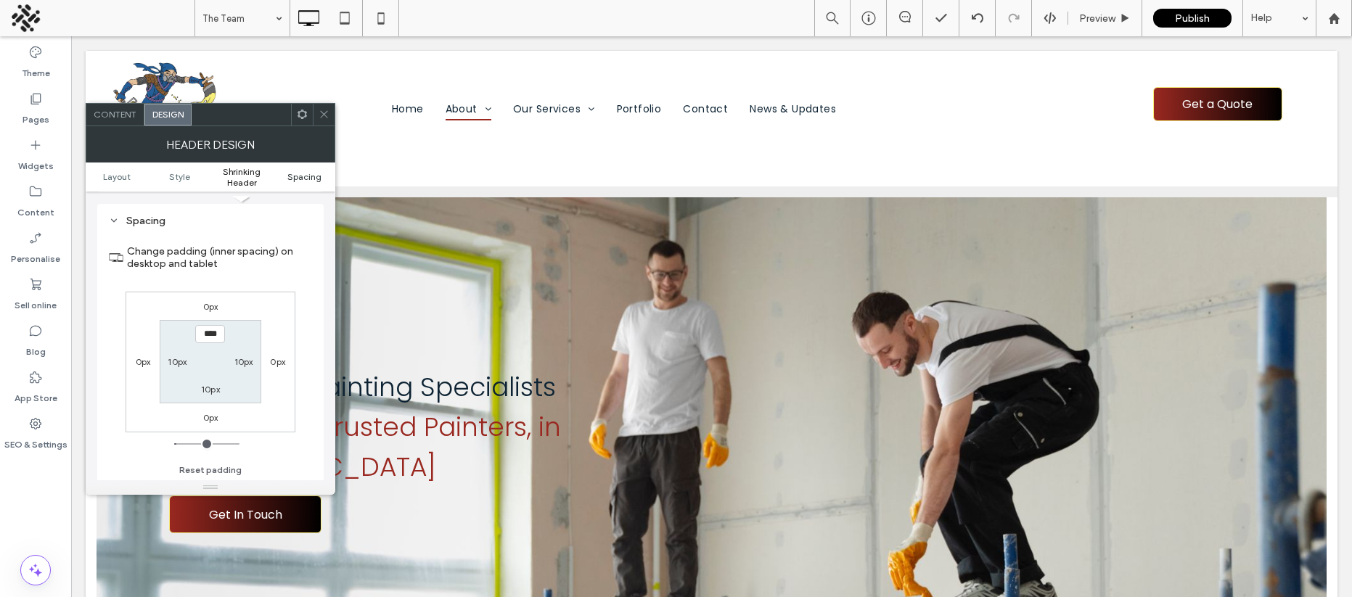
scroll to position [497, 0]
click at [172, 176] on span "Style" at bounding box center [179, 176] width 21 height 11
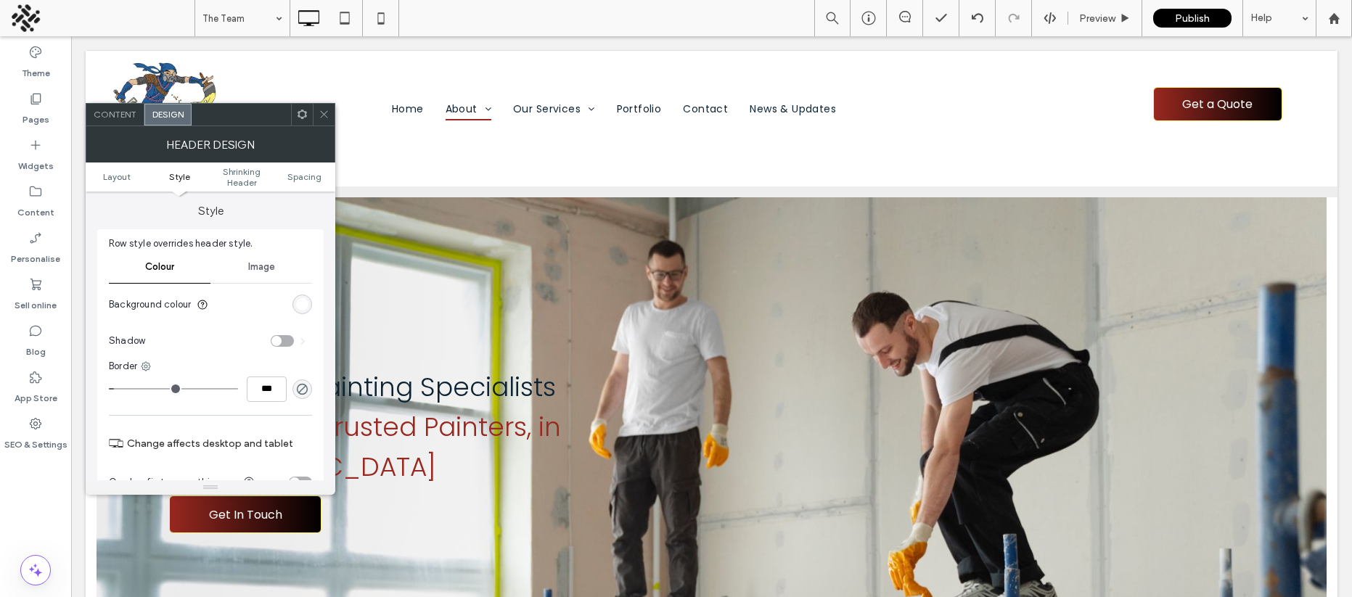
scroll to position [133, 0]
click at [327, 115] on icon at bounding box center [324, 114] width 11 height 11
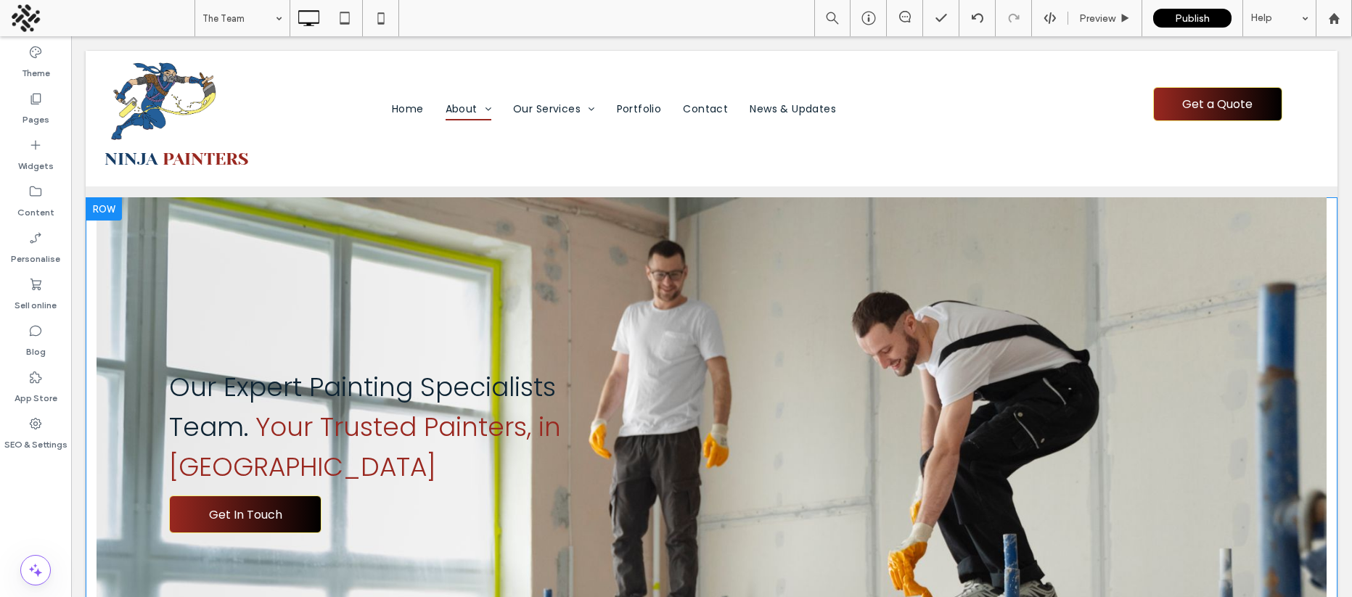
click at [99, 205] on div at bounding box center [104, 208] width 36 height 23
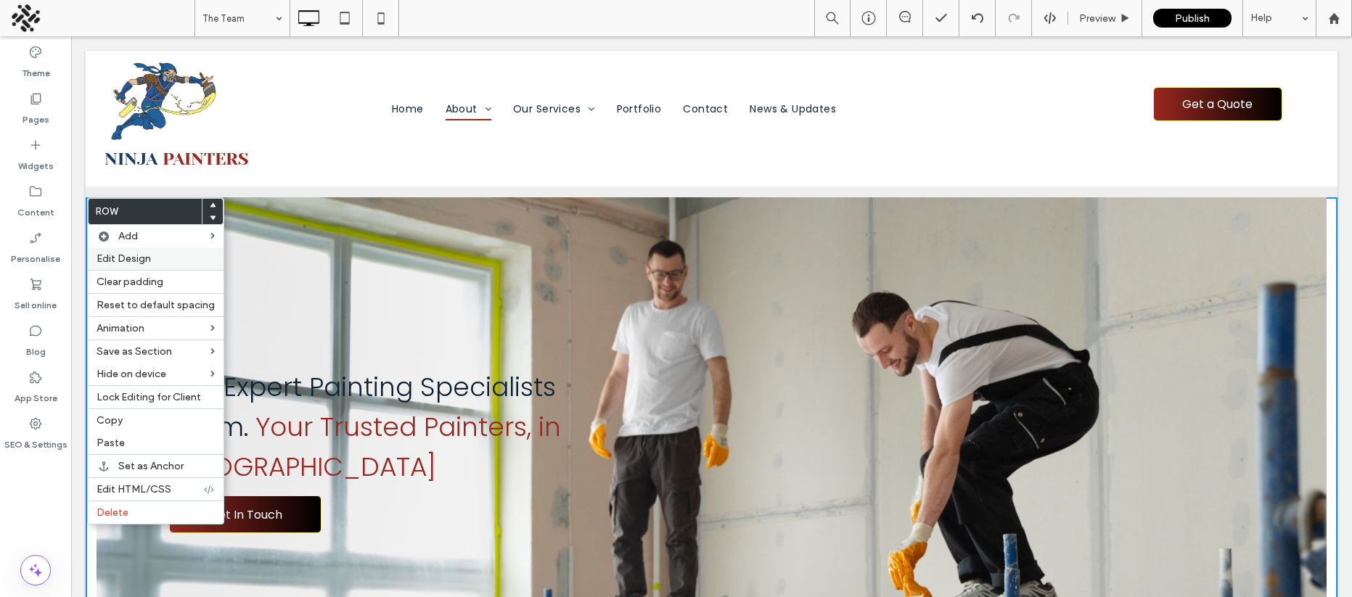
click at [123, 257] on span "Edit Design" at bounding box center [124, 259] width 54 height 12
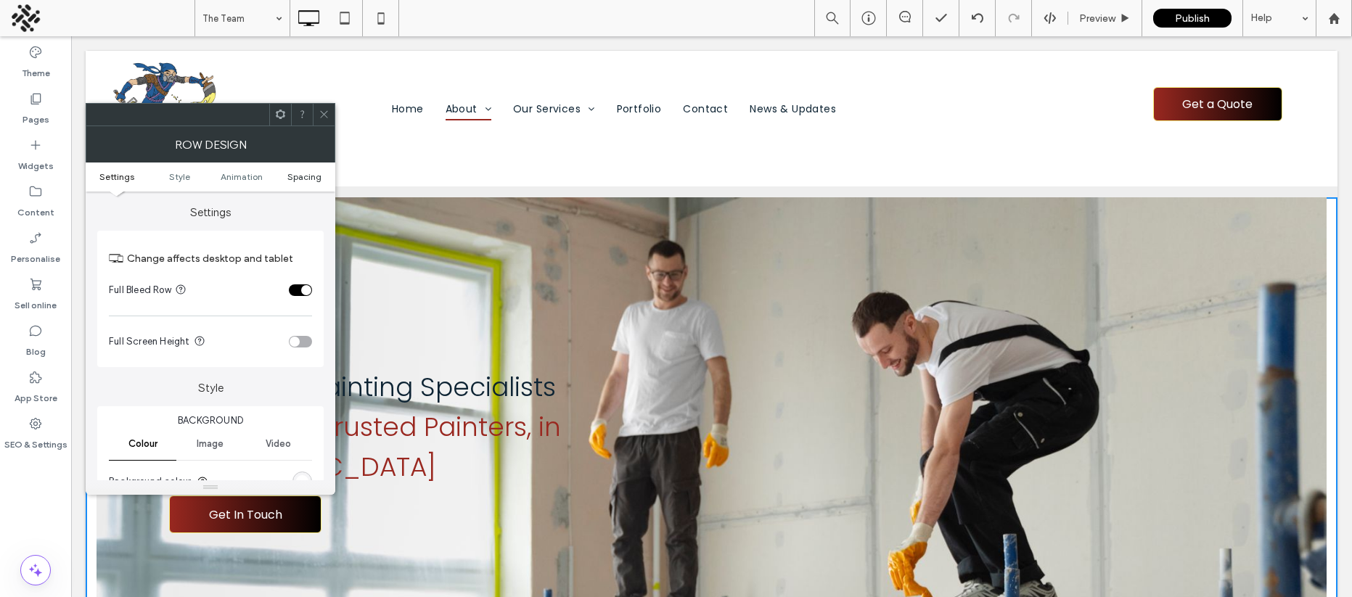
click at [299, 176] on span "Spacing" at bounding box center [304, 176] width 34 height 11
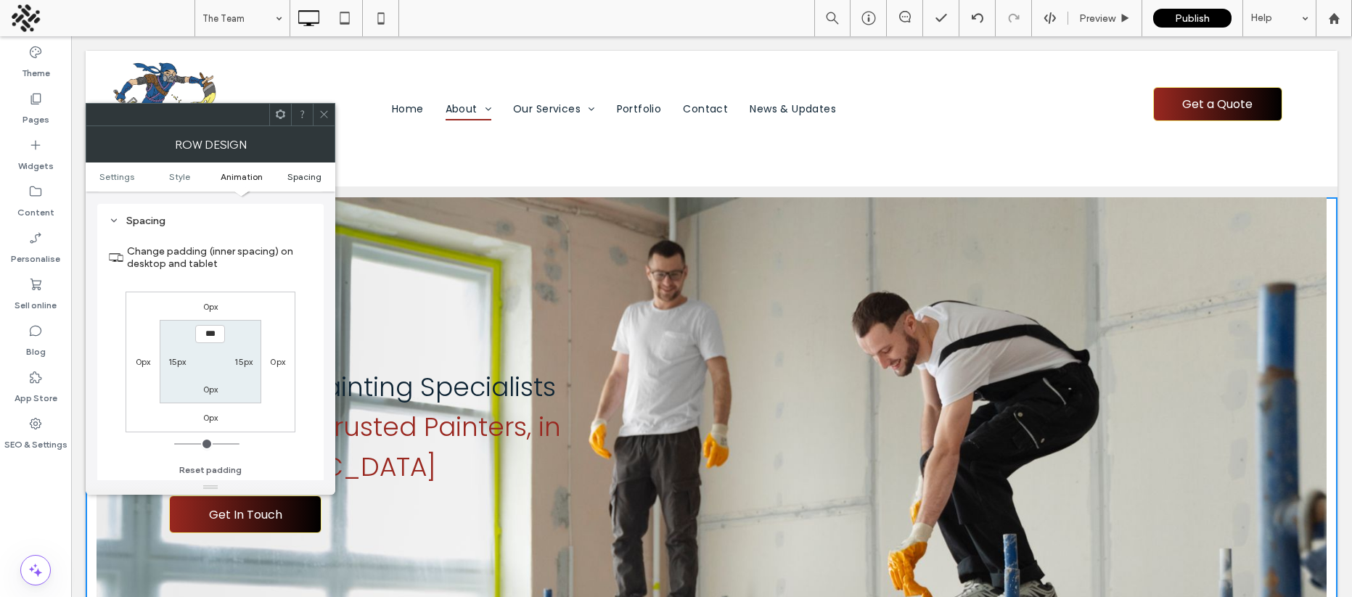
scroll to position [462, 0]
click at [122, 177] on span "Settings" at bounding box center [116, 176] width 35 height 11
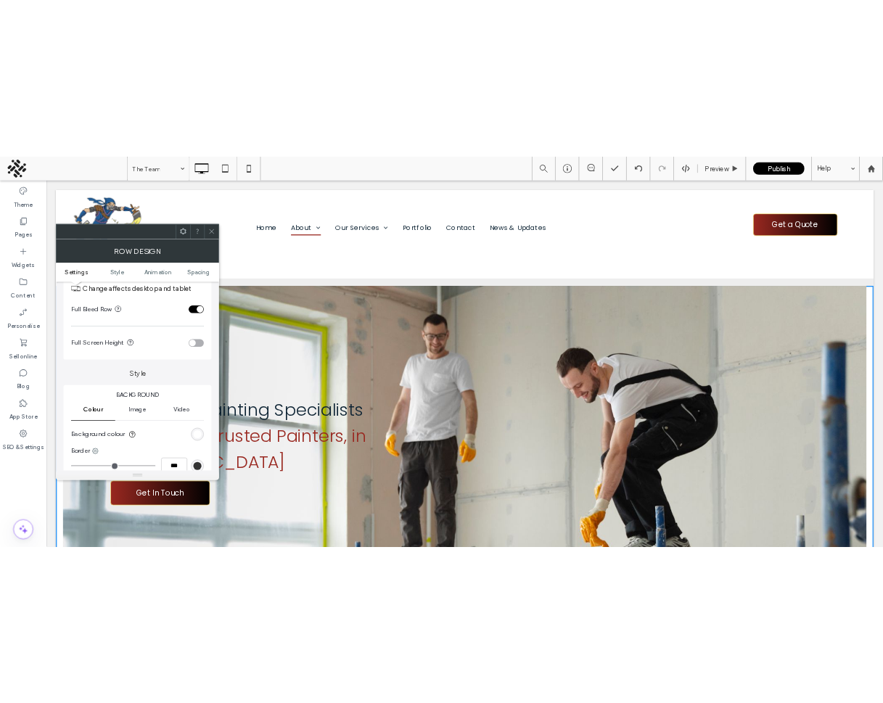
scroll to position [0, 0]
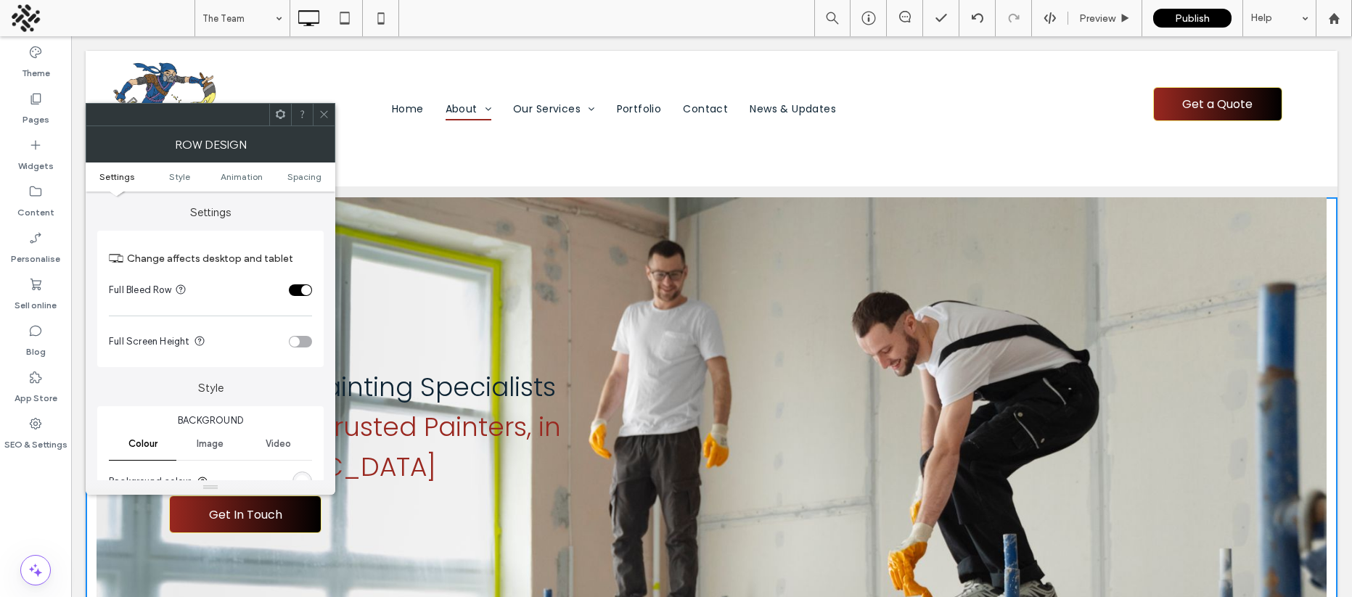
click at [322, 113] on icon at bounding box center [324, 114] width 11 height 11
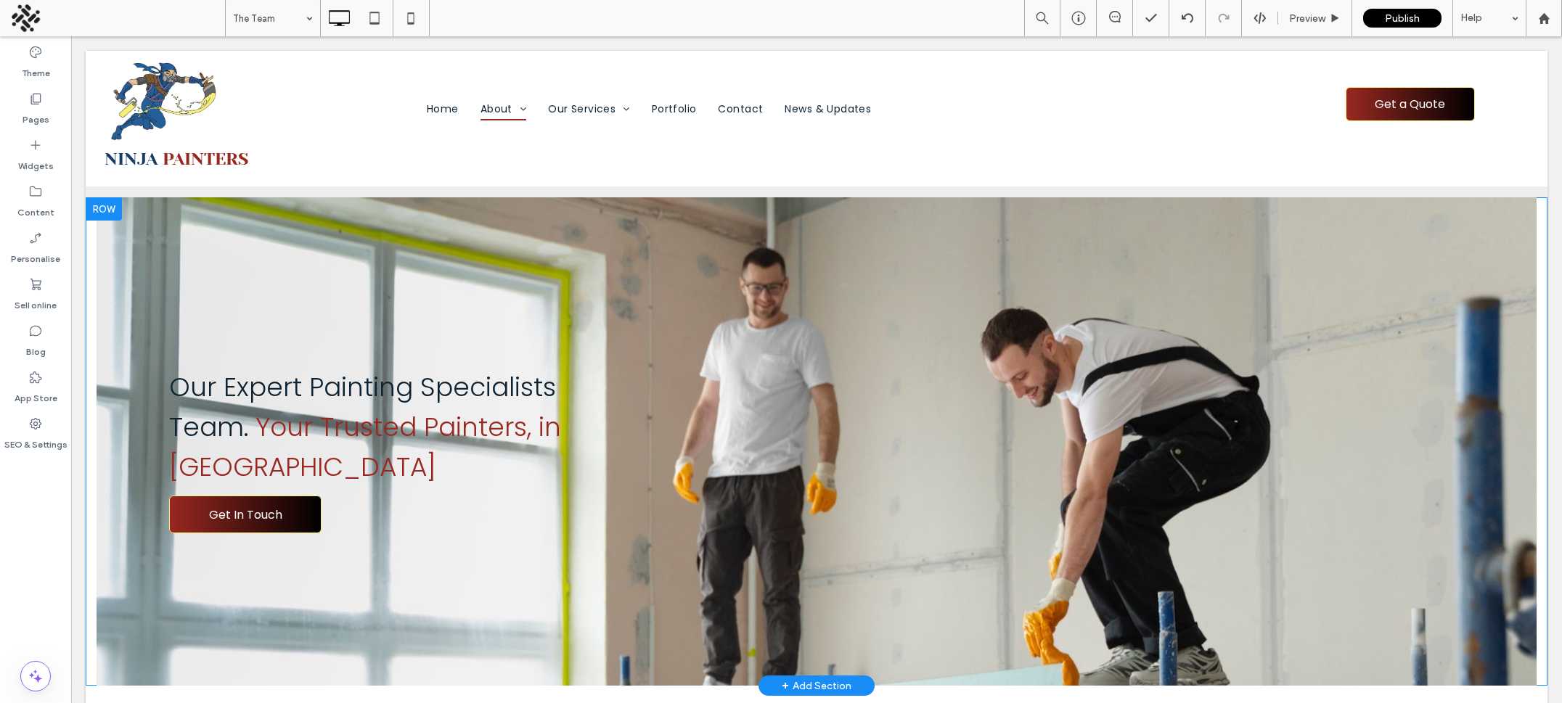
click at [110, 213] on div at bounding box center [104, 208] width 36 height 23
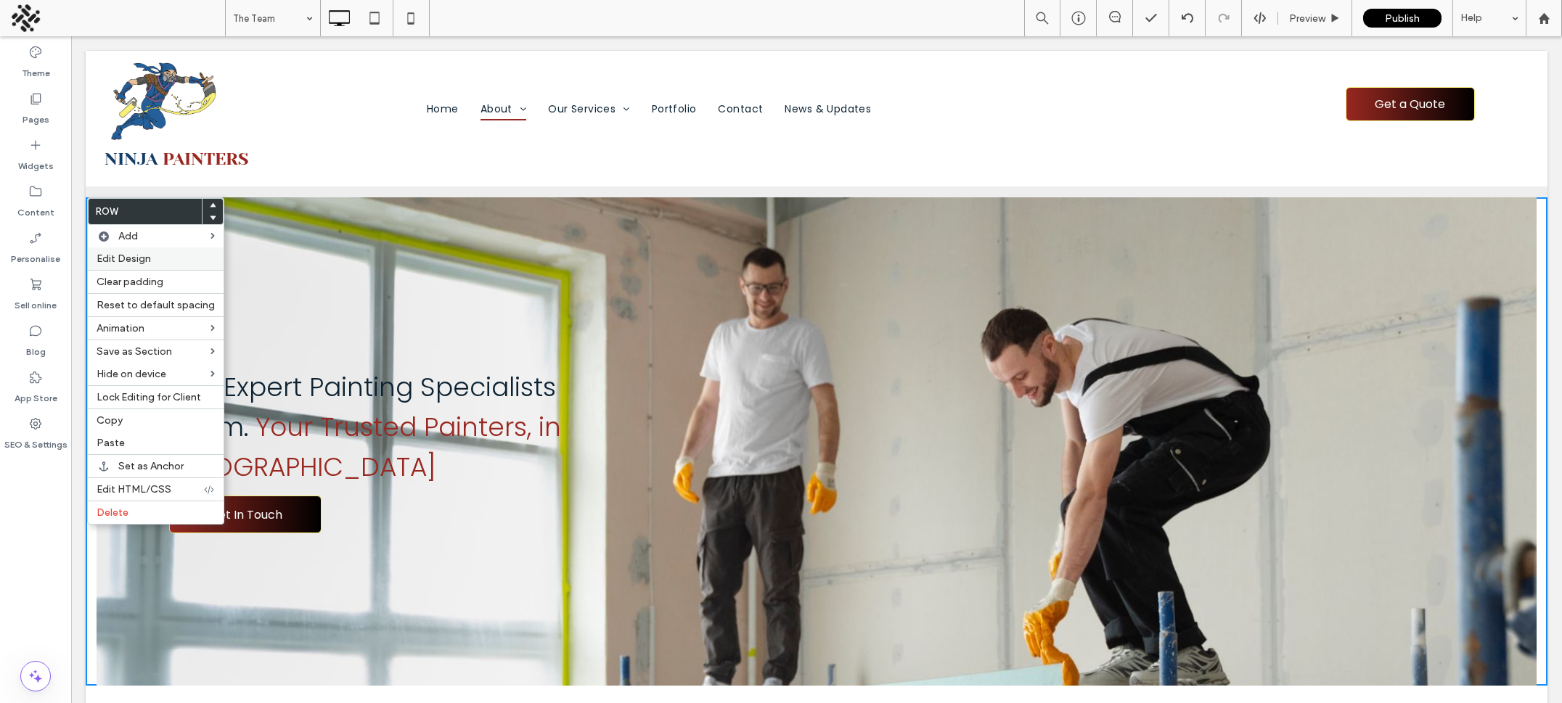
click at [123, 258] on span "Edit Design" at bounding box center [124, 259] width 54 height 12
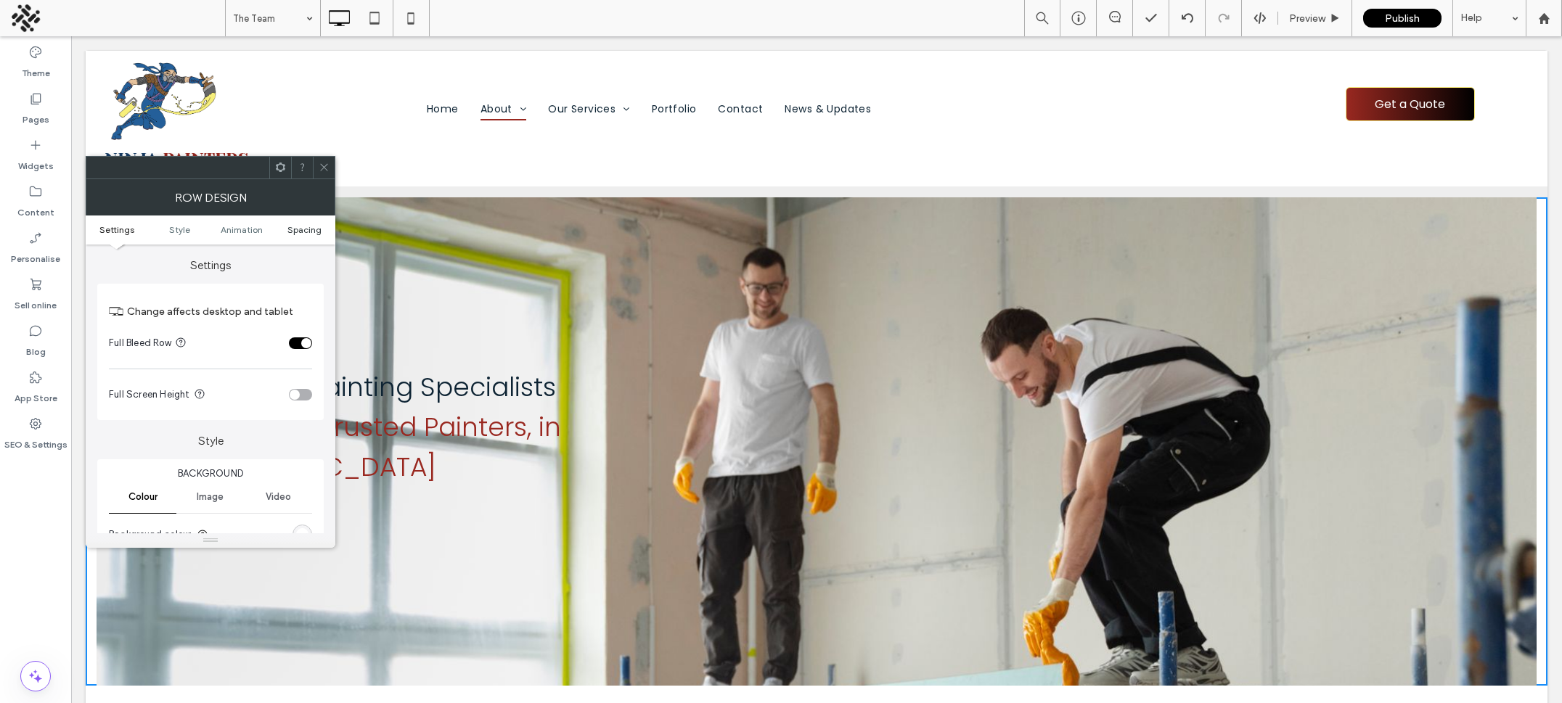
click at [306, 229] on span "Spacing" at bounding box center [304, 229] width 34 height 11
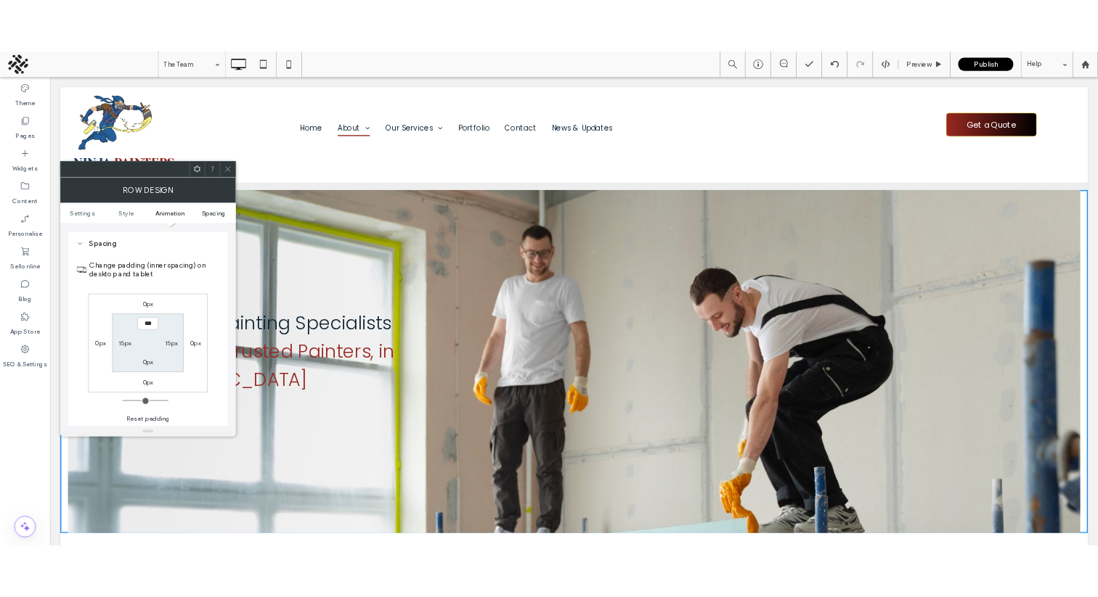
scroll to position [462, 0]
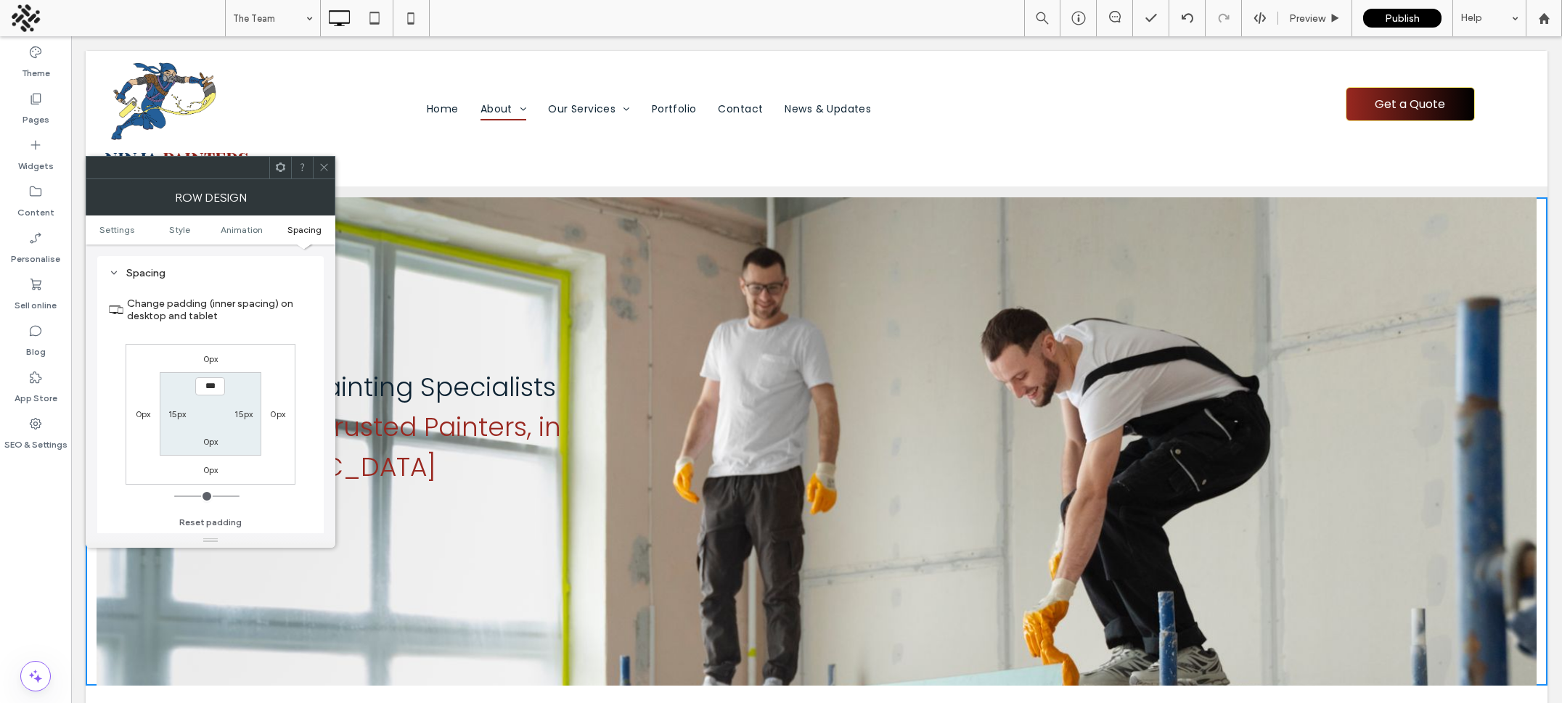
click at [176, 414] on label "15px" at bounding box center [177, 414] width 18 height 11
type input "**"
type input "*"
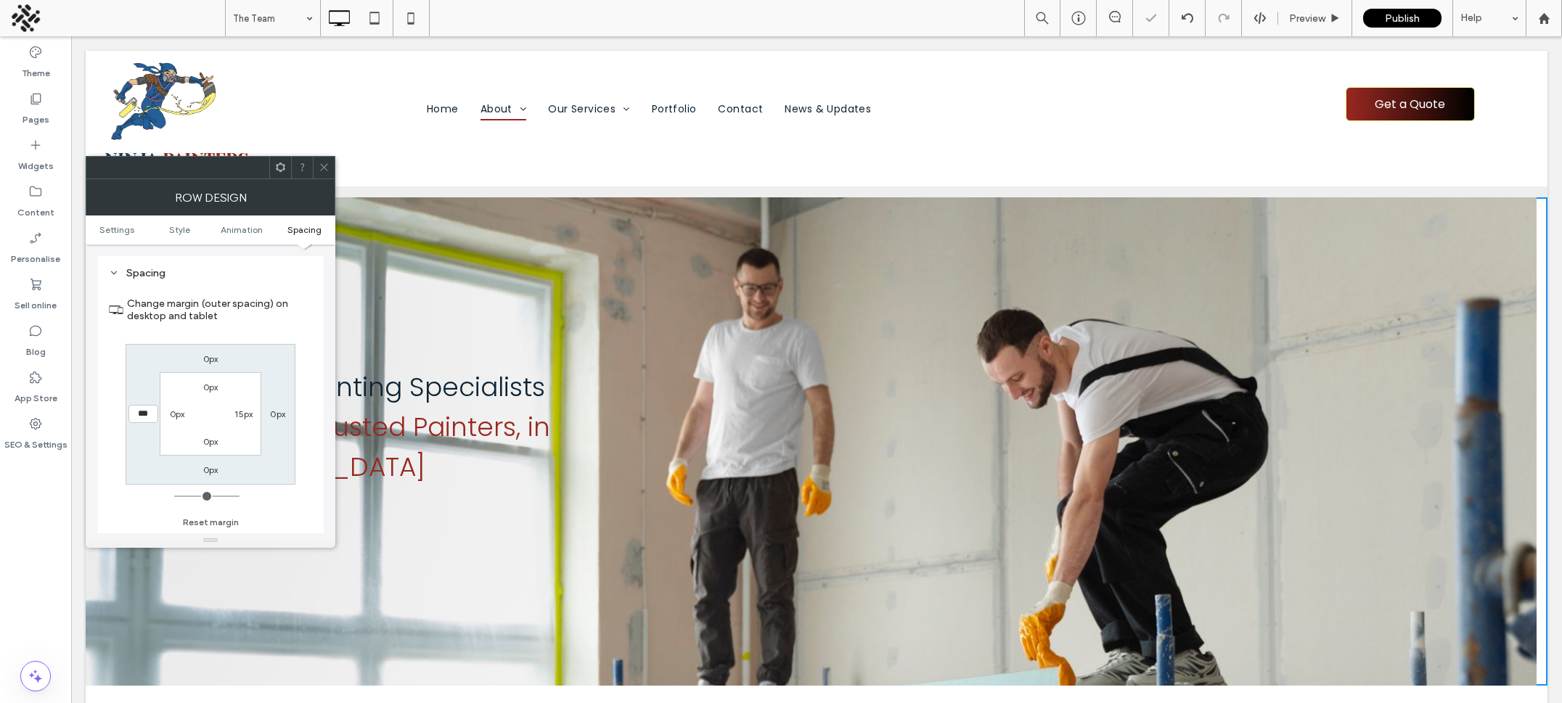
type input "**"
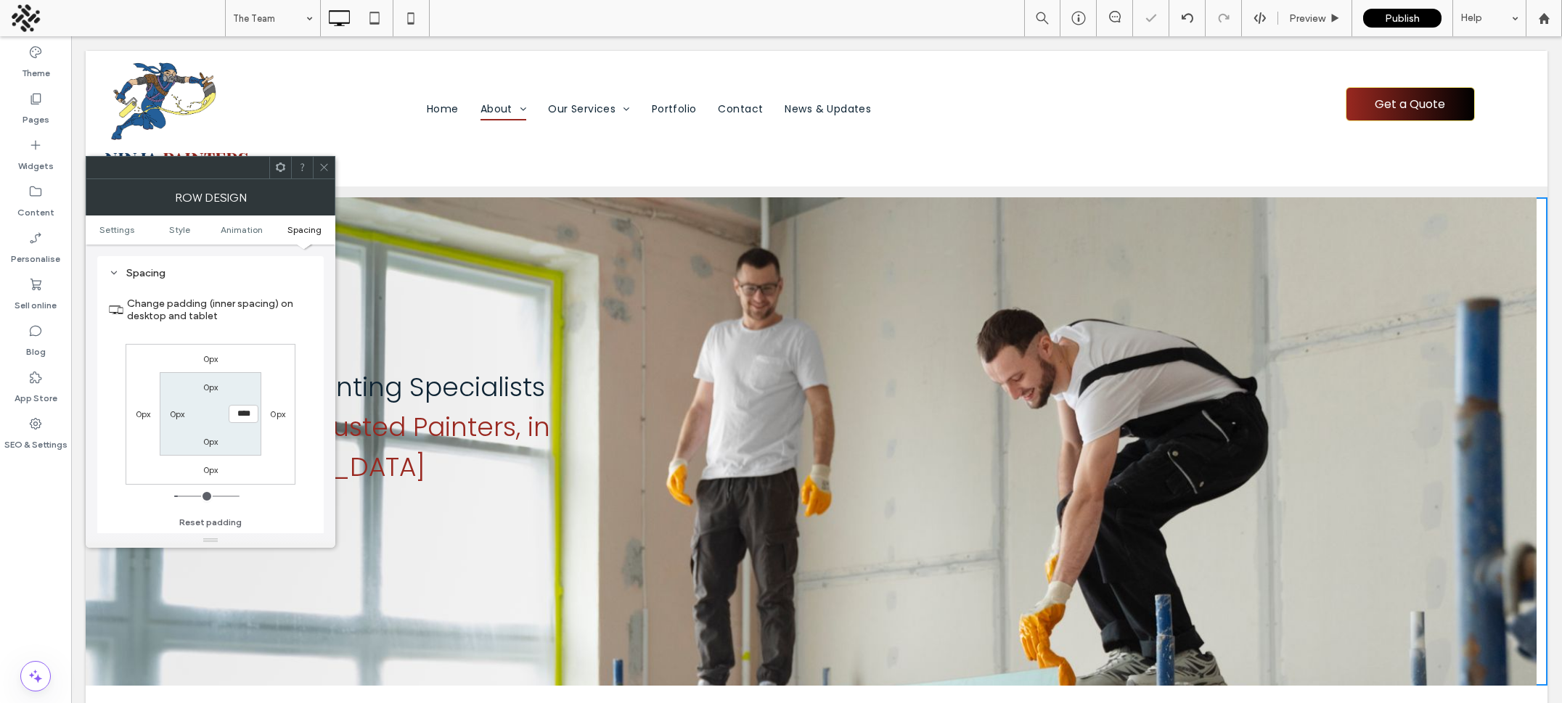
type input "*"
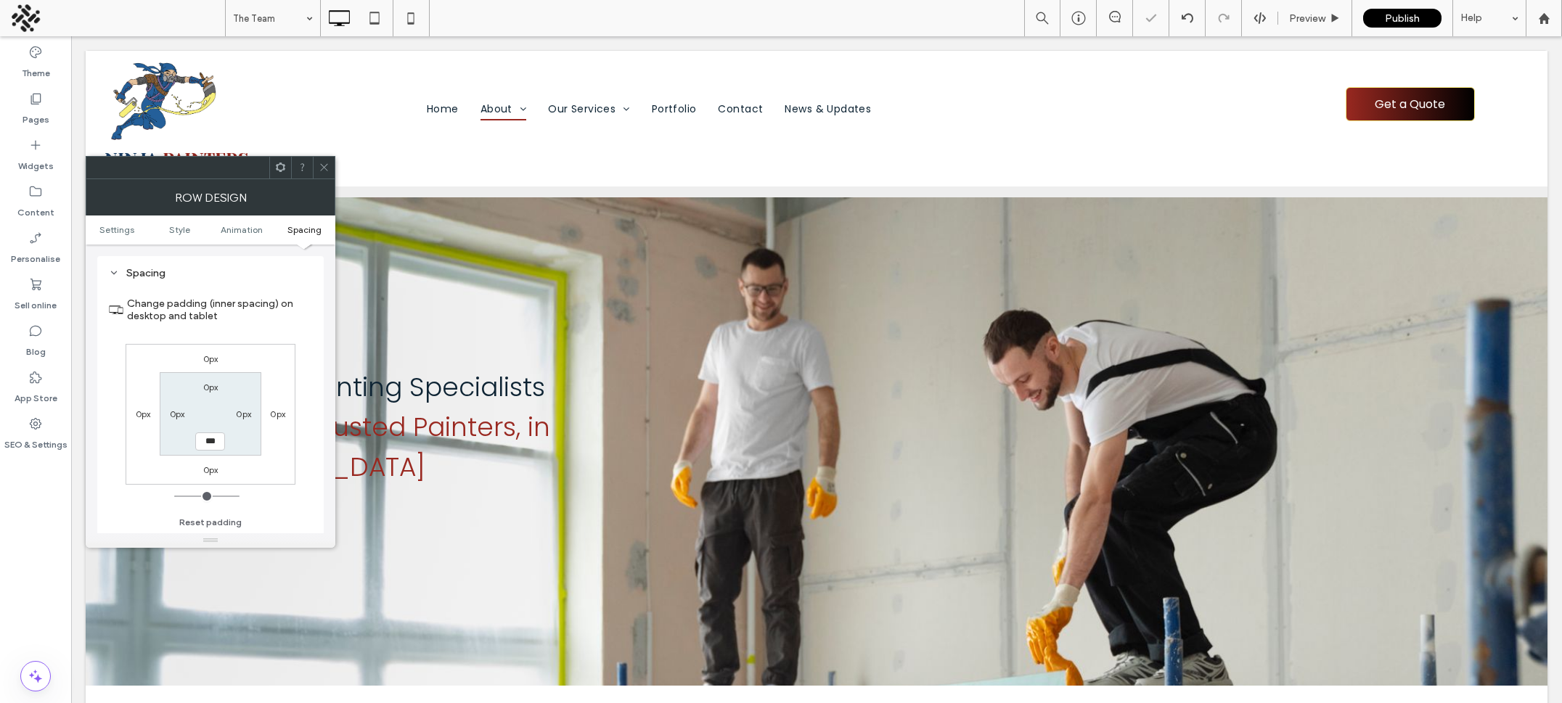
click at [322, 168] on use at bounding box center [323, 167] width 7 height 7
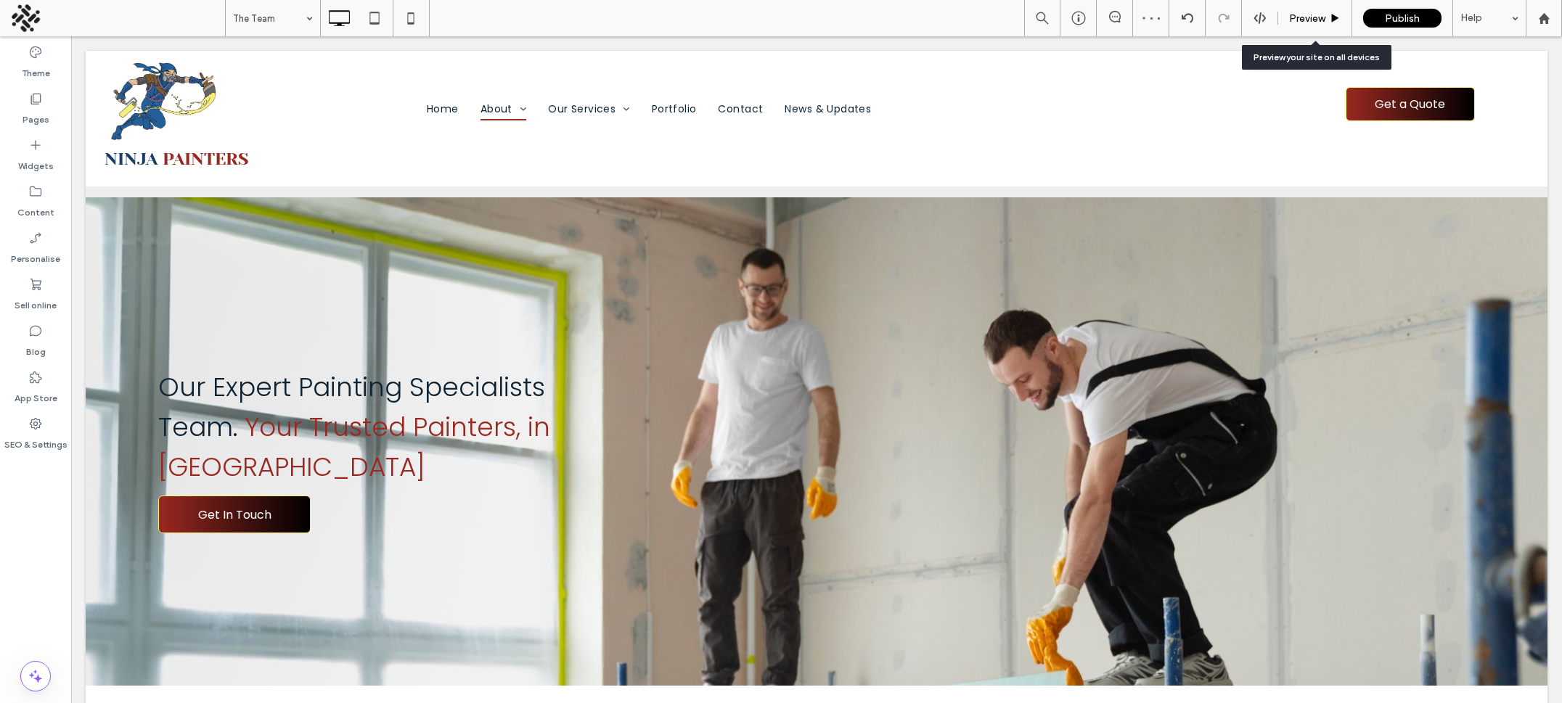
click at [1187, 23] on span "Preview" at bounding box center [1307, 18] width 36 height 12
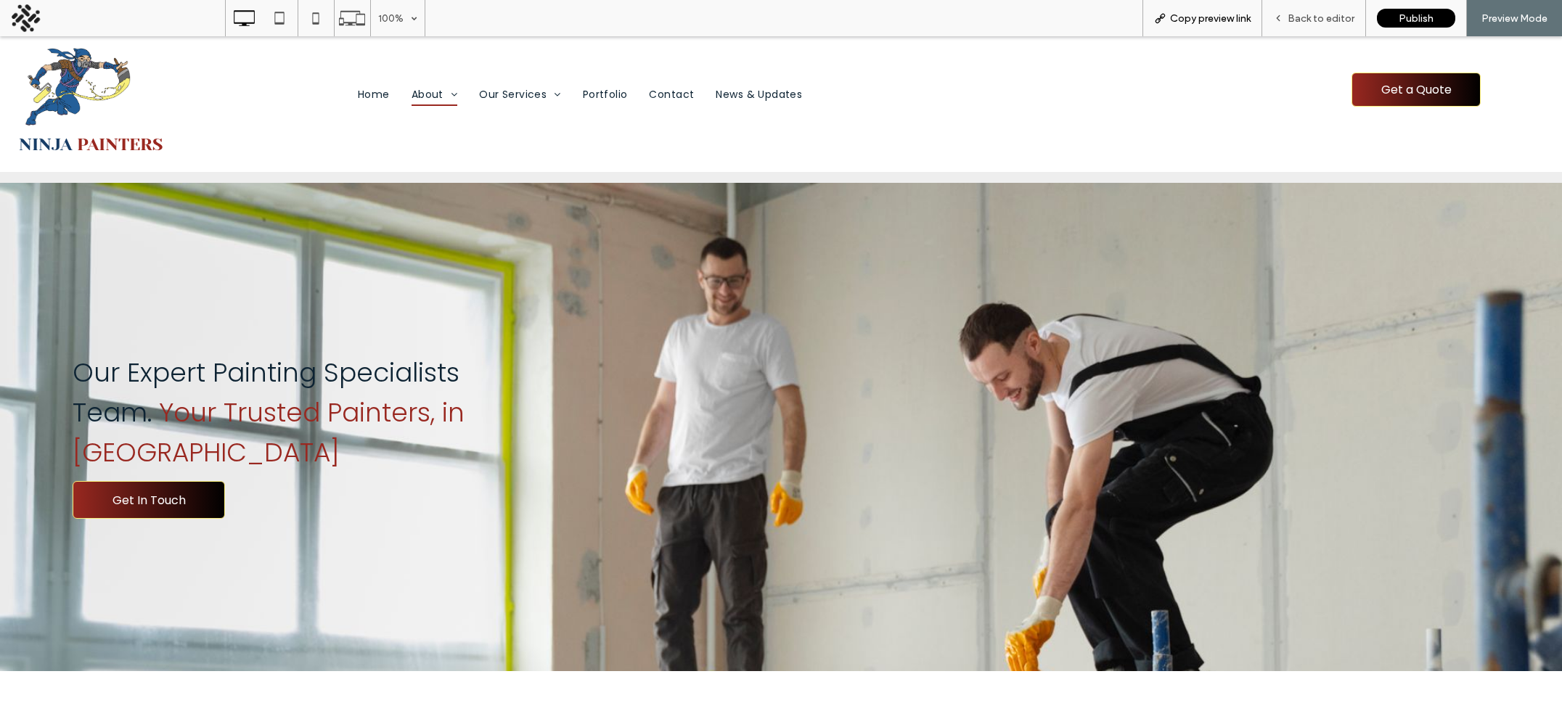
click at [1187, 15] on span "Copy preview link" at bounding box center [1210, 18] width 81 height 12
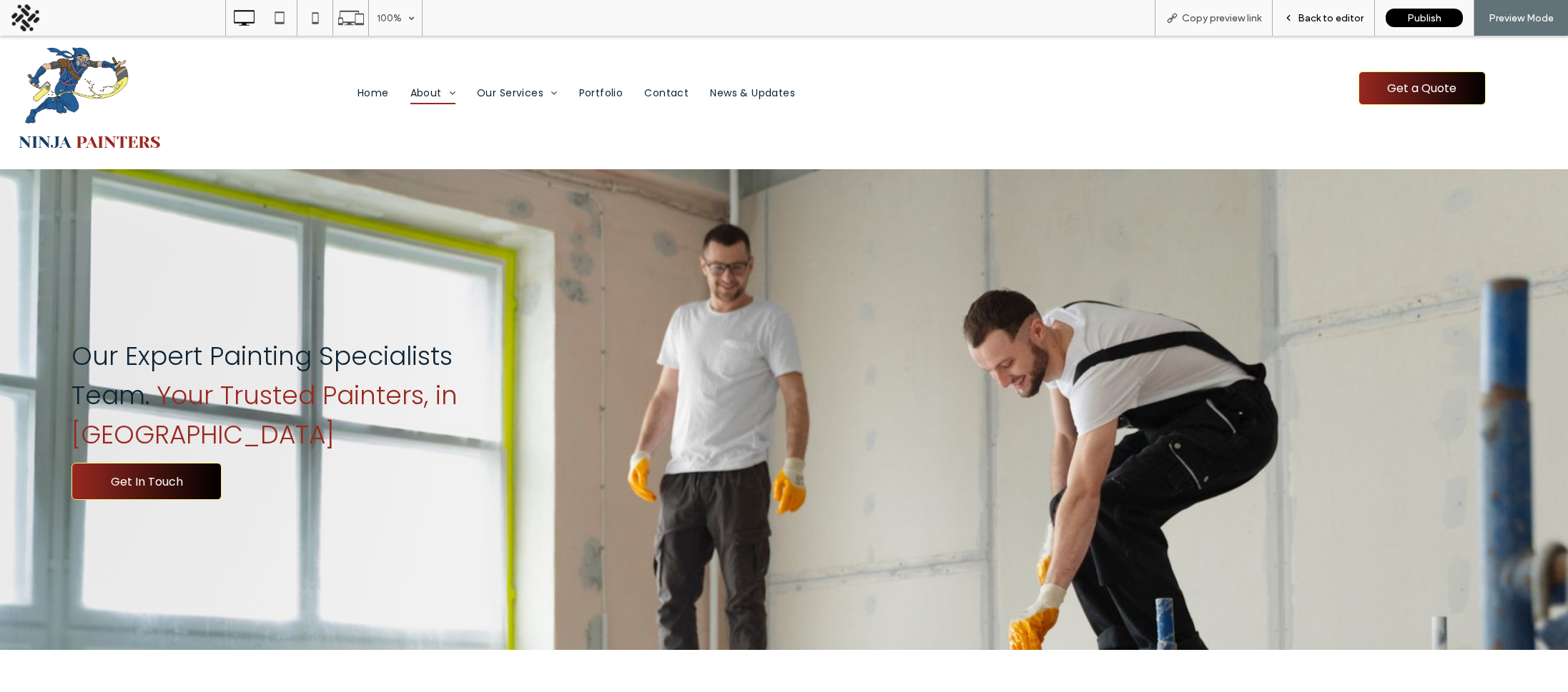
click at [1169, 22] on span "Back to editor" at bounding box center [1331, 18] width 66 height 12
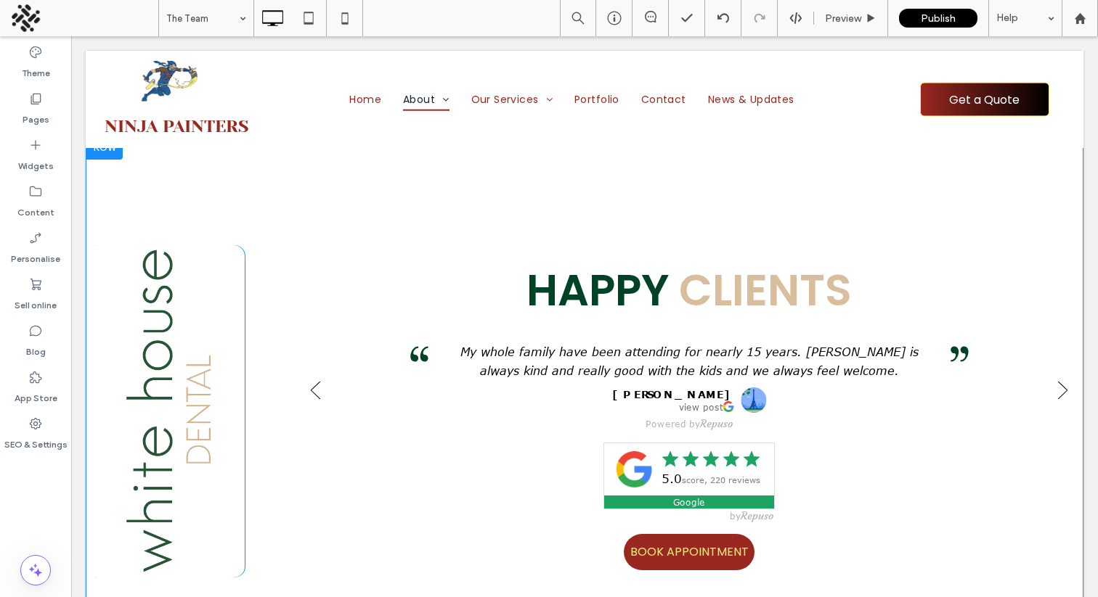
scroll to position [2827, 0]
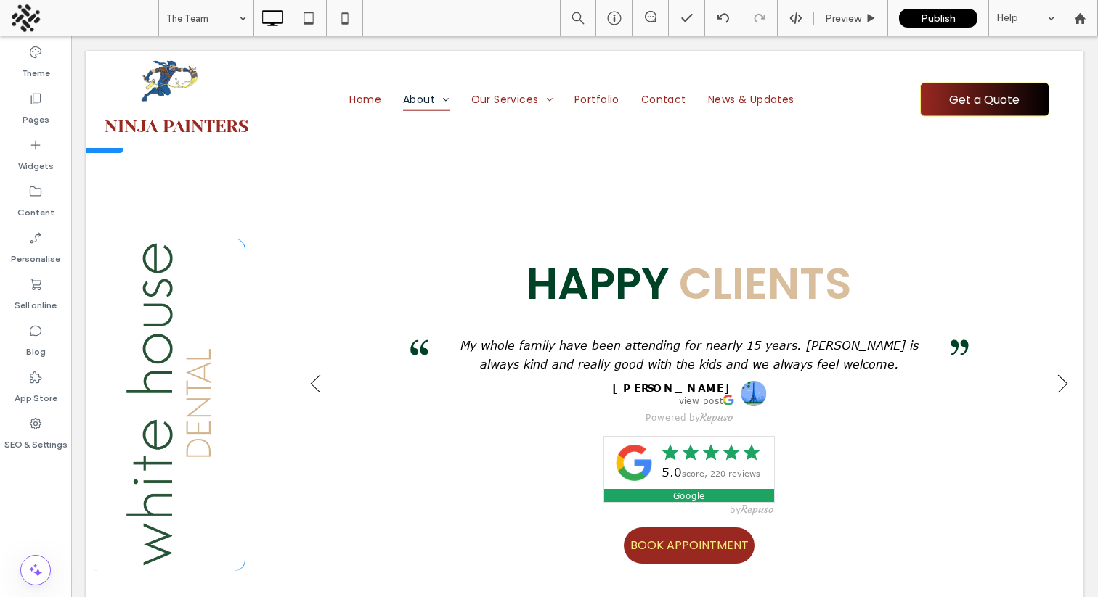
click at [158, 510] on div "Click To Paste" at bounding box center [165, 405] width 158 height 332
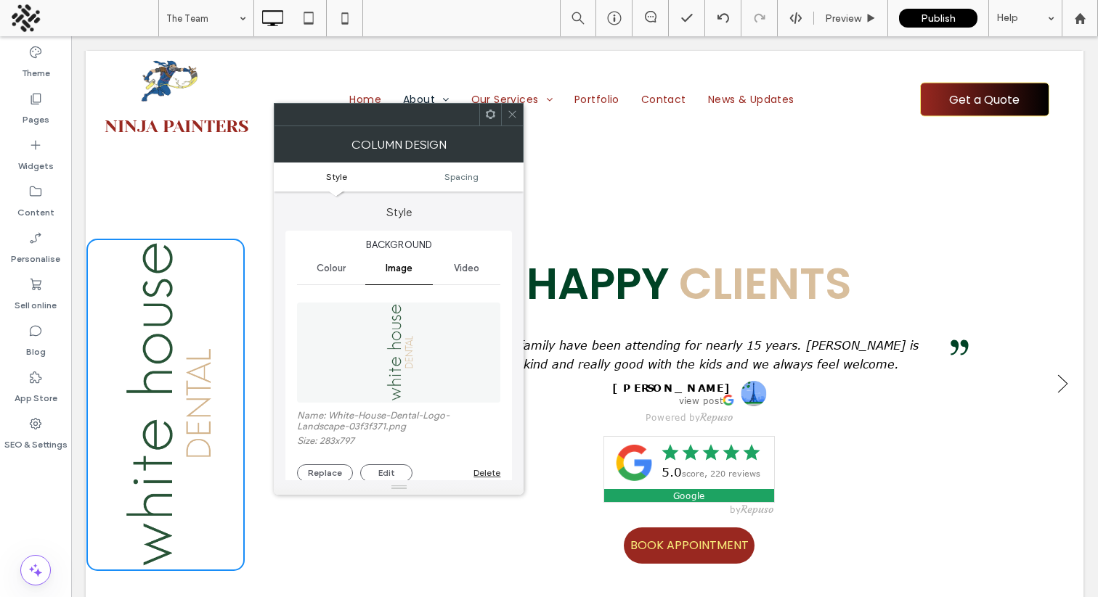
click at [223, 197] on div "Click To Paste Happy Clients BOOK APPOINTMENT Click To Paste + Add Section" at bounding box center [584, 405] width 996 height 550
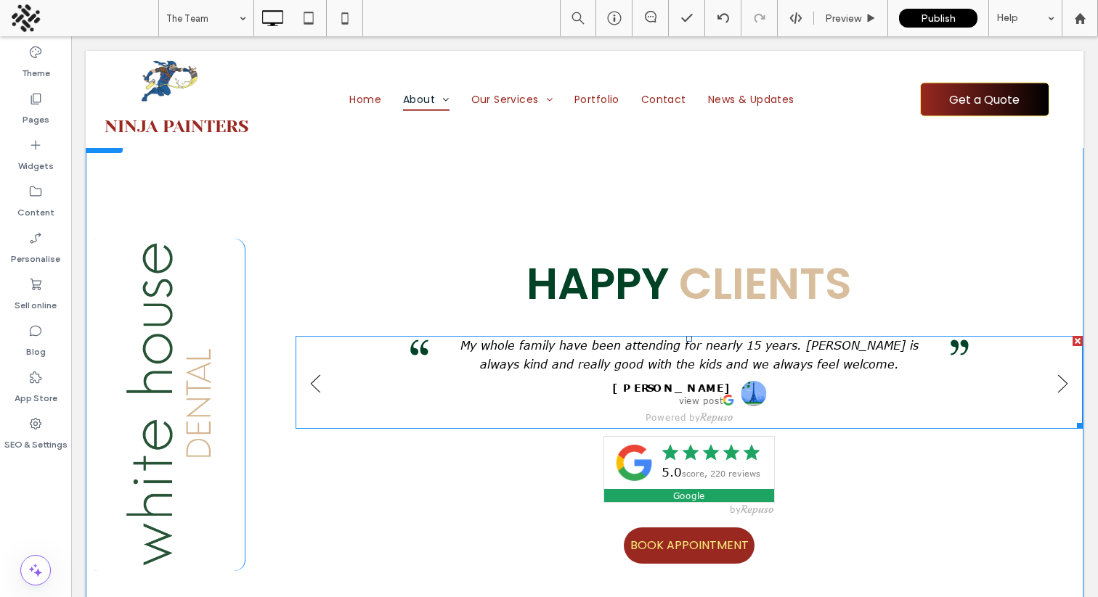
click at [567, 377] on span at bounding box center [688, 382] width 787 height 93
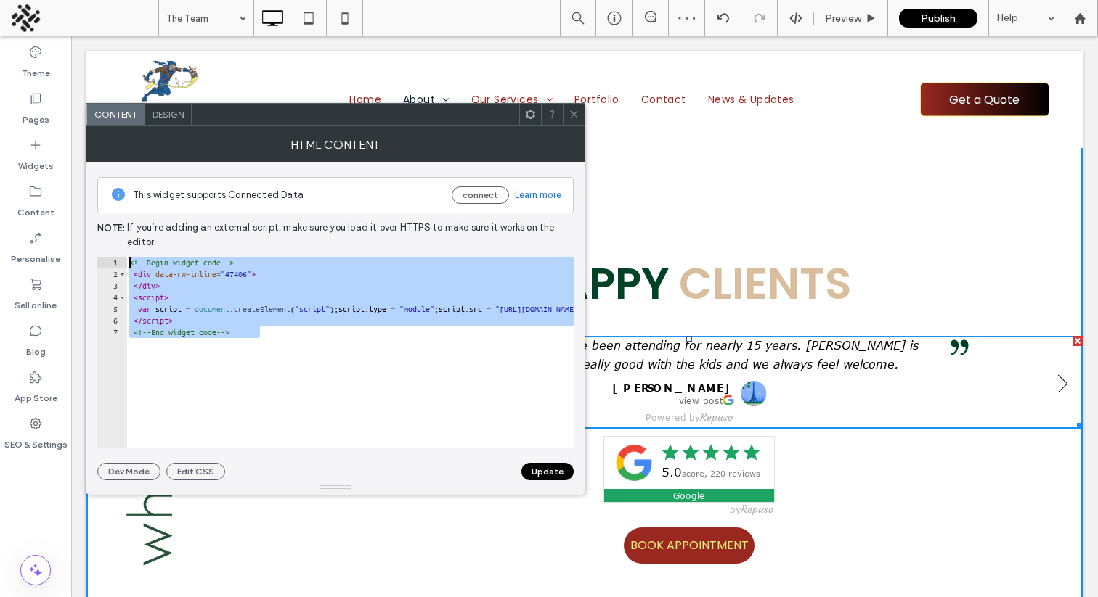
drag, startPoint x: 275, startPoint y: 333, endPoint x: 131, endPoint y: 267, distance: 158.8
click at [131, 267] on div "<!-- Begin widget code --> < div data-rw-inline = "47406" > </ div > < script >…" at bounding box center [646, 364] width 1041 height 215
type textarea "**********"
click at [575, 121] on span at bounding box center [573, 115] width 11 height 22
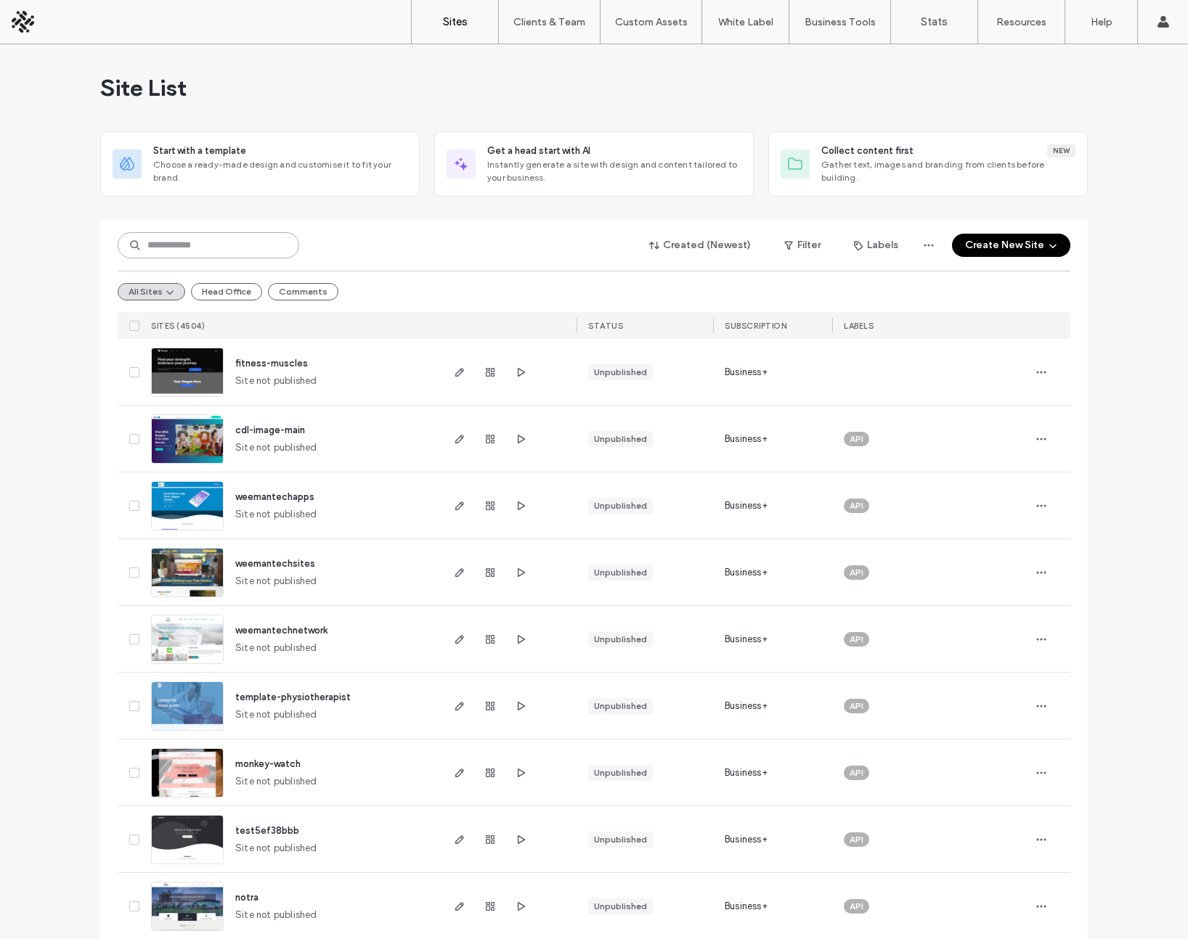
click at [226, 242] on input at bounding box center [208, 245] width 181 height 26
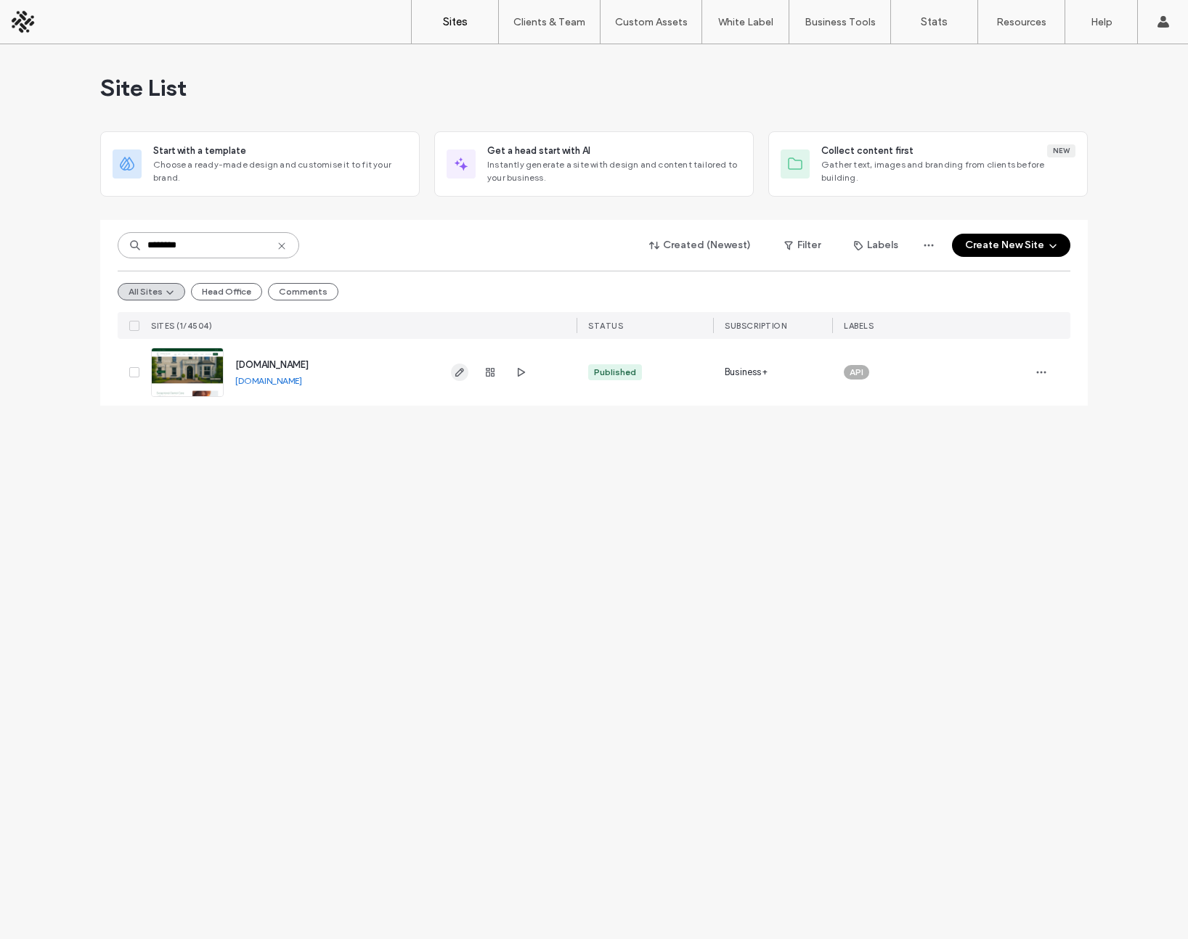
type input "********"
click at [459, 370] on use "button" at bounding box center [459, 372] width 9 height 9
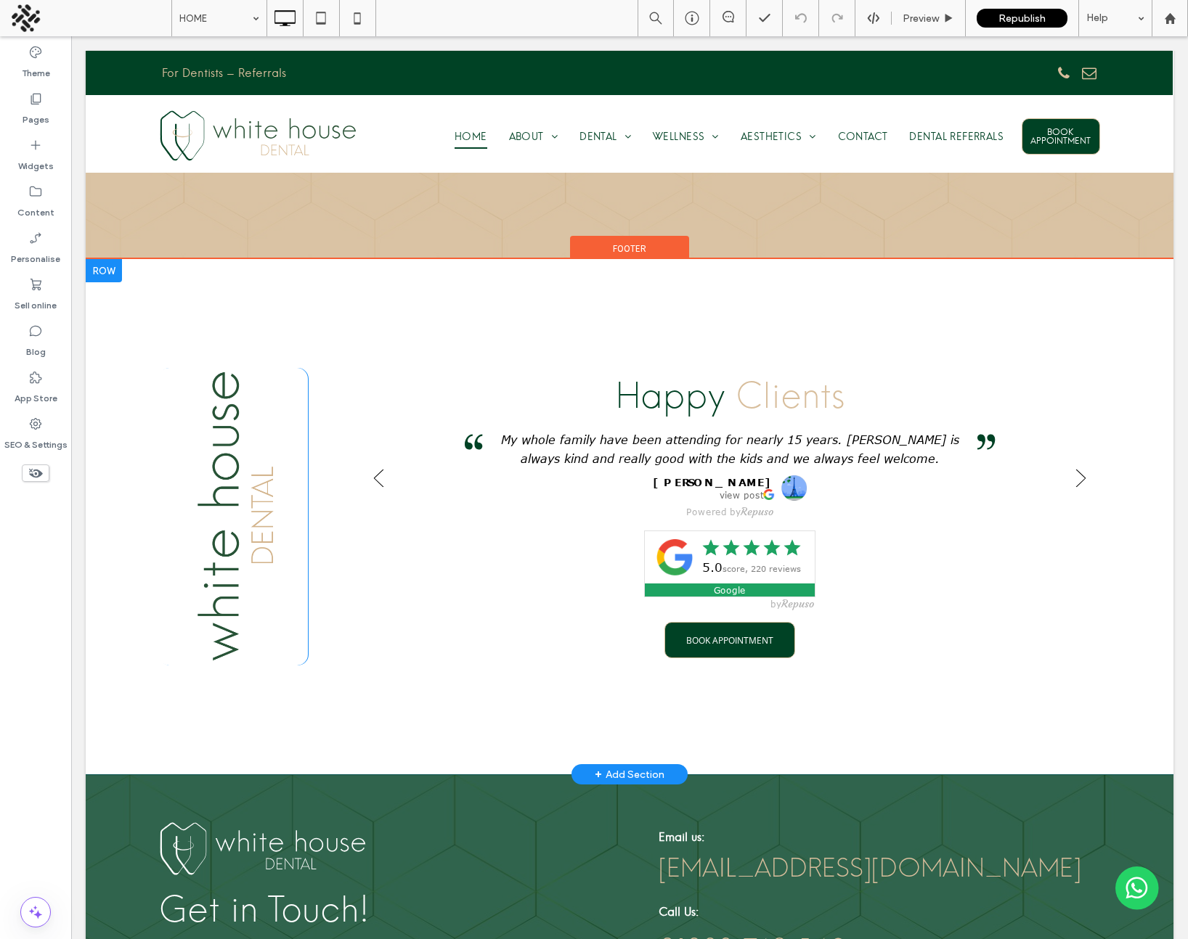
click at [110, 259] on div at bounding box center [104, 270] width 36 height 23
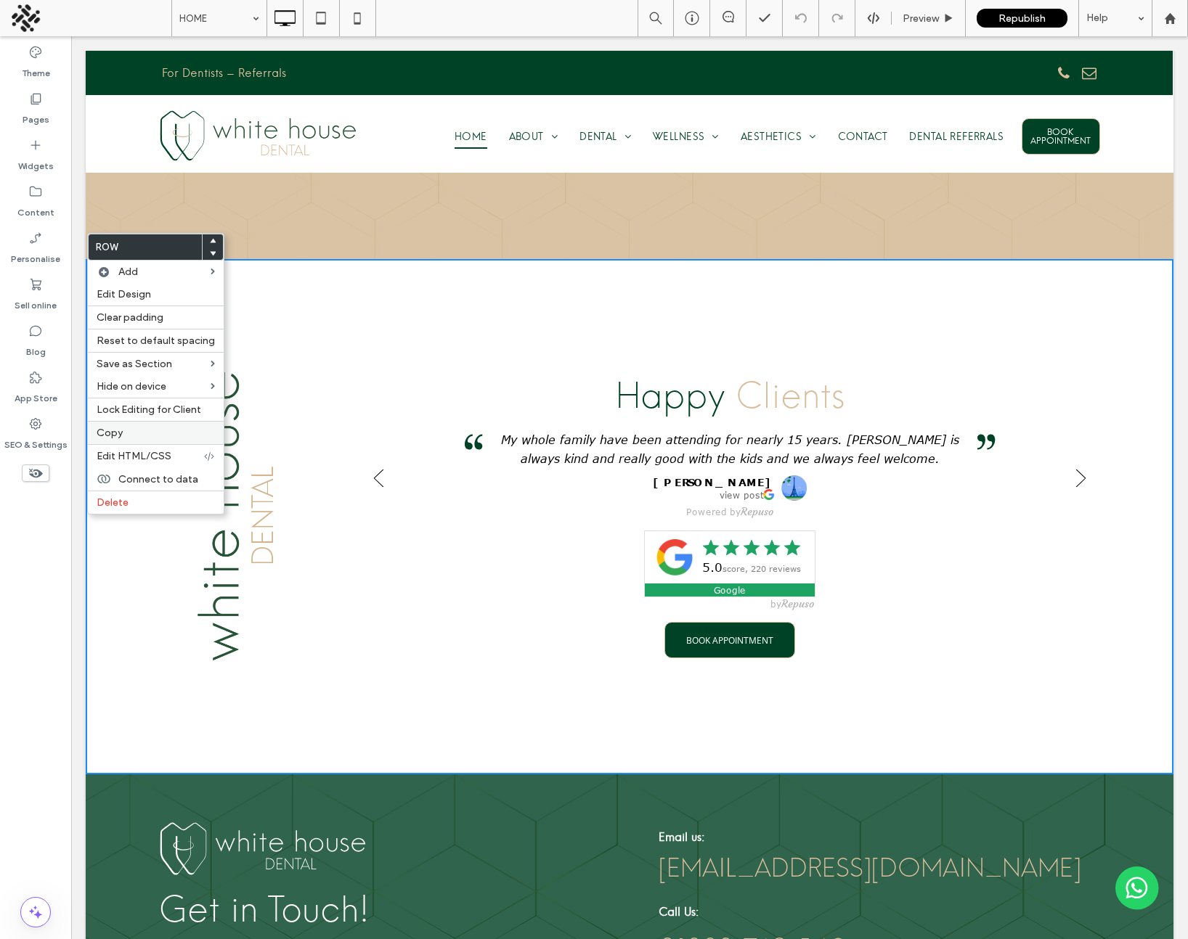
click at [142, 430] on label "Copy" at bounding box center [156, 433] width 118 height 12
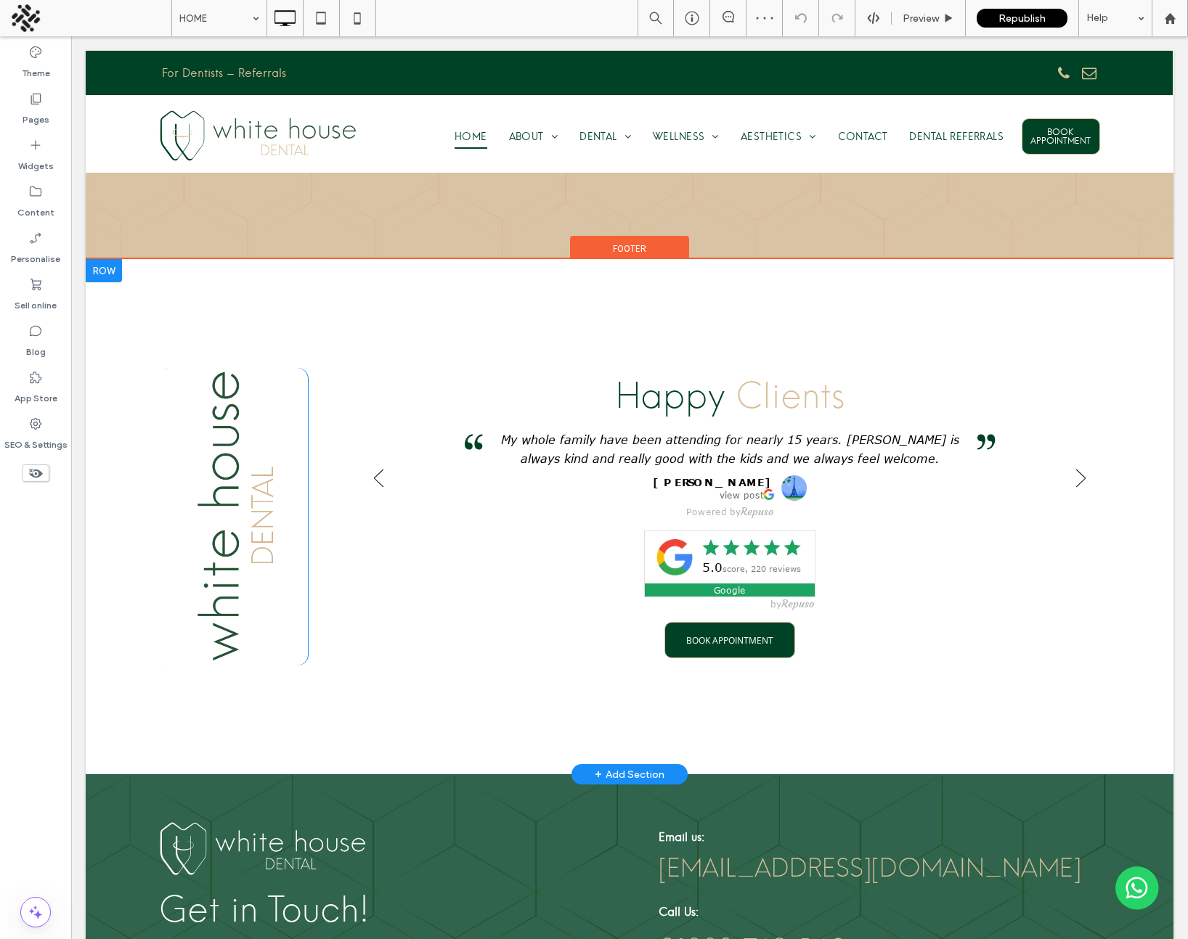
click at [114, 259] on div at bounding box center [104, 270] width 36 height 23
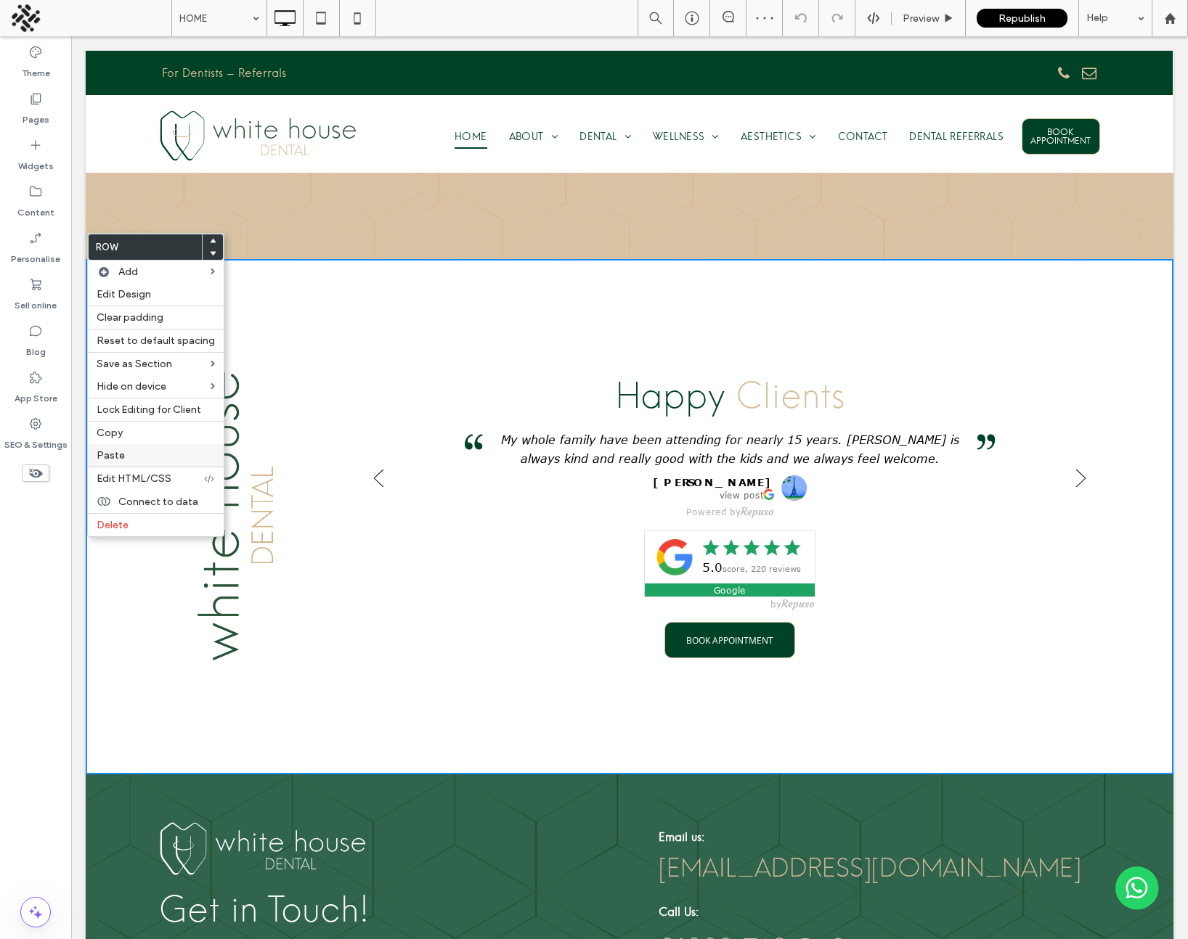
click at [130, 448] on div "Paste" at bounding box center [156, 455] width 136 height 23
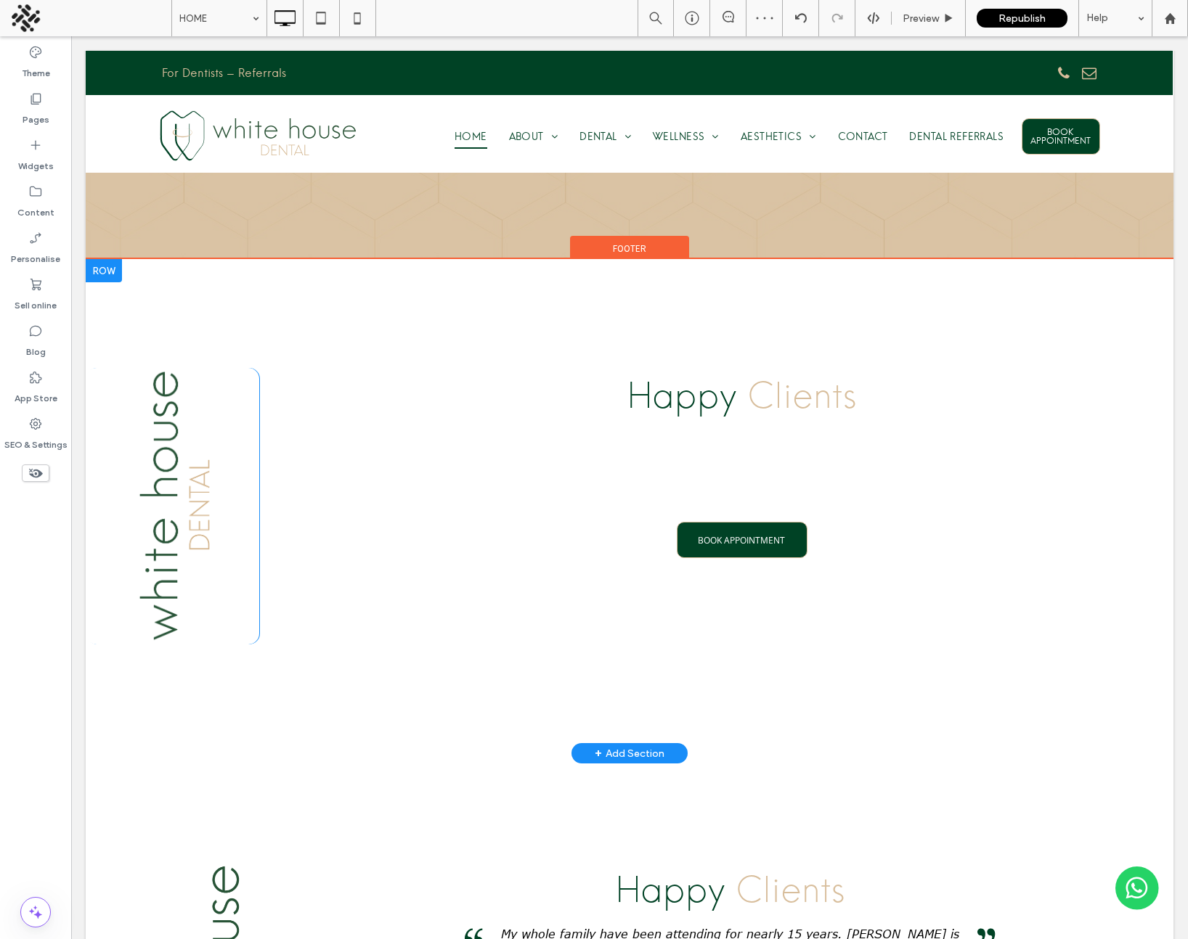
click at [113, 259] on div at bounding box center [104, 270] width 36 height 23
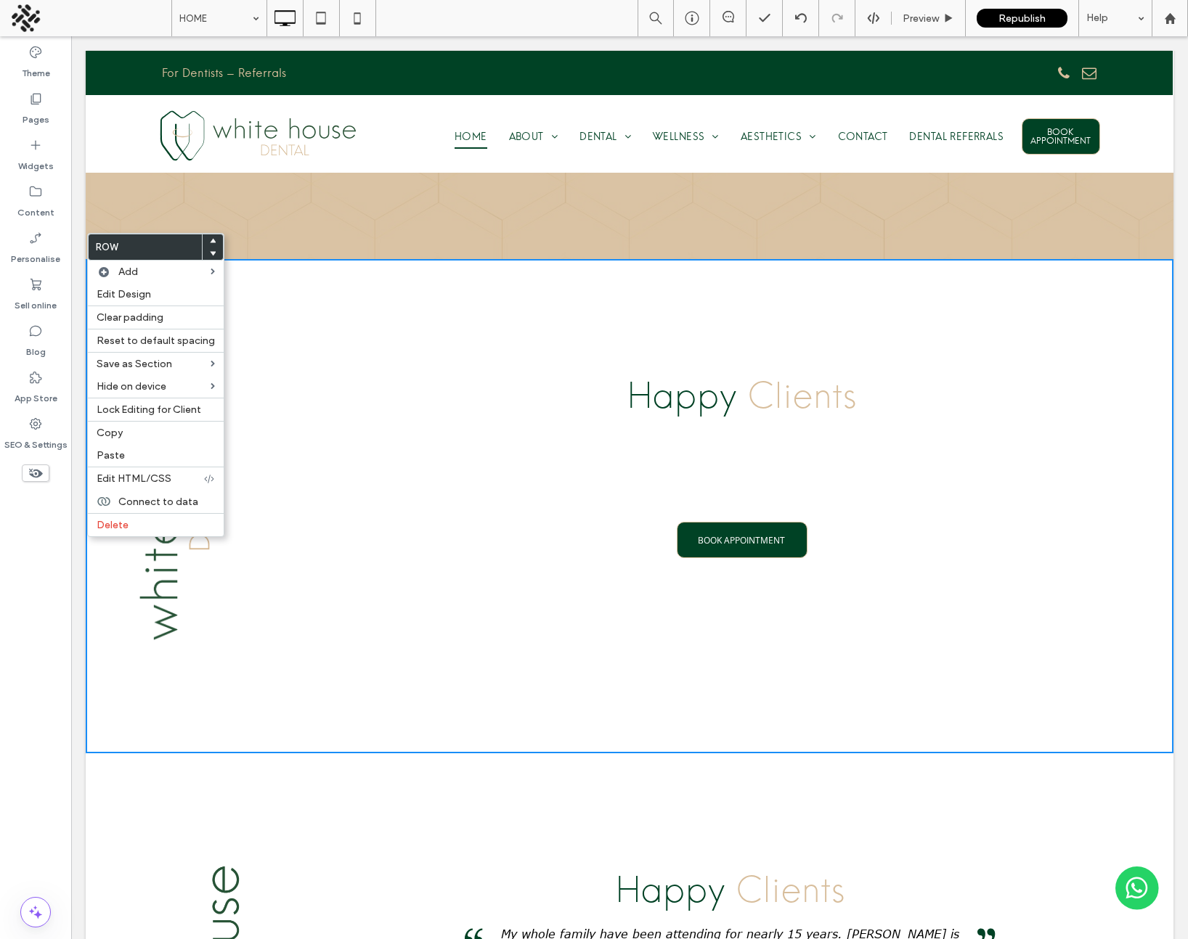
click at [210, 240] on use at bounding box center [213, 240] width 7 height 4
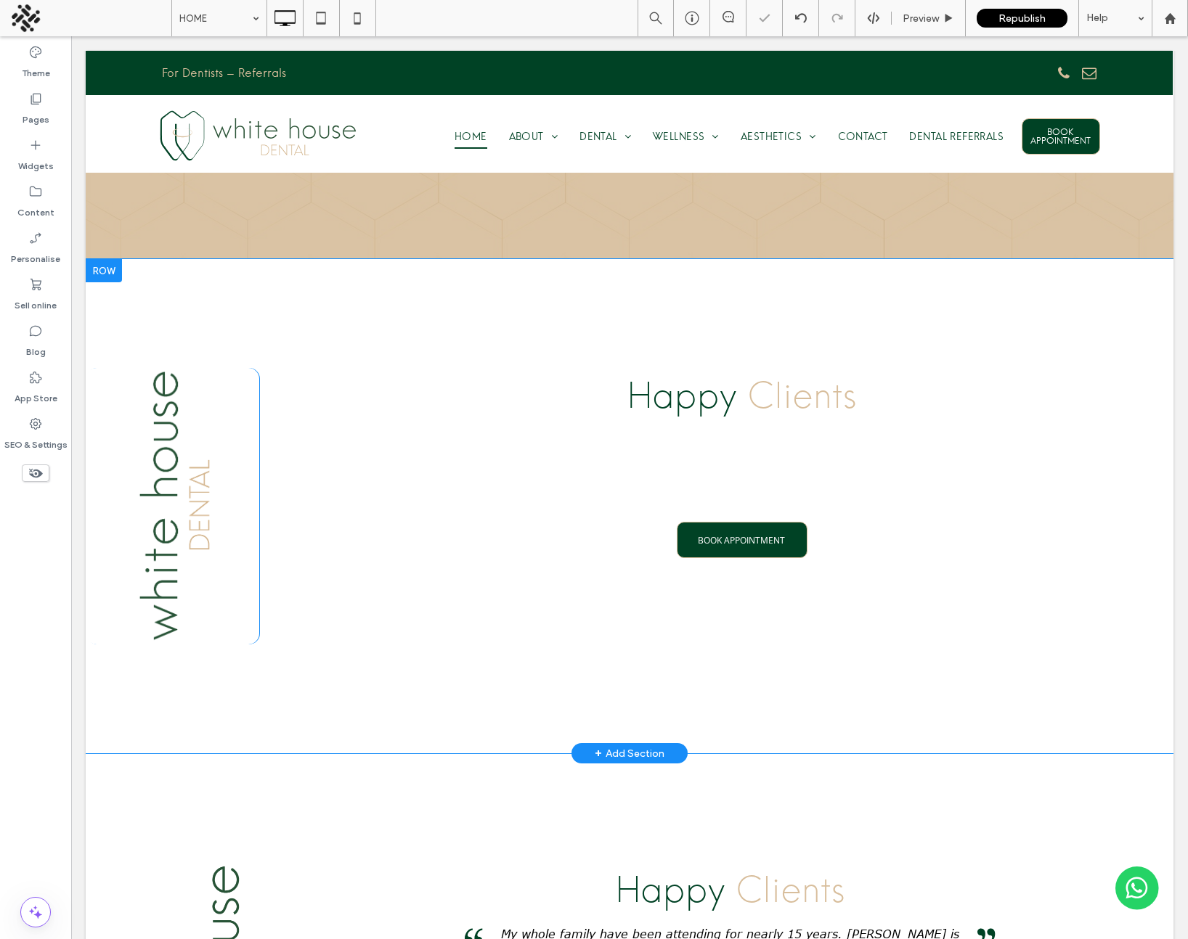
click at [110, 259] on div at bounding box center [104, 270] width 36 height 23
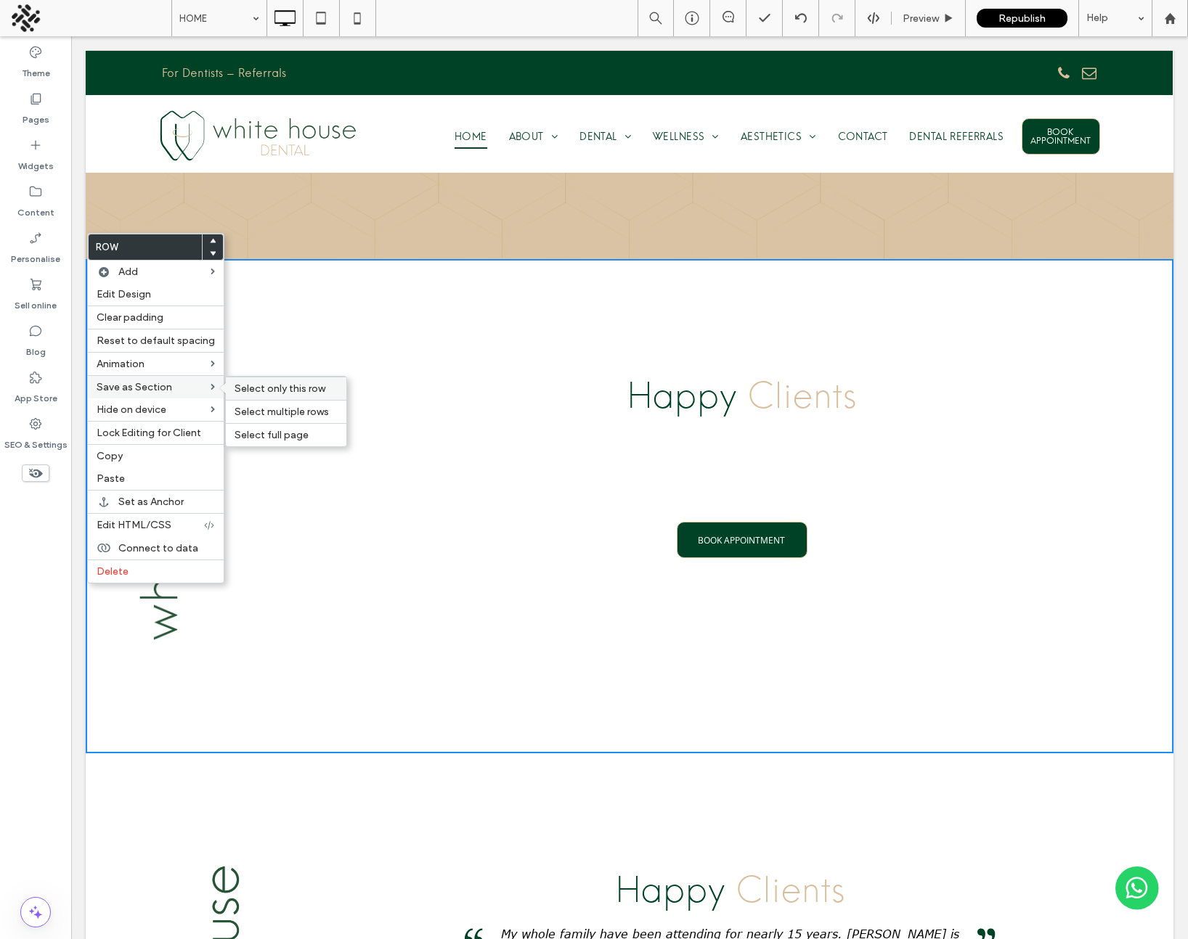
click at [271, 390] on span "Select only this row" at bounding box center [279, 389] width 91 height 12
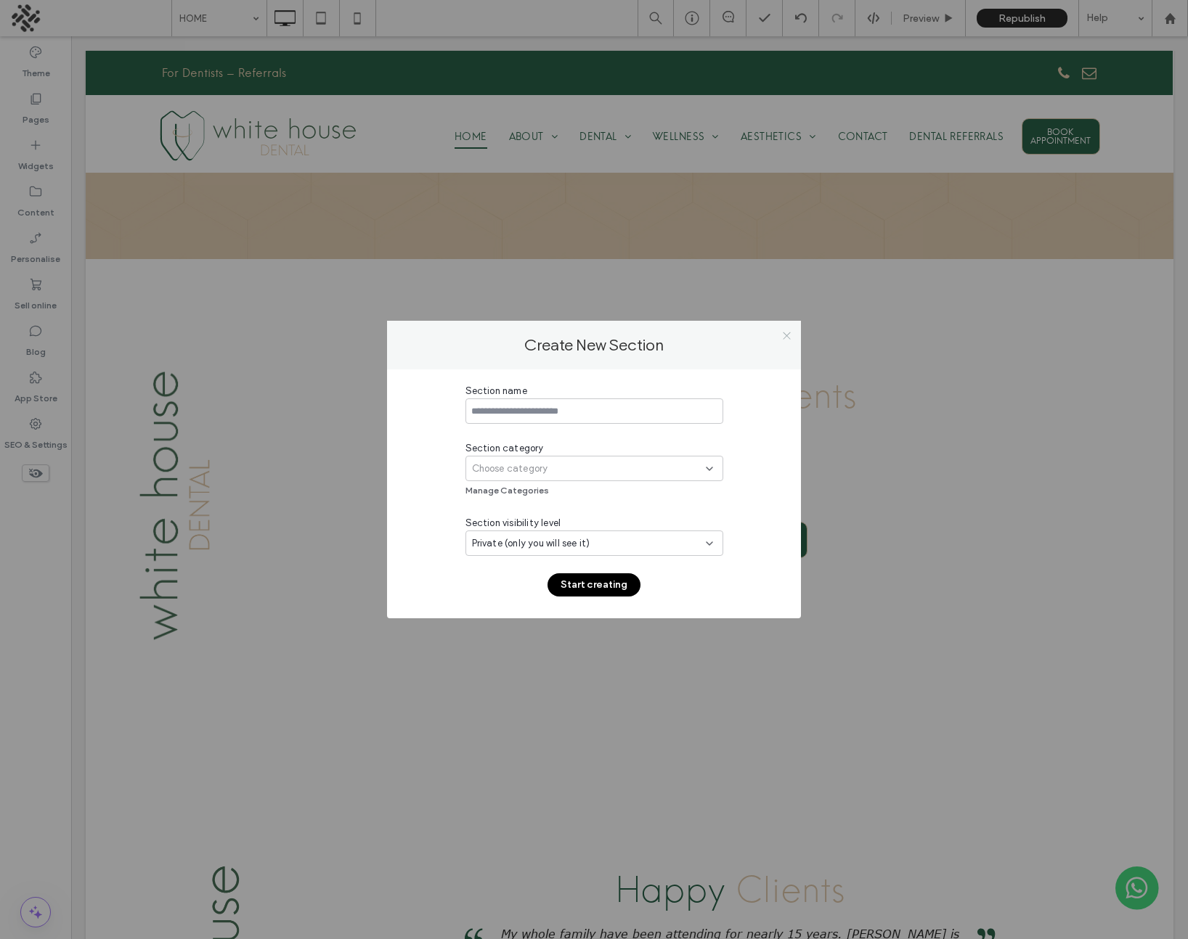
click at [784, 335] on icon at bounding box center [786, 335] width 11 height 11
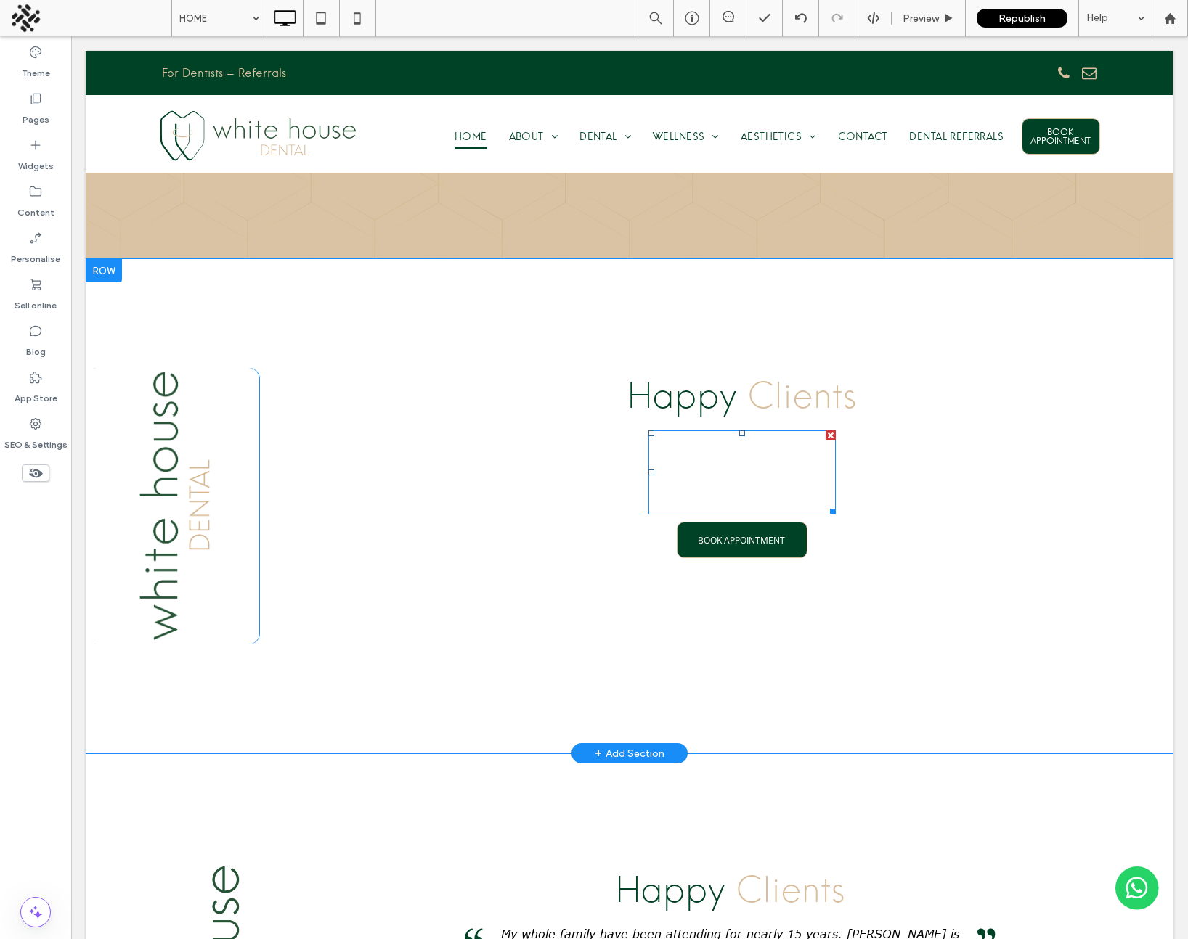
click at [728, 445] on span at bounding box center [741, 472] width 187 height 84
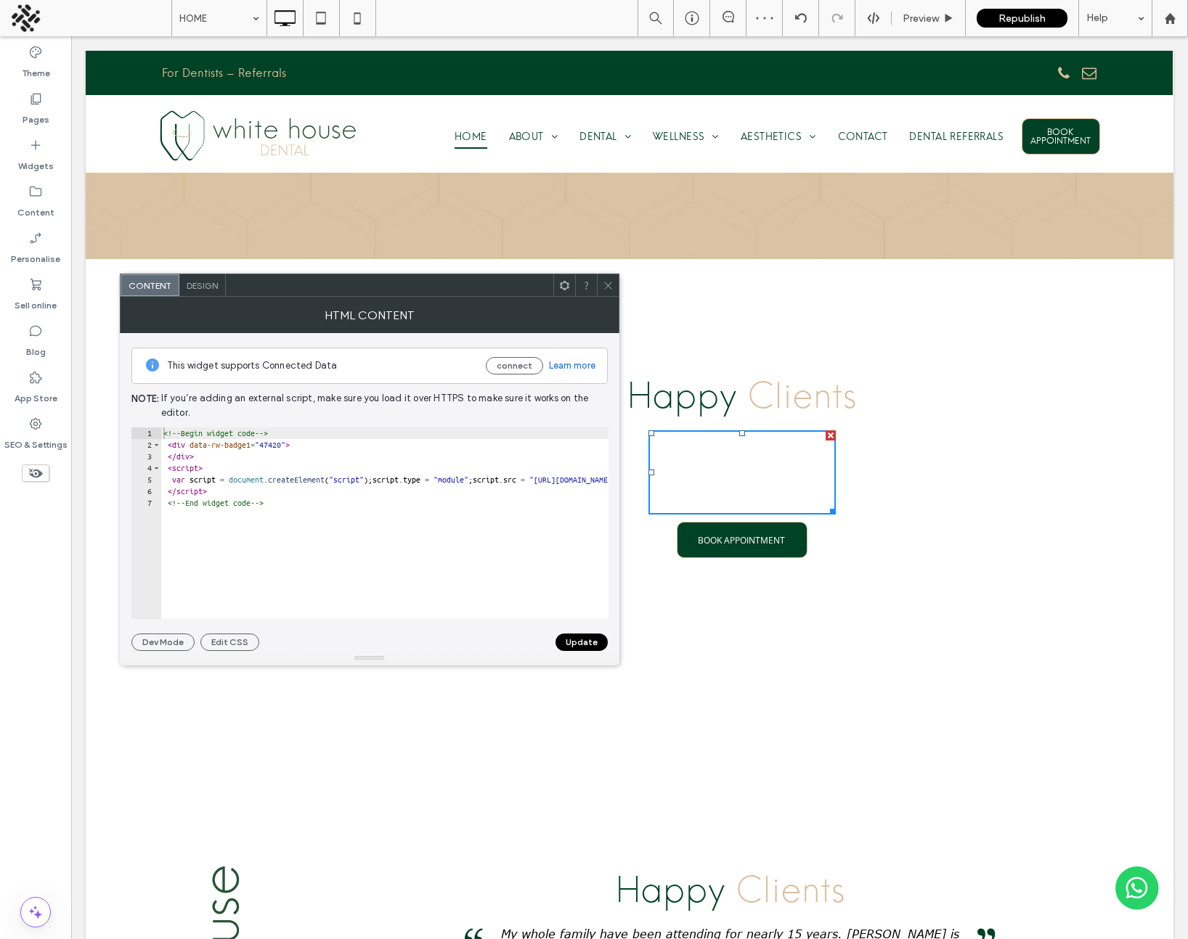
click at [609, 286] on icon at bounding box center [608, 285] width 11 height 11
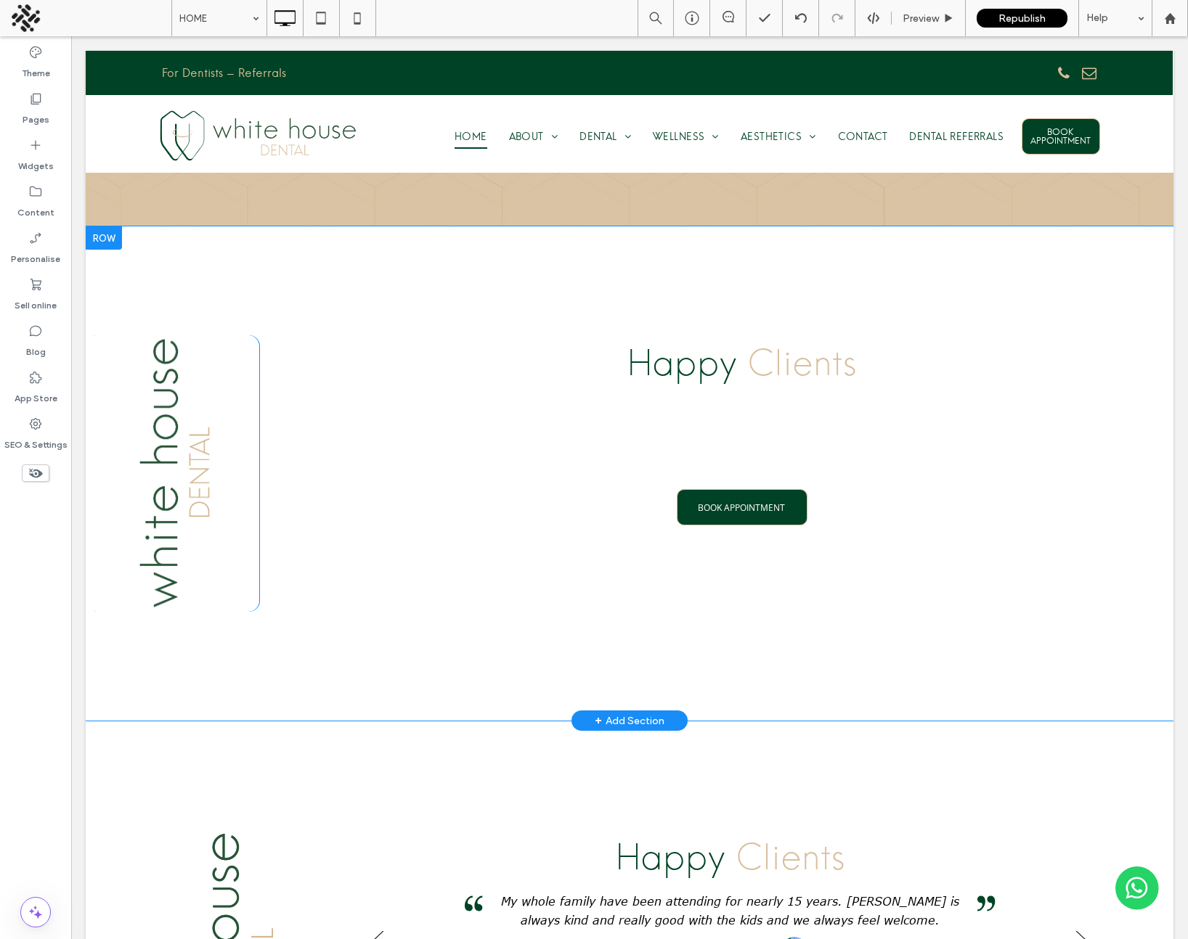
scroll to position [2408, 0]
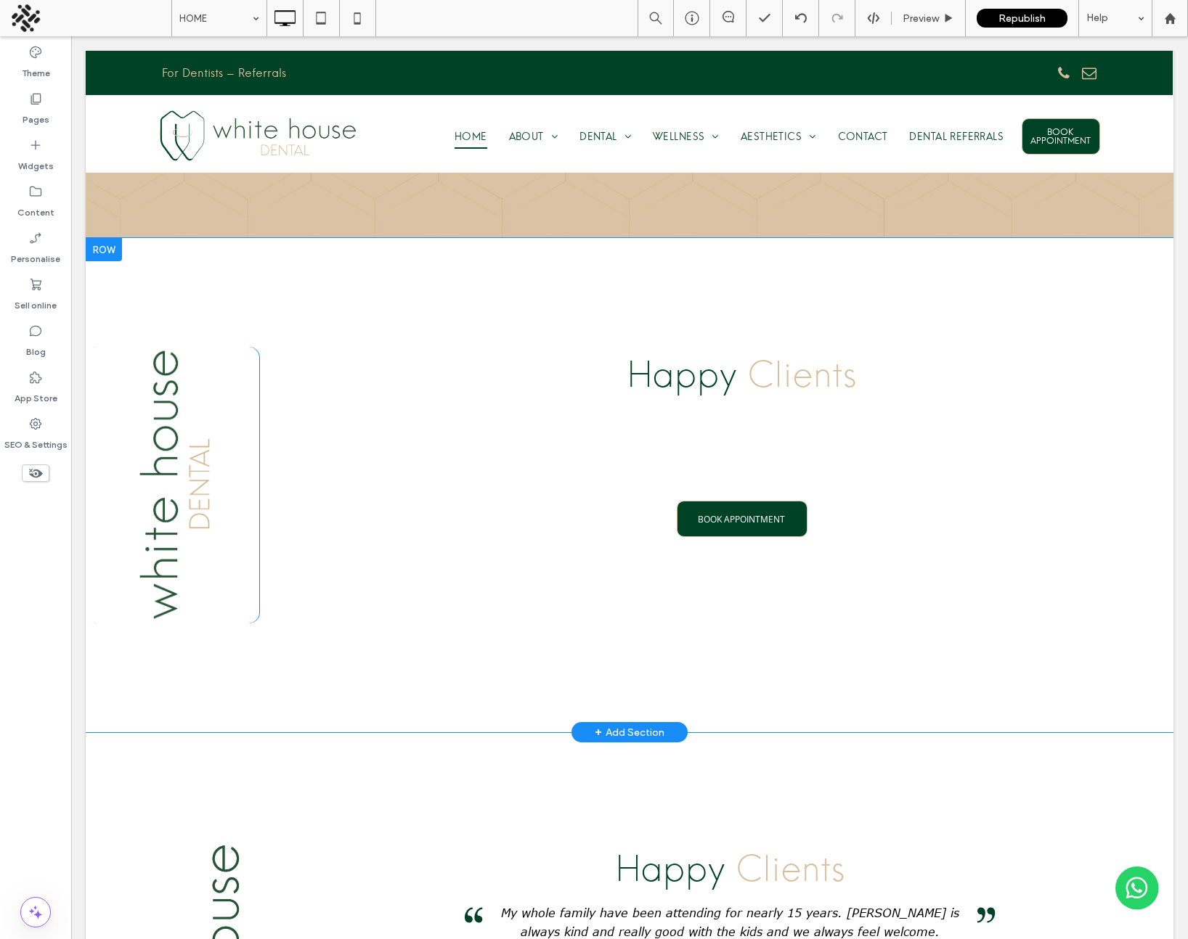
click at [107, 238] on div at bounding box center [104, 249] width 36 height 23
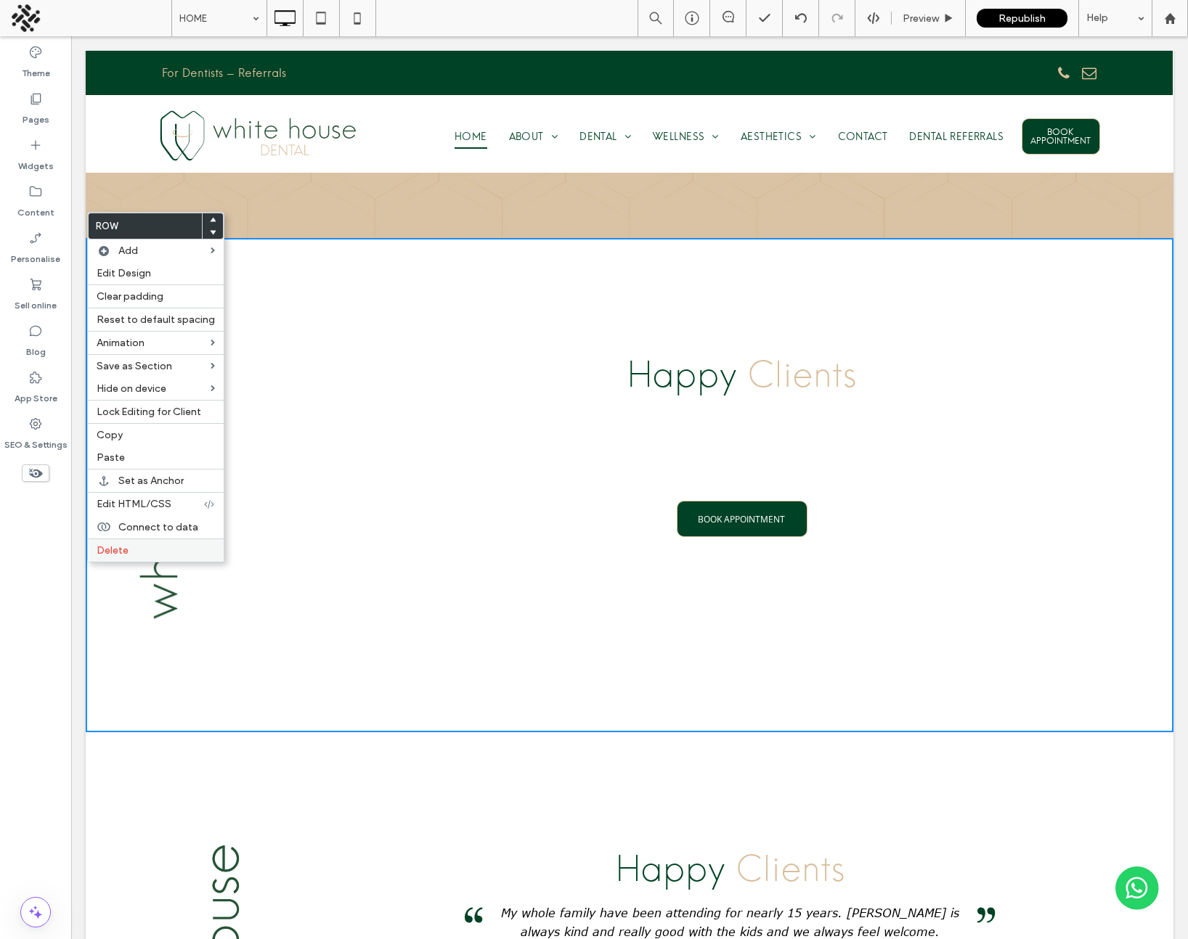
click at [128, 550] on label "Delete" at bounding box center [156, 550] width 118 height 12
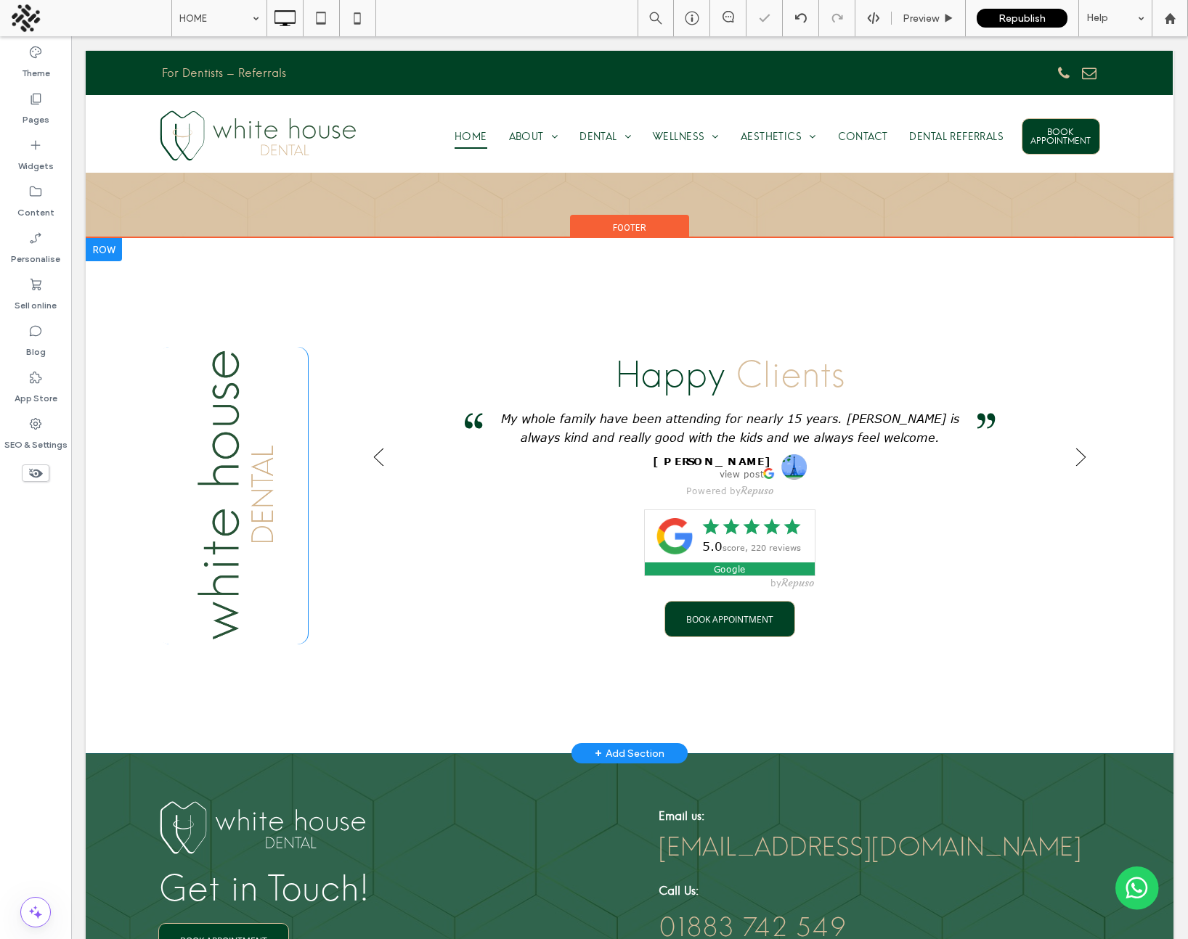
click at [112, 238] on div at bounding box center [104, 249] width 36 height 23
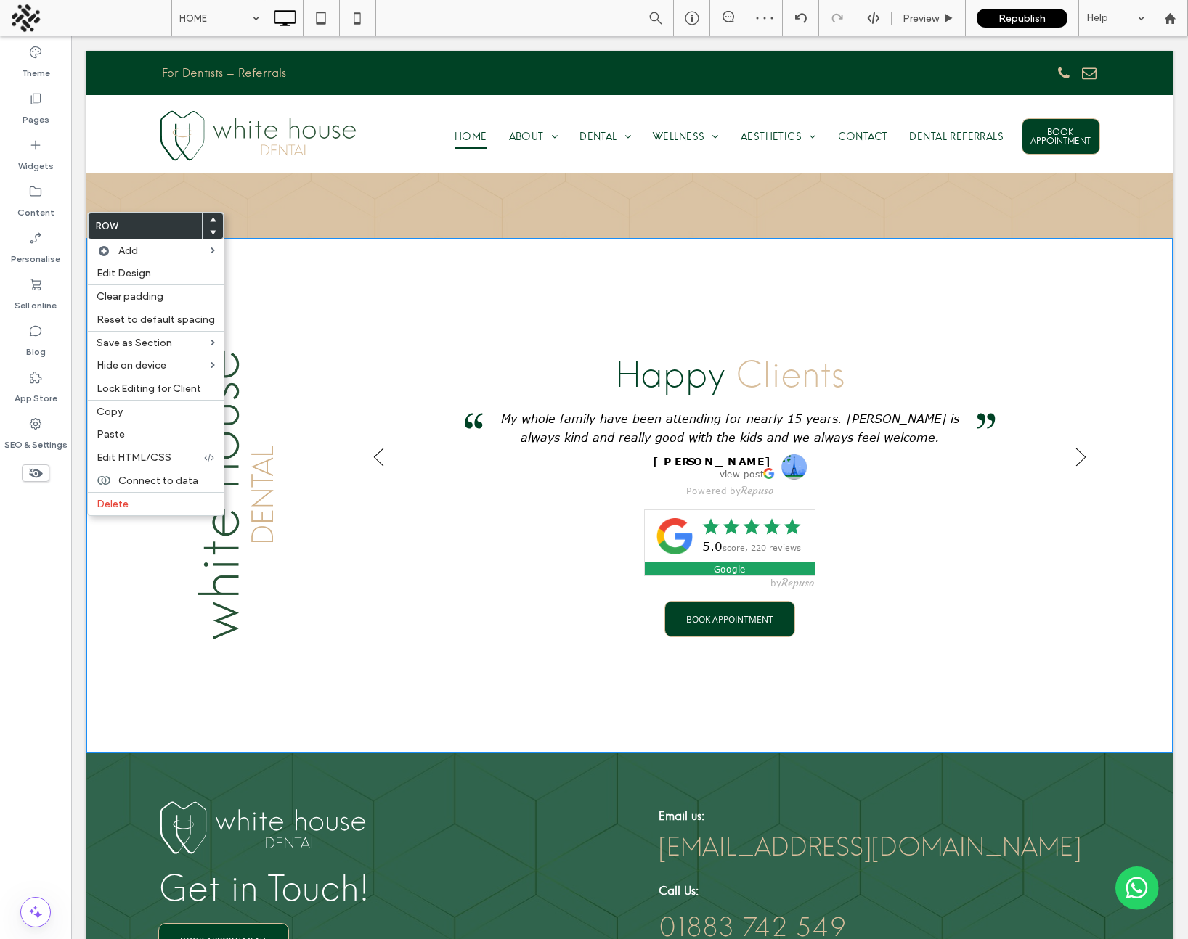
click at [210, 219] on use at bounding box center [213, 219] width 7 height 4
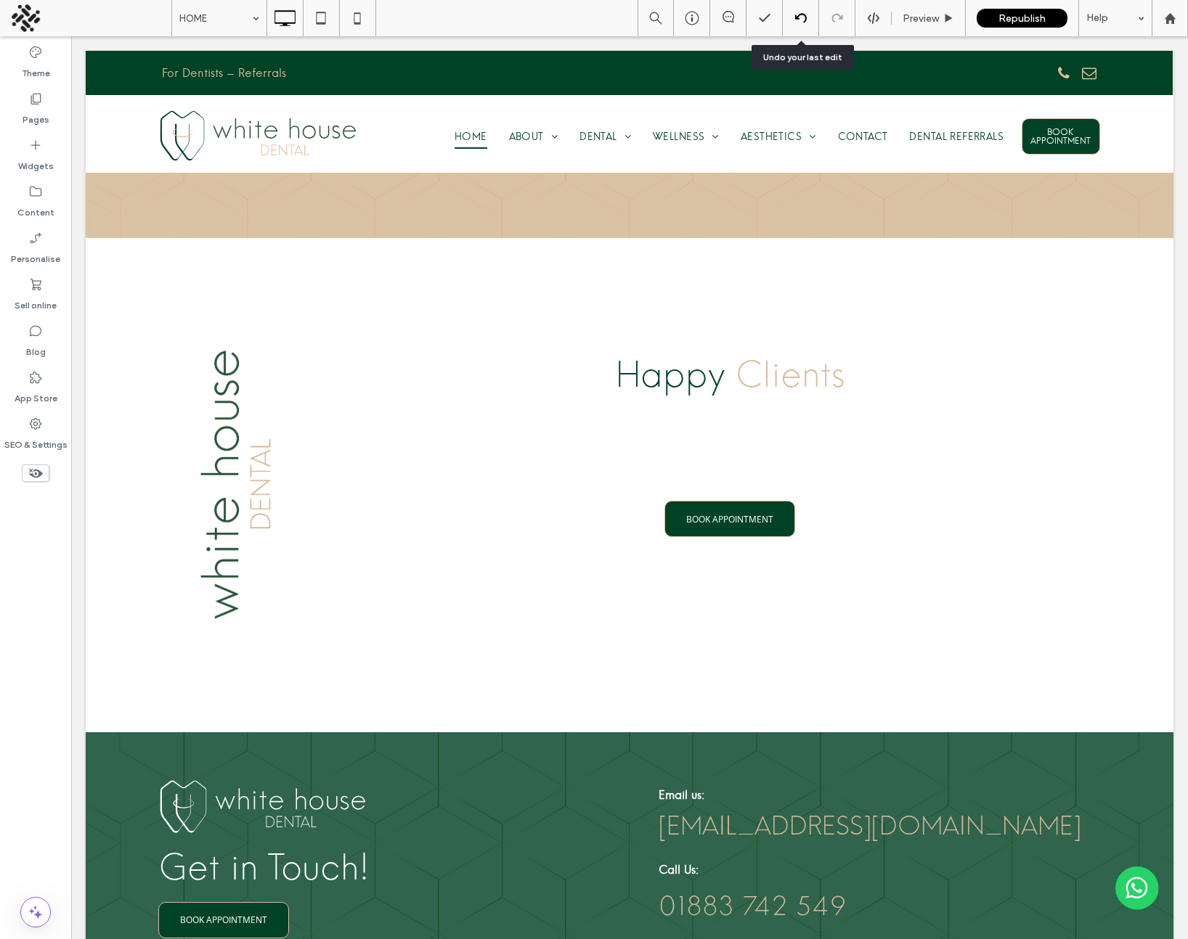
click at [805, 21] on icon at bounding box center [801, 18] width 12 height 12
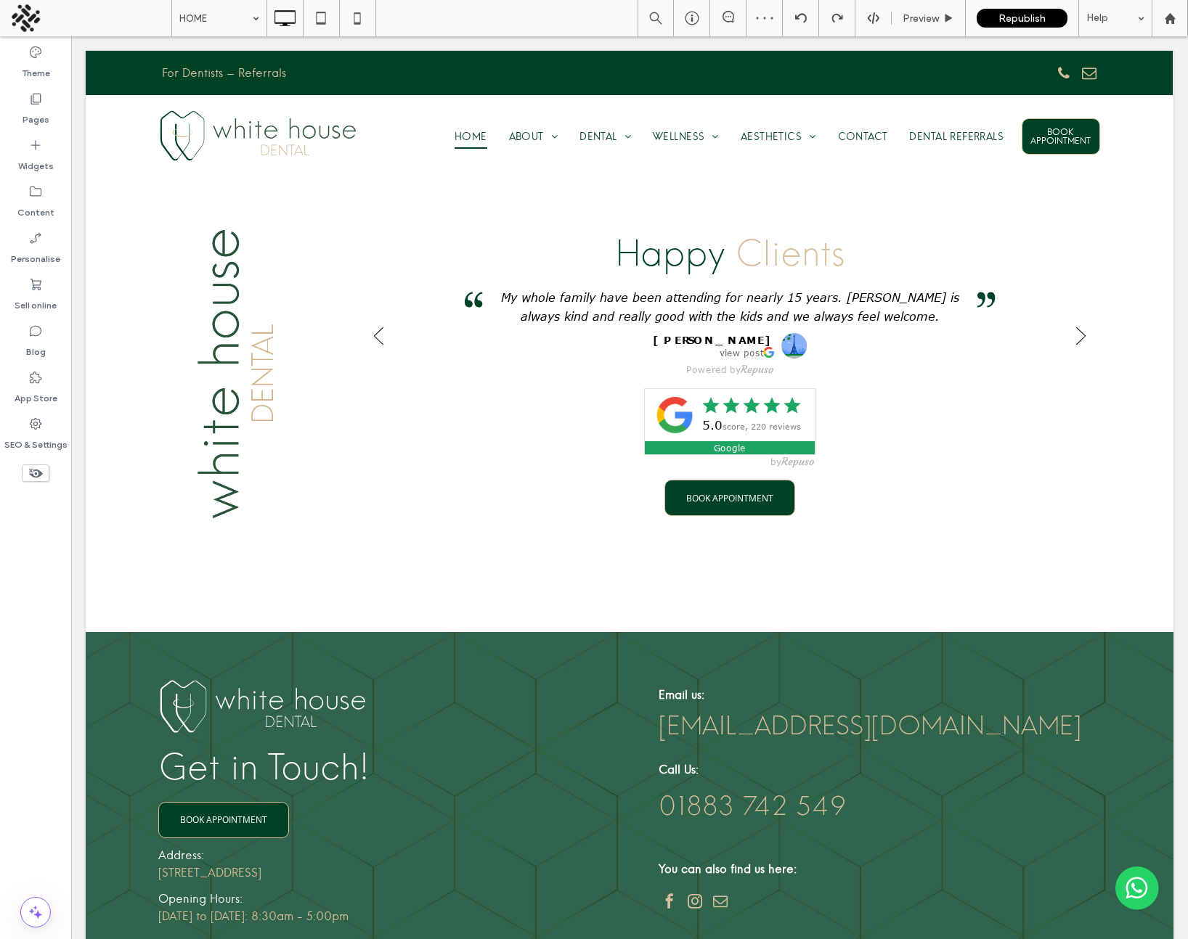
scroll to position [2500, 0]
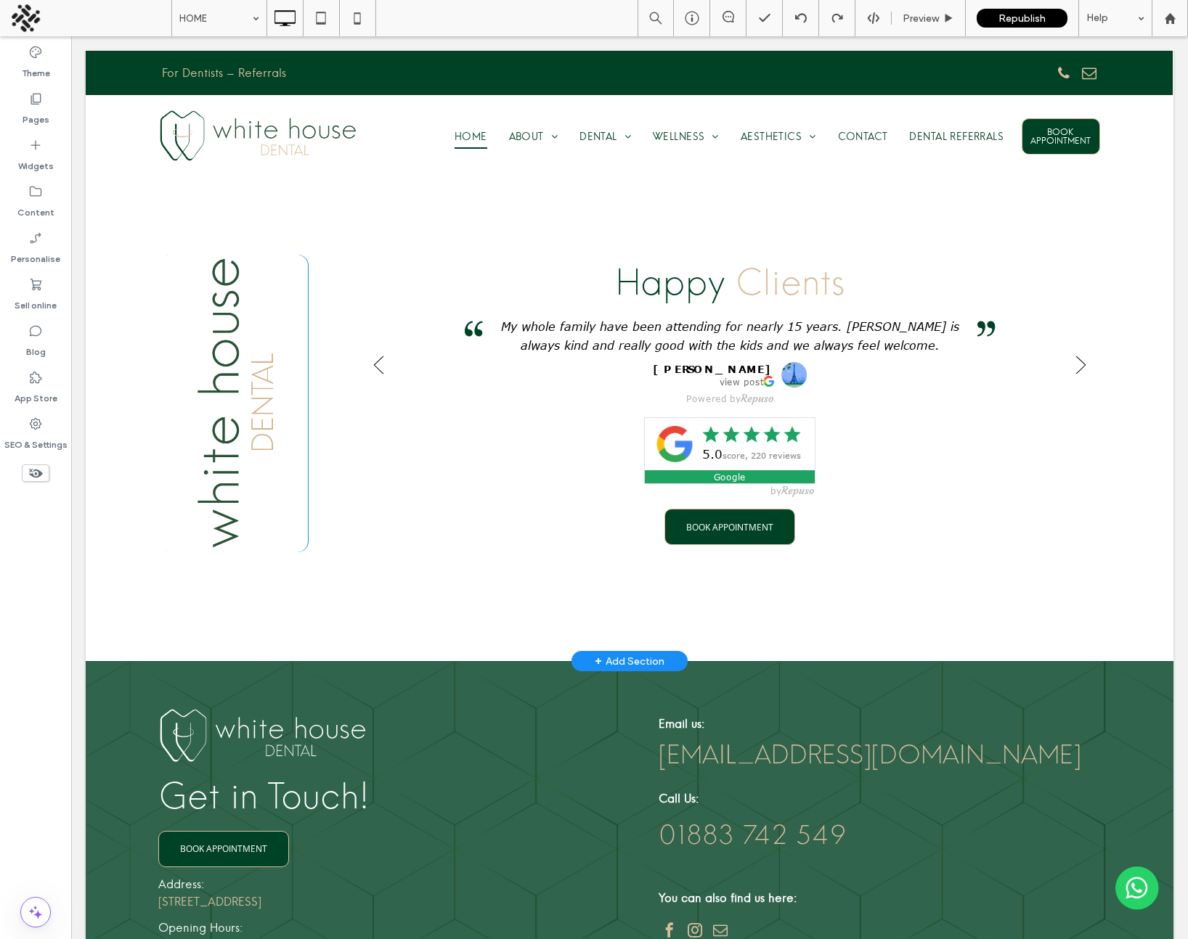
click at [456, 491] on div "Happy Clients BOOK APPOINTMENT Click To Paste" at bounding box center [730, 404] width 742 height 298
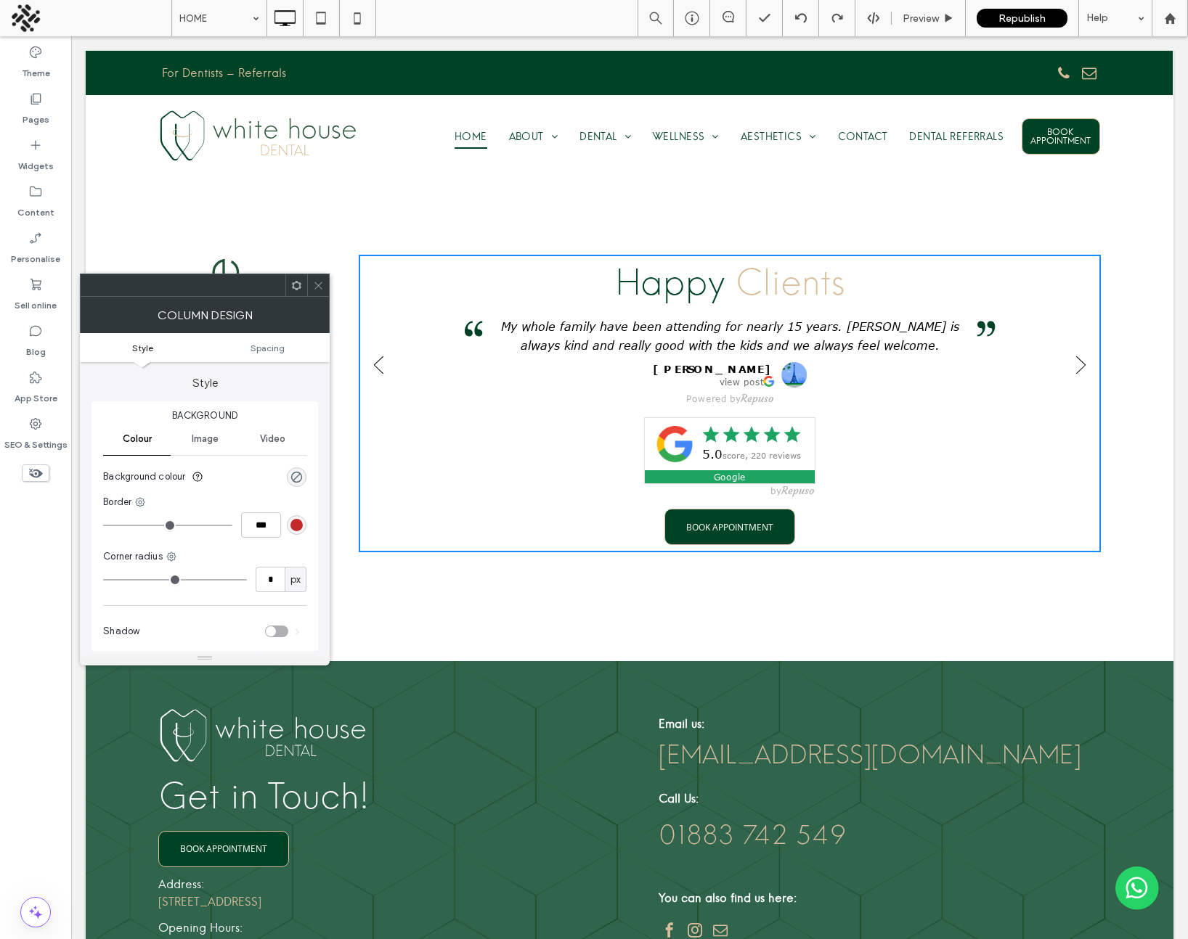
click at [316, 286] on icon at bounding box center [318, 285] width 11 height 11
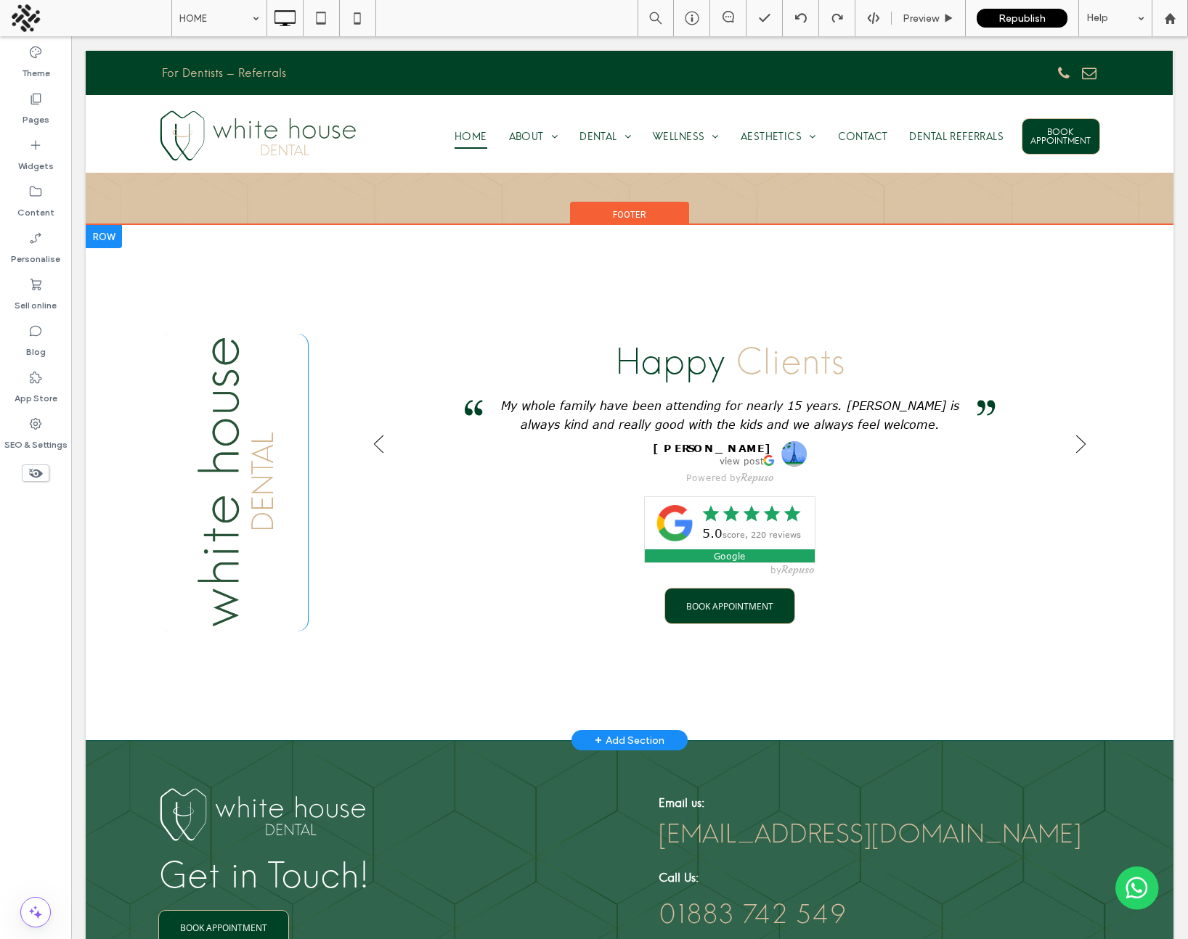
scroll to position [2417, 0]
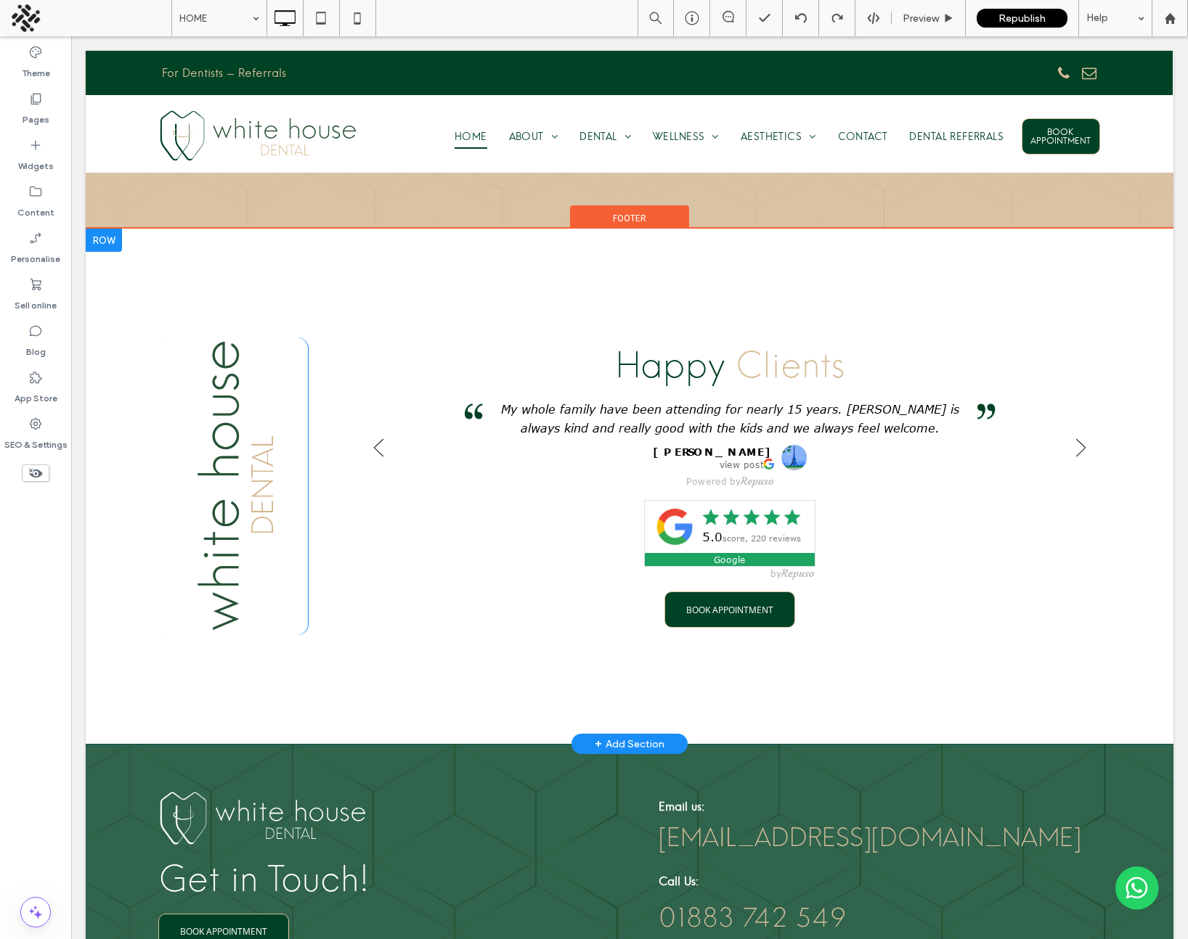
click at [110, 229] on div at bounding box center [104, 240] width 36 height 23
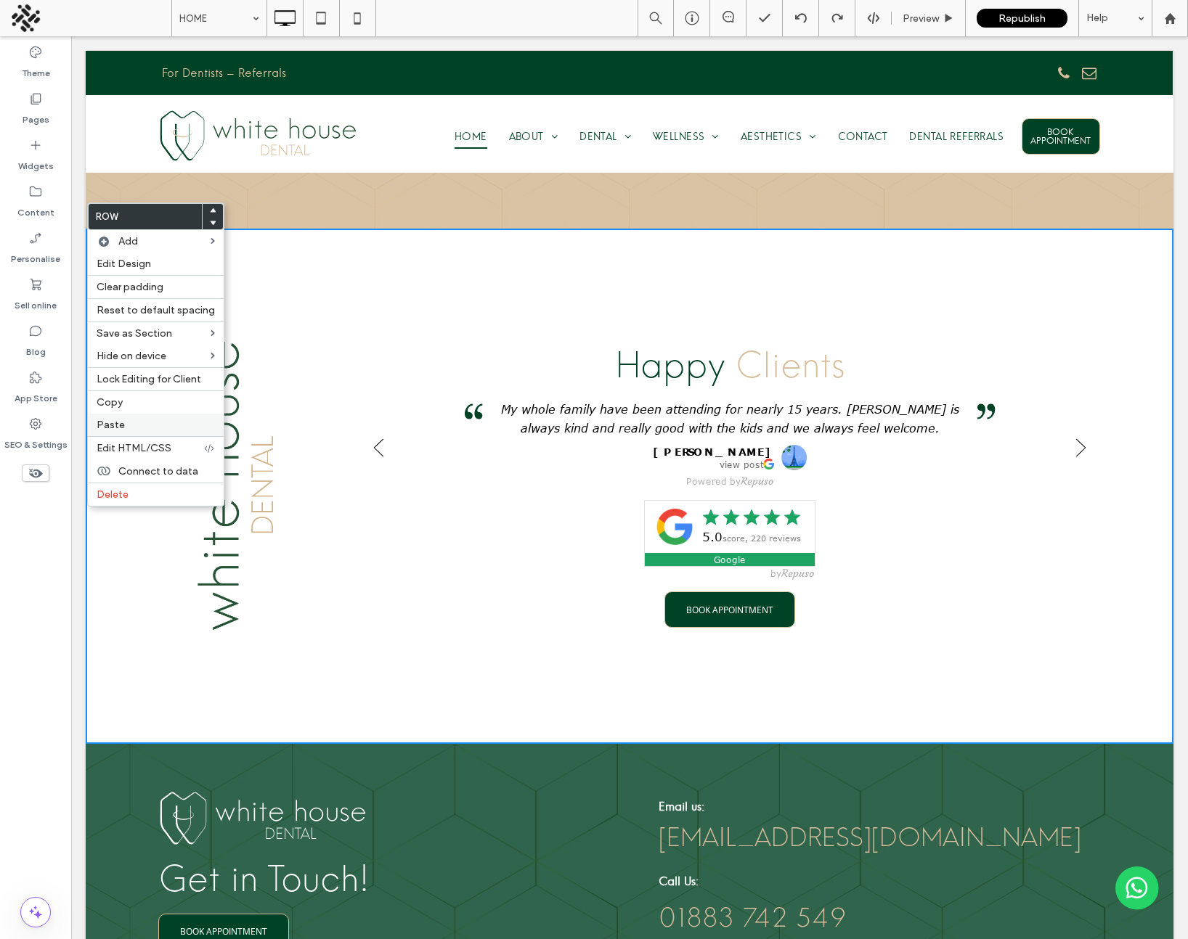
click at [121, 419] on span "Paste" at bounding box center [111, 425] width 28 height 12
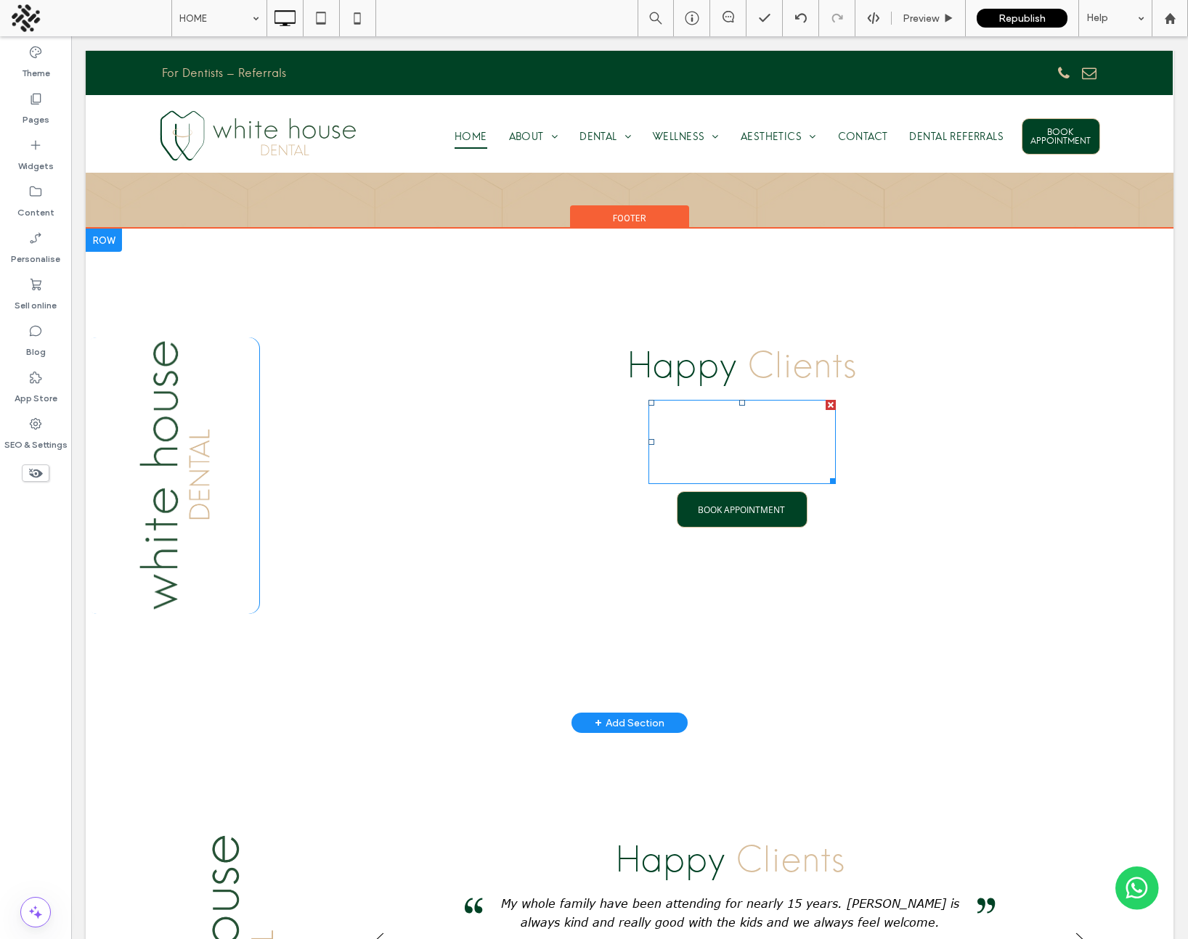
click at [703, 412] on span at bounding box center [741, 442] width 187 height 84
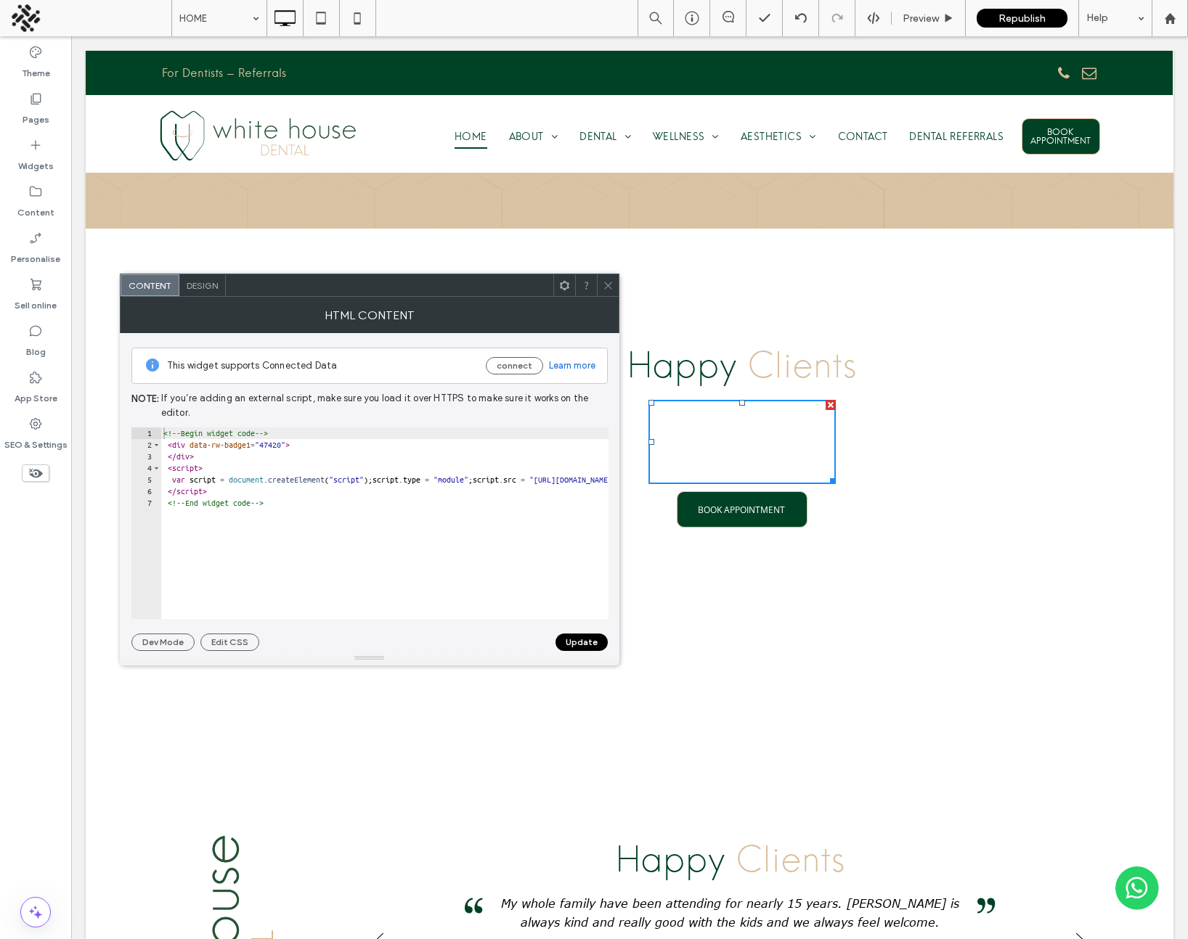
click at [609, 285] on icon at bounding box center [608, 285] width 11 height 11
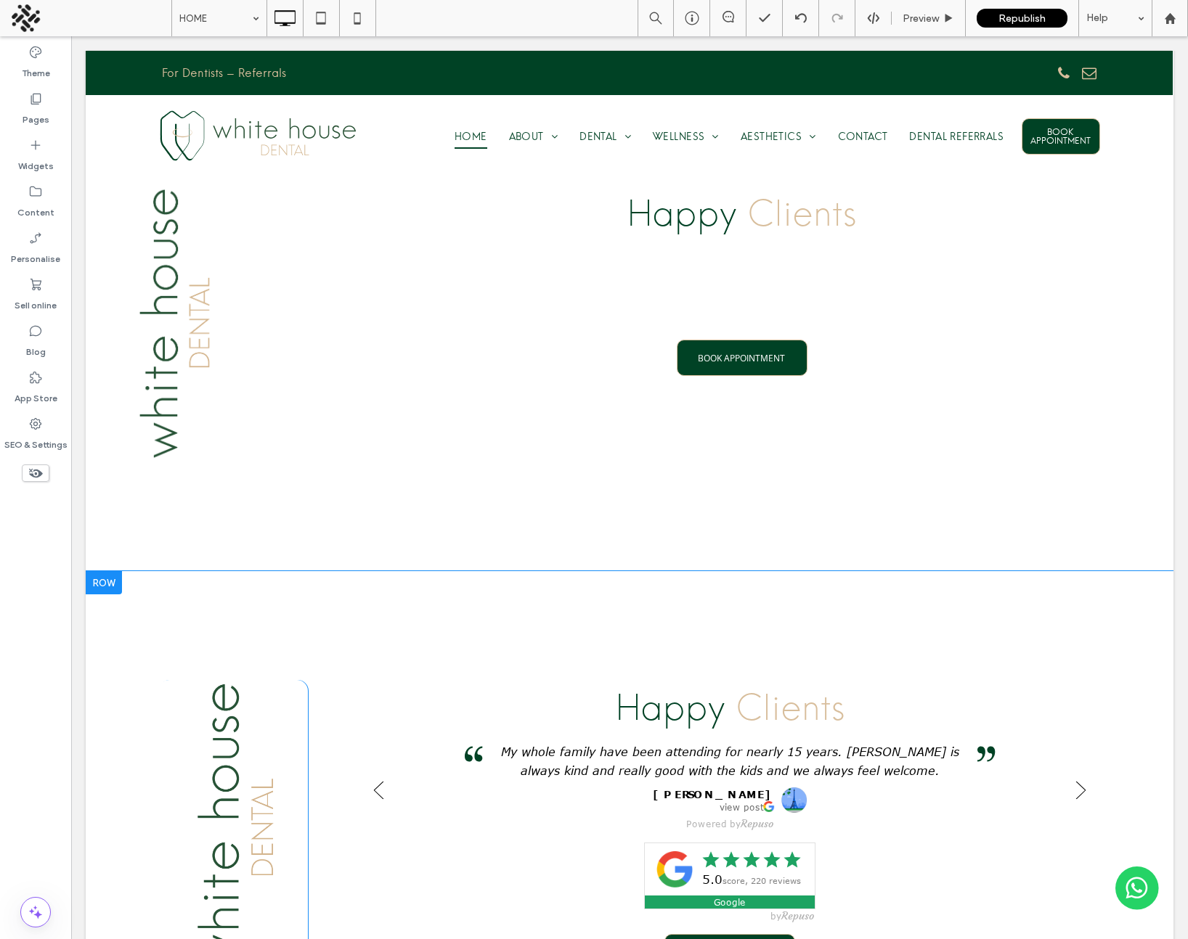
scroll to position [2626, 0]
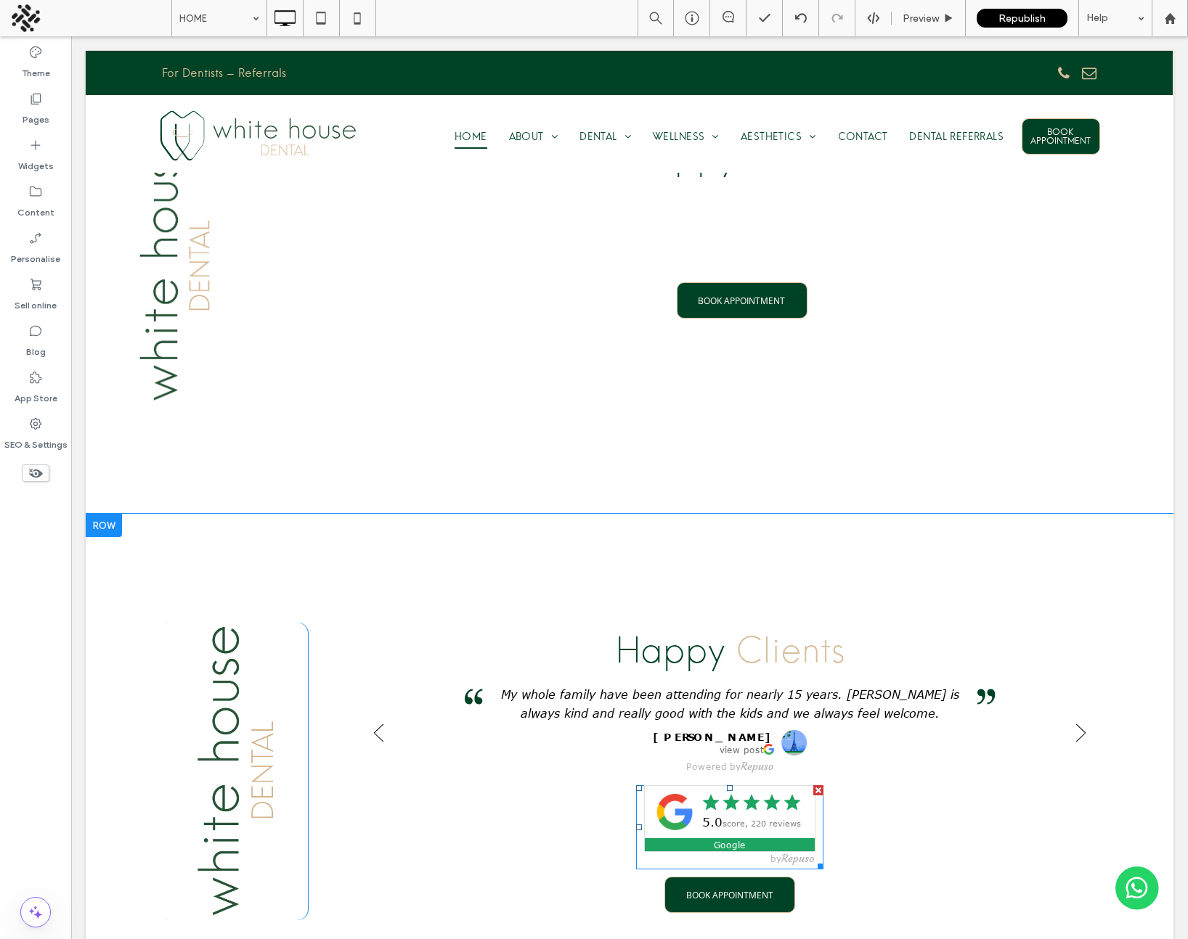
click at [735, 785] on span at bounding box center [729, 827] width 187 height 84
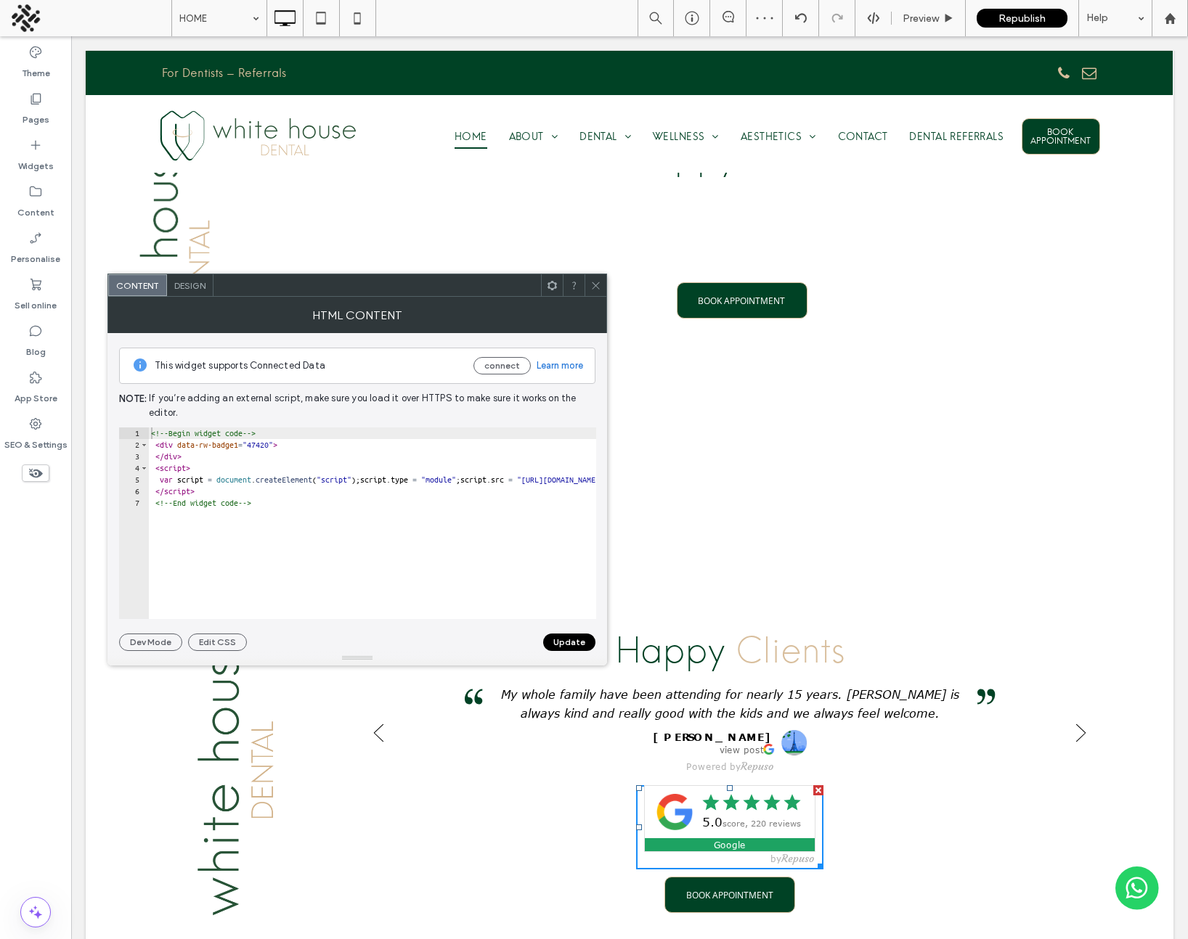
click at [597, 282] on icon at bounding box center [595, 285] width 11 height 11
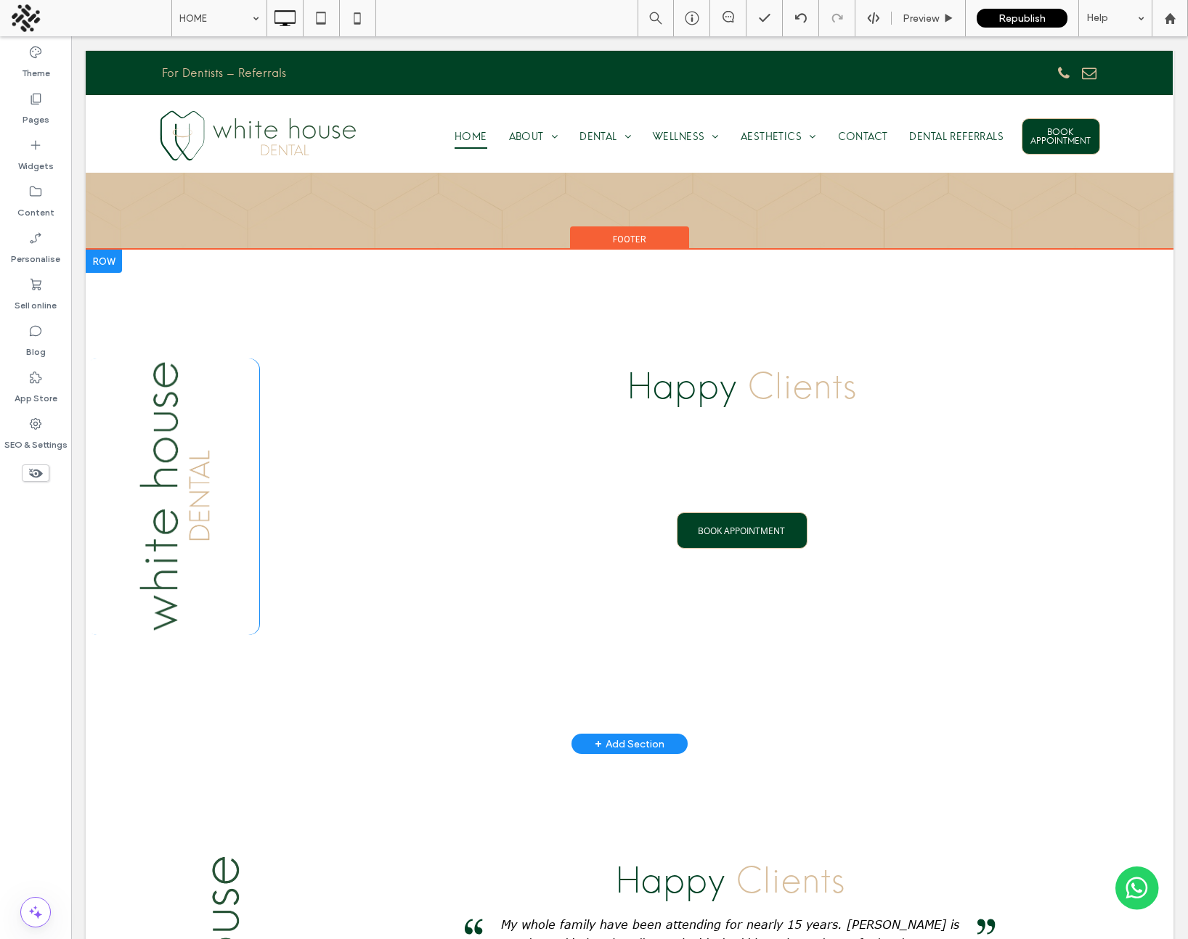
scroll to position [2313, 0]
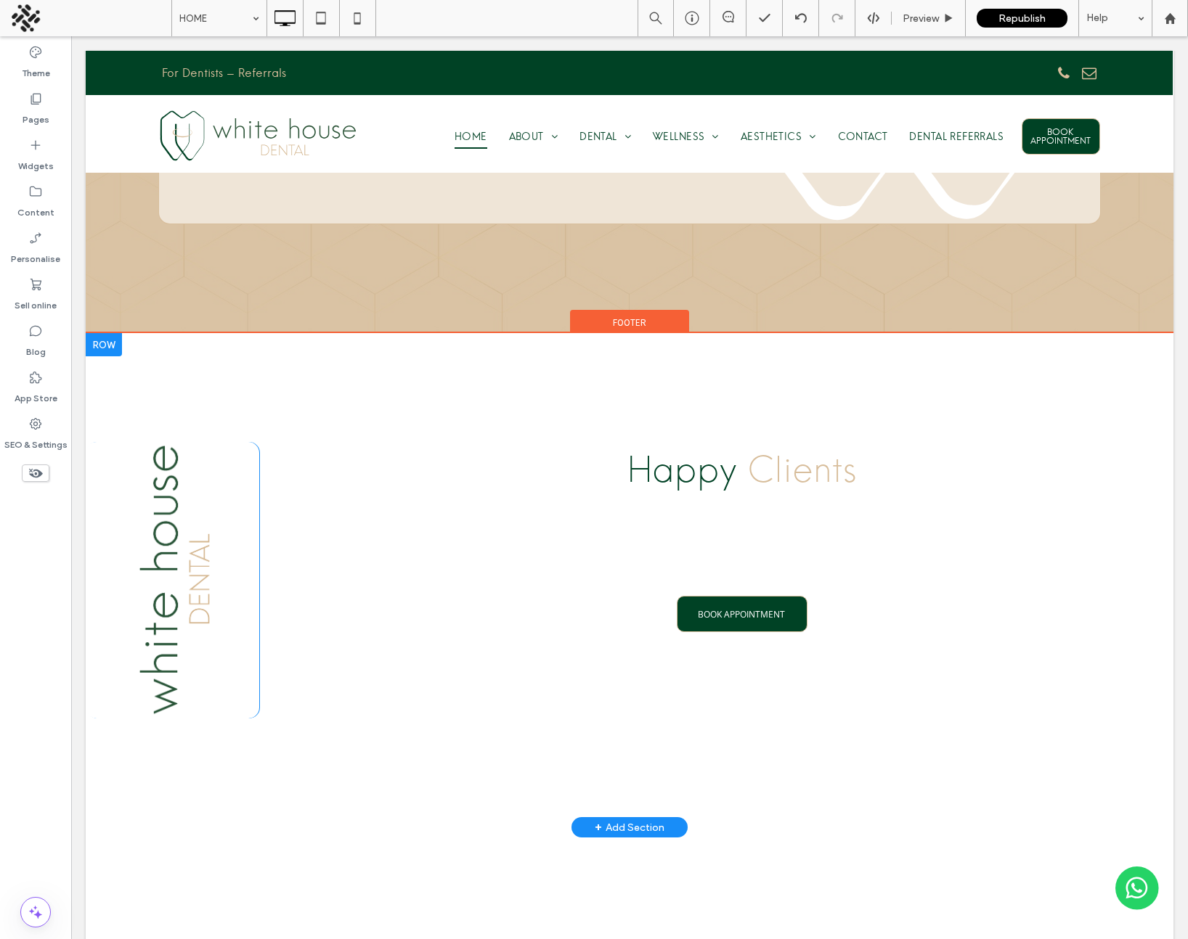
click at [103, 333] on div at bounding box center [104, 344] width 36 height 23
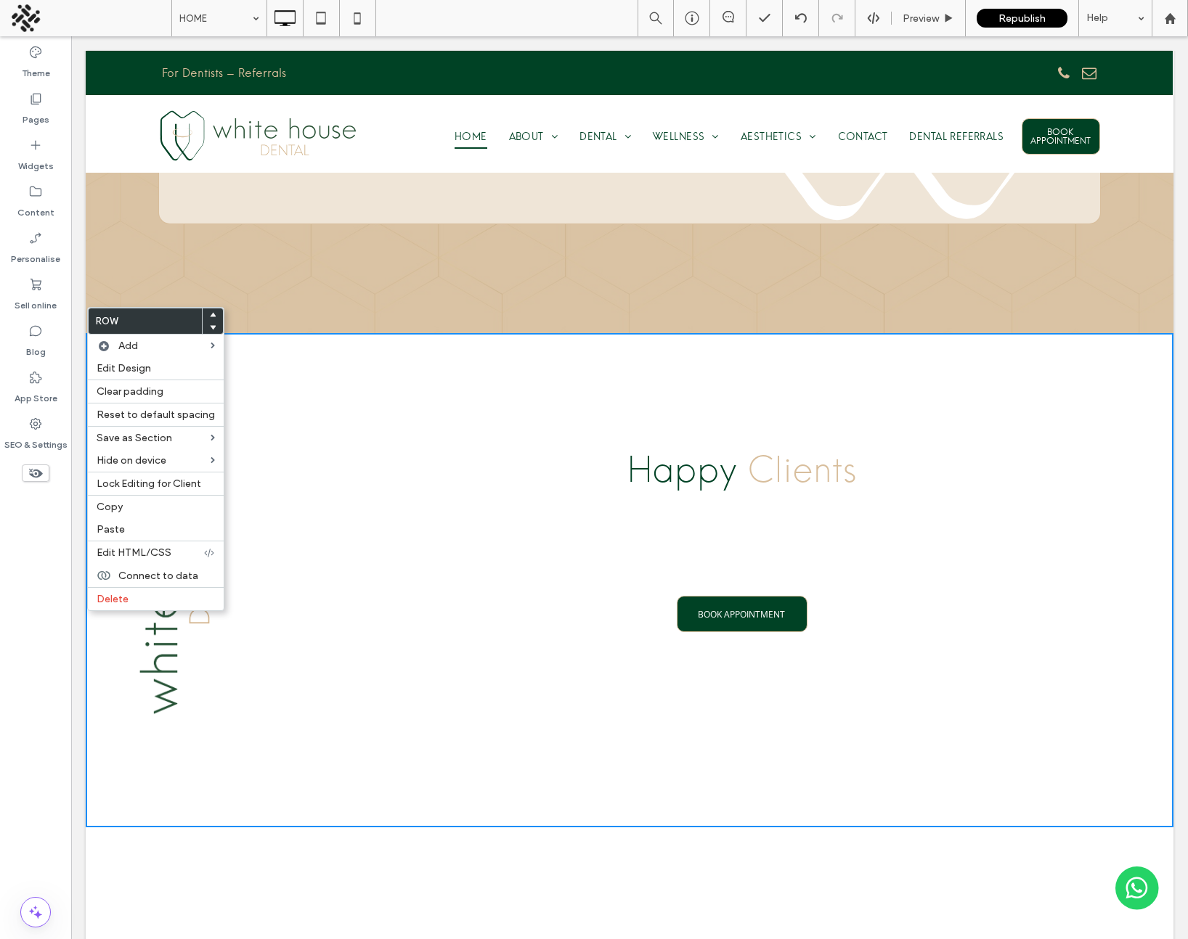
click at [210, 313] on use at bounding box center [213, 314] width 7 height 4
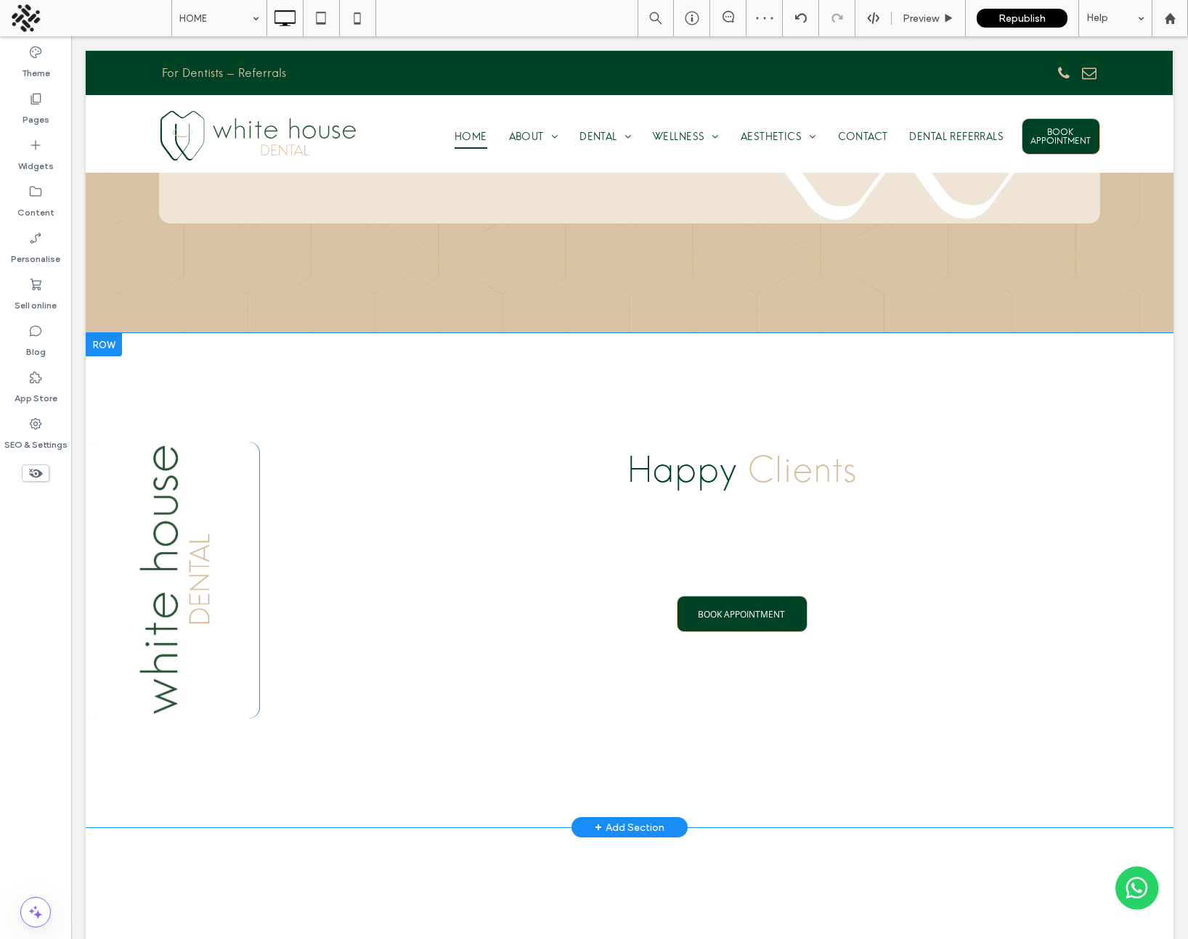
click at [114, 333] on div at bounding box center [104, 344] width 36 height 23
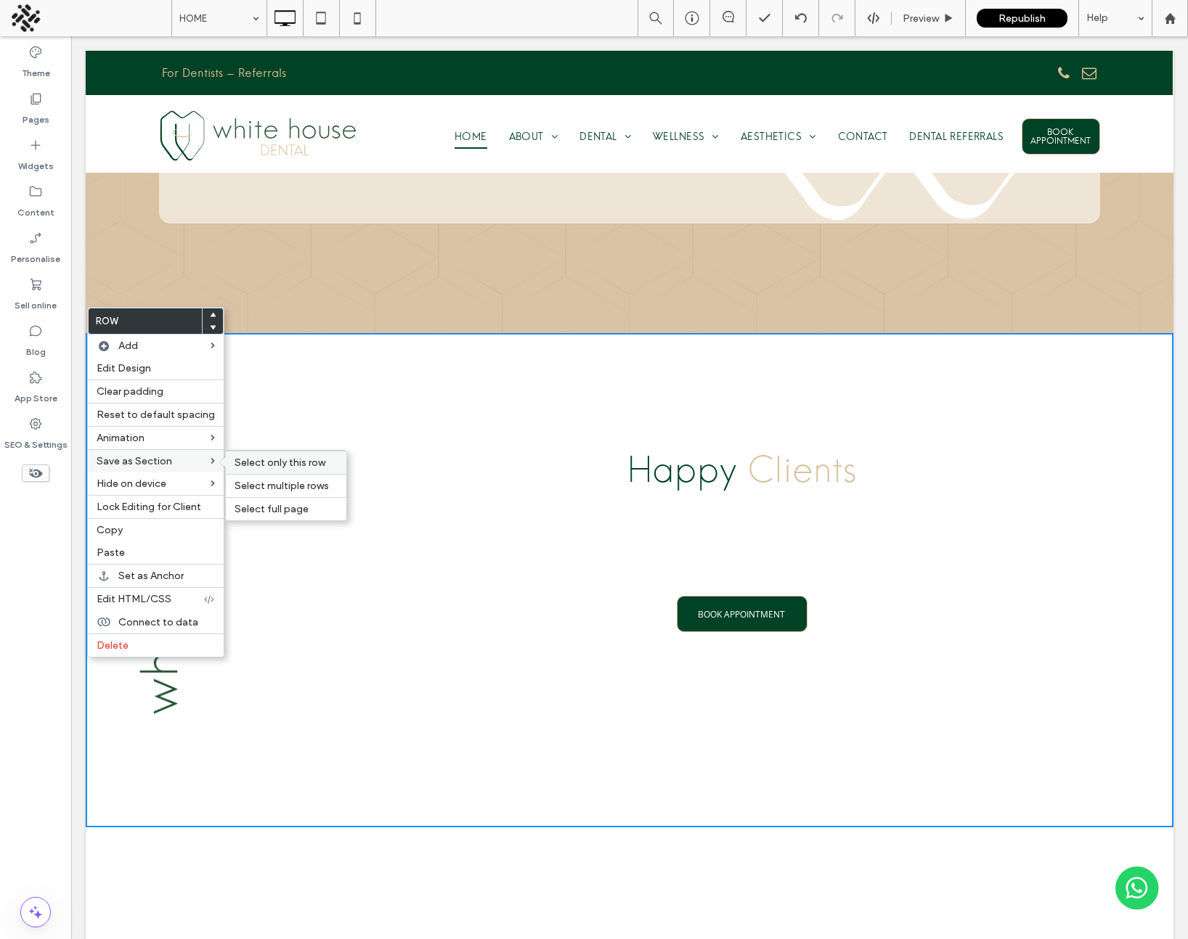
click at [250, 461] on span "Select only this row" at bounding box center [279, 463] width 91 height 12
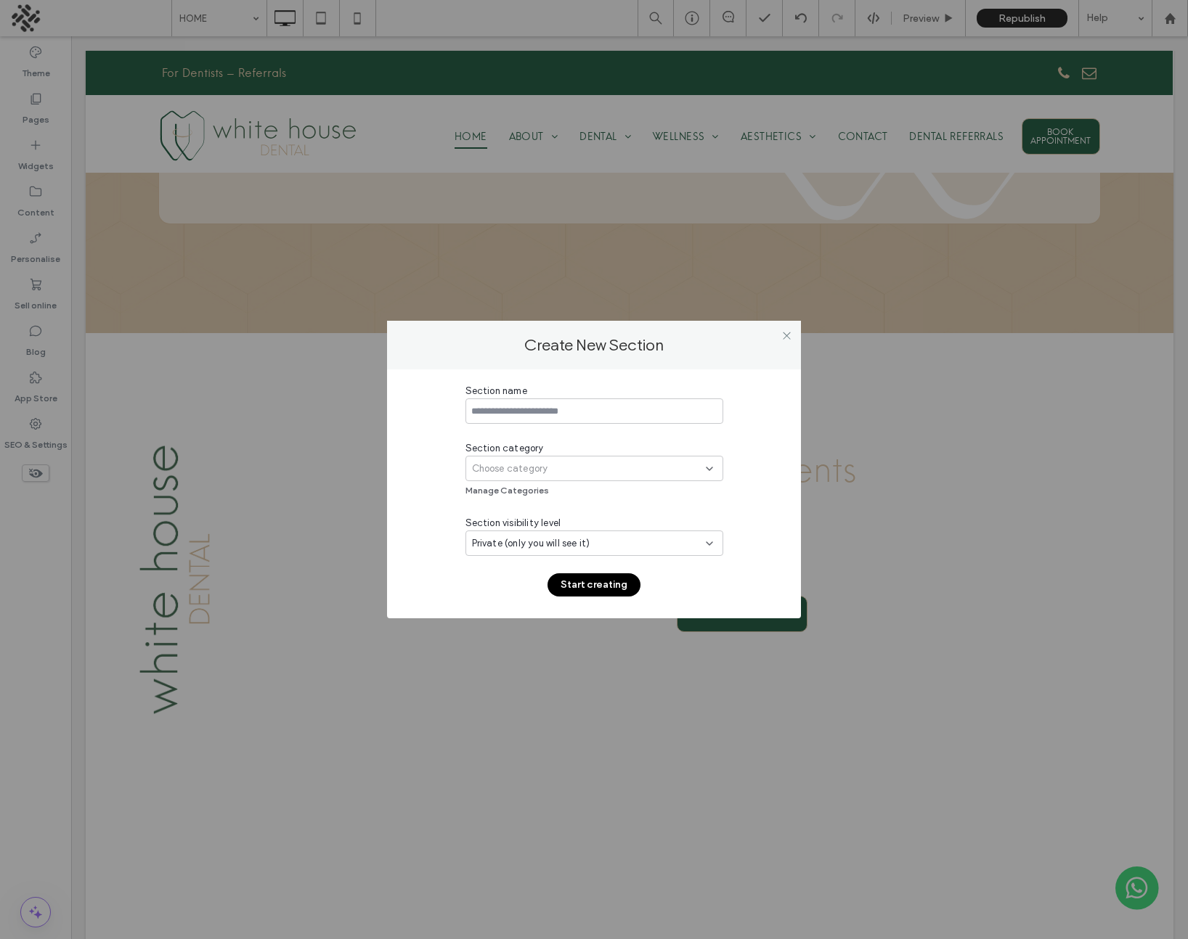
click at [573, 464] on div "Choose category" at bounding box center [589, 469] width 234 height 15
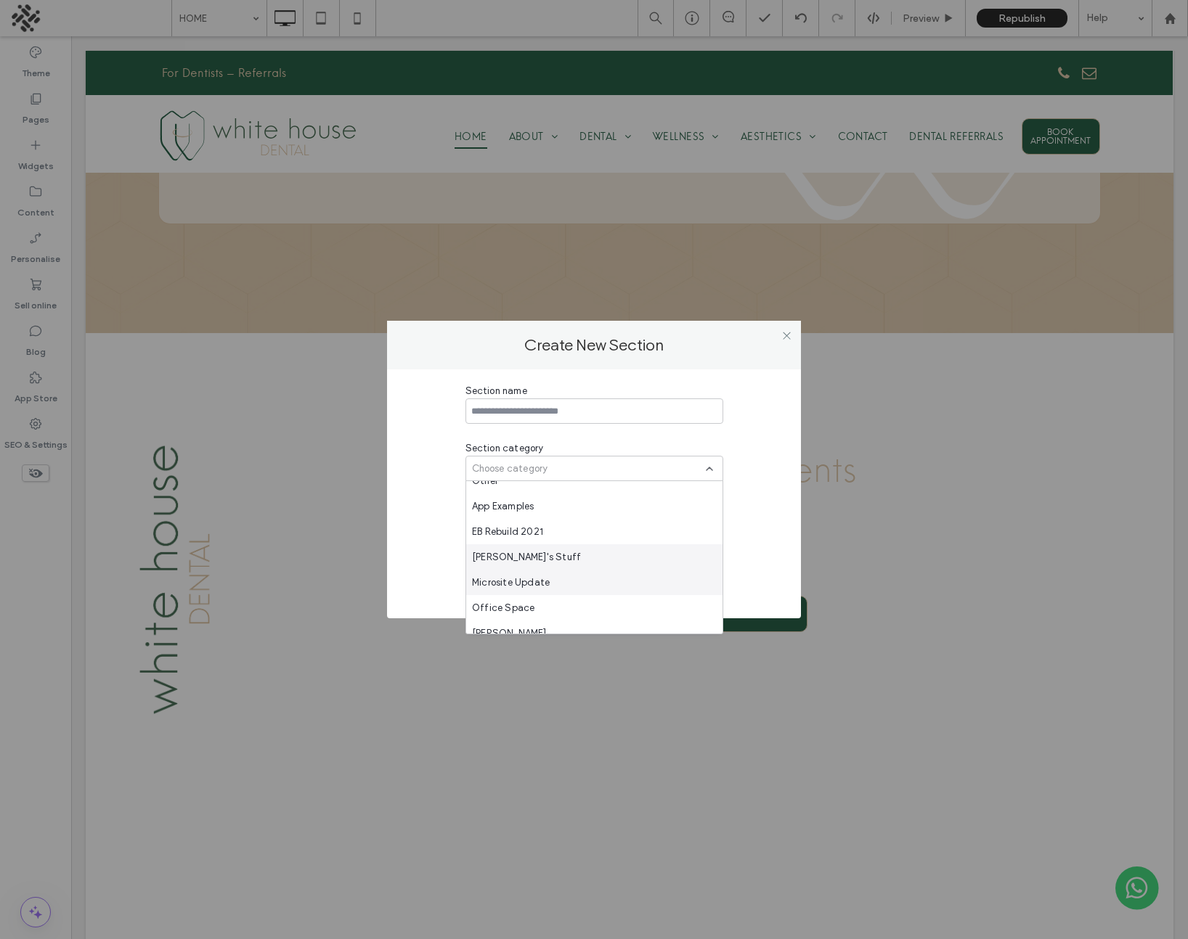
scroll to position [681, 0]
click at [528, 545] on div "[PERSON_NAME]'s Stuff" at bounding box center [594, 549] width 256 height 25
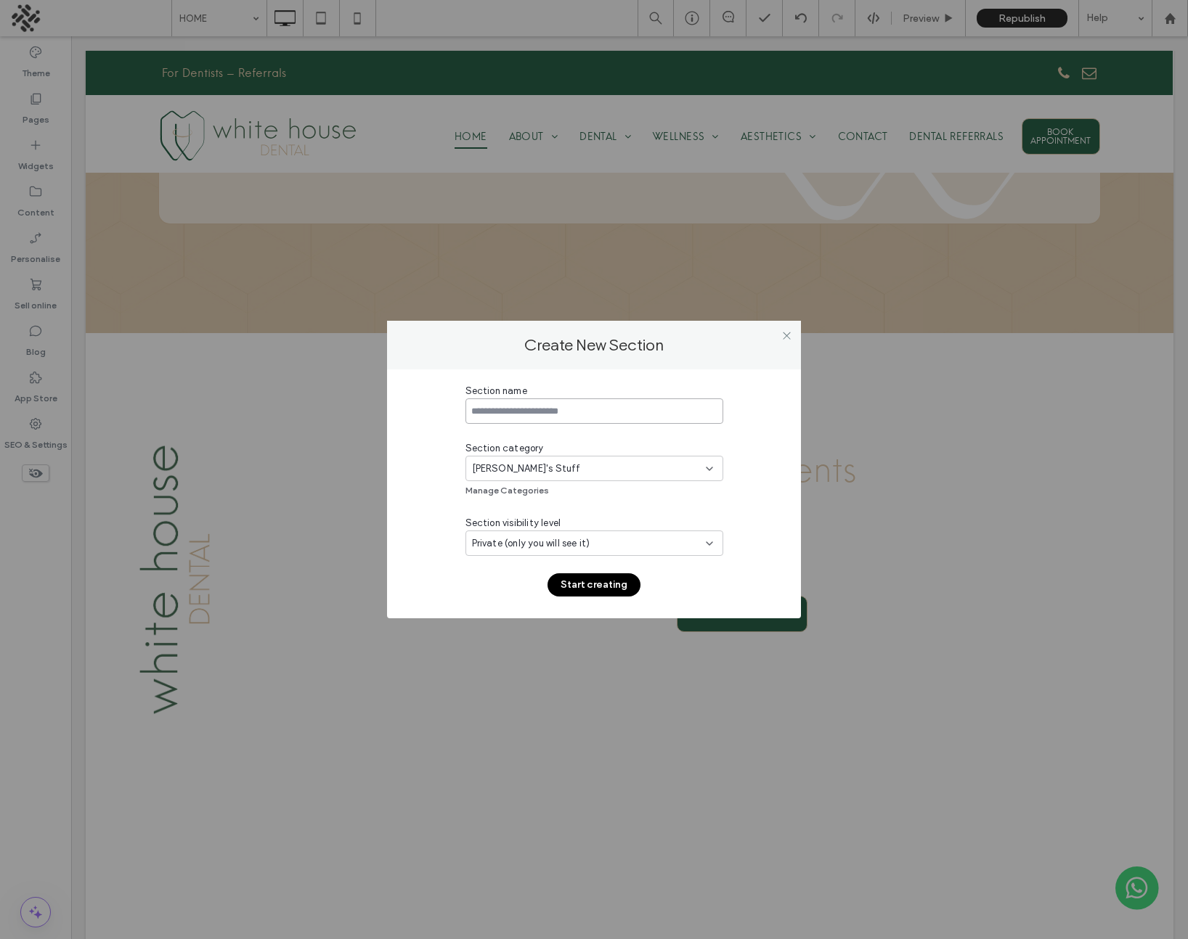
click at [540, 415] on input at bounding box center [594, 411] width 258 height 25
type input "**********"
click at [592, 582] on button "Start creating" at bounding box center [593, 584] width 93 height 23
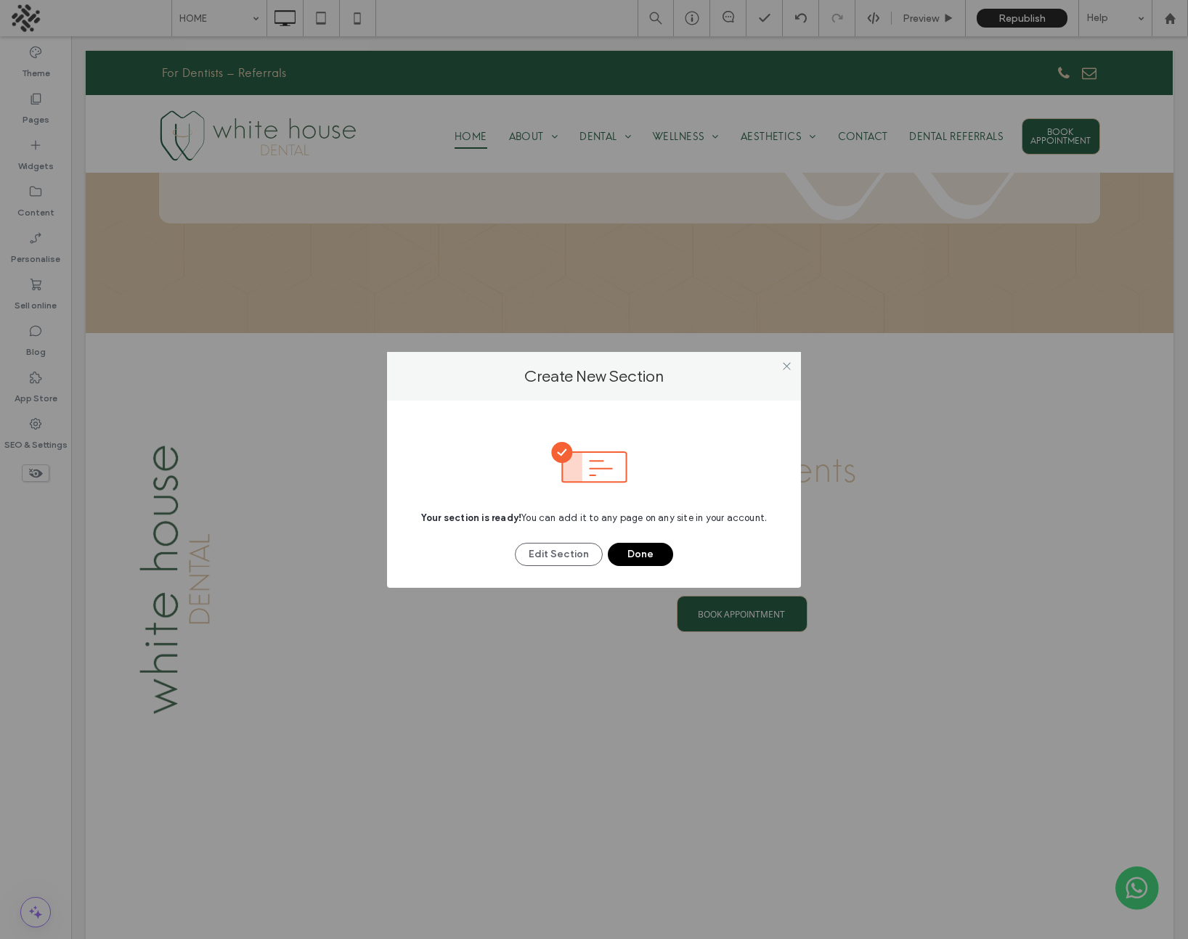
click at [644, 550] on button "Done" at bounding box center [640, 554] width 65 height 23
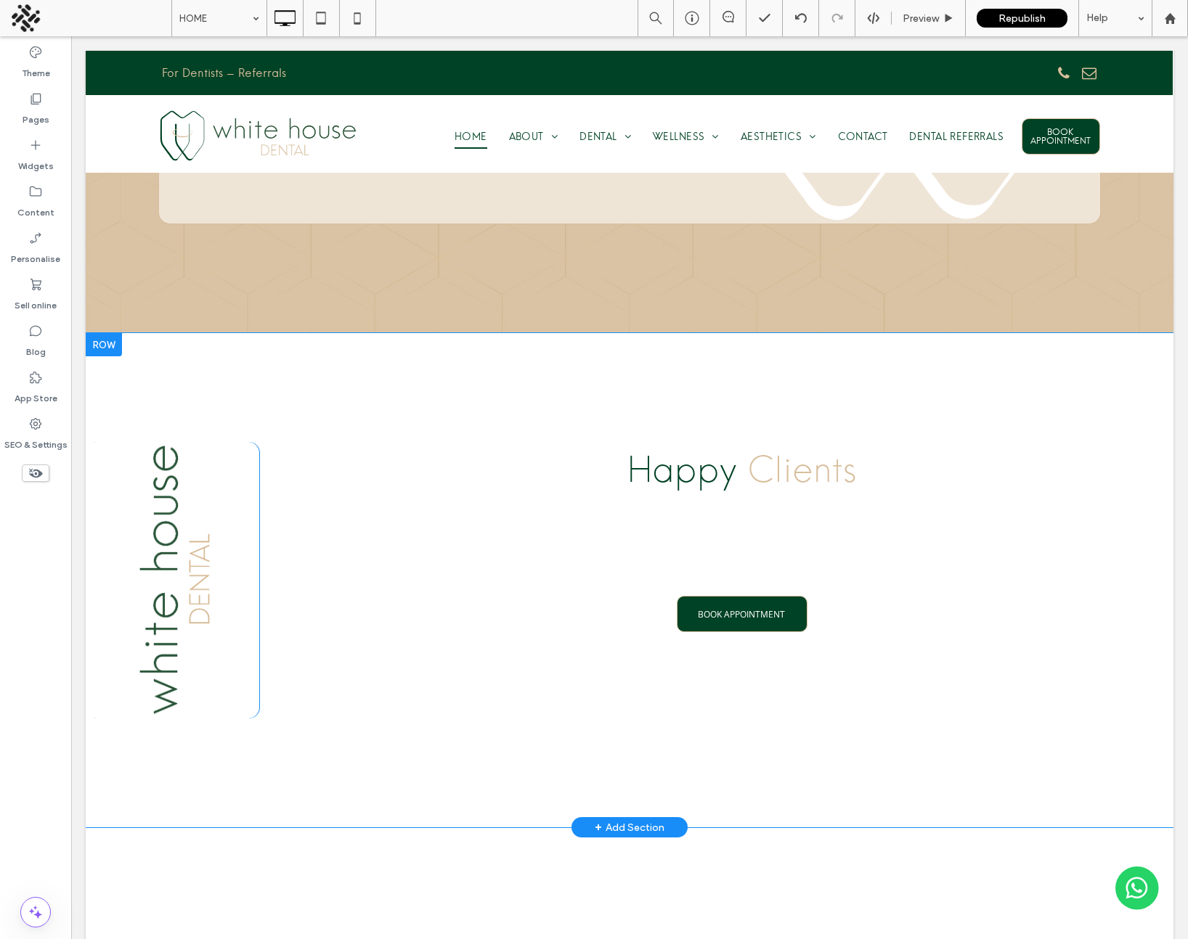
click at [111, 333] on div at bounding box center [104, 344] width 36 height 23
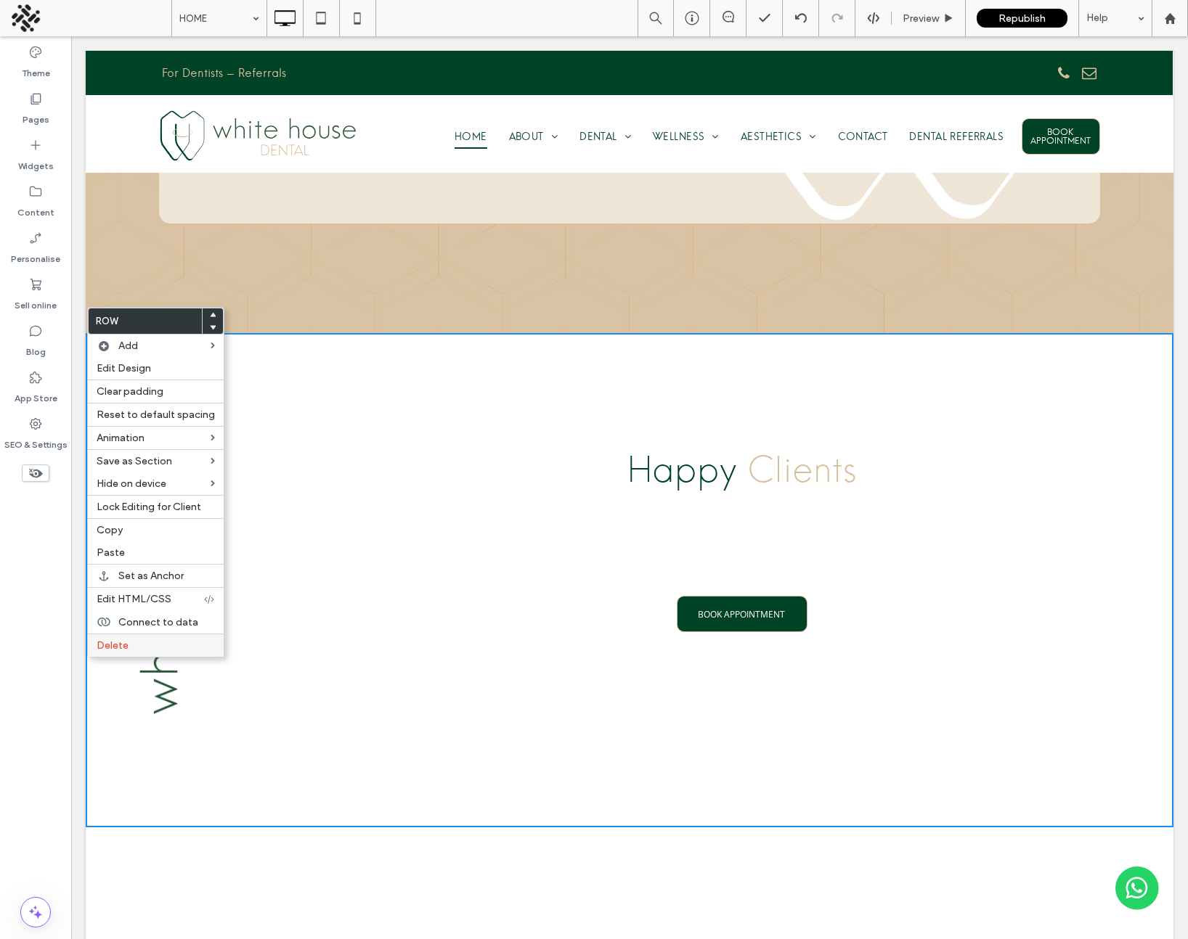
click at [140, 648] on label "Delete" at bounding box center [156, 646] width 118 height 12
